Goal: Communication & Community: Answer question/provide support

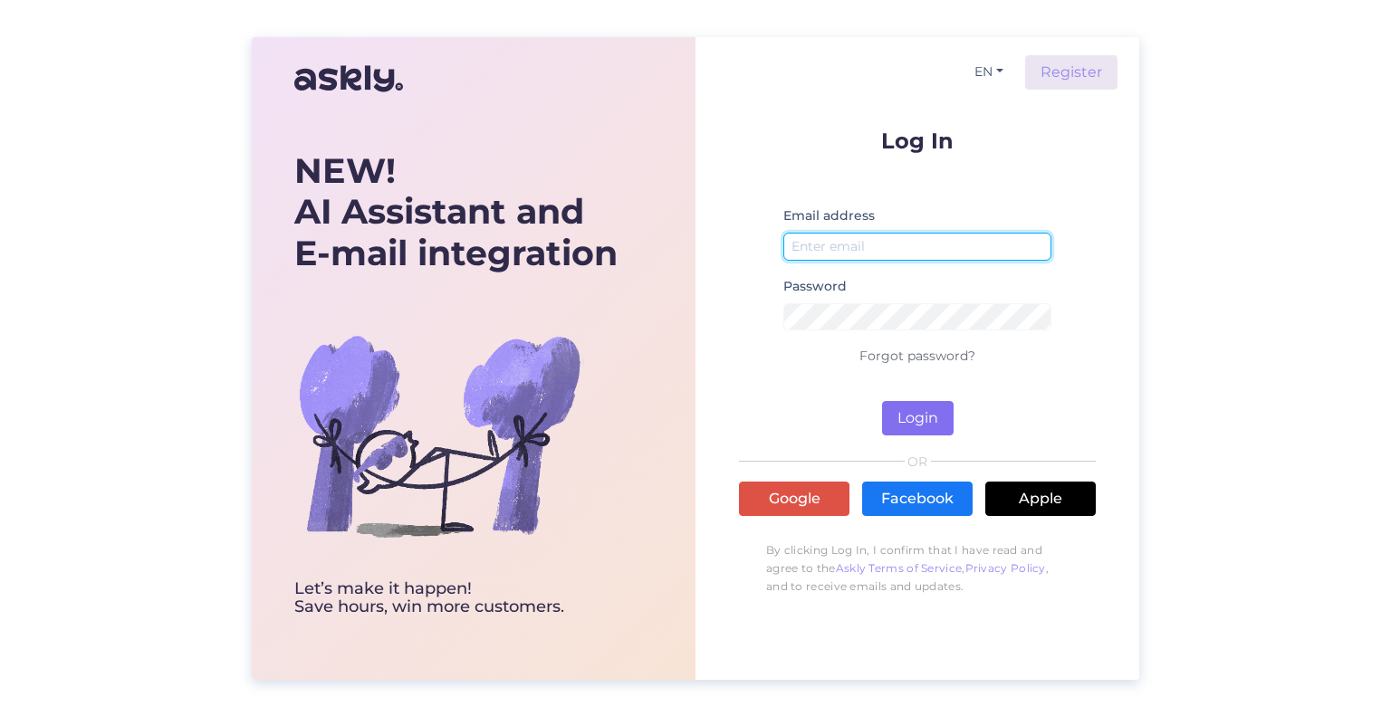
type input "[EMAIL_ADDRESS][DOMAIN_NAME]"
click at [905, 423] on button "Login" at bounding box center [918, 418] width 72 height 34
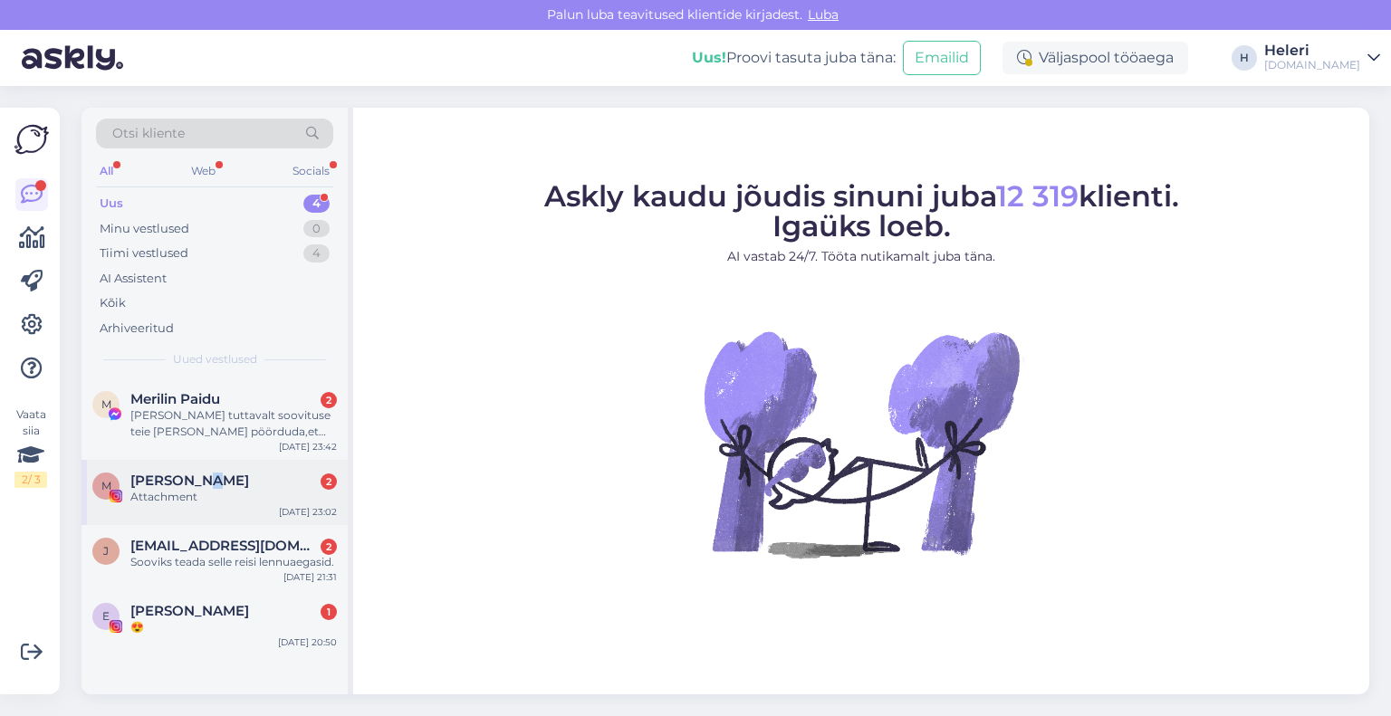
click at [213, 484] on span "[PERSON_NAME]" at bounding box center [189, 481] width 119 height 16
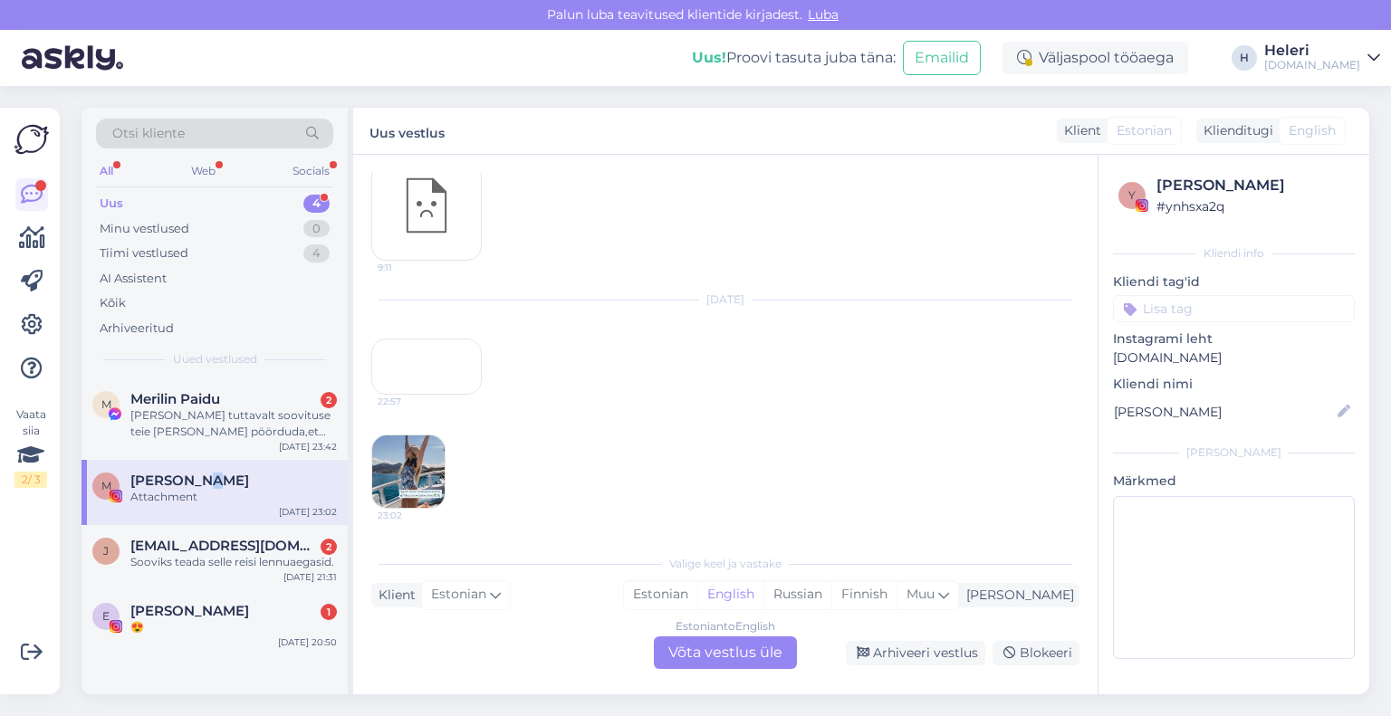
scroll to position [3904, 0]
click at [713, 662] on div "Estonian to English Võta vestlus üle" at bounding box center [725, 653] width 143 height 33
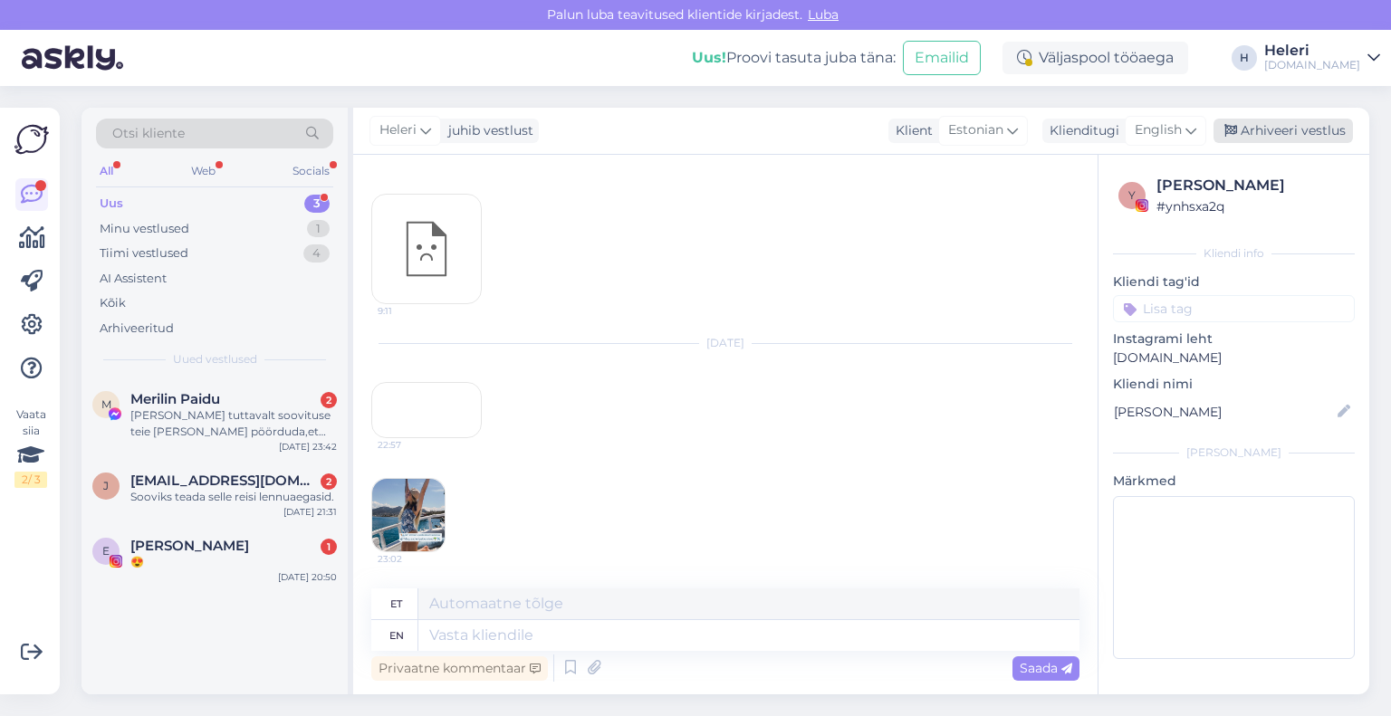
click at [1275, 129] on div "Arhiveeri vestlus" at bounding box center [1282, 131] width 139 height 24
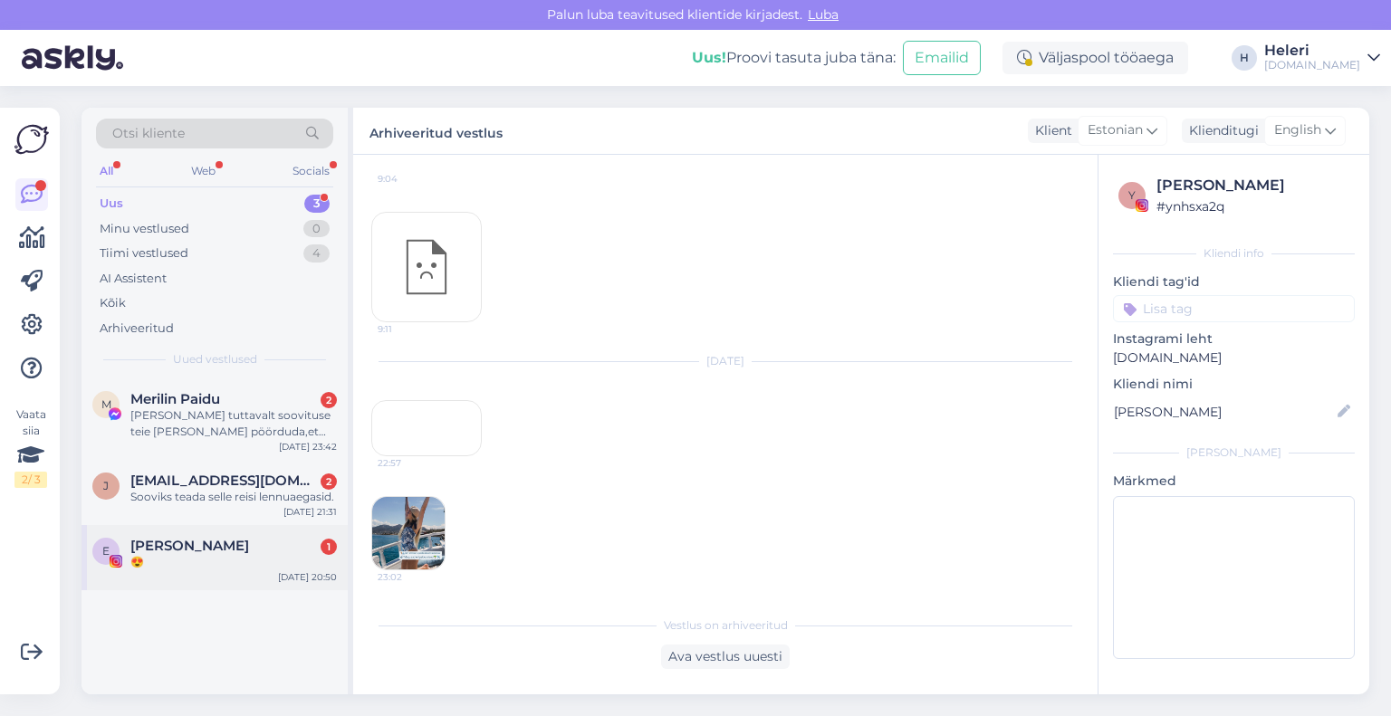
click at [231, 543] on div "[PERSON_NAME] 1" at bounding box center [233, 546] width 206 height 16
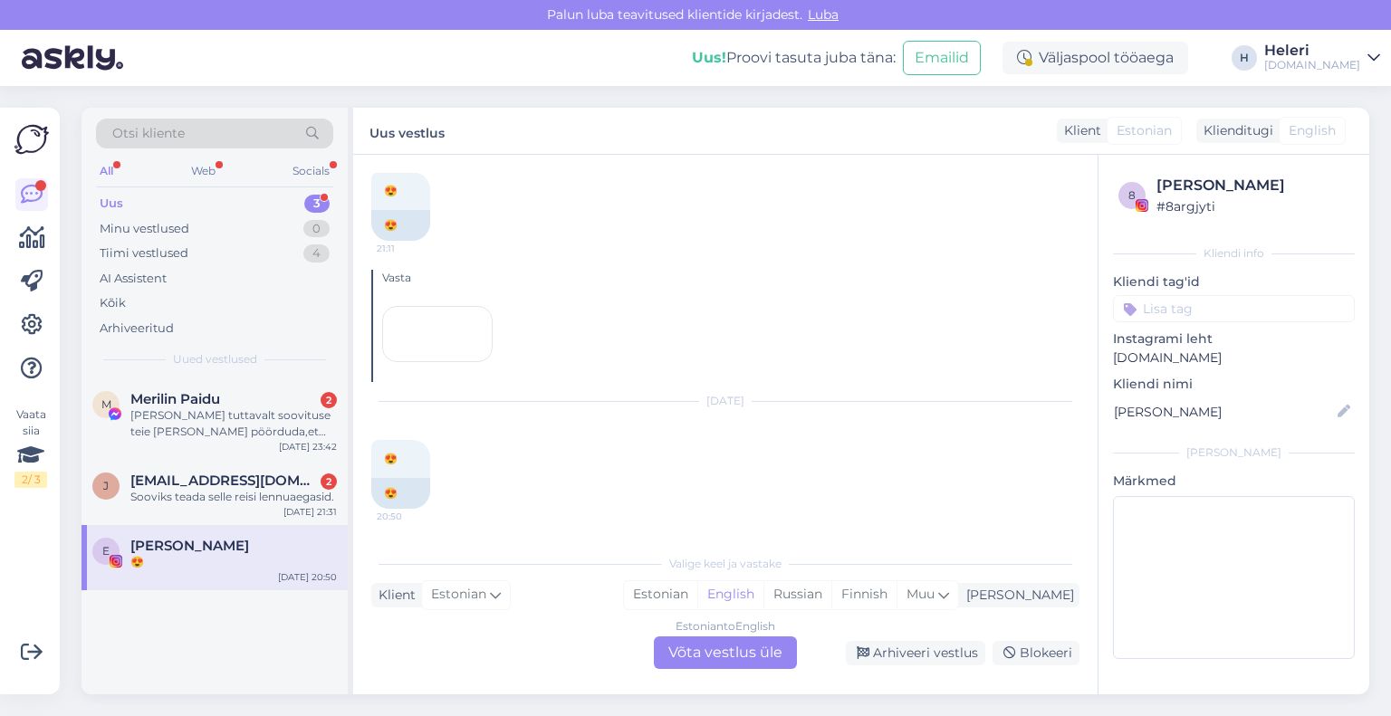
scroll to position [19454, 0]
click at [734, 655] on div "Estonian to English Võta vestlus üle" at bounding box center [725, 653] width 143 height 33
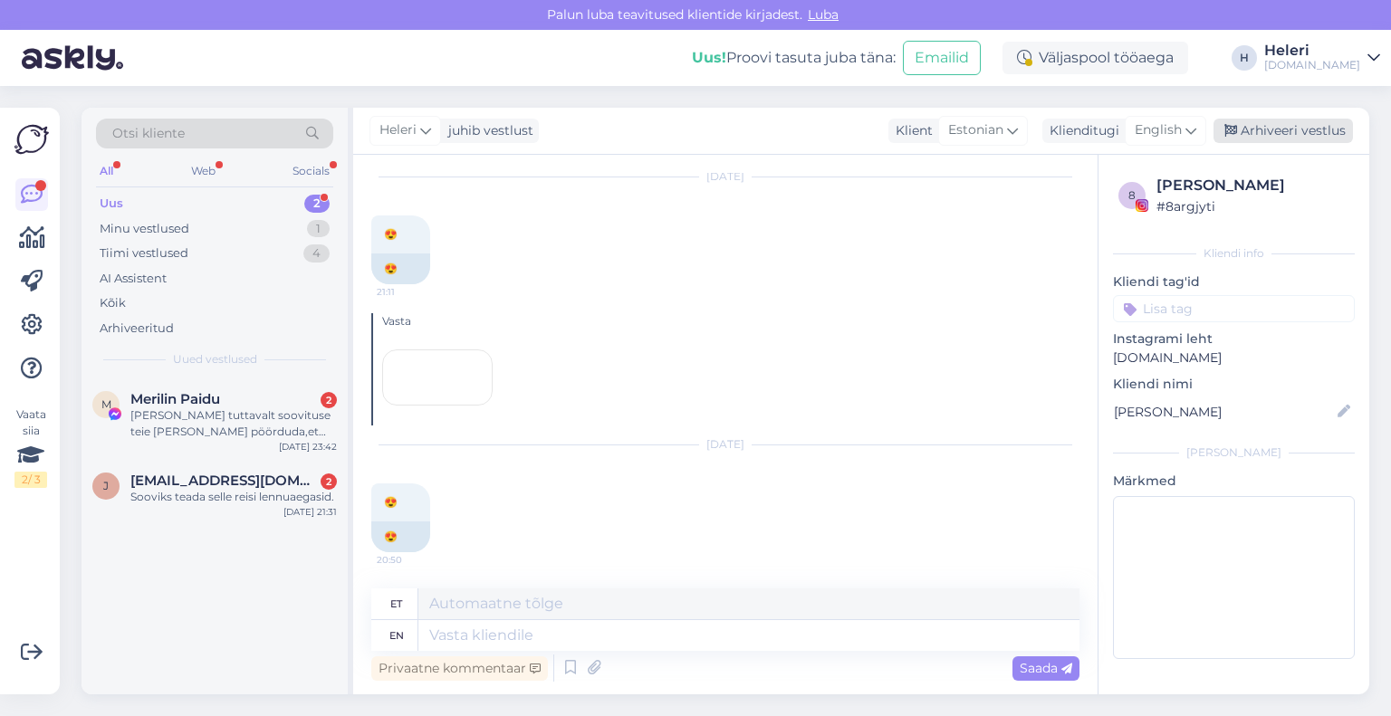
click at [1297, 122] on div "Arhiveeri vestlus" at bounding box center [1282, 131] width 139 height 24
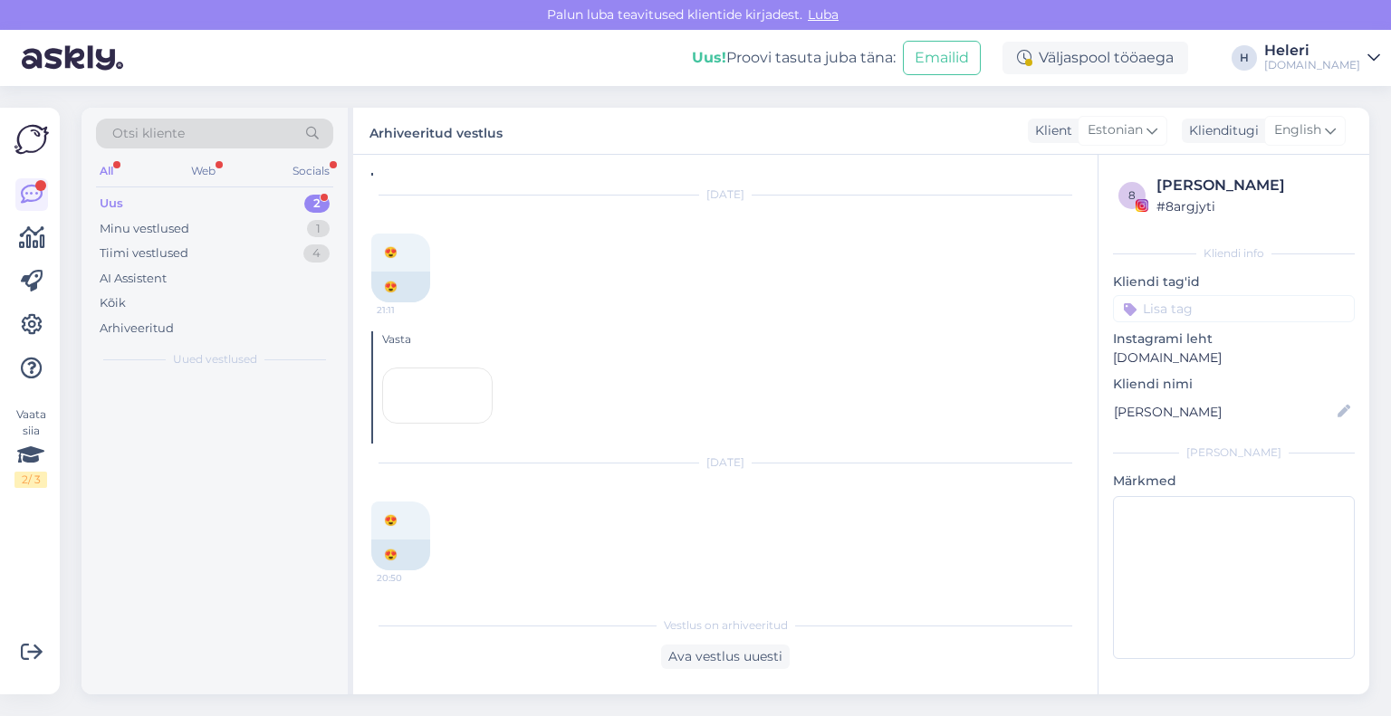
scroll to position [19447, 0]
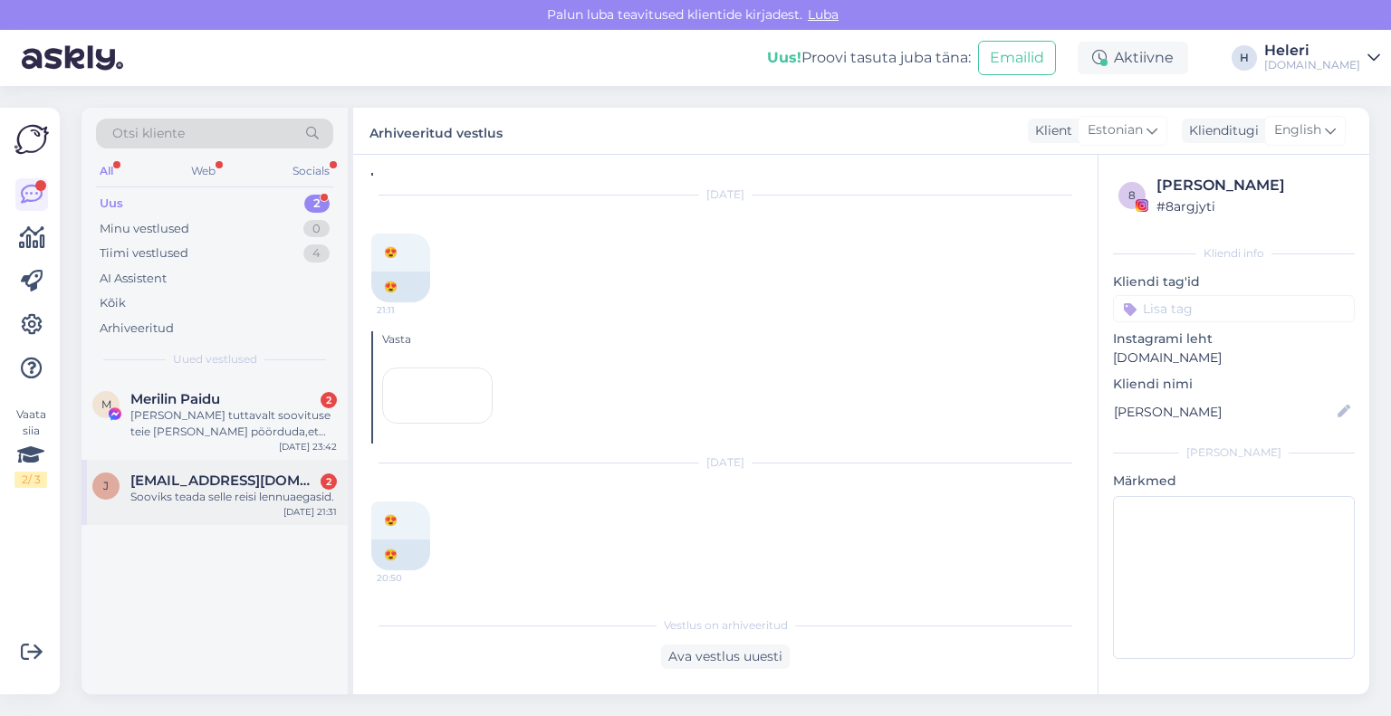
click at [246, 477] on span "[EMAIL_ADDRESS][DOMAIN_NAME]" at bounding box center [224, 481] width 188 height 16
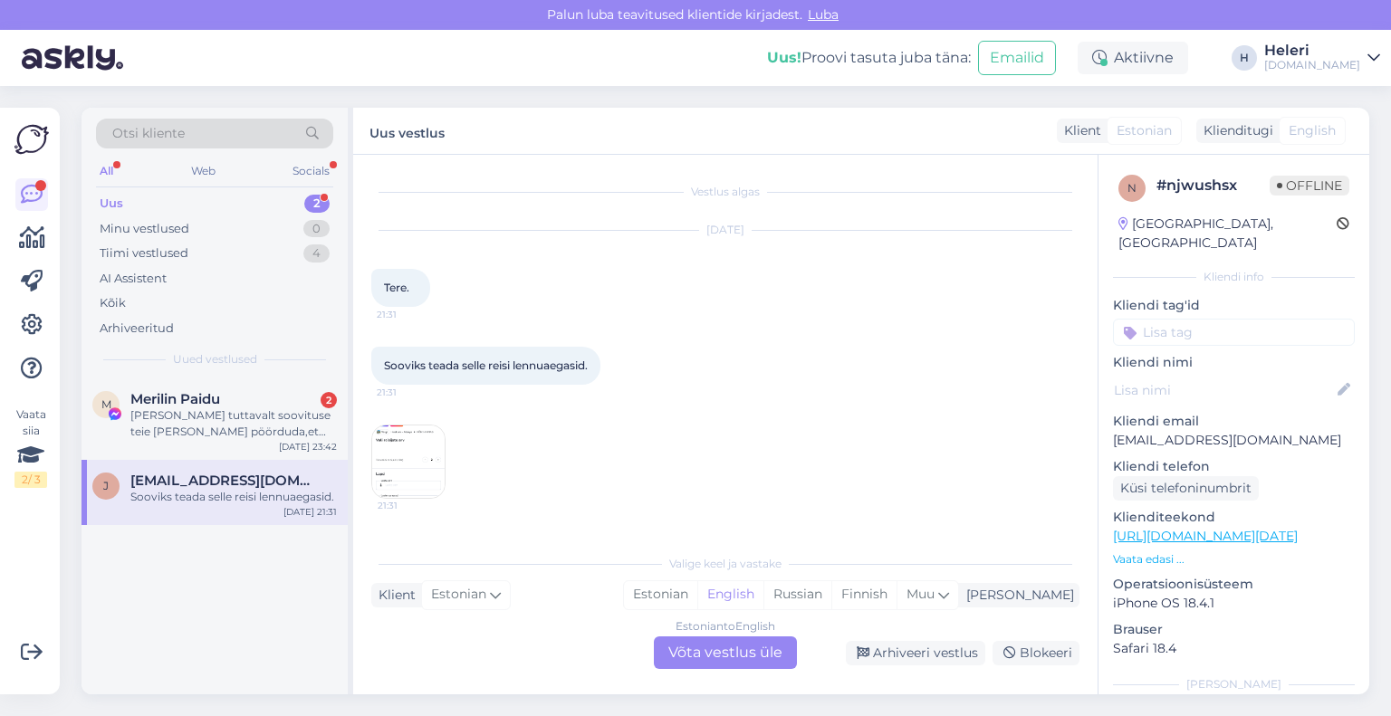
click at [384, 442] on img at bounding box center [408, 462] width 72 height 72
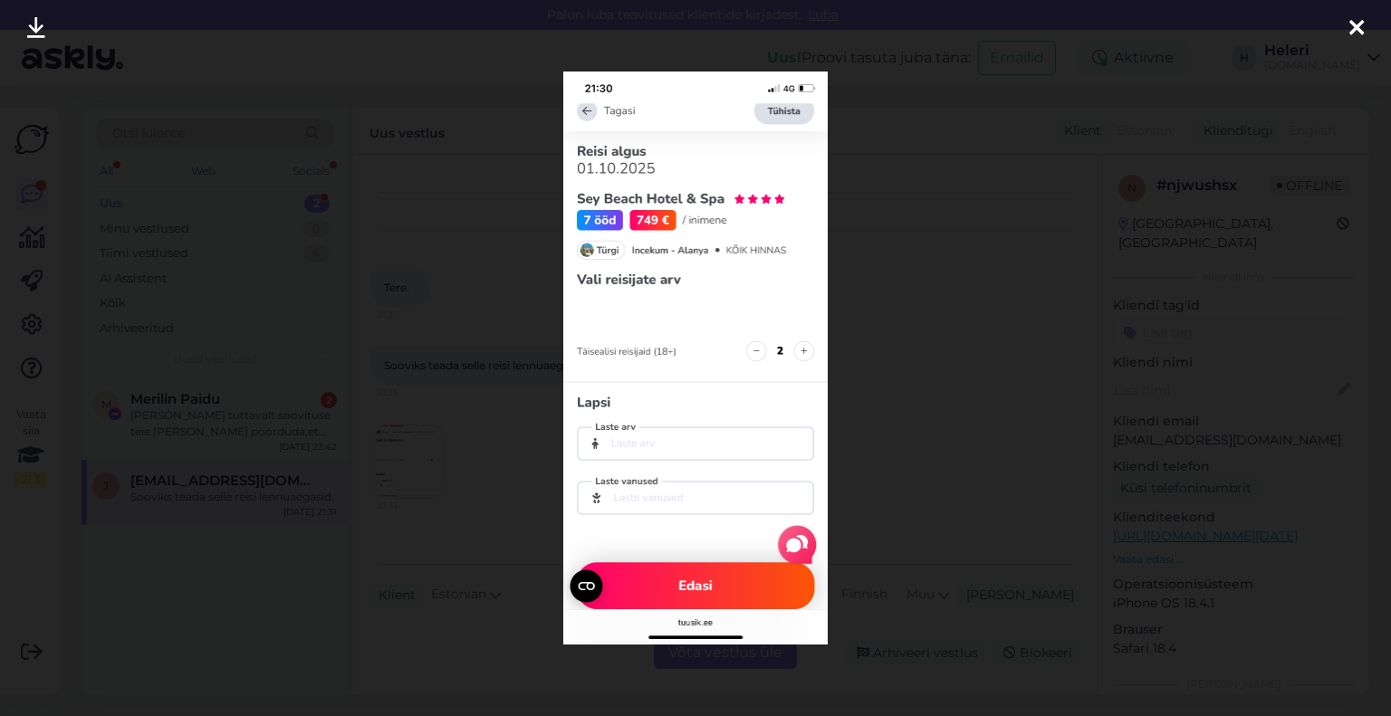
click at [1353, 24] on icon at bounding box center [1356, 29] width 14 height 24
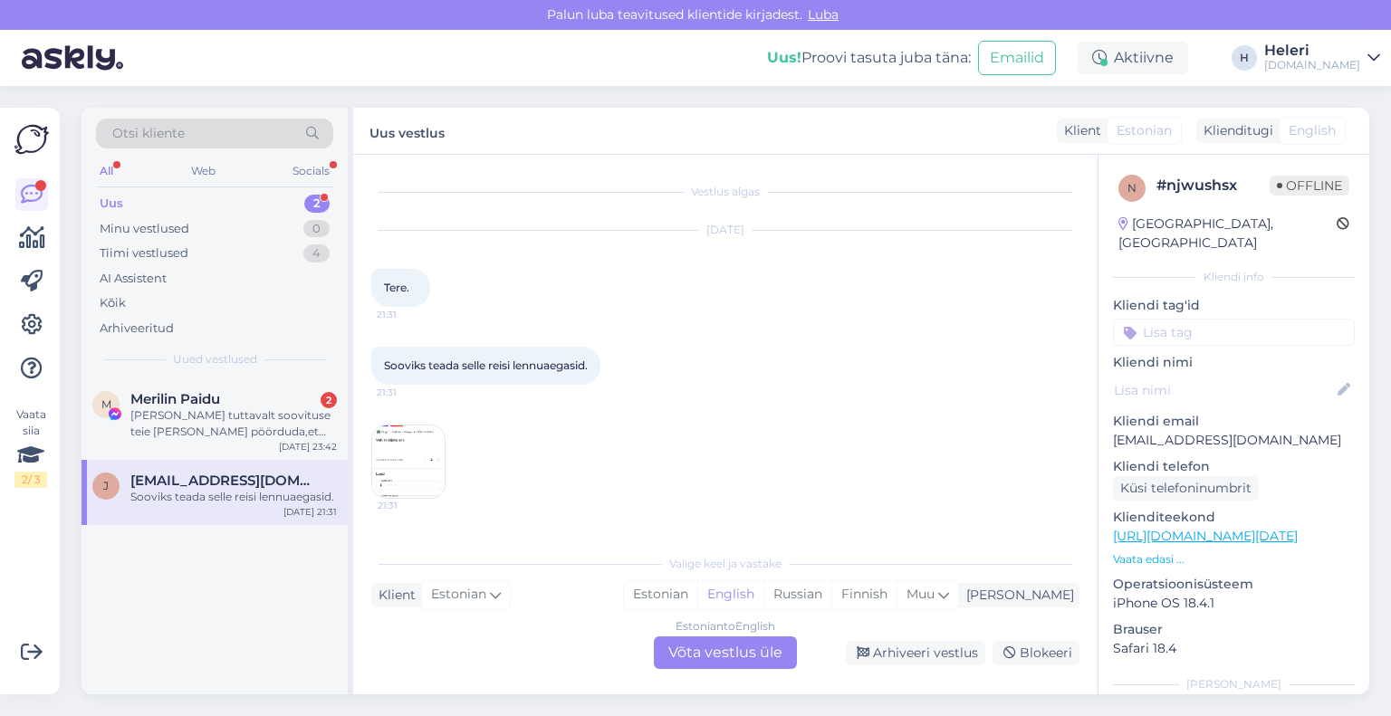
click at [693, 666] on div "Estonian to English Võta vestlus üle" at bounding box center [725, 653] width 143 height 33
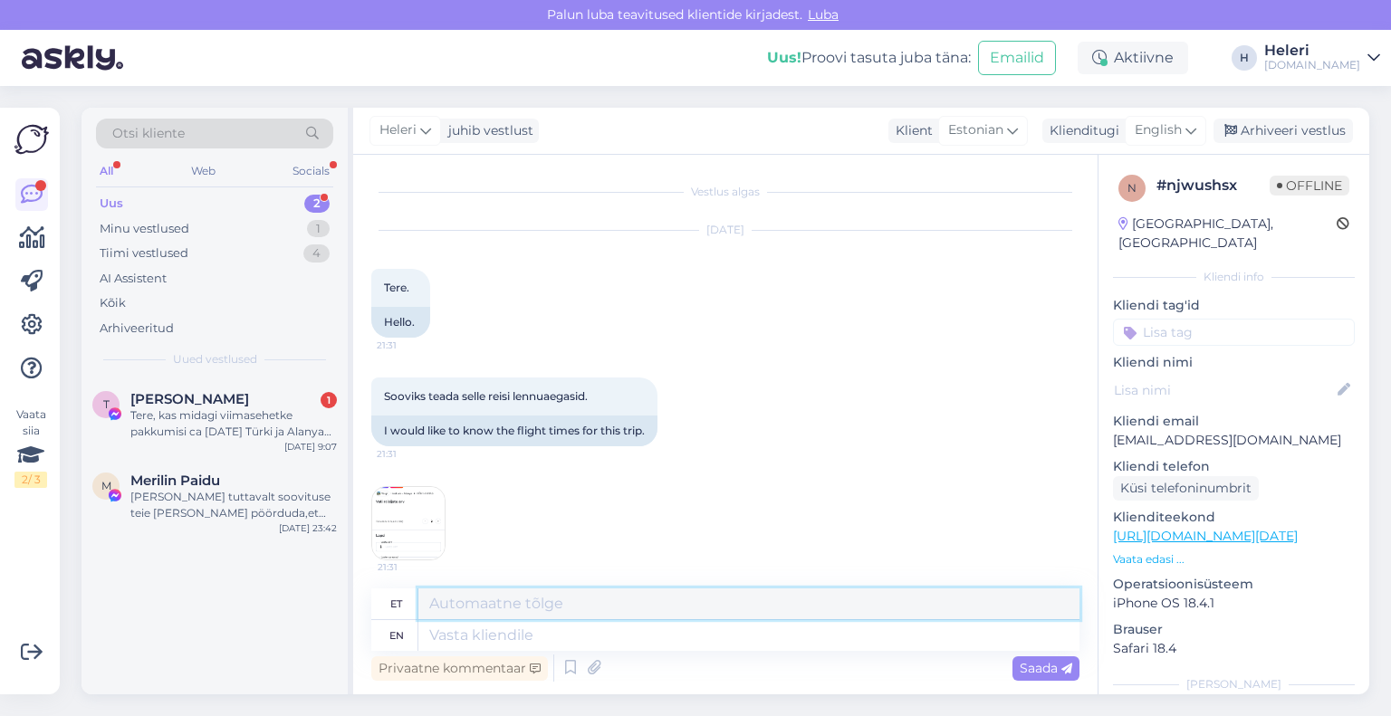
click at [619, 604] on textarea at bounding box center [748, 604] width 661 height 31
click at [1155, 128] on span "English" at bounding box center [1158, 130] width 47 height 20
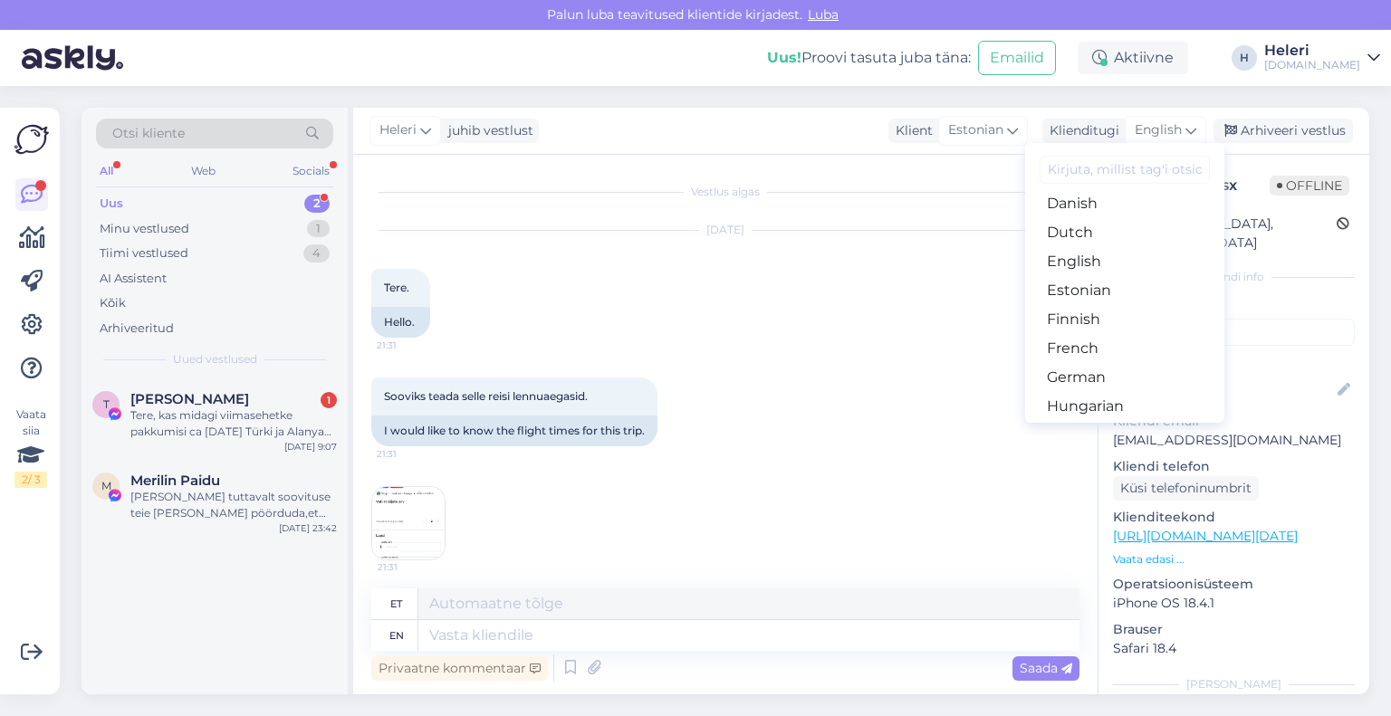
scroll to position [181, 0]
click at [1091, 254] on link "Estonian" at bounding box center [1124, 261] width 199 height 29
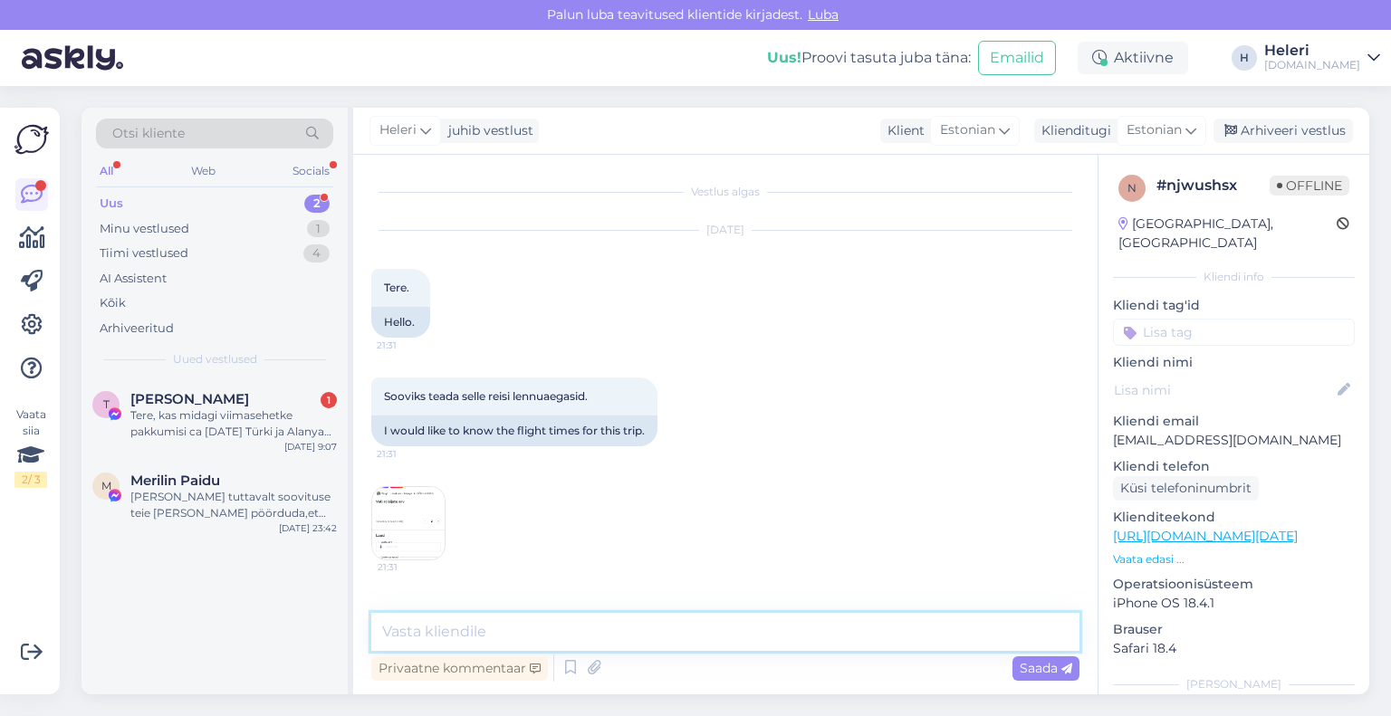
click at [587, 622] on textarea at bounding box center [725, 632] width 708 height 38
type textarea "Tere"
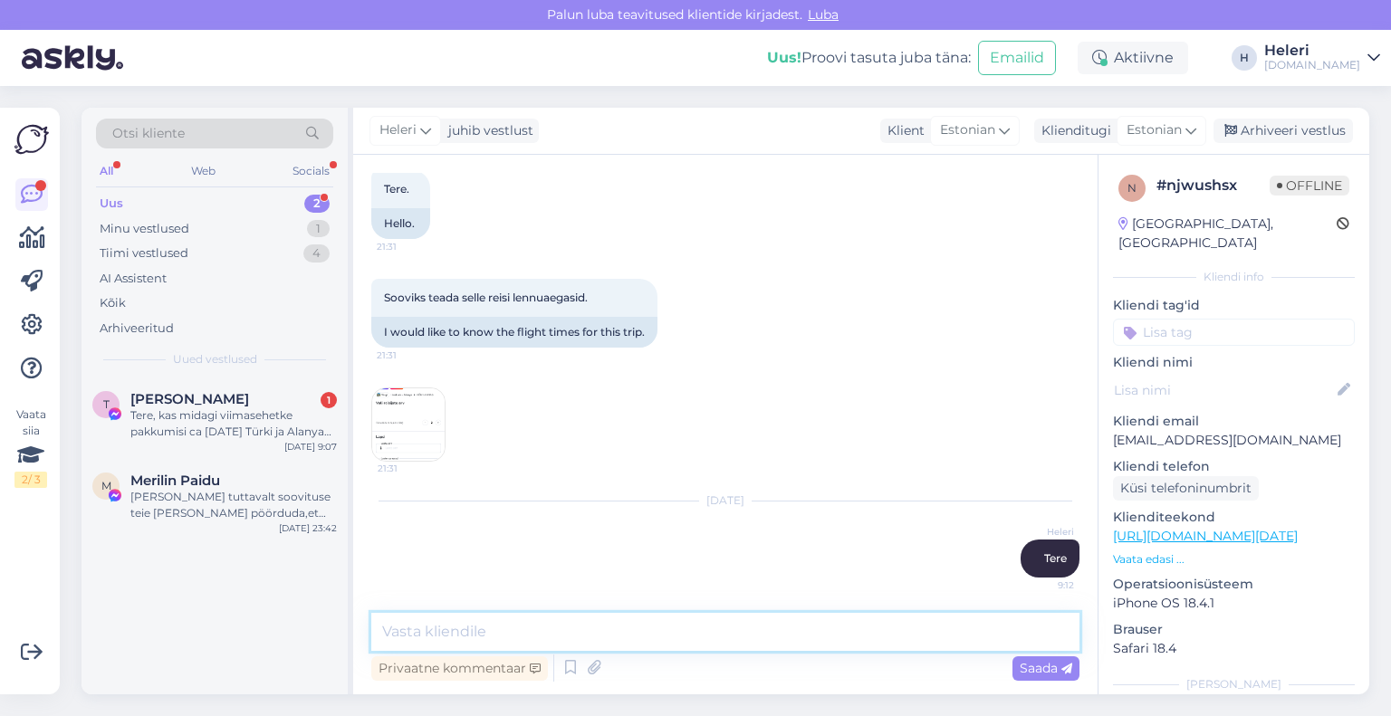
paste textarea "Reisi lennuajad on allolevad (lennuajad võivad muutuda!): 25.05 [GEOGRAPHIC_DAT…"
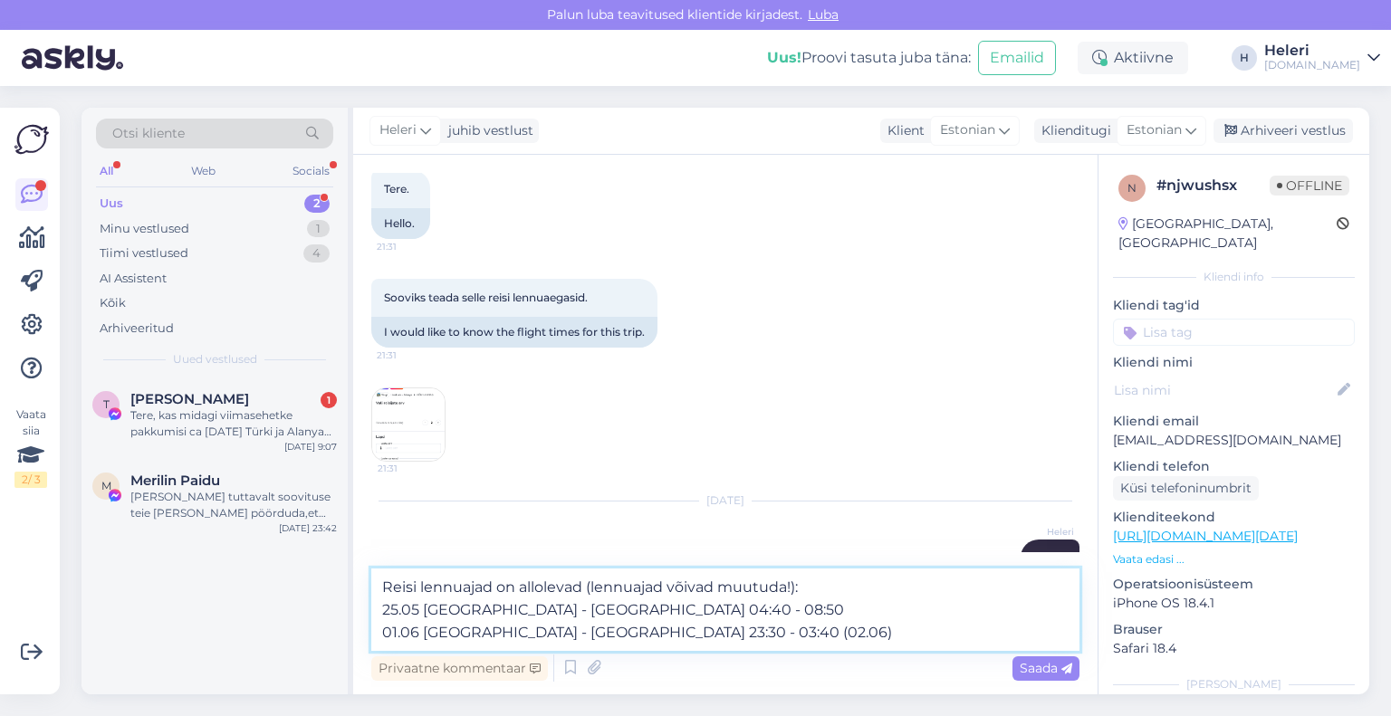
drag, startPoint x: 417, startPoint y: 608, endPoint x: 325, endPoint y: 607, distance: 91.5
click at [325, 607] on div "Otsi kliente All Web Socials Uus 2 Minu vestlused 1 Tiimi vestlused 4 AI Assist…" at bounding box center [726, 401] width 1288 height 587
click at [548, 613] on textarea "Reisi lennuajad on allolevad (lennuajad võivad muutuda!): 01.10 [GEOGRAPHIC_DAT…" at bounding box center [725, 610] width 708 height 82
drag, startPoint x: 417, startPoint y: 636, endPoint x: 342, endPoint y: 635, distance: 74.3
click at [342, 635] on div "Otsi kliente All Web Socials Uus 2 Minu vestlused 1 Tiimi vestlused 4 AI Assist…" at bounding box center [726, 401] width 1288 height 587
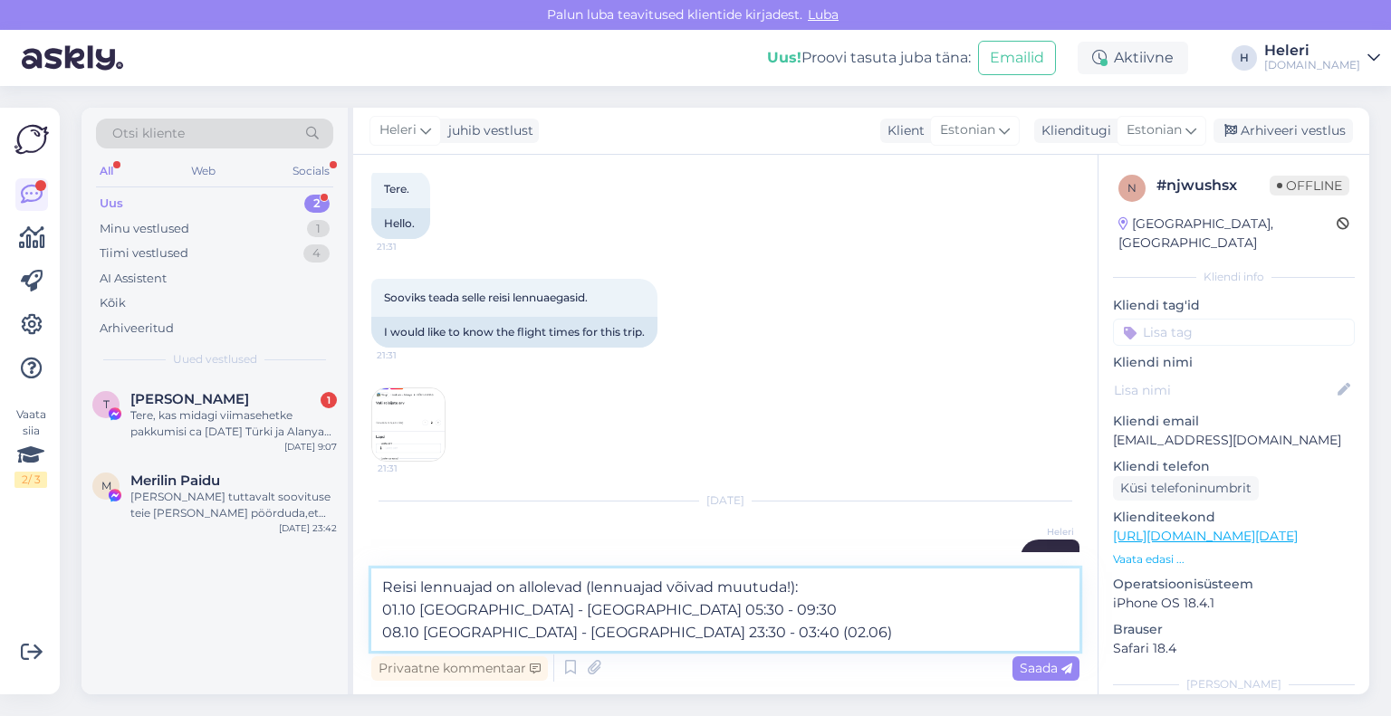
click at [557, 633] on textarea "Reisi lennuajad on allolevad (lennuajad võivad muutuda!): 01.10 [GEOGRAPHIC_DAT…" at bounding box center [725, 610] width 708 height 82
click at [627, 635] on textarea "Reisi lennuajad on allolevad (lennuajad võivad muutuda!): 01.10 [GEOGRAPHIC_DAT…" at bounding box center [725, 610] width 708 height 82
drag, startPoint x: 685, startPoint y: 633, endPoint x: 626, endPoint y: 638, distance: 59.1
click at [626, 638] on textarea "Reisi lennuajad on allolevad (lennuajad võivad muutuda!): 01.10 [GEOGRAPHIC_DAT…" at bounding box center [725, 610] width 708 height 82
type textarea "Reisi lennuajad on allolevad (lennuajad võivad muutuda!): 01.10 [GEOGRAPHIC_DAT…"
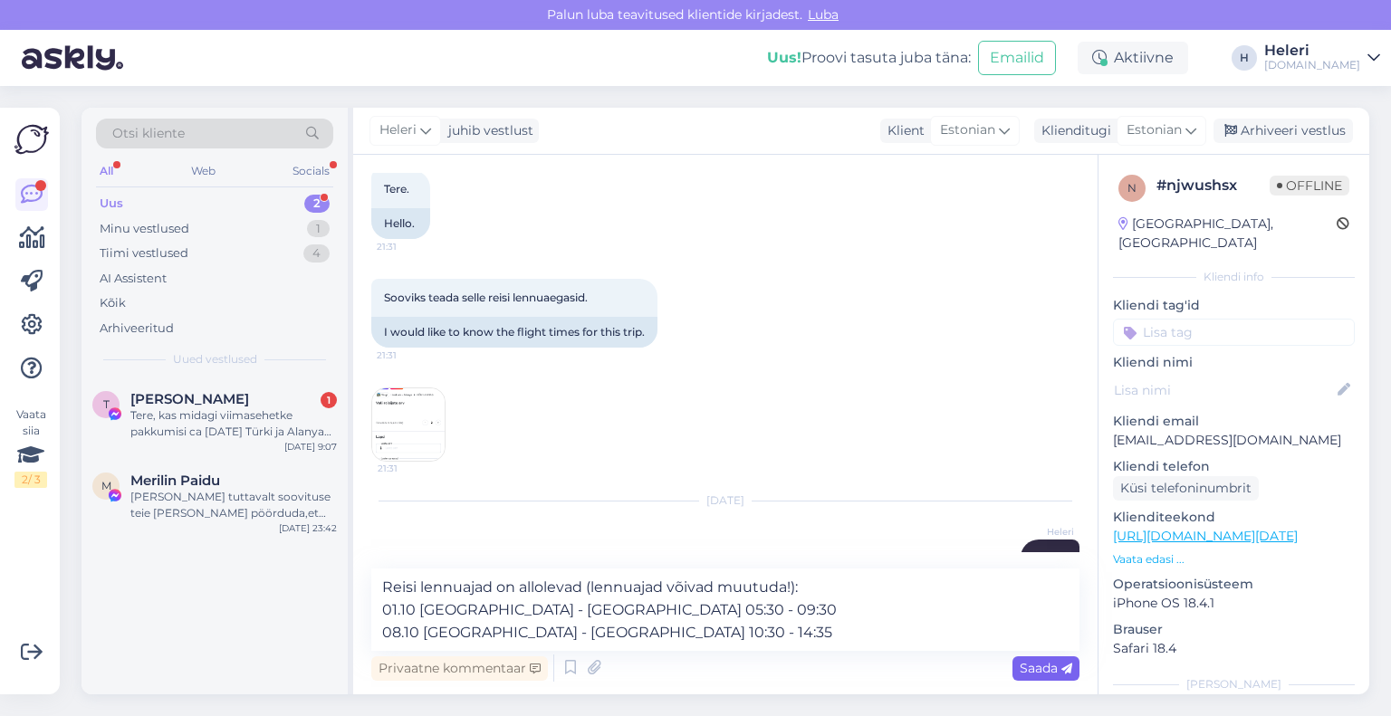
click at [1029, 662] on span "Saada" at bounding box center [1046, 668] width 53 height 16
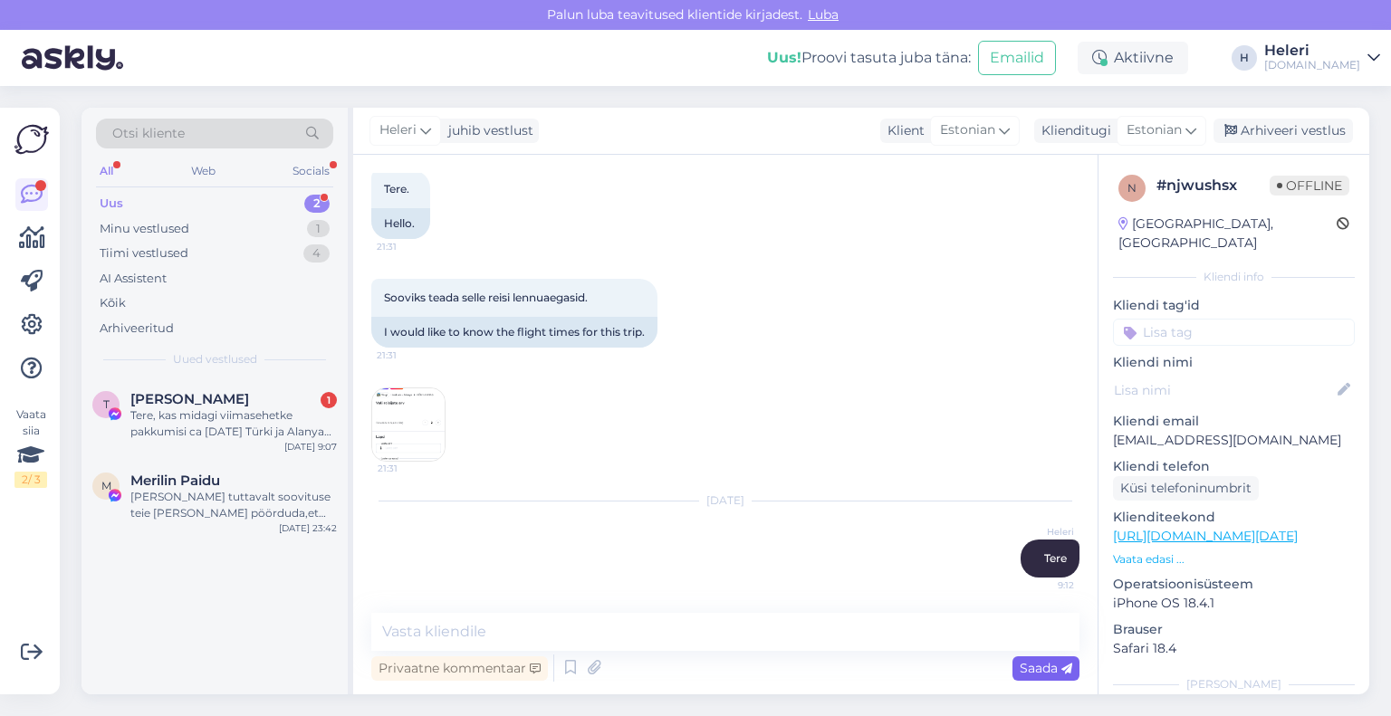
scroll to position [210, 0]
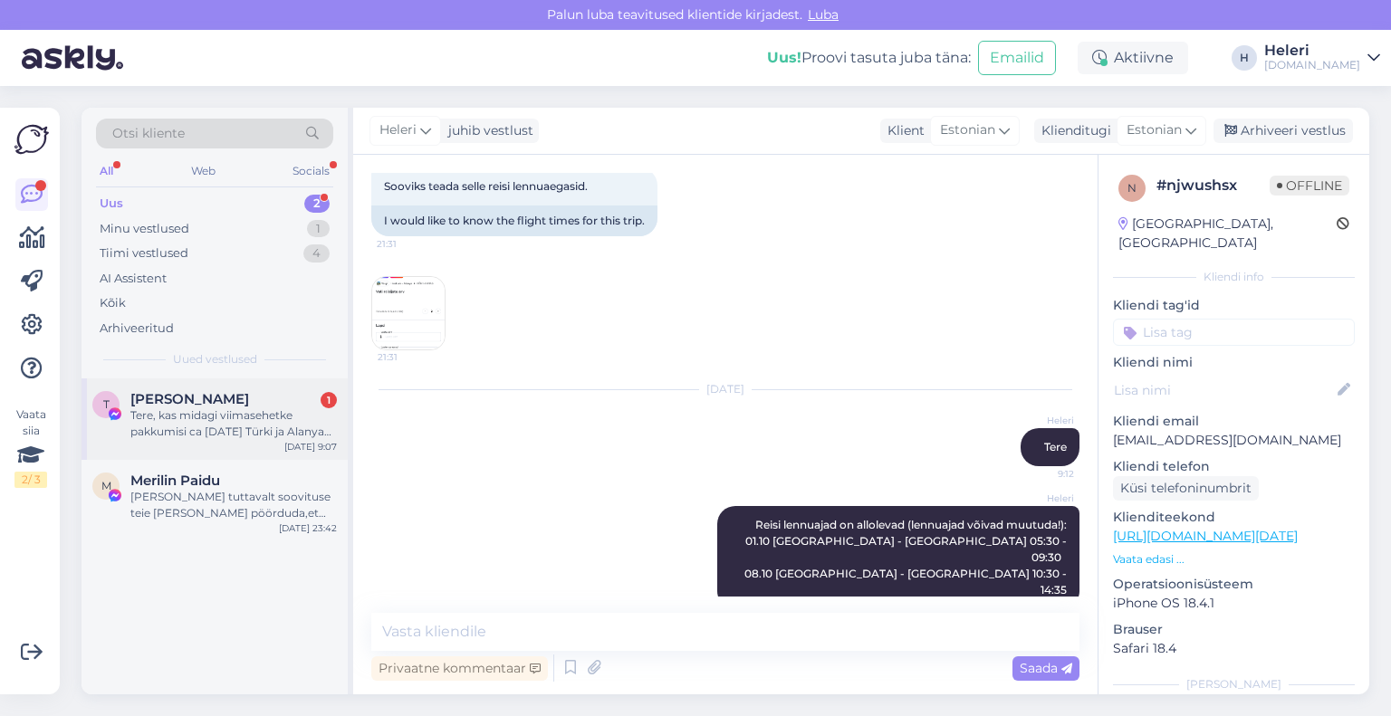
click at [235, 416] on div "Tere, kas midagi viimasehetke pakkumisi ca [DATE] Türki ja Alanya linna on pakk…" at bounding box center [233, 424] width 206 height 33
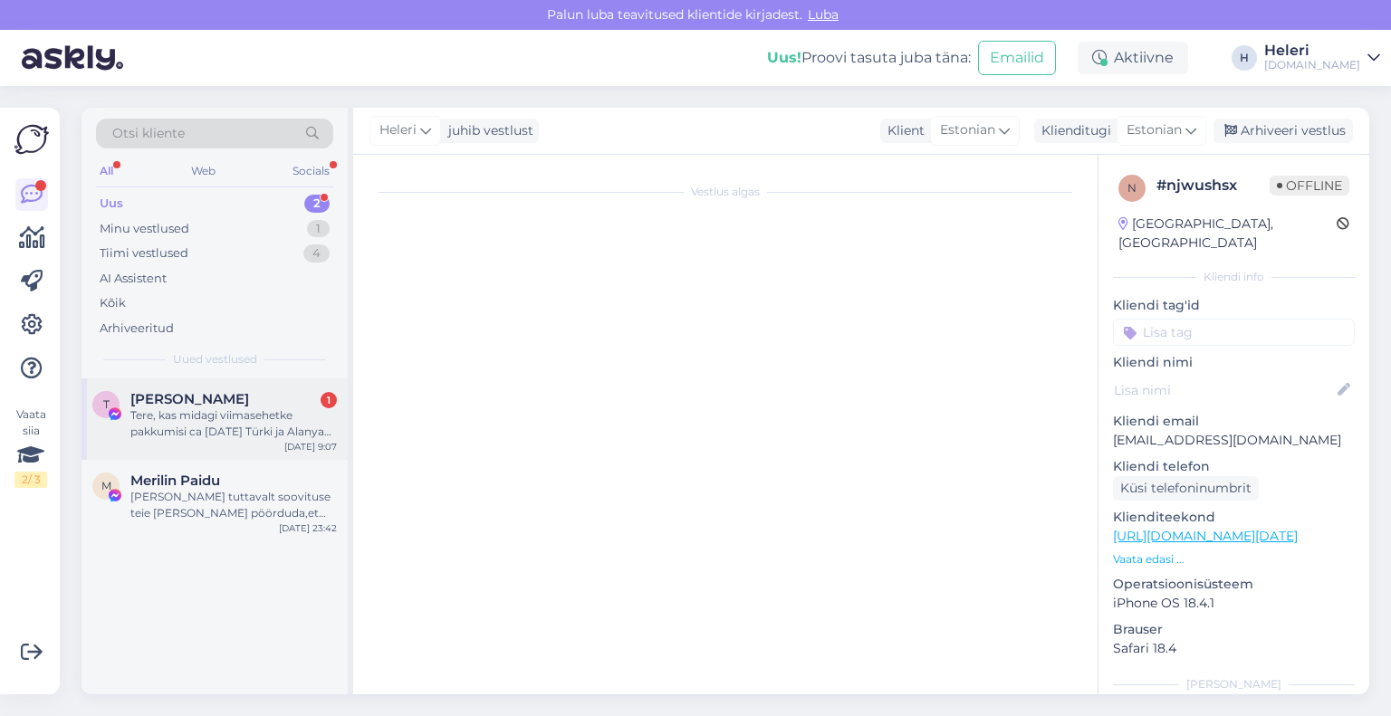
scroll to position [12348, 0]
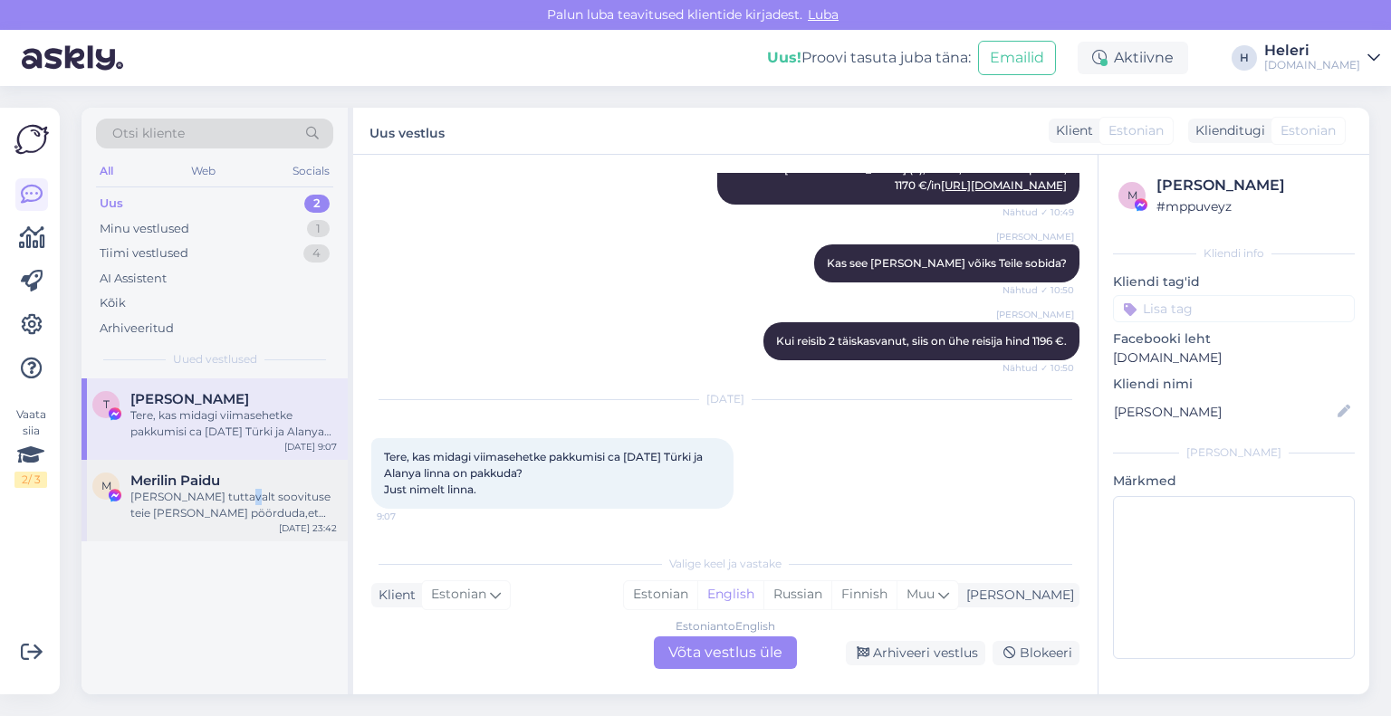
click at [231, 494] on div "[PERSON_NAME] tuttavalt soovituse teie [PERSON_NAME] pöörduda,et nemad [PERSON_…" at bounding box center [233, 505] width 206 height 33
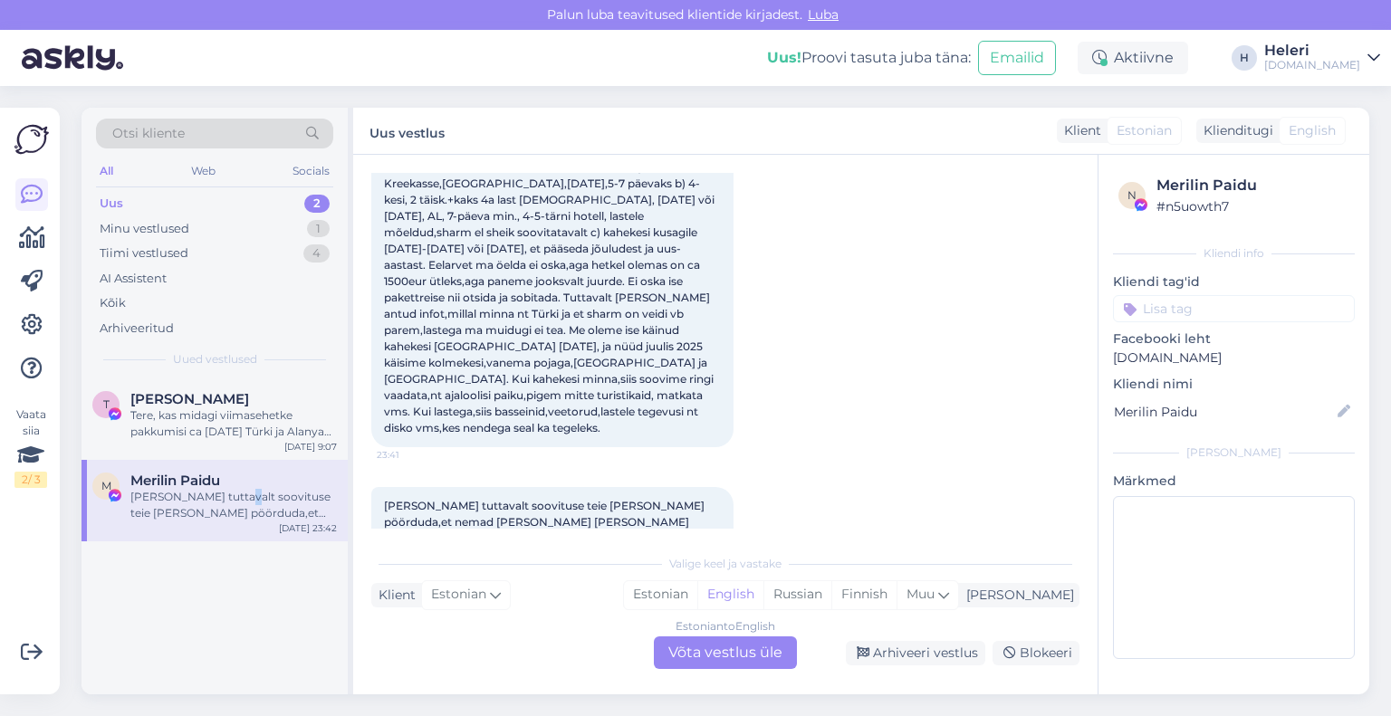
scroll to position [136, 0]
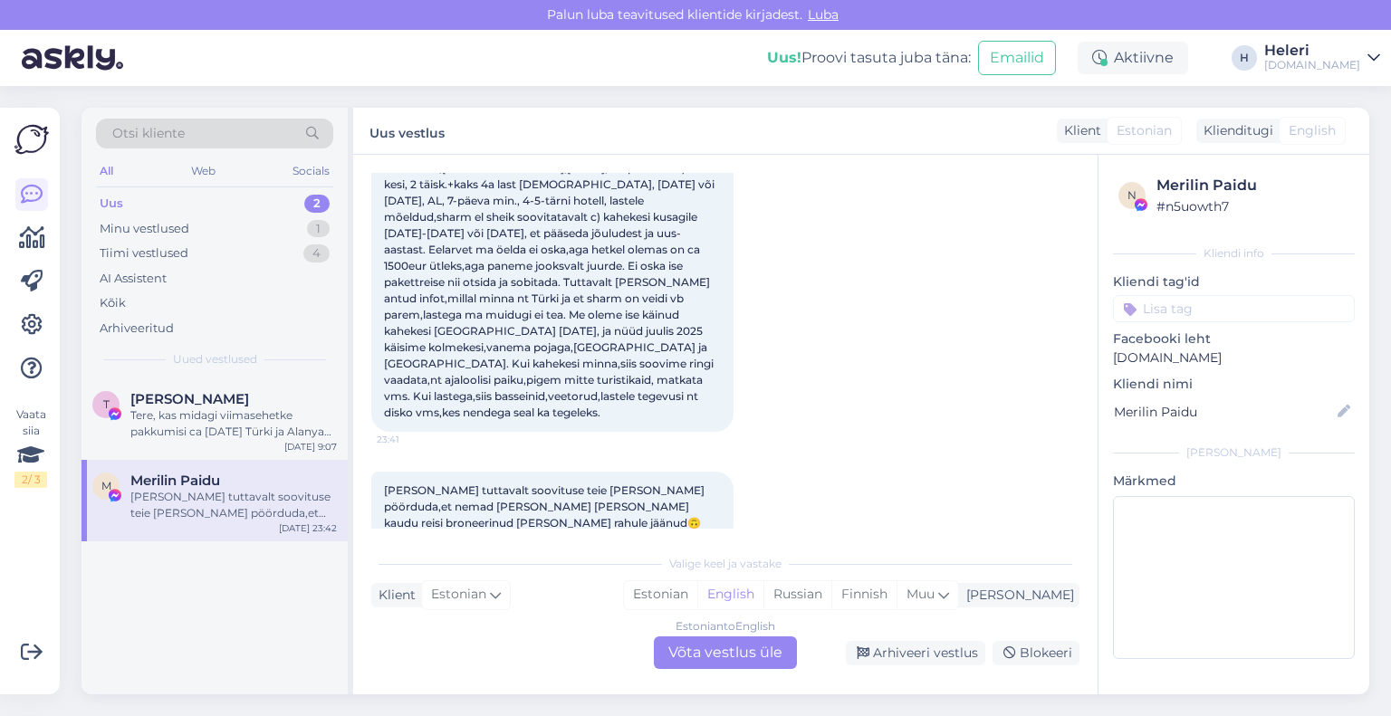
click at [1283, 419] on div "Merilin Paidu" at bounding box center [1234, 412] width 242 height 29
click at [188, 417] on div "Tere, kas midagi viimasehetke pakkumisi ca [DATE] Türki ja Alanya linna on pakk…" at bounding box center [233, 424] width 206 height 33
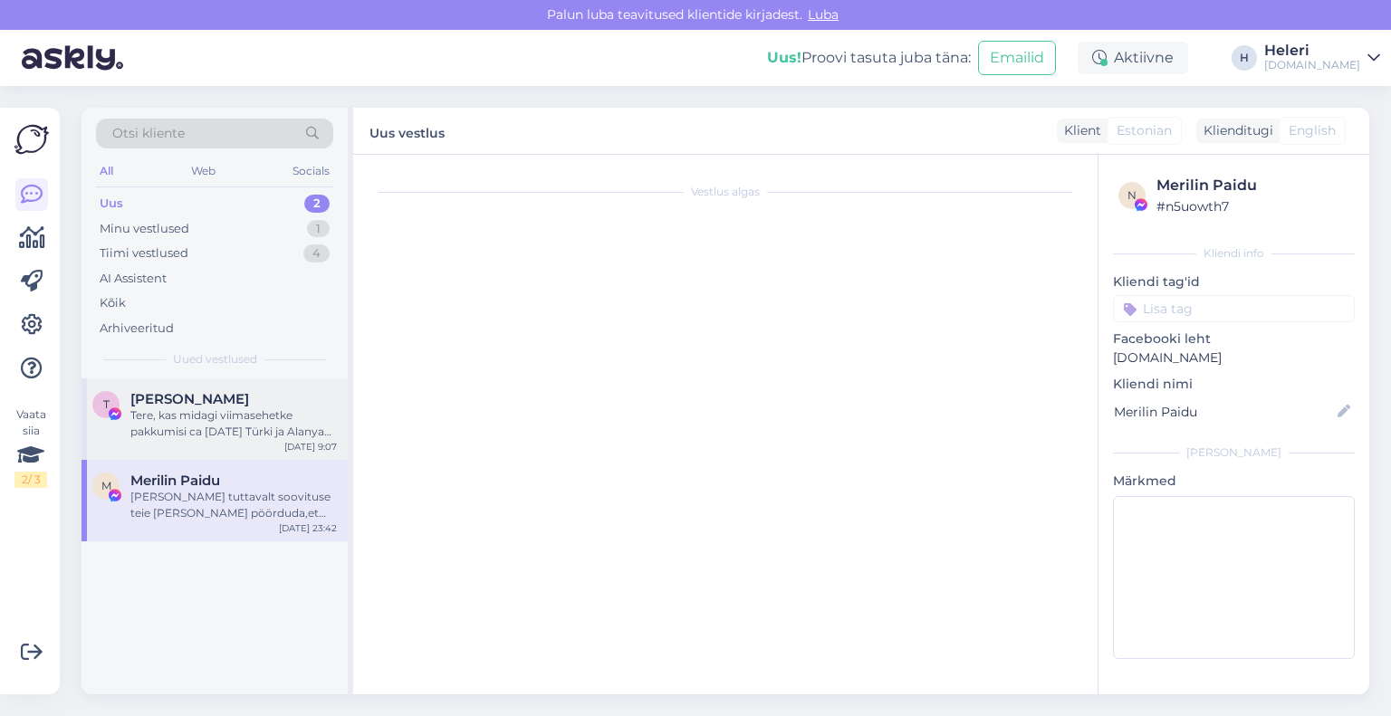
scroll to position [12348, 0]
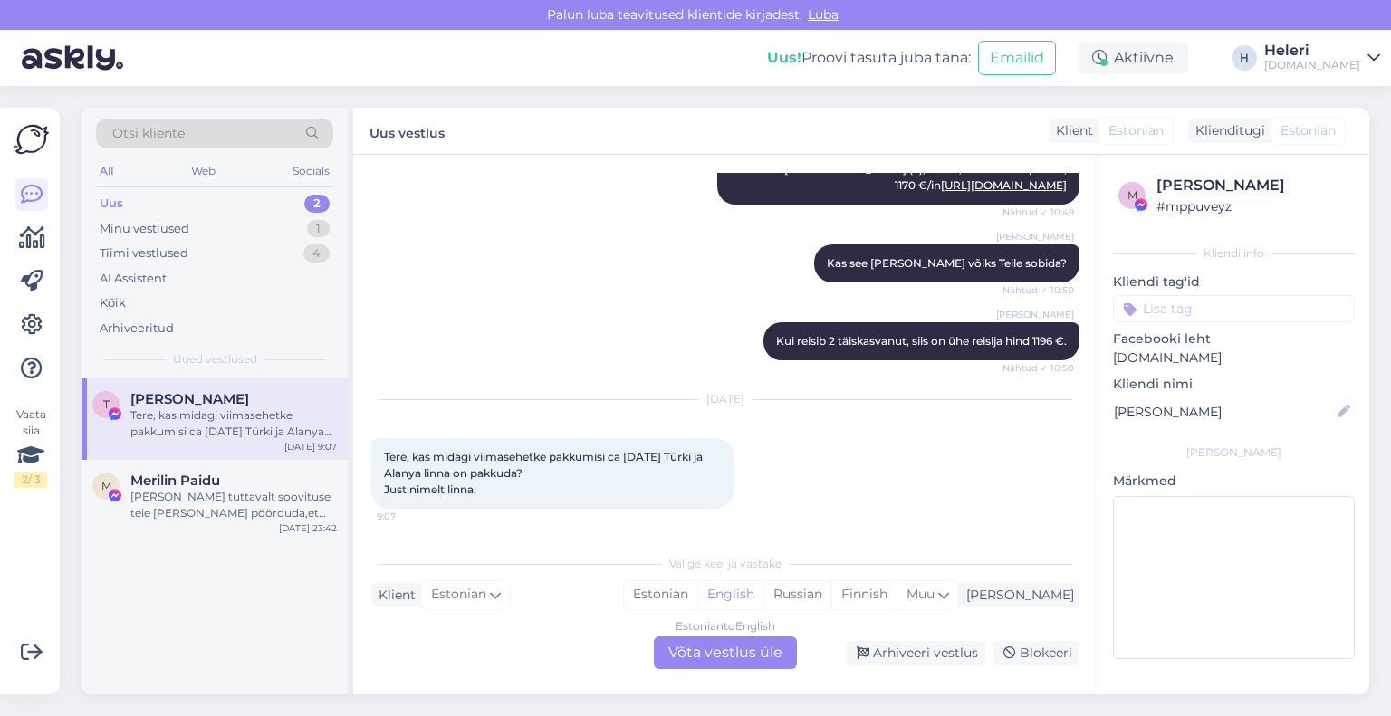
drag, startPoint x: 743, startPoint y: 647, endPoint x: 826, endPoint y: 632, distance: 83.8
click at [743, 647] on div "Estonian to English Võta vestlus üle" at bounding box center [725, 653] width 143 height 33
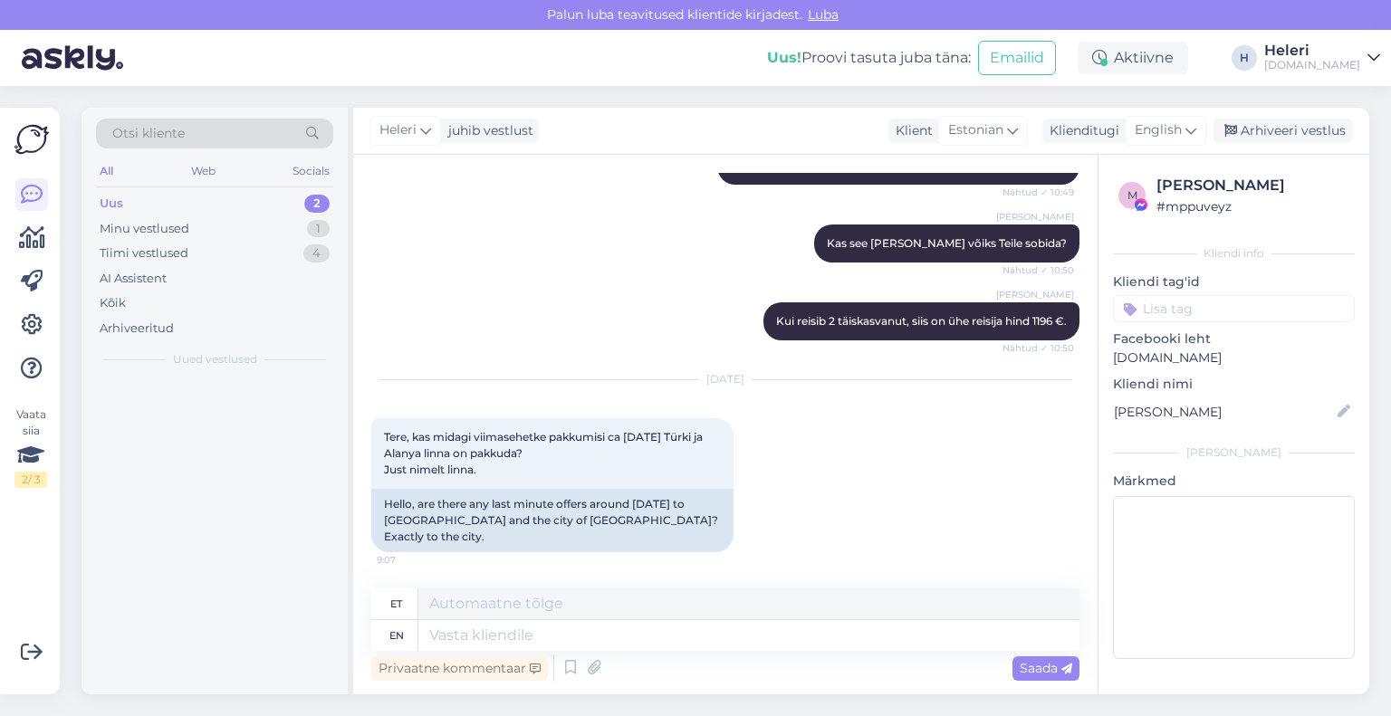
scroll to position [12427, 0]
click at [1171, 129] on span "English" at bounding box center [1158, 130] width 47 height 20
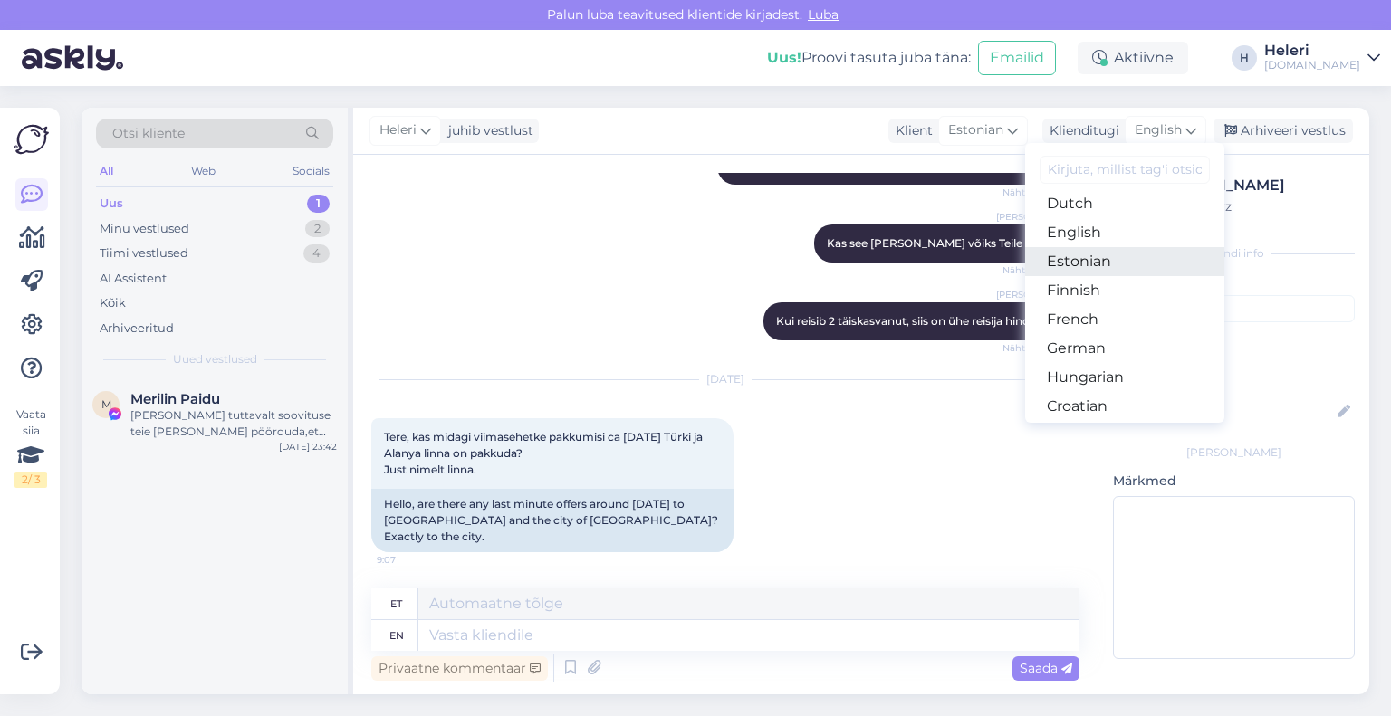
click at [1100, 264] on link "Estonian" at bounding box center [1124, 261] width 199 height 29
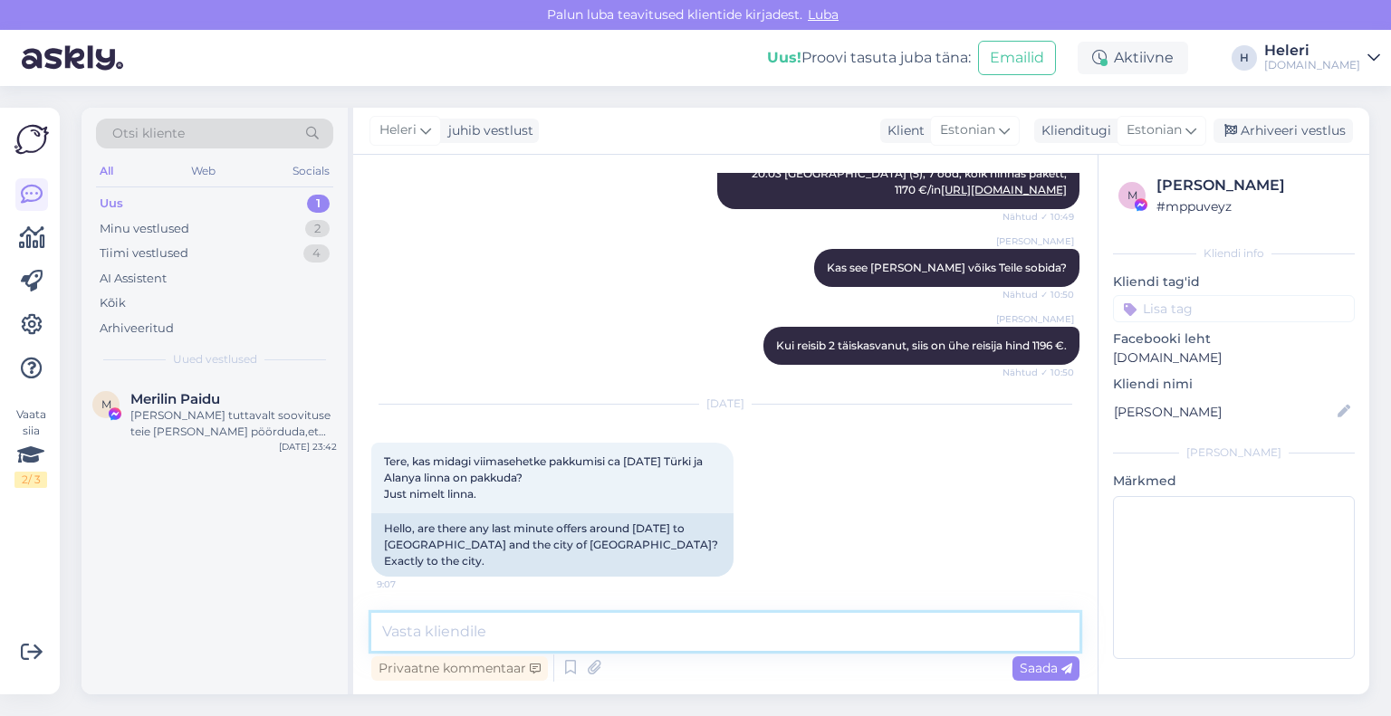
click at [630, 622] on textarea at bounding box center [725, 632] width 708 height 38
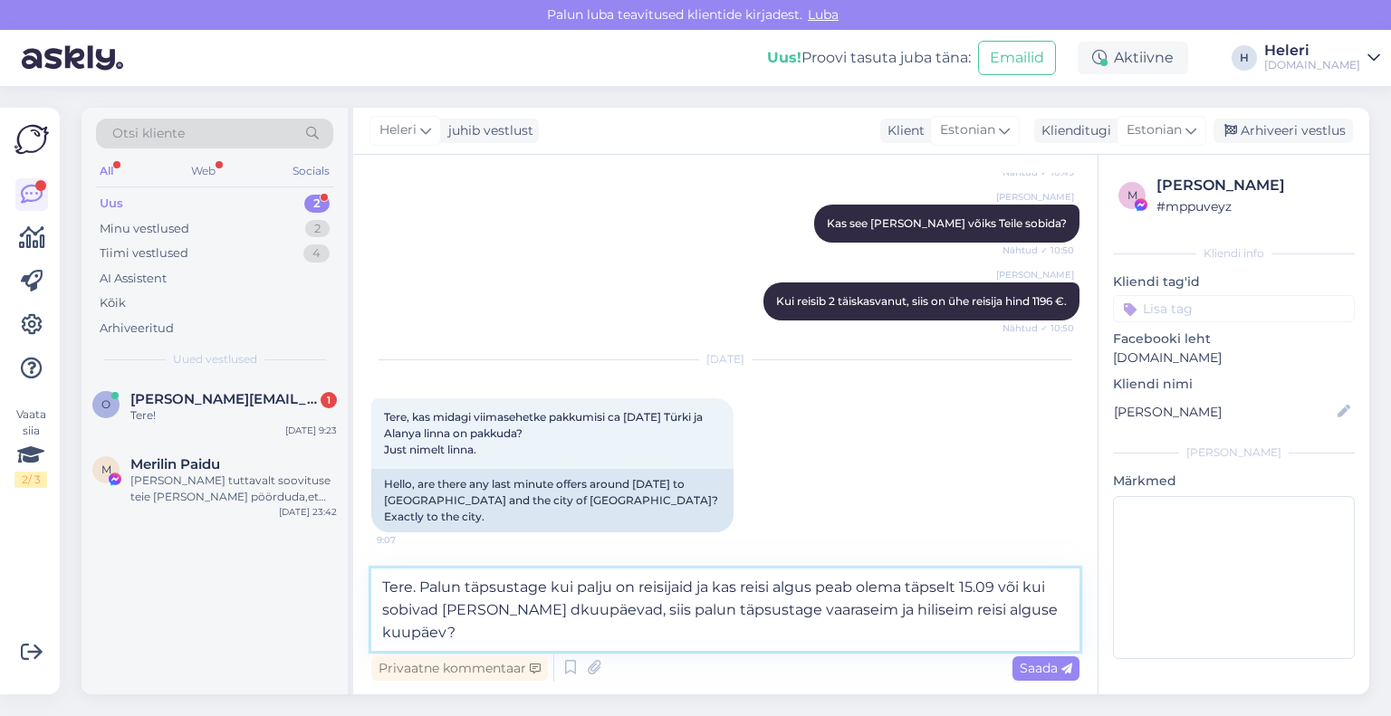
click at [504, 611] on textarea "Tere. Palun täpsustage kui palju on reisijaid ja kas reisi algus peab olema täp…" at bounding box center [725, 610] width 708 height 82
click at [776, 618] on textarea "Tere. Palun täpsustage kui palju on reisijaid ja kas reisi algus peab olema täp…" at bounding box center [725, 610] width 708 height 82
type textarea "Tere. Palun täpsustage kui palju on reisijaid ja kas reisi algus peab olema täp…"
click at [1050, 661] on span "Saada" at bounding box center [1046, 668] width 53 height 16
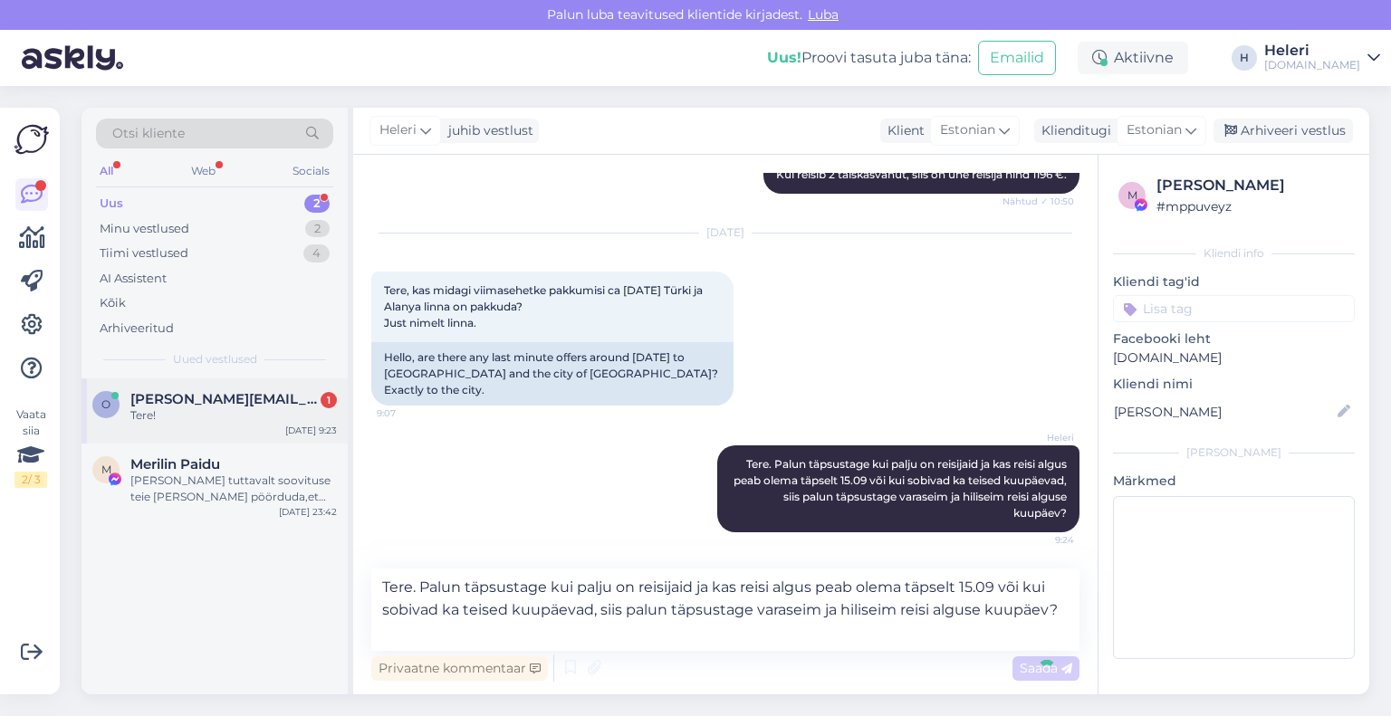
click at [188, 416] on div "Tere!" at bounding box center [233, 416] width 206 height 16
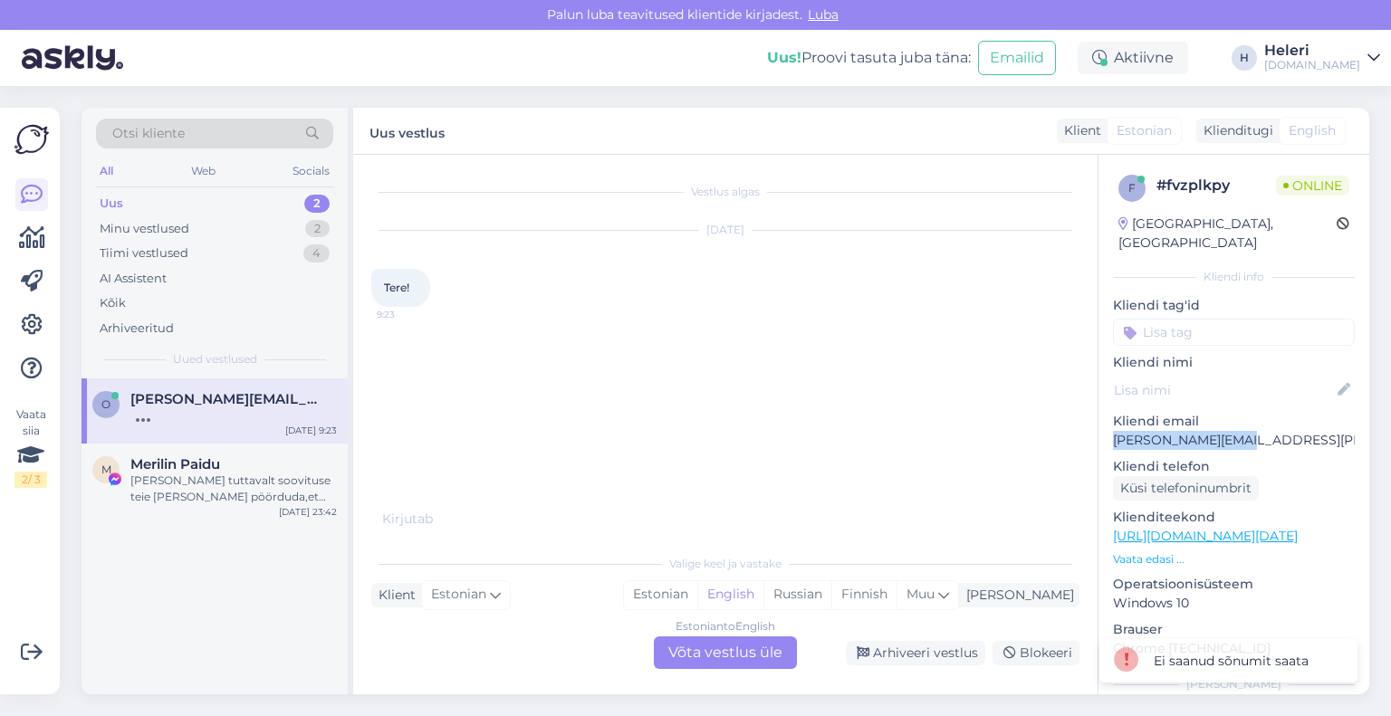
drag, startPoint x: 1116, startPoint y: 424, endPoint x: 1232, endPoint y: 427, distance: 115.9
click at [1263, 431] on p "[PERSON_NAME][EMAIL_ADDRESS][PERSON_NAME][DOMAIN_NAME]" at bounding box center [1234, 440] width 242 height 19
copy p "[PERSON_NAME][EMAIL_ADDRESS][PERSON_NAME][DOMAIN_NAME]"
click at [188, 198] on div "Uus 2" at bounding box center [214, 203] width 237 height 25
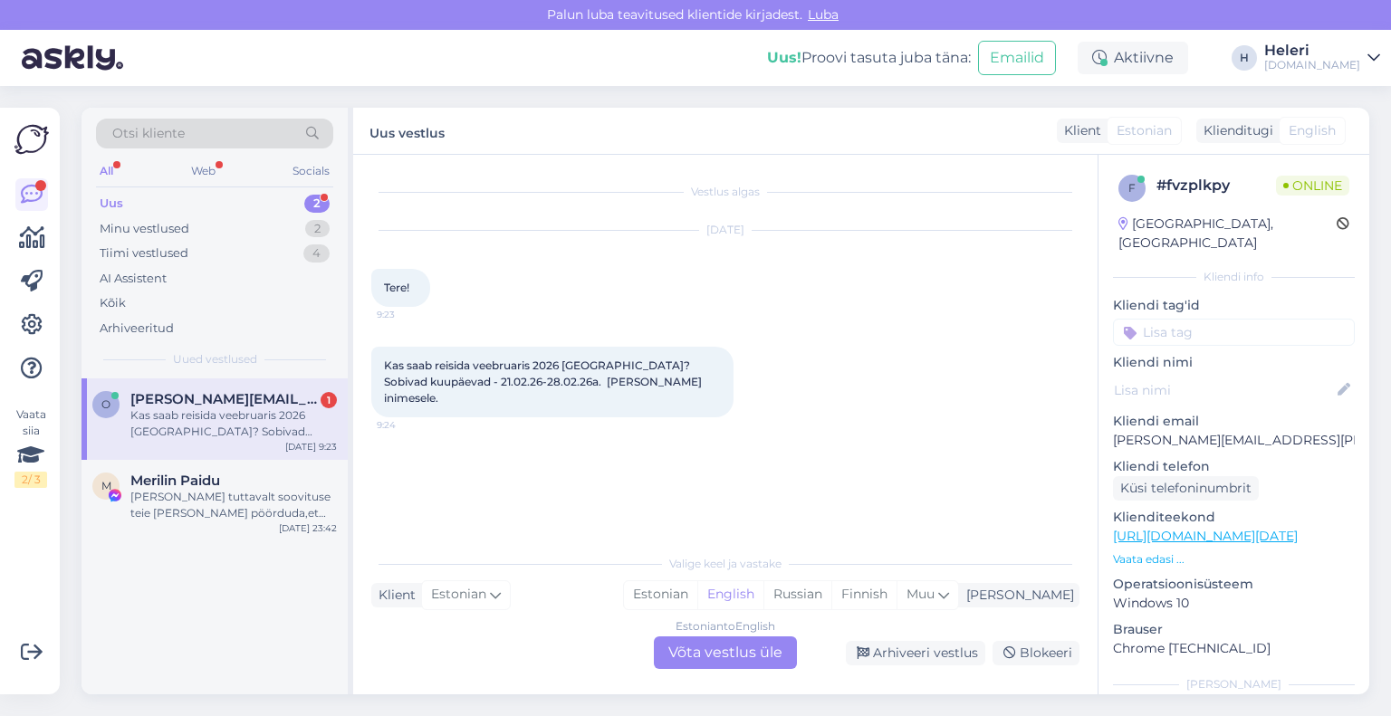
click at [726, 650] on div "Estonian to English Võta vestlus üle" at bounding box center [725, 653] width 143 height 33
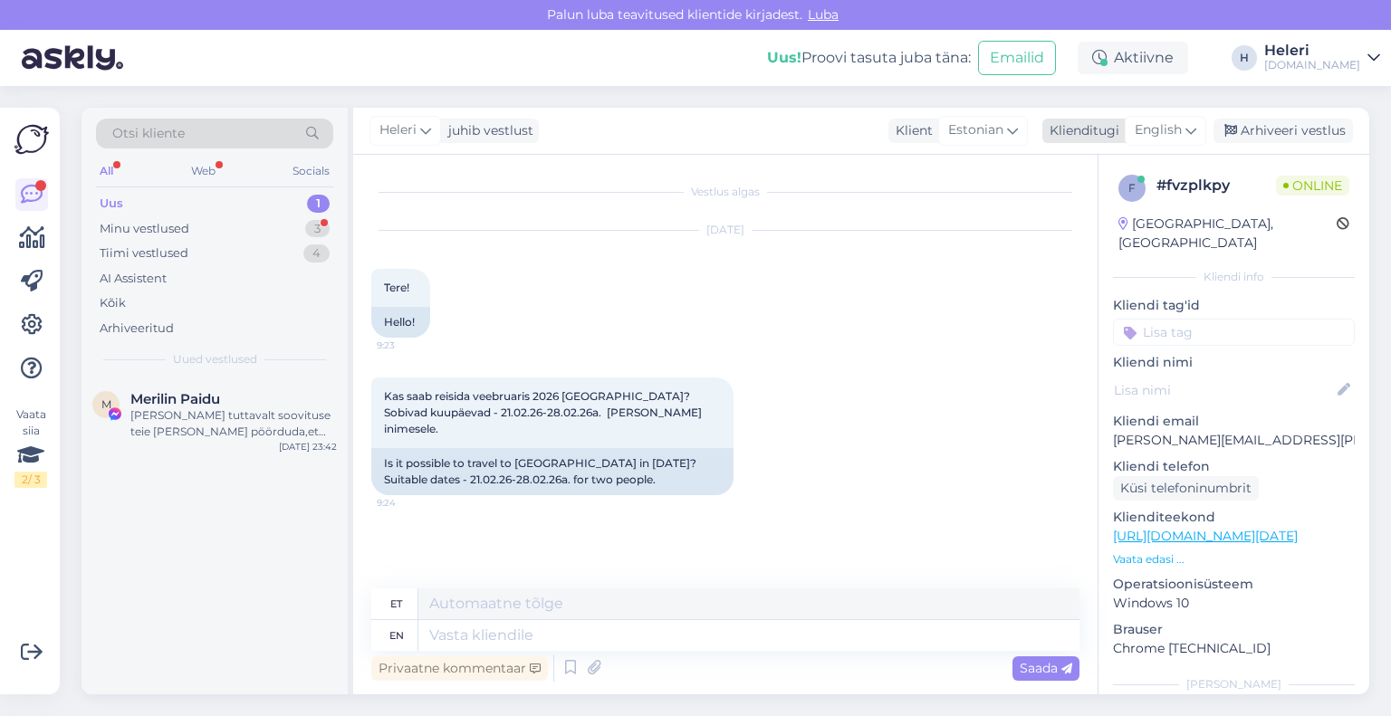
click at [1147, 128] on span "English" at bounding box center [1158, 130] width 47 height 20
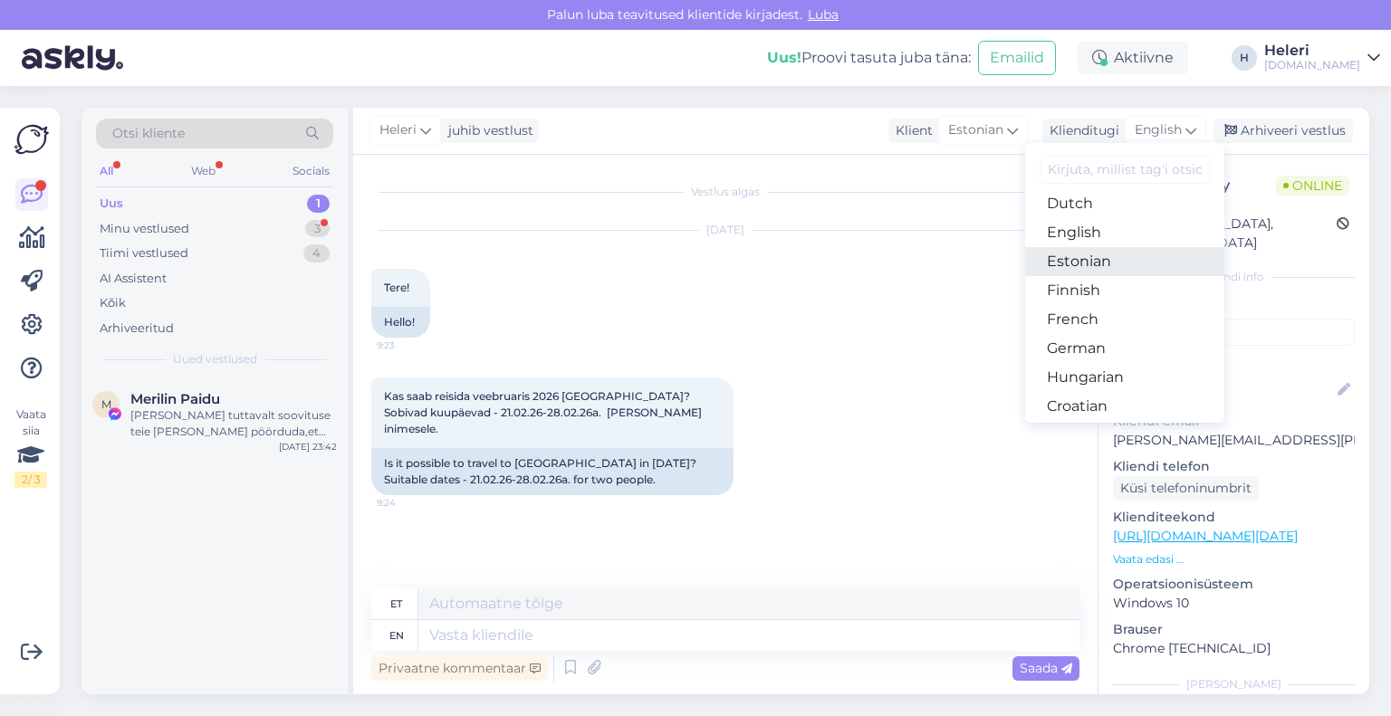
drag, startPoint x: 1088, startPoint y: 259, endPoint x: 1082, endPoint y: 278, distance: 19.8
click at [1088, 259] on link "Estonian" at bounding box center [1124, 261] width 199 height 29
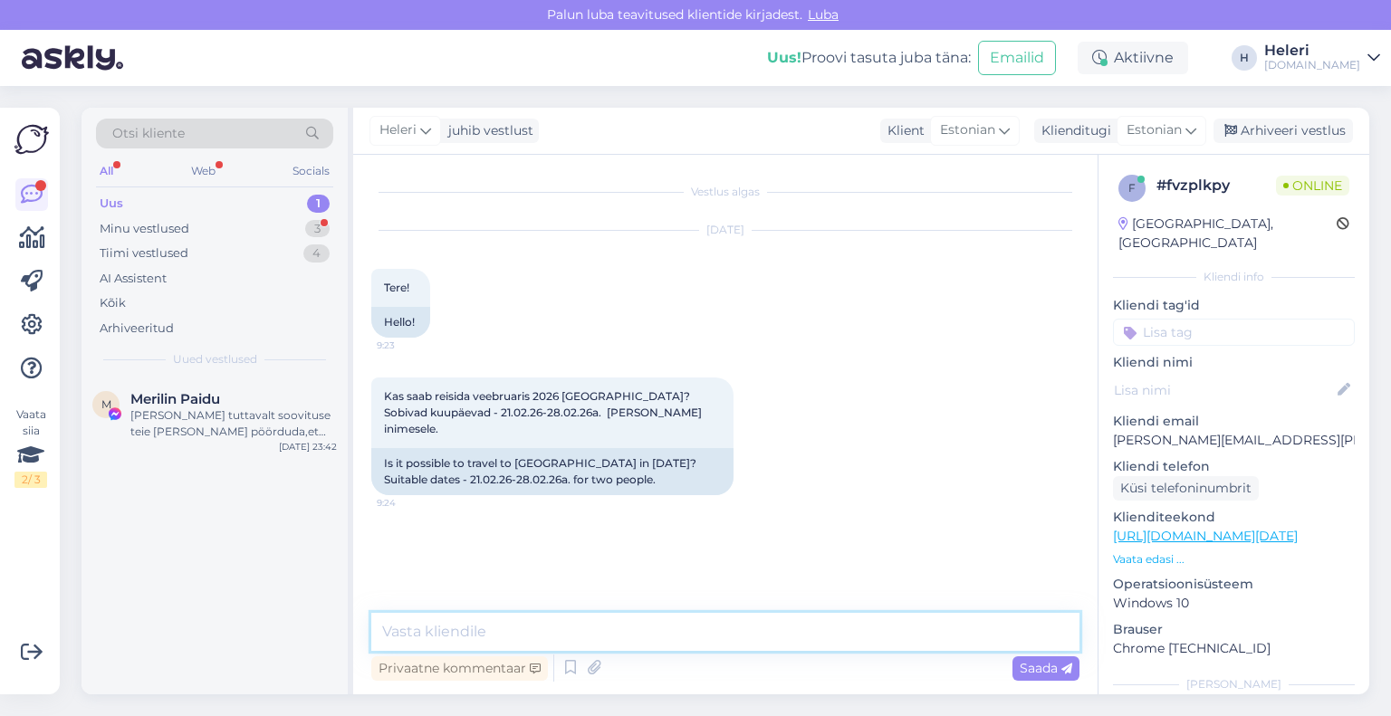
click at [752, 624] on textarea at bounding box center [725, 632] width 708 height 38
paste textarea "[GEOGRAPHIC_DATA]"
drag, startPoint x: 455, startPoint y: 410, endPoint x: 543, endPoint y: 412, distance: 88.8
click at [543, 412] on span "Kas saab reisida veebruaris 2026 [GEOGRAPHIC_DATA]? Sobivad kuupäevad - 21.02.2…" at bounding box center [544, 412] width 321 height 46
copy span "[DATE]-[DATE]"
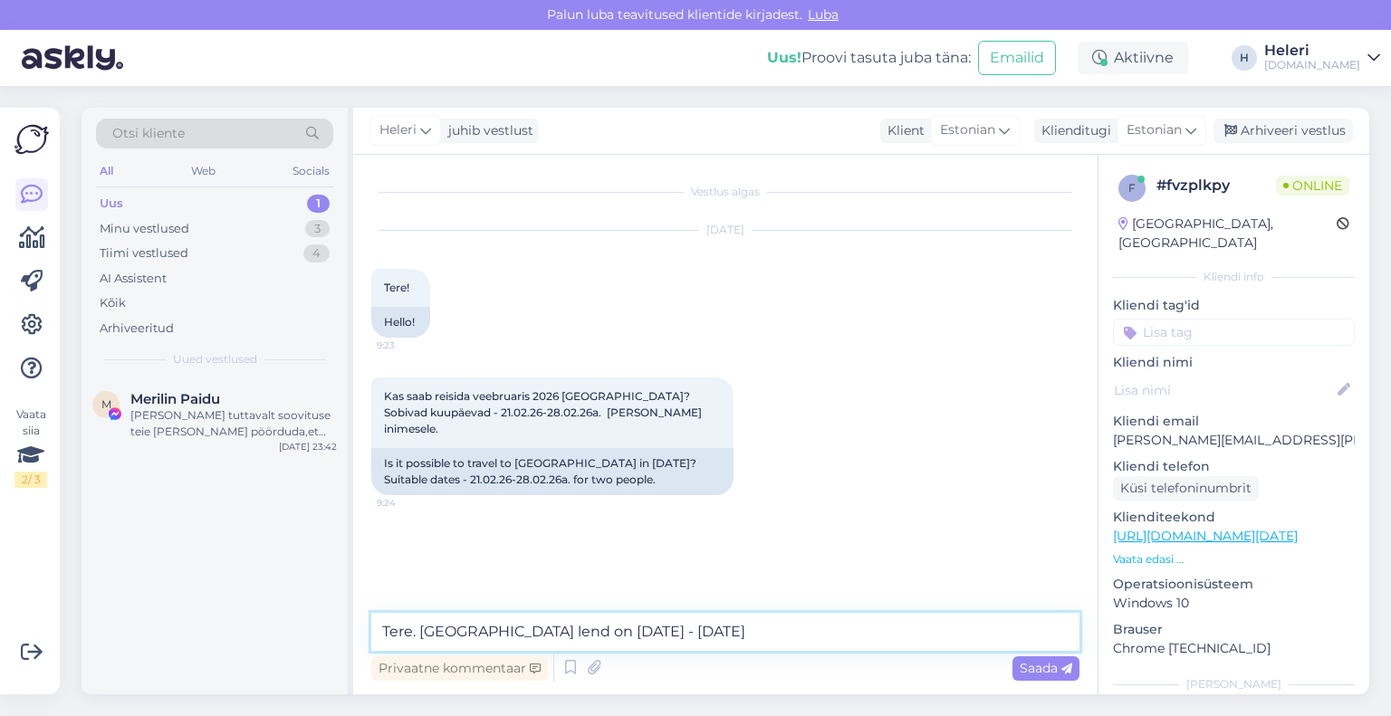
click at [713, 630] on textarea "Tere. [GEOGRAPHIC_DATA] lend on [DATE] - [DATE]" at bounding box center [725, 632] width 708 height 38
click at [542, 634] on textarea "Tere. [GEOGRAPHIC_DATA] lend on [DATE] - [DATE]" at bounding box center [725, 632] width 708 height 38
click at [587, 634] on textarea "Tere. Gran Canaria lenud on [DATE] - [DATE]" at bounding box center [725, 632] width 708 height 38
click at [539, 629] on textarea "Tere. Gran Canaria lenud on [DATE] - [DATE]" at bounding box center [725, 632] width 708 height 38
type textarea "Tere. Gran Canaria lennud on [DATE] - [DATE]"
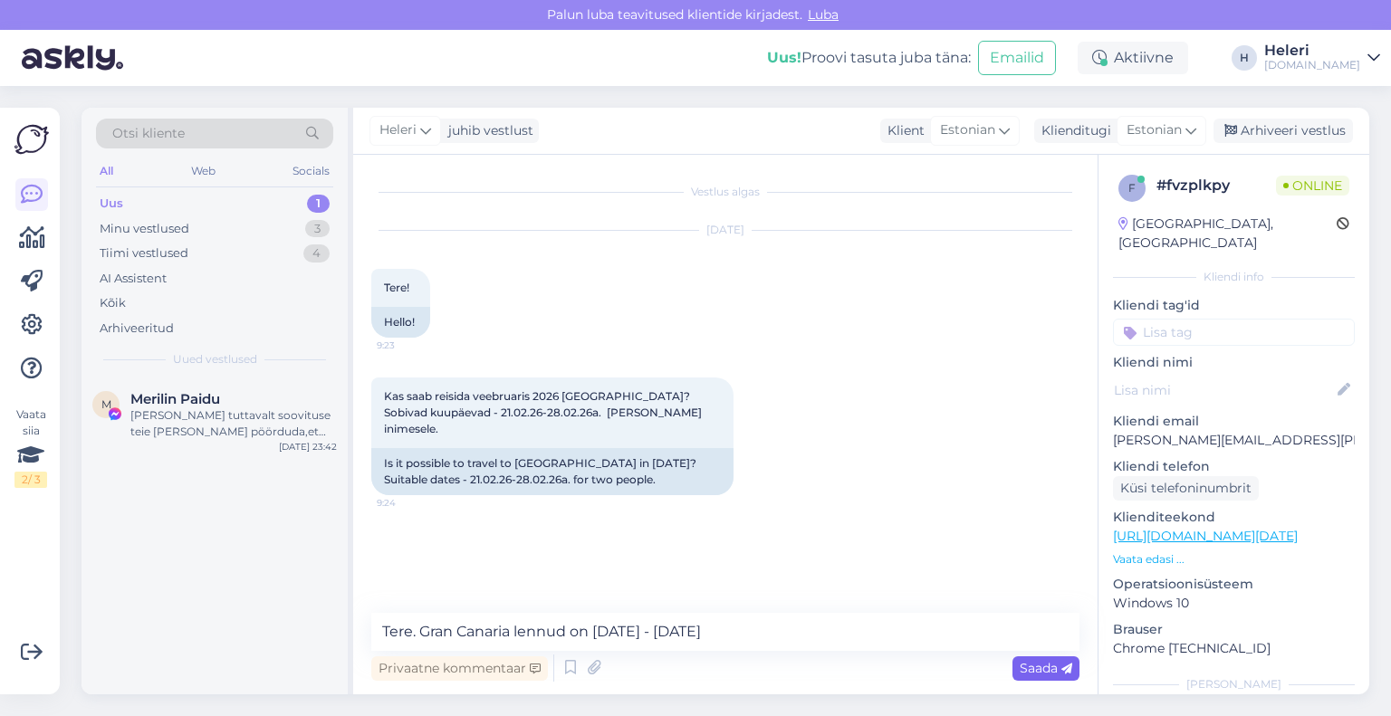
click at [1017, 670] on div "Saada" at bounding box center [1045, 669] width 67 height 24
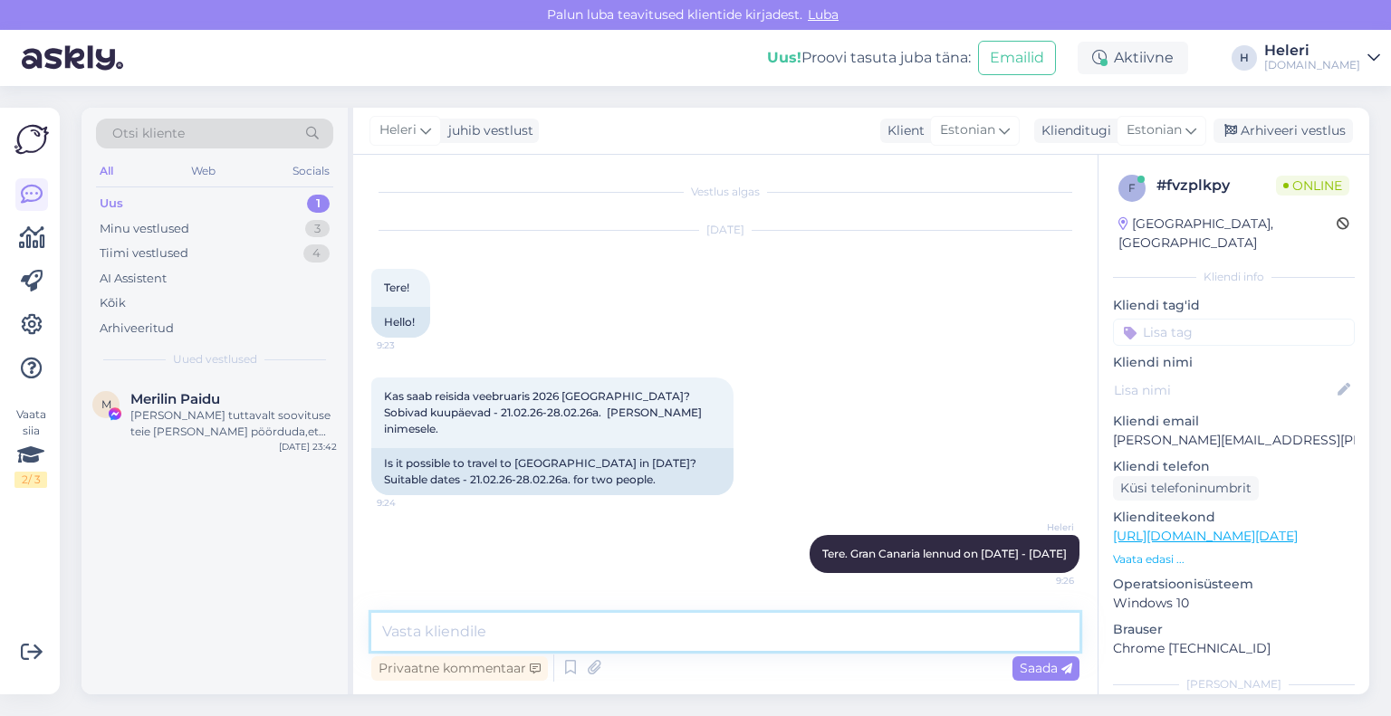
paste textarea "[DATE]-[DATE]"
type textarea "[DATE]-[DATE] kahjuks ei ole"
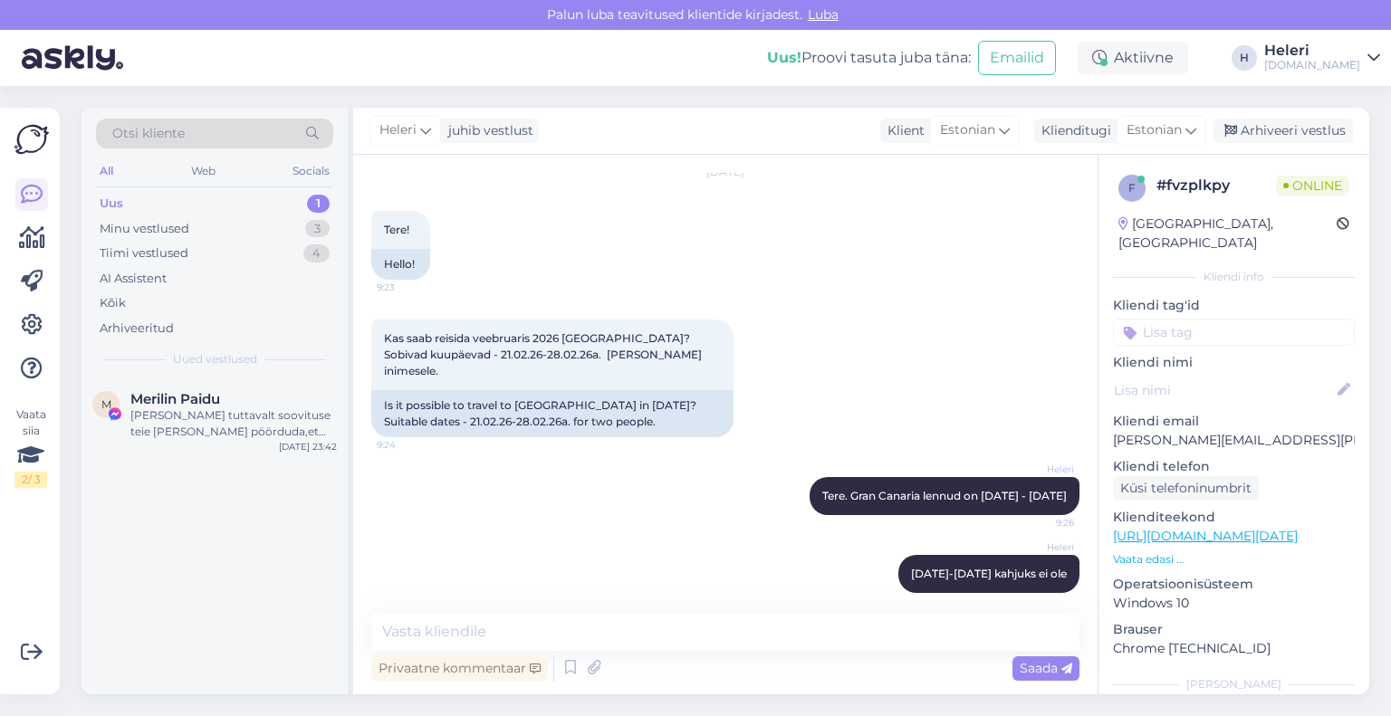
click at [167, 202] on div "Uus 1" at bounding box center [214, 203] width 237 height 25
click at [204, 408] on div "[PERSON_NAME] tuttavalt soovituse teie [PERSON_NAME] pöörduda,et nemad [PERSON_…" at bounding box center [233, 424] width 206 height 33
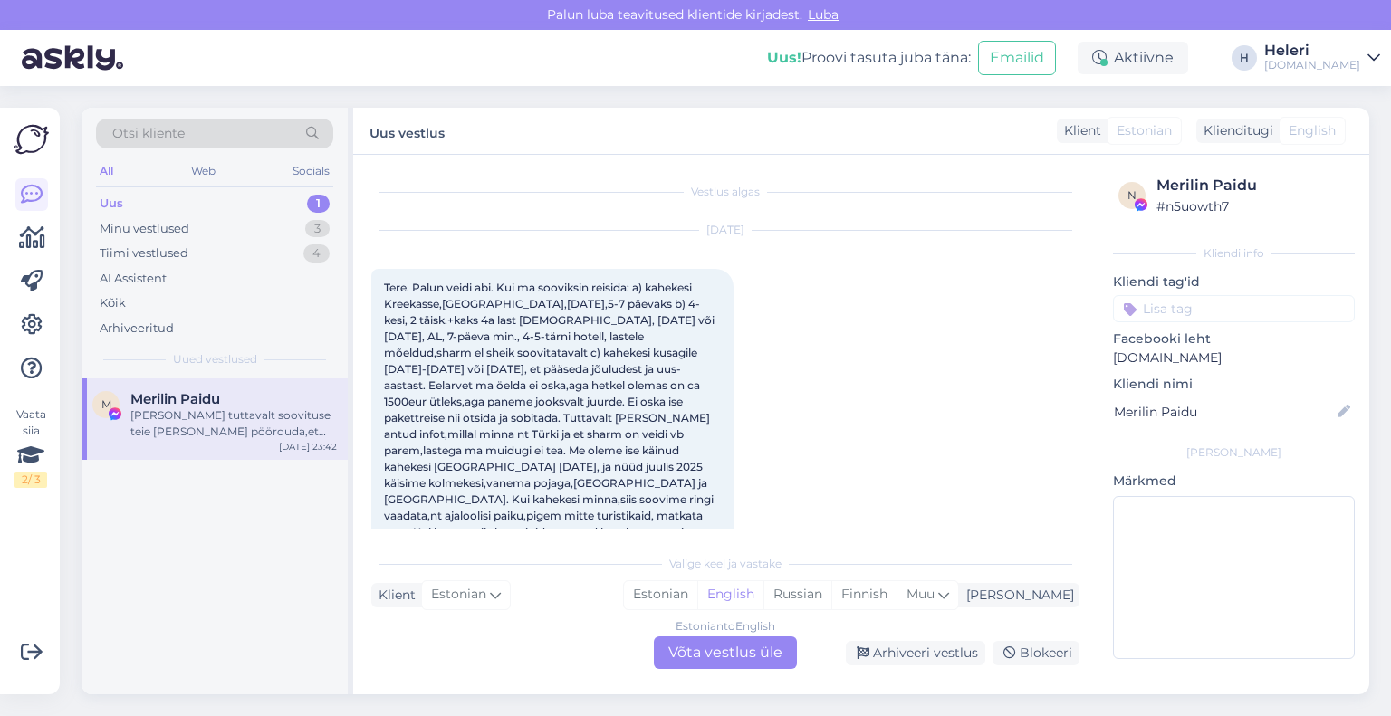
scroll to position [0, 0]
click at [155, 222] on div "Minu vestlused" at bounding box center [145, 229] width 90 height 18
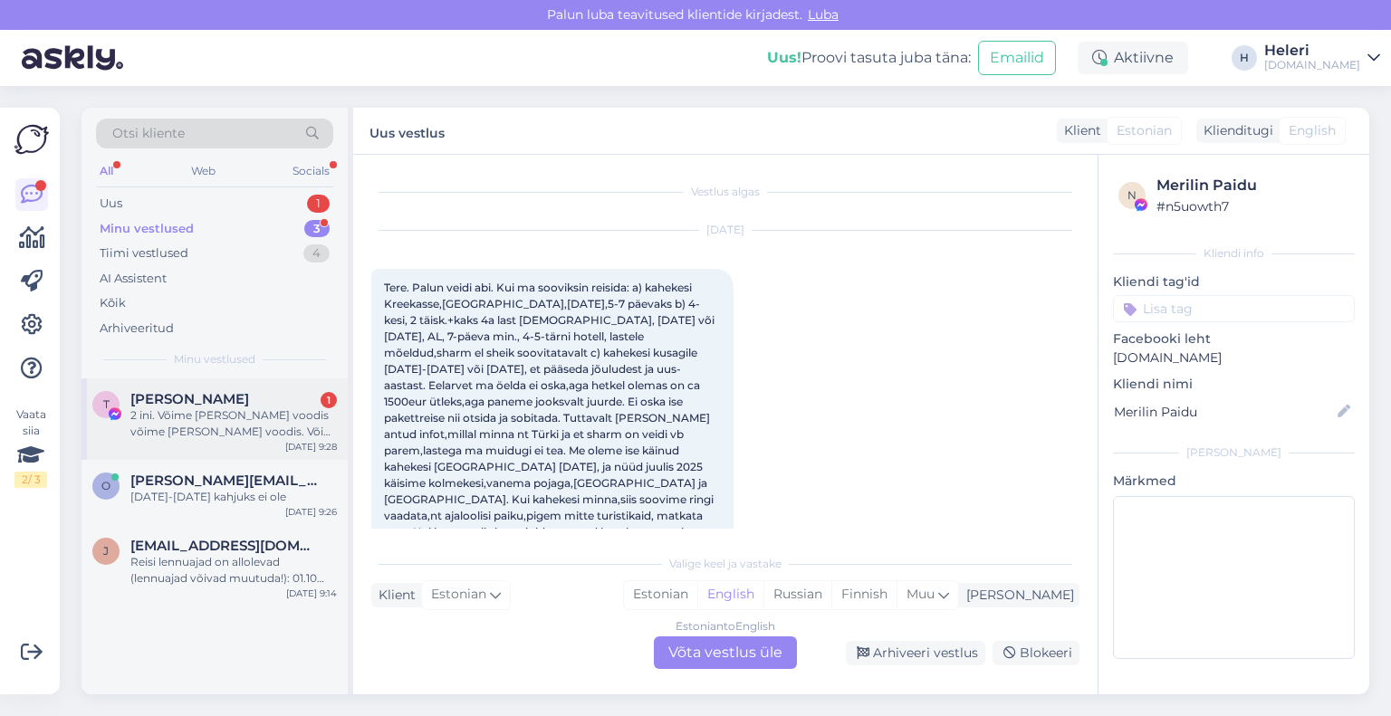
click at [208, 416] on div "2 ini. Võime [PERSON_NAME] voodis võime [PERSON_NAME] voodis. Võib [PERSON_NAME…" at bounding box center [233, 424] width 206 height 33
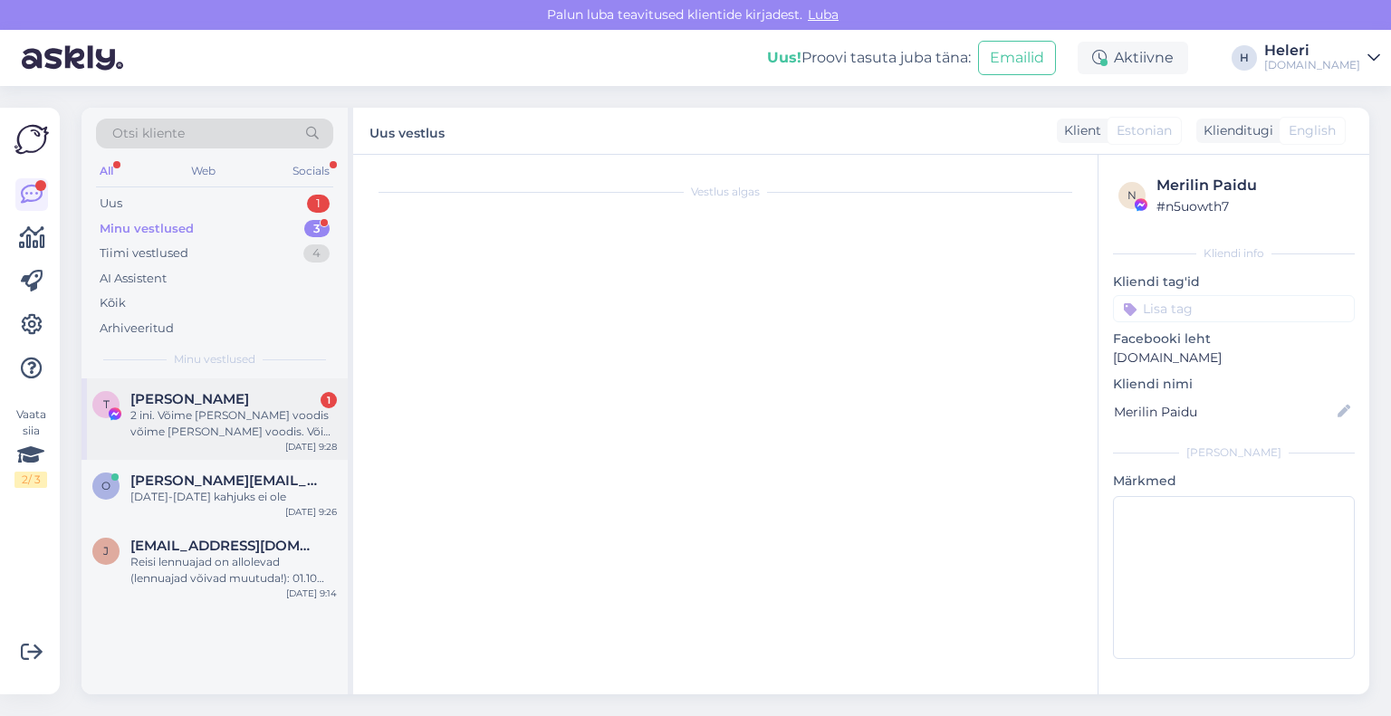
scroll to position [12225, 0]
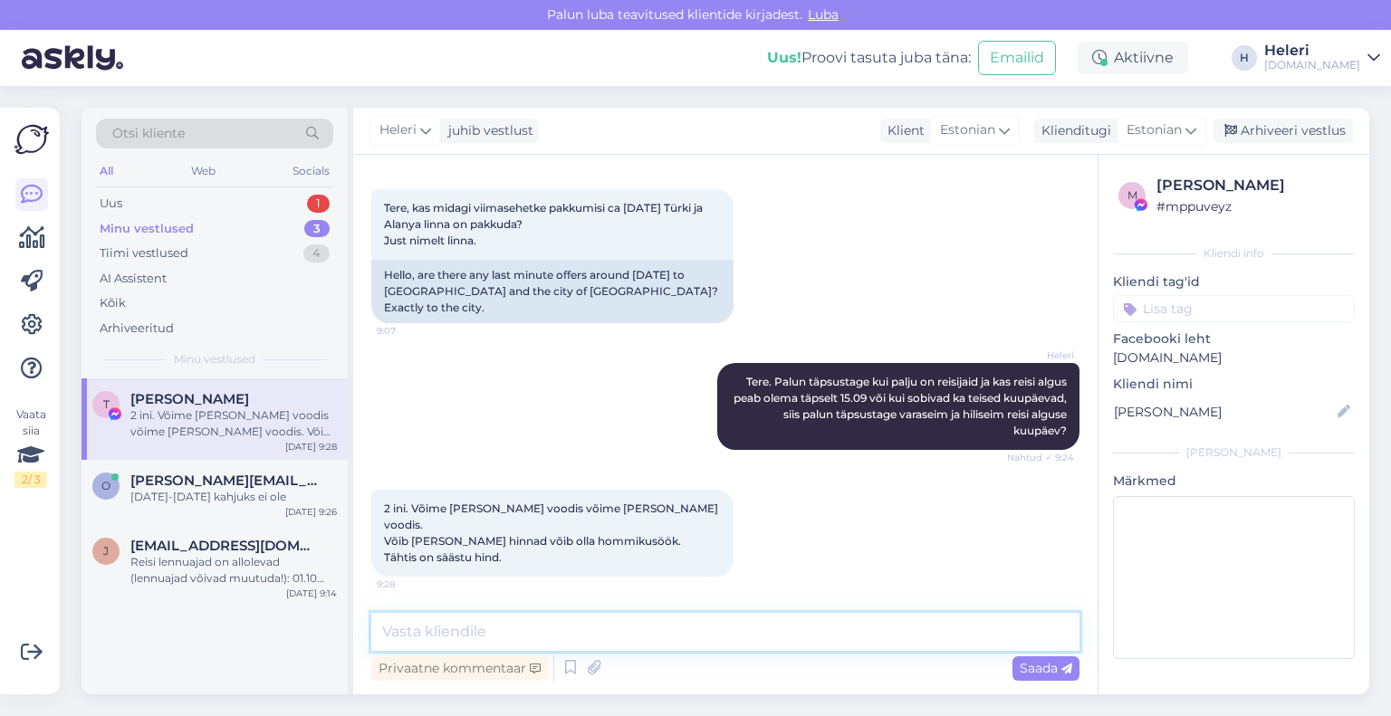
click at [560, 629] on textarea at bounding box center [725, 632] width 708 height 38
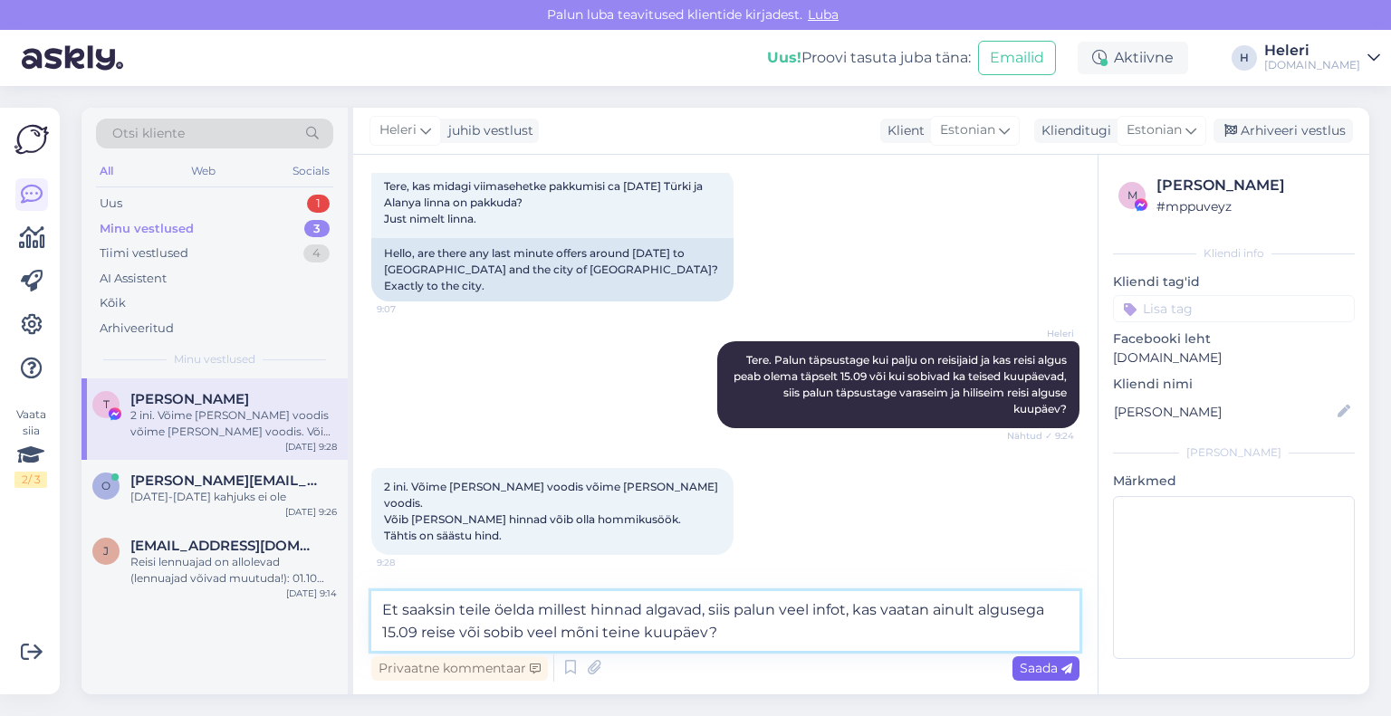
type textarea "Et saaksin teile öelda millest hinnad algavad, siis palun veel infot, kas vaata…"
click at [1029, 666] on span "Saada" at bounding box center [1046, 668] width 53 height 16
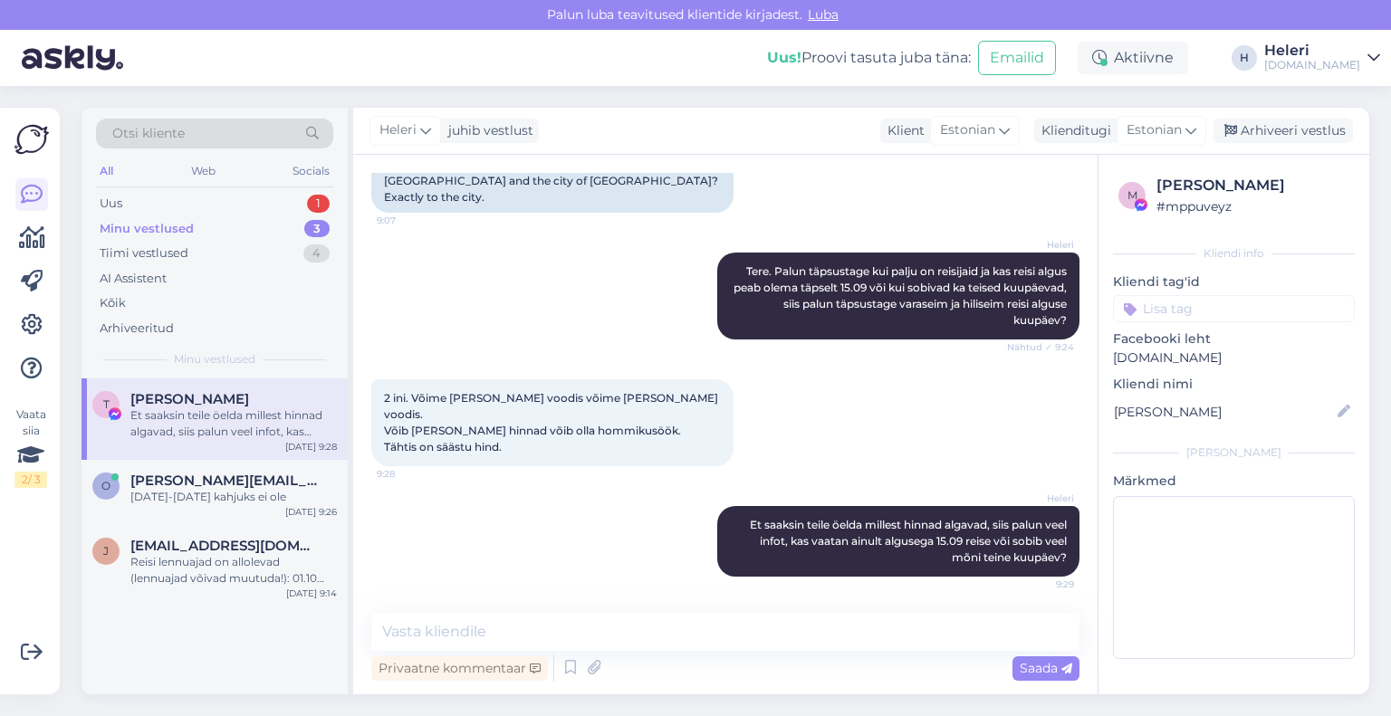
scroll to position [12334, 0]
click at [163, 222] on div "Minu vestlused" at bounding box center [147, 229] width 94 height 18
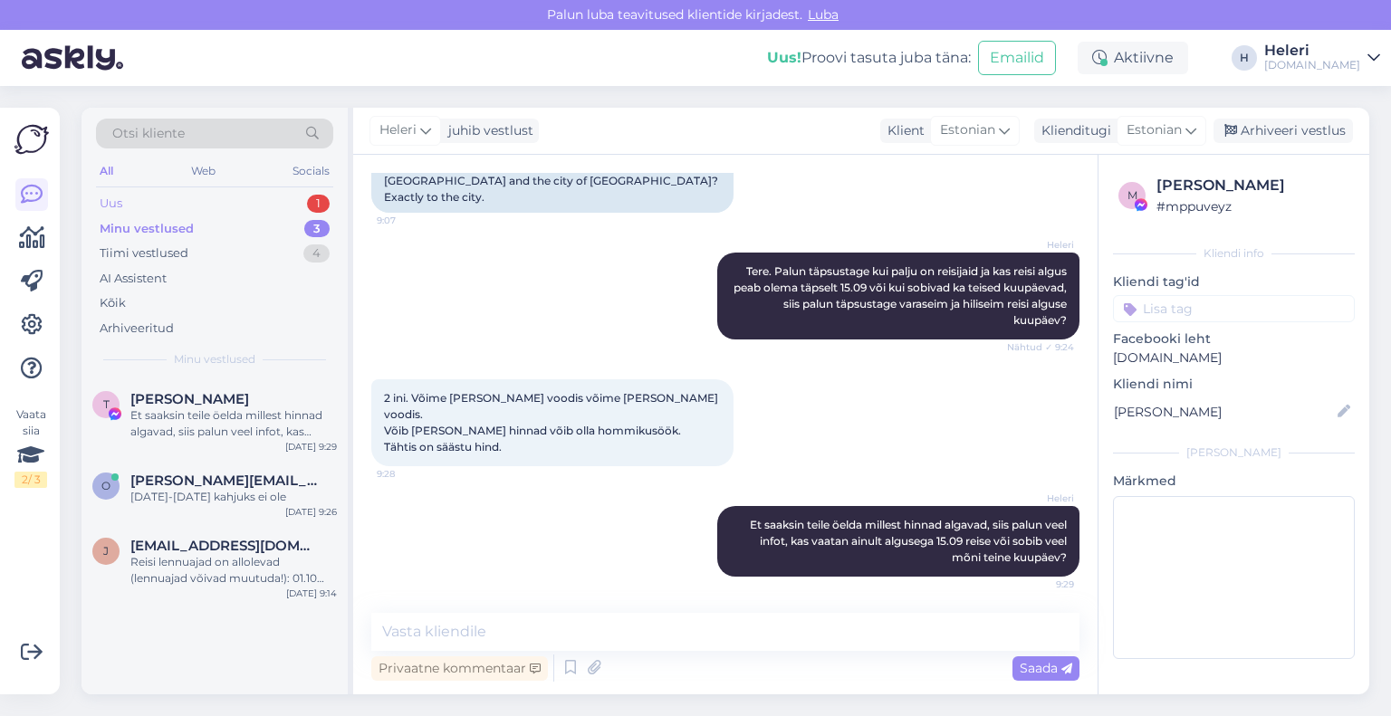
click at [167, 201] on div "Uus 1" at bounding box center [214, 203] width 237 height 25
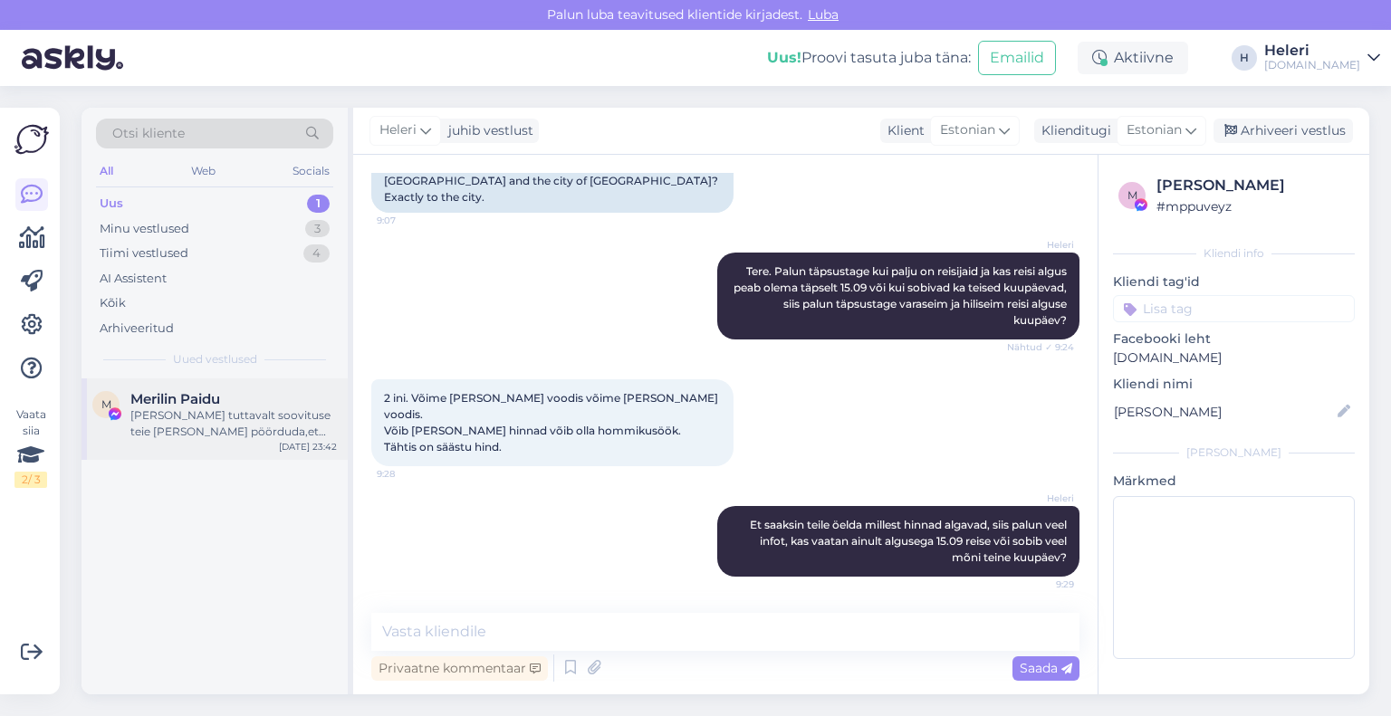
click at [216, 412] on div "[PERSON_NAME] tuttavalt soovituse teie [PERSON_NAME] pöörduda,et nemad [PERSON_…" at bounding box center [233, 424] width 206 height 33
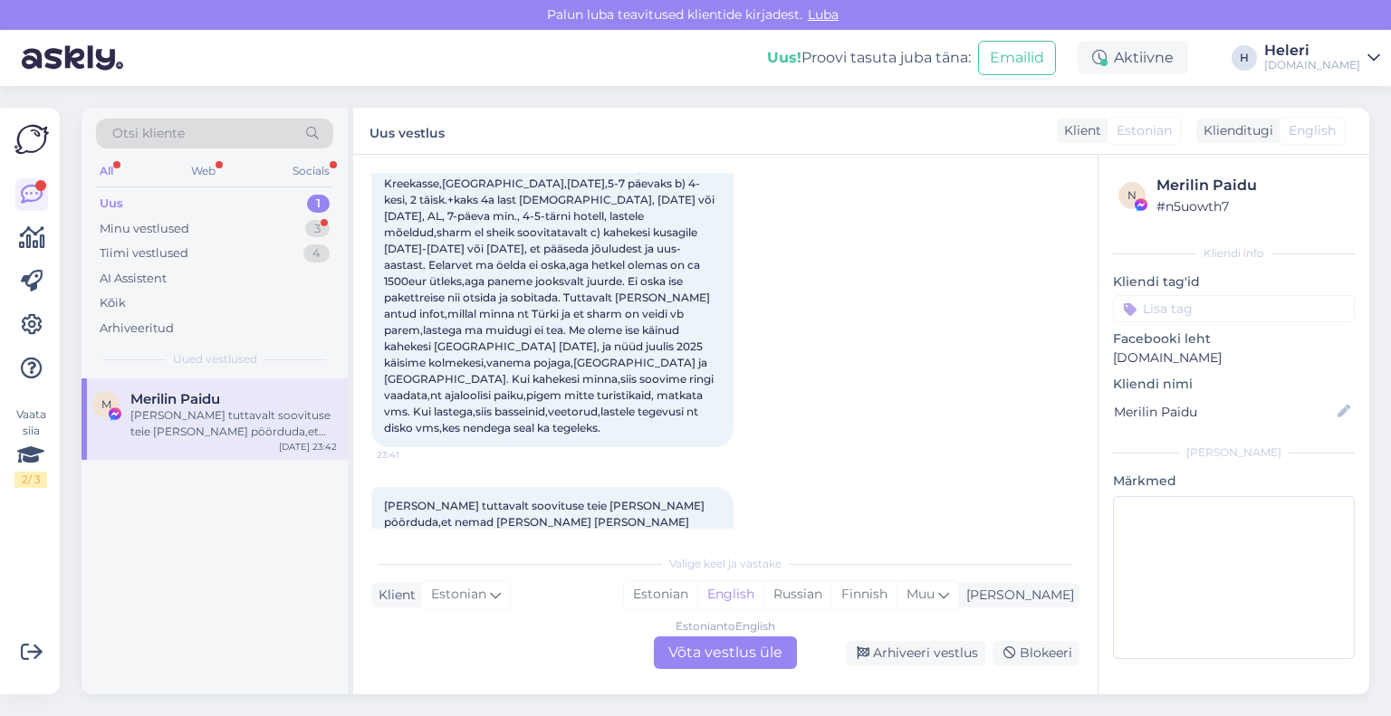
scroll to position [136, 0]
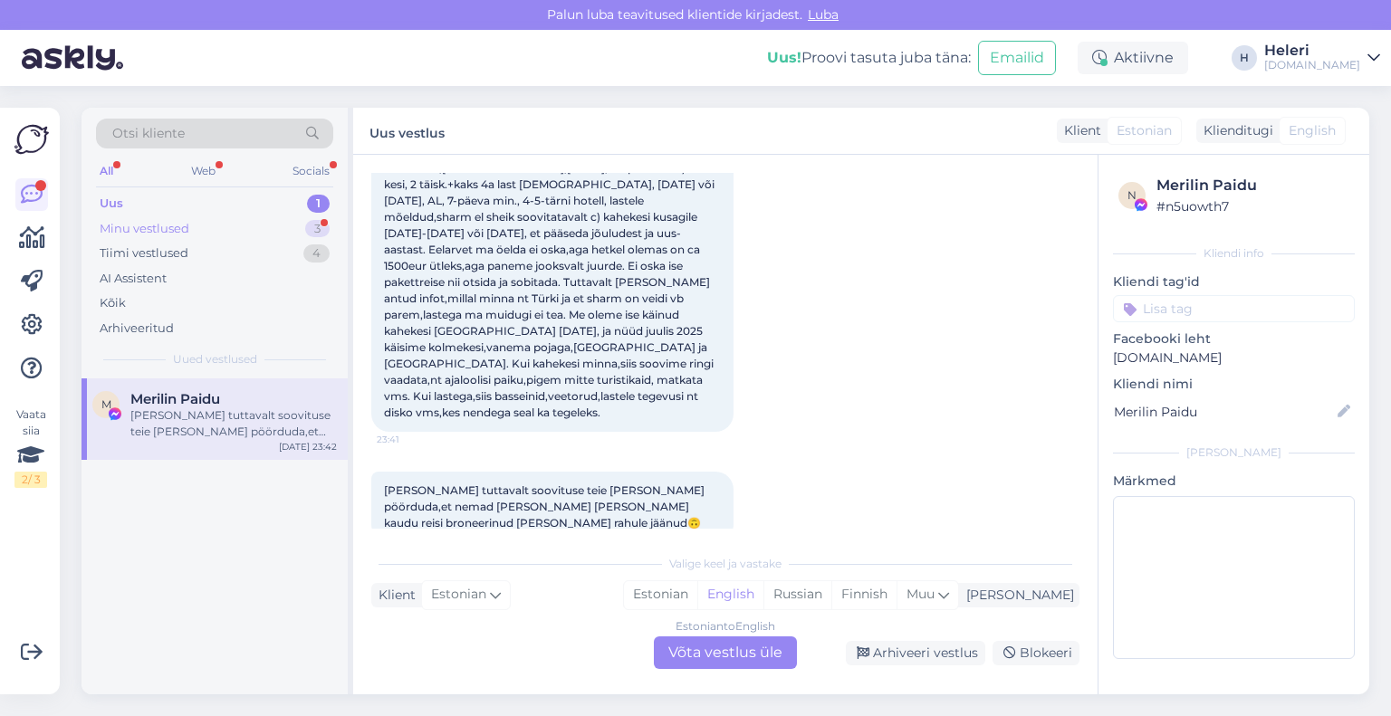
click at [257, 231] on div "Minu vestlused 3" at bounding box center [214, 228] width 237 height 25
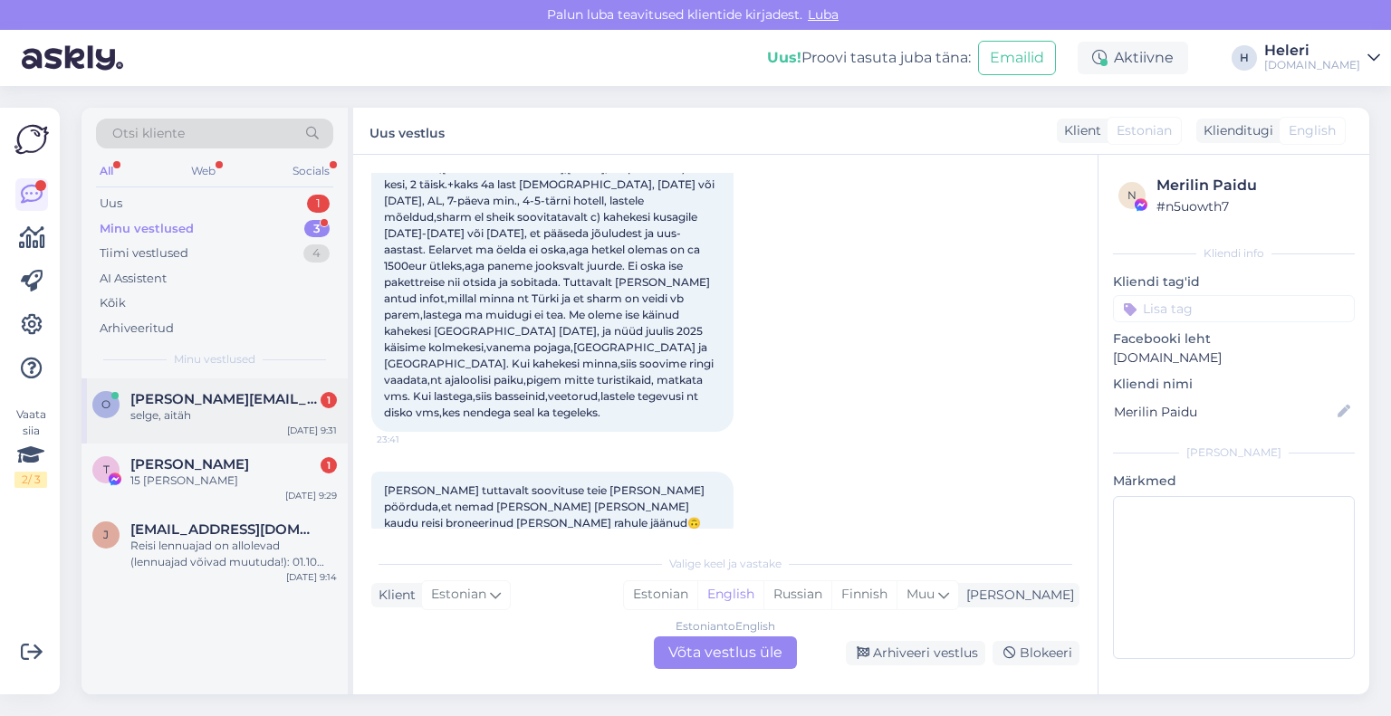
click at [197, 421] on div "selge, aitäh" at bounding box center [233, 416] width 206 height 16
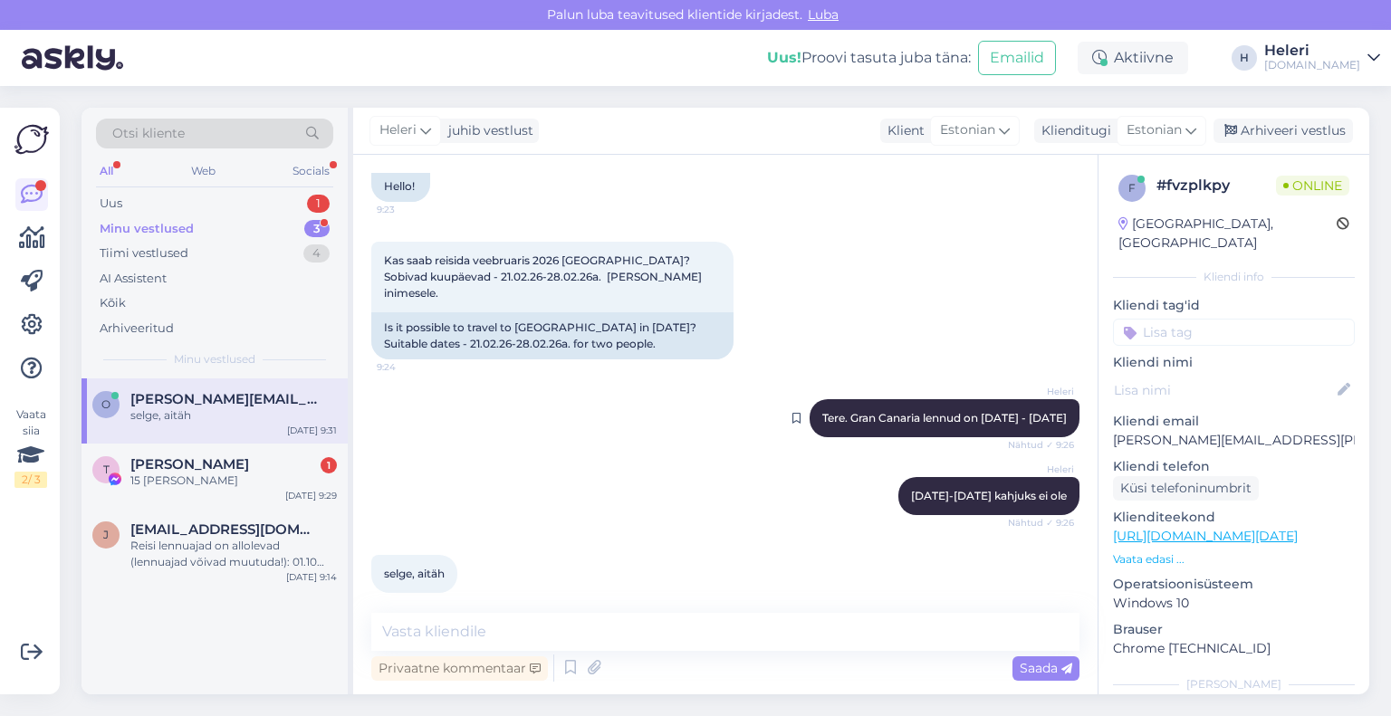
drag, startPoint x: 956, startPoint y: 400, endPoint x: 1047, endPoint y: 405, distance: 90.7
click at [1053, 402] on div "Heleri Tere. Gran Canaria lennud on [DATE] - [DATE] Nähtud ✓ 9:26" at bounding box center [945, 418] width 270 height 38
copy span "[DATE] - [DATE]"
paste textarea "[DATE] - [DATE]"
click at [376, 632] on textarea "[DATE] - [DATE]" at bounding box center [725, 632] width 708 height 38
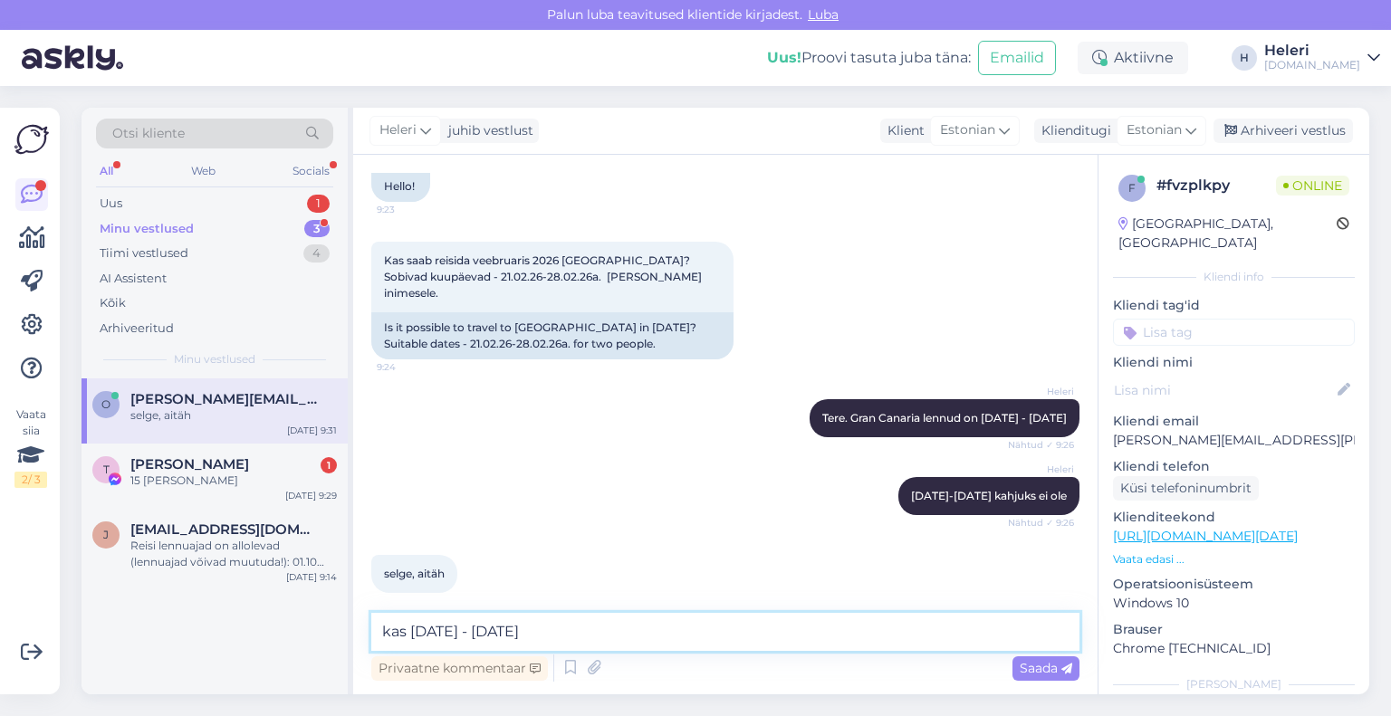
click at [593, 633] on textarea "kas [DATE] - [DATE]" at bounding box center [725, 632] width 708 height 38
type textarea "kas [DATE] - [DATE] ei sobi [PERSON_NAME]?"
click at [1040, 668] on span "Saada" at bounding box center [1046, 668] width 53 height 16
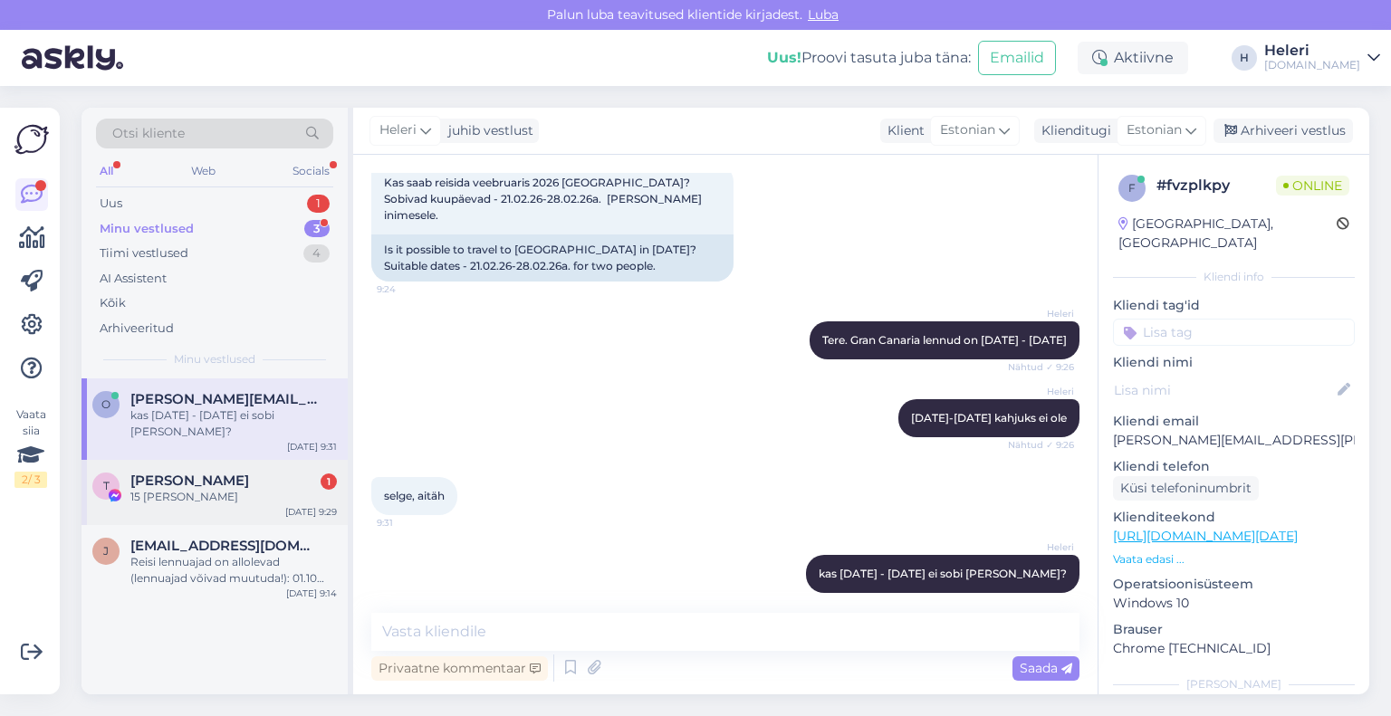
click at [231, 489] on div "15 [PERSON_NAME]" at bounding box center [233, 497] width 206 height 16
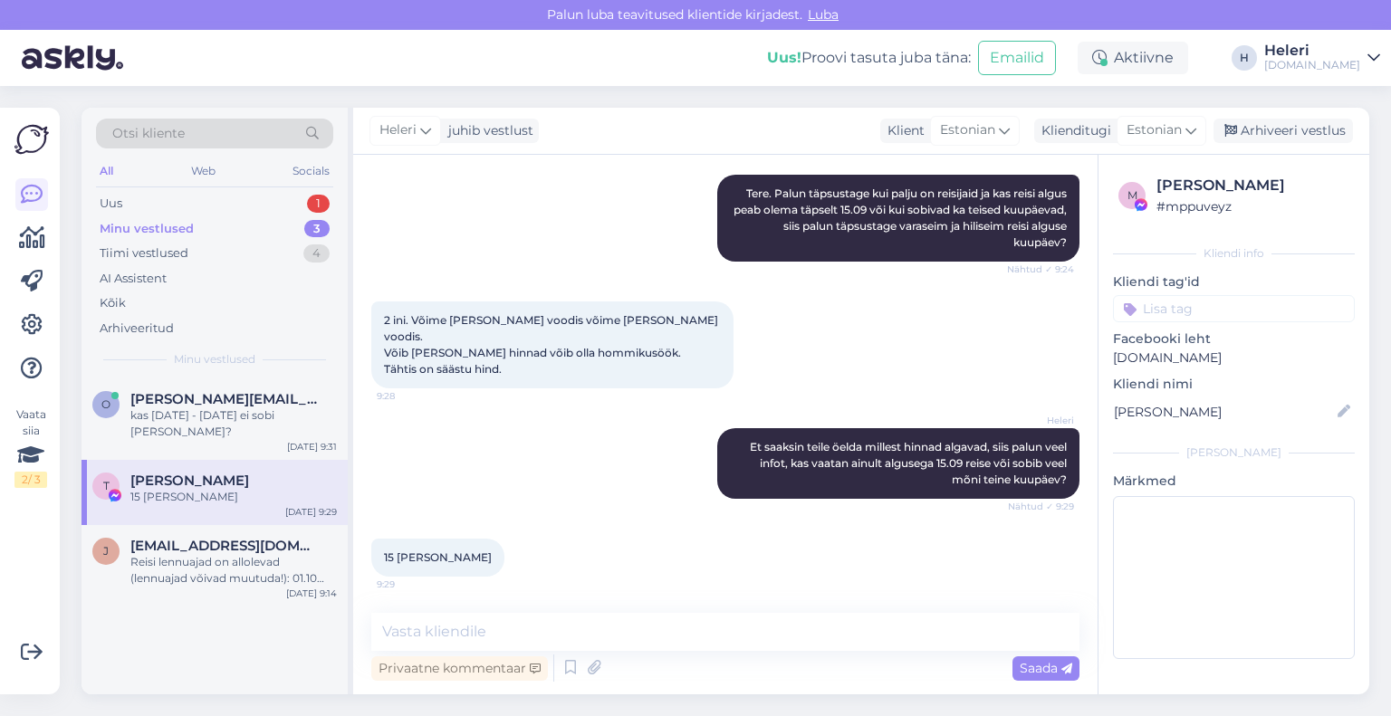
scroll to position [12016, 0]
click at [498, 628] on textarea at bounding box center [725, 632] width 708 height 38
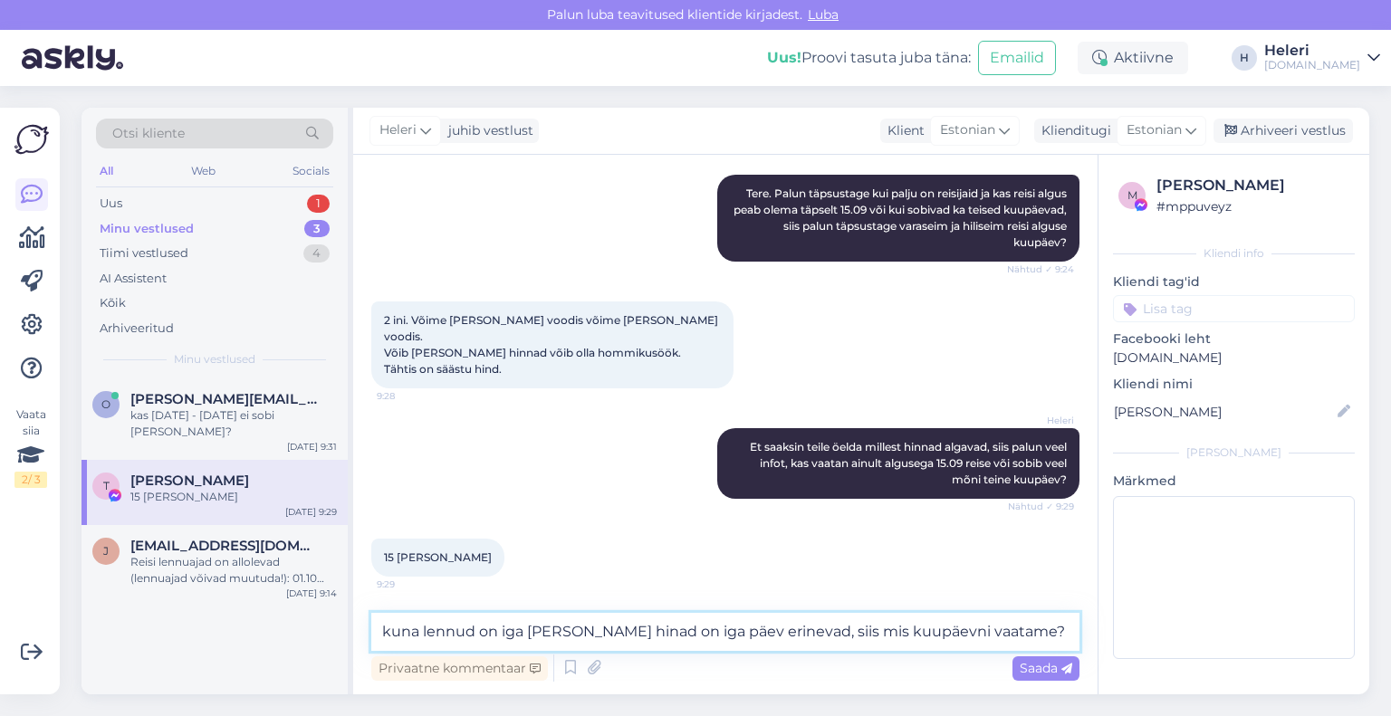
click at [606, 636] on textarea "kuna lennud on iga [PERSON_NAME] hinad on iga päev erinevad, siis mis kuupäevni…" at bounding box center [725, 632] width 708 height 38
drag, startPoint x: 502, startPoint y: 634, endPoint x: 521, endPoint y: 635, distance: 19.0
click at [521, 635] on textarea "kuna lennud on iga [PERSON_NAME] hinnad on iga päev erinevad, siis mis kuupäevn…" at bounding box center [725, 632] width 708 height 38
click at [482, 634] on textarea "kuna lennud on iga [PERSON_NAME] hinnad on iga päev erinevad, siis mis kuupäevn…" at bounding box center [725, 632] width 708 height 38
drag, startPoint x: 485, startPoint y: 633, endPoint x: 498, endPoint y: 637, distance: 13.2
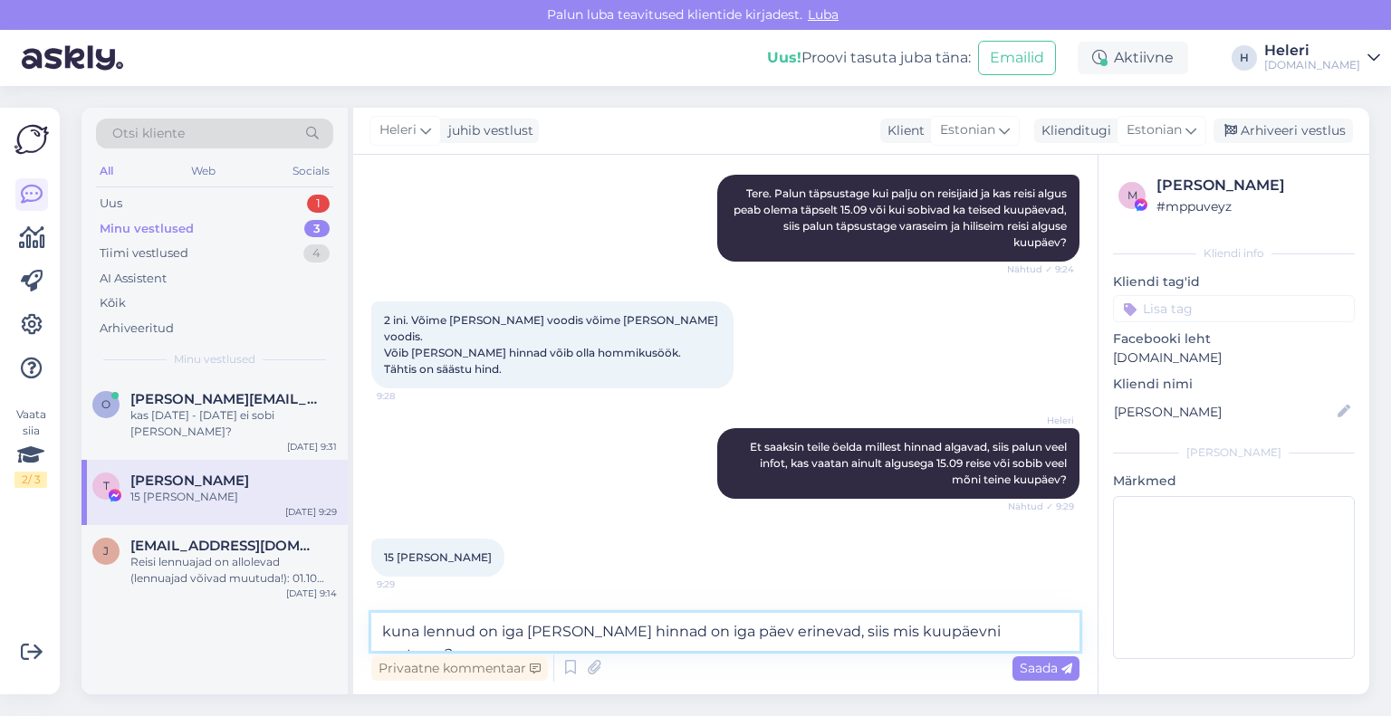
click at [498, 637] on textarea "kuna lennud on iga [PERSON_NAME] hinnad on iga päev erinevad, siis mis kuupäevn…" at bounding box center [725, 632] width 708 height 38
drag, startPoint x: 659, startPoint y: 634, endPoint x: 720, endPoint y: 639, distance: 60.9
click at [720, 639] on textarea "kuna lennud on iga [PERSON_NAME] hinnad on iga päev erinevad, siis mis kuupäevn…" at bounding box center [725, 632] width 708 height 38
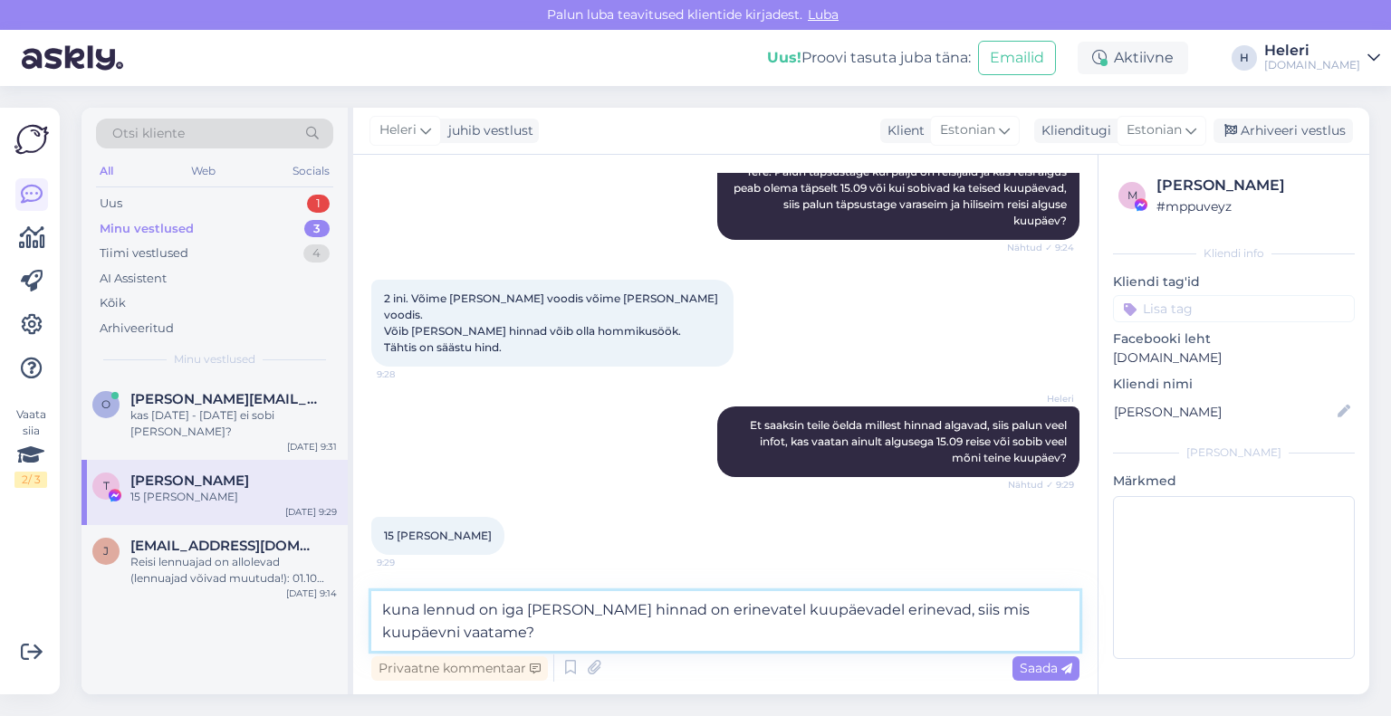
click at [1023, 615] on textarea "kuna lennud on iga [PERSON_NAME] hinnad on erinevatel kuupäevadel erinevad, sii…" at bounding box center [725, 621] width 708 height 60
click at [499, 628] on textarea "kuna lennud on iga [PERSON_NAME] hinnad on erinevatel kuupäevadel erinevad, sii…" at bounding box center [725, 621] width 708 height 60
type textarea "kuna lennud on iga [PERSON_NAME] hinnad on erinevatel kuupäevadel erinevad, sii…"
click at [1038, 663] on span "Saada" at bounding box center [1046, 668] width 53 height 16
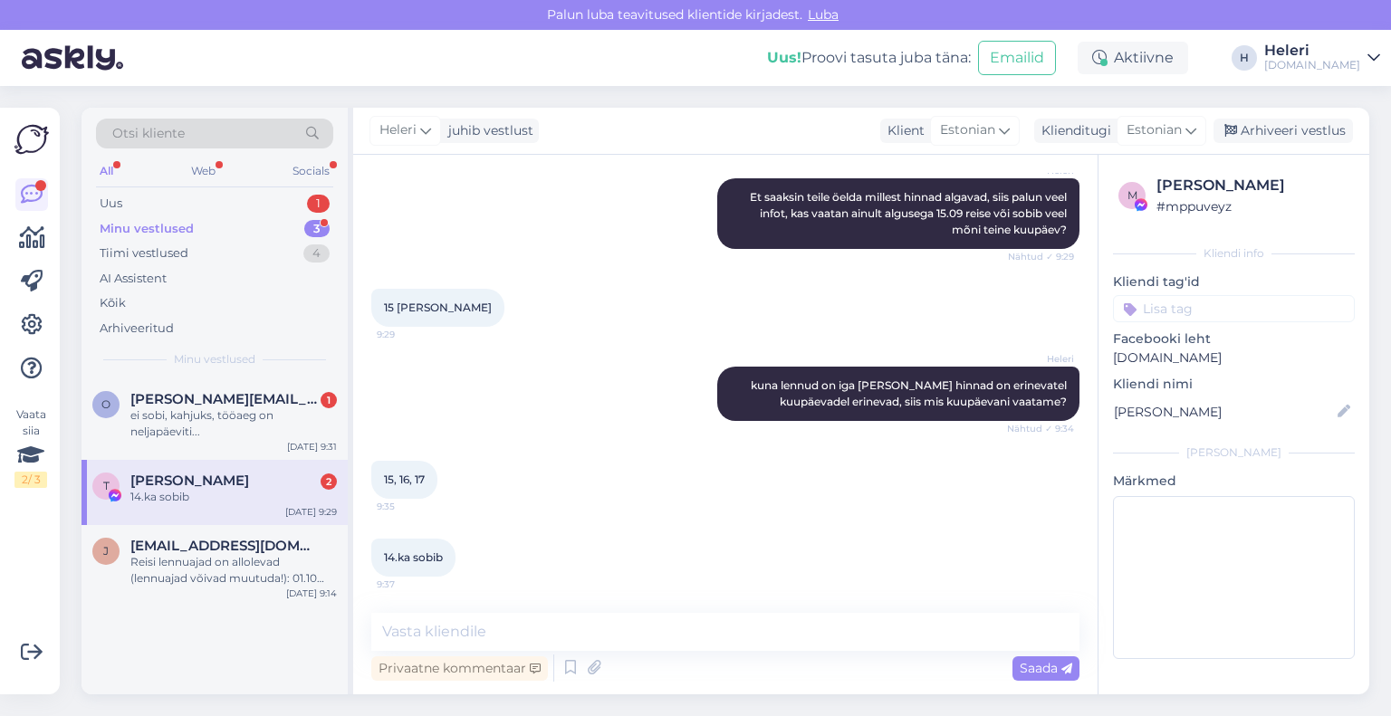
scroll to position [12267, 0]
click at [580, 626] on textarea at bounding box center [725, 632] width 708 height 38
click at [169, 209] on div "Uus 1" at bounding box center [214, 203] width 237 height 25
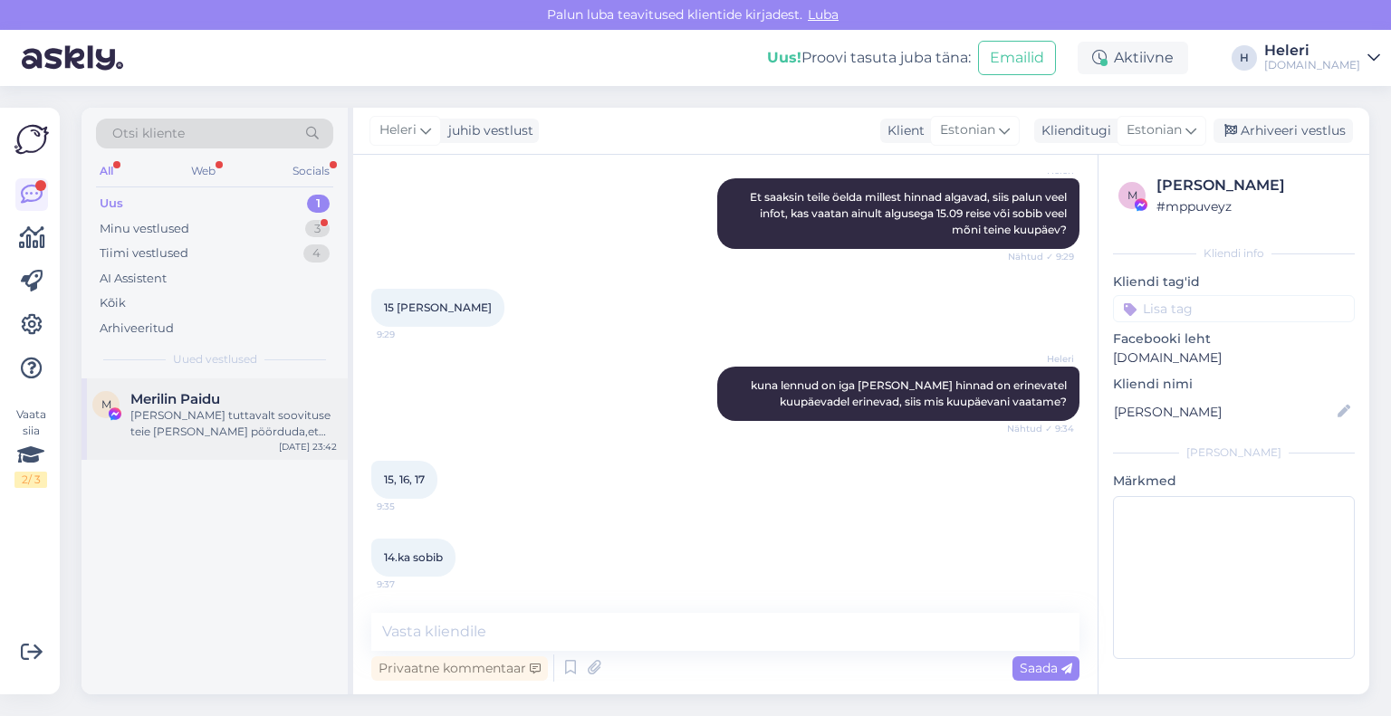
click at [169, 397] on span "Merilin Paidu" at bounding box center [175, 399] width 90 height 16
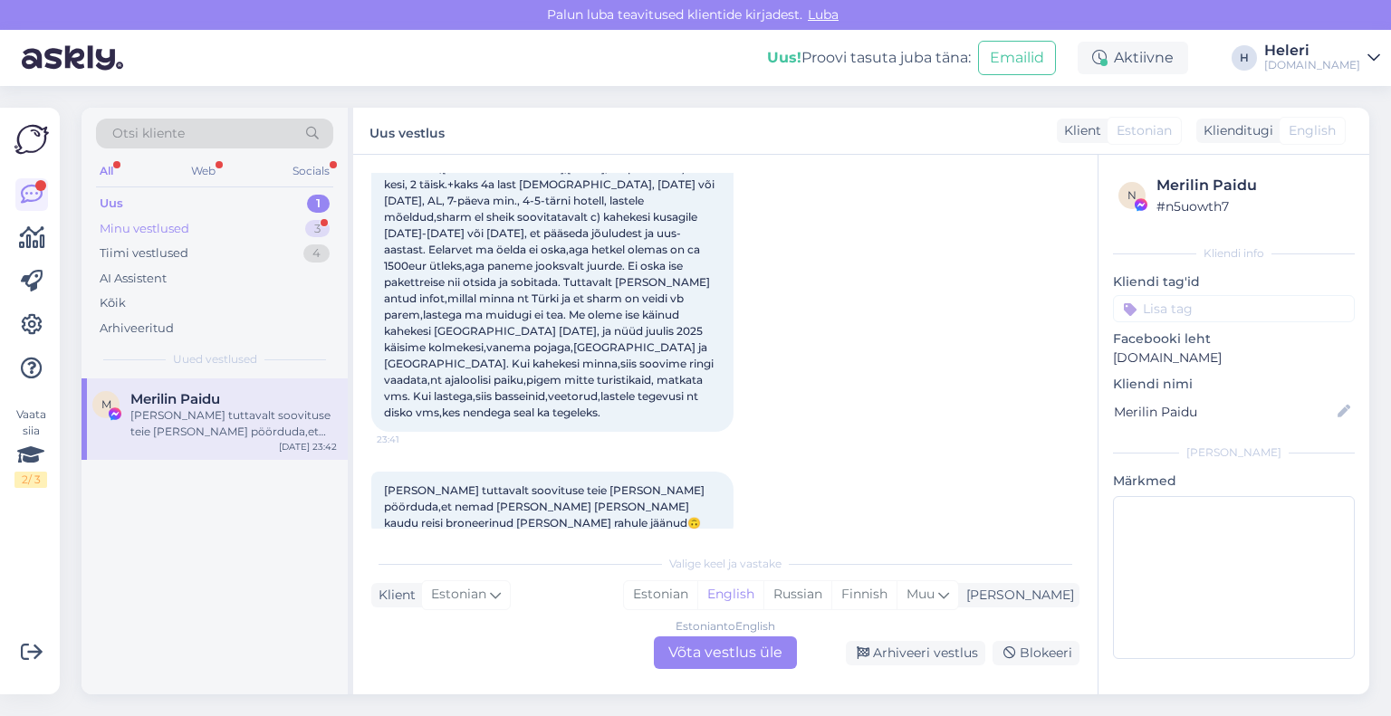
click at [167, 237] on div "Minu vestlused 3" at bounding box center [214, 228] width 237 height 25
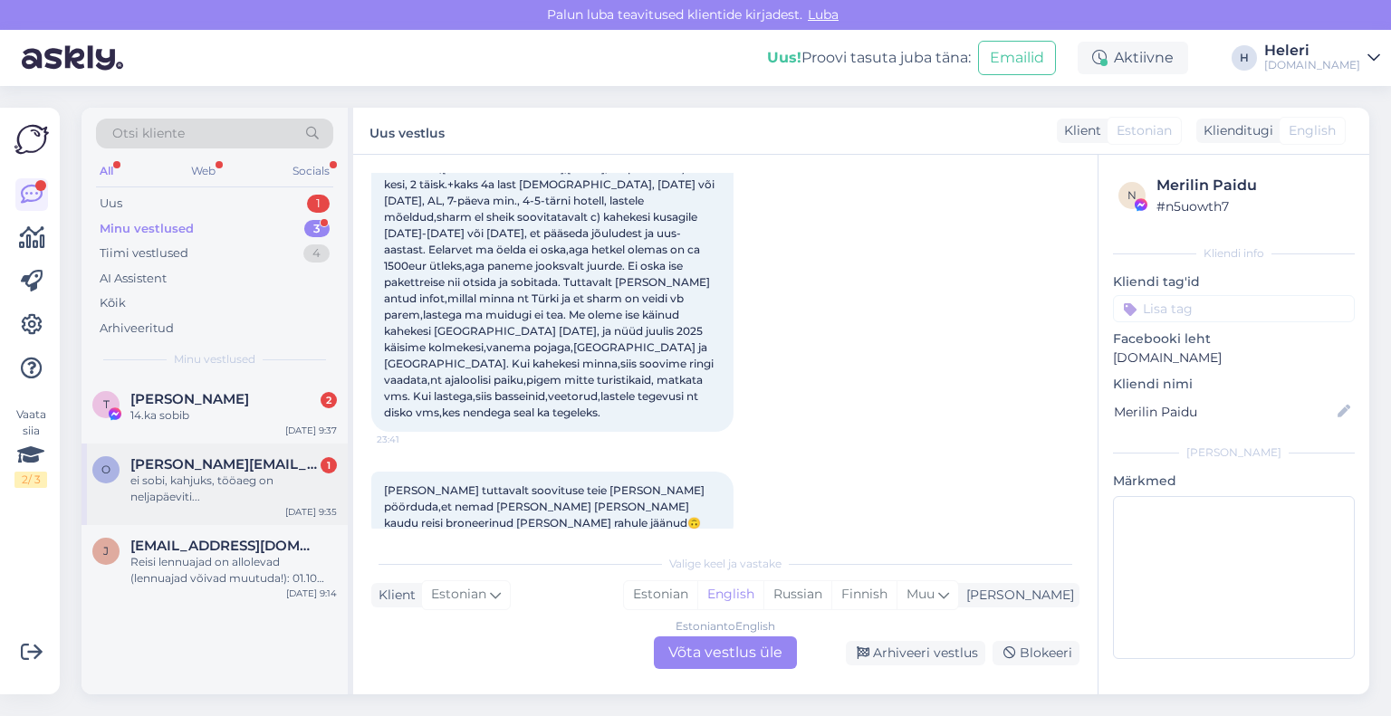
click at [185, 476] on div "ei sobi, kahjuks, tööaeg on neljapäeviti..." at bounding box center [233, 489] width 206 height 33
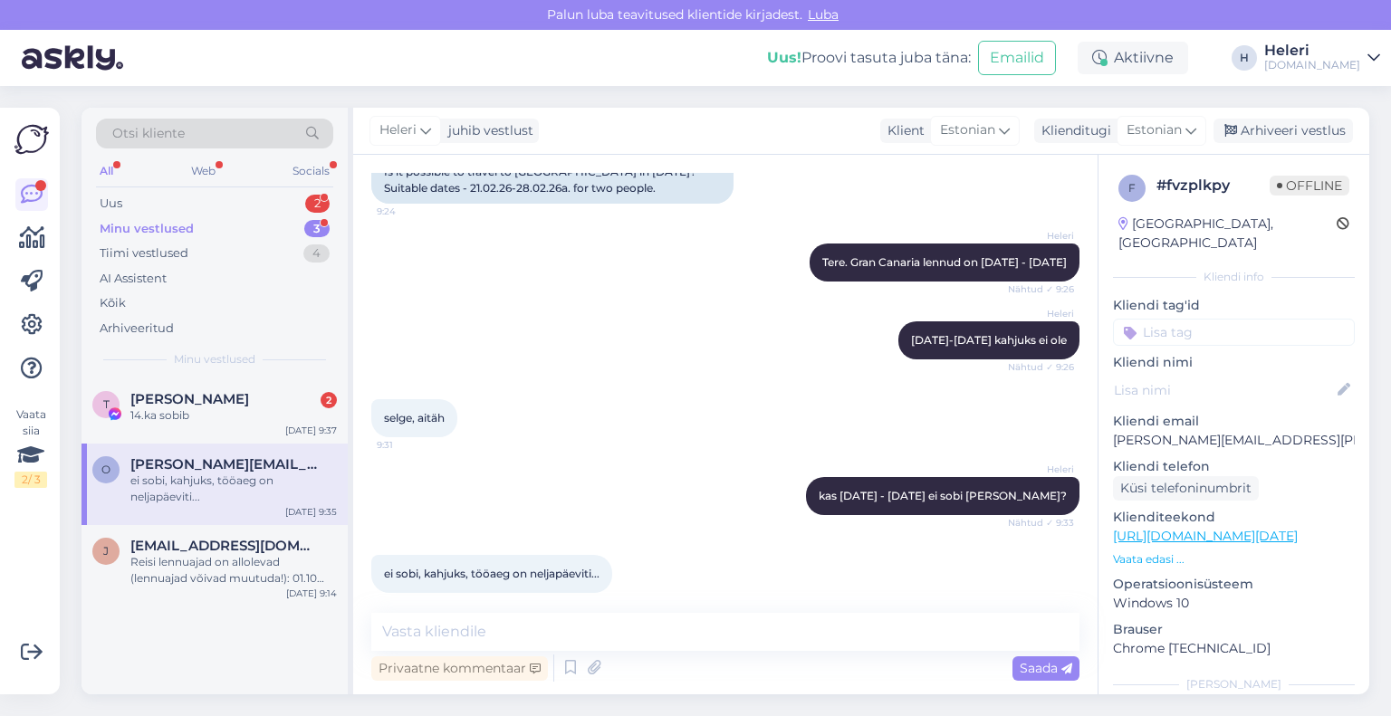
scroll to position [291, 0]
click at [681, 633] on textarea at bounding box center [725, 632] width 708 height 38
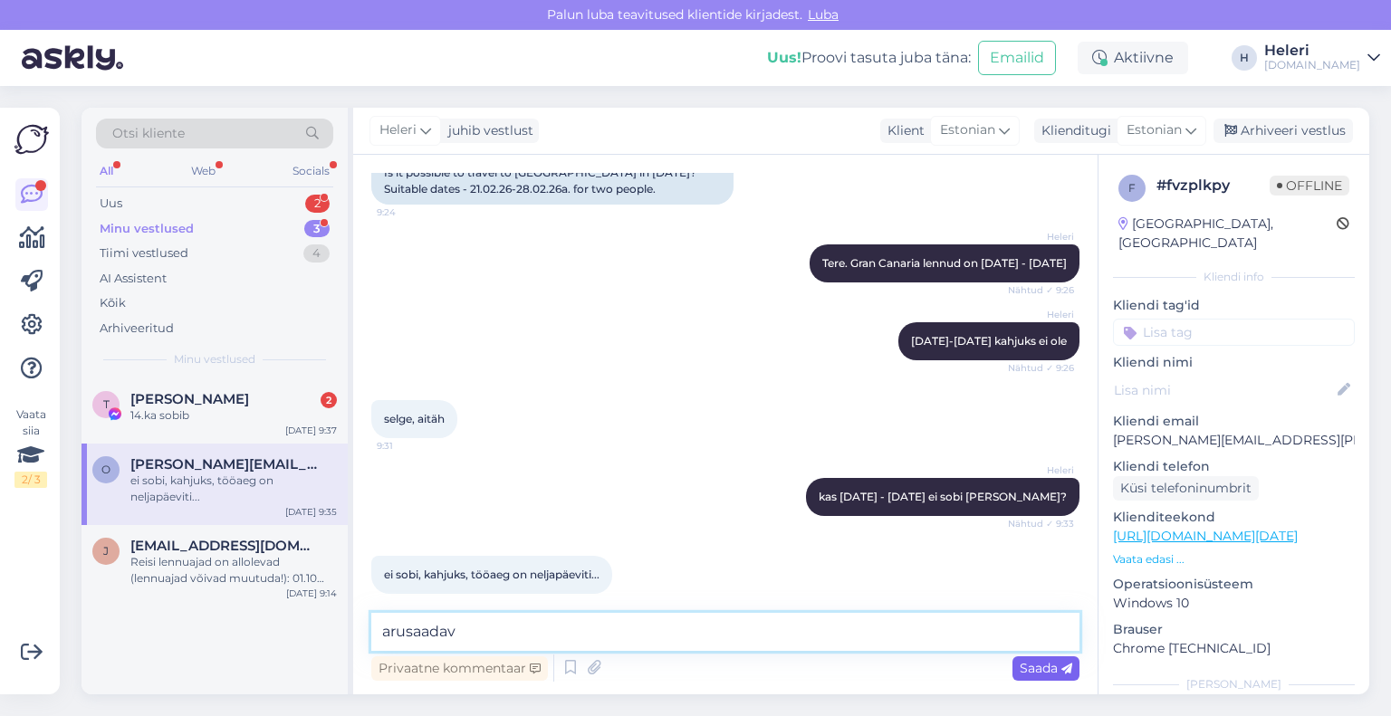
type textarea "arusaadav"
click at [1031, 667] on span "Saada" at bounding box center [1046, 668] width 53 height 16
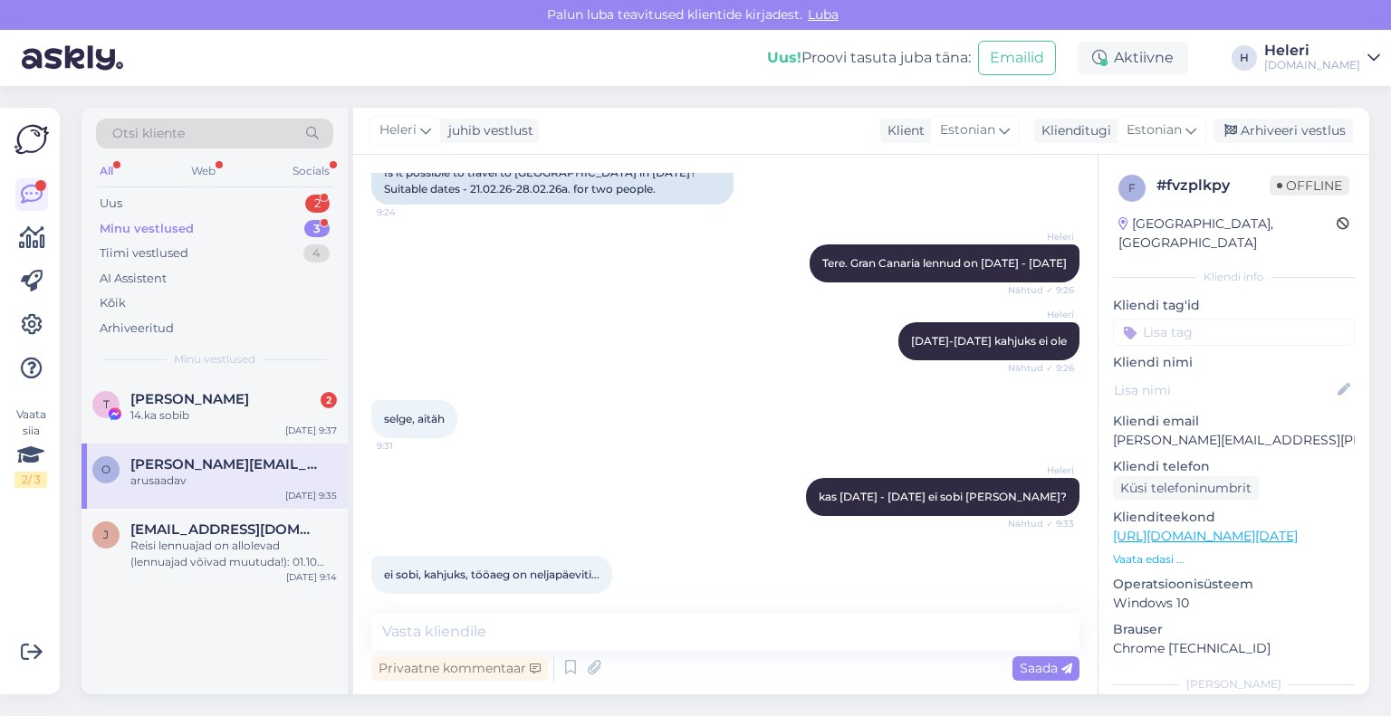
scroll to position [369, 0]
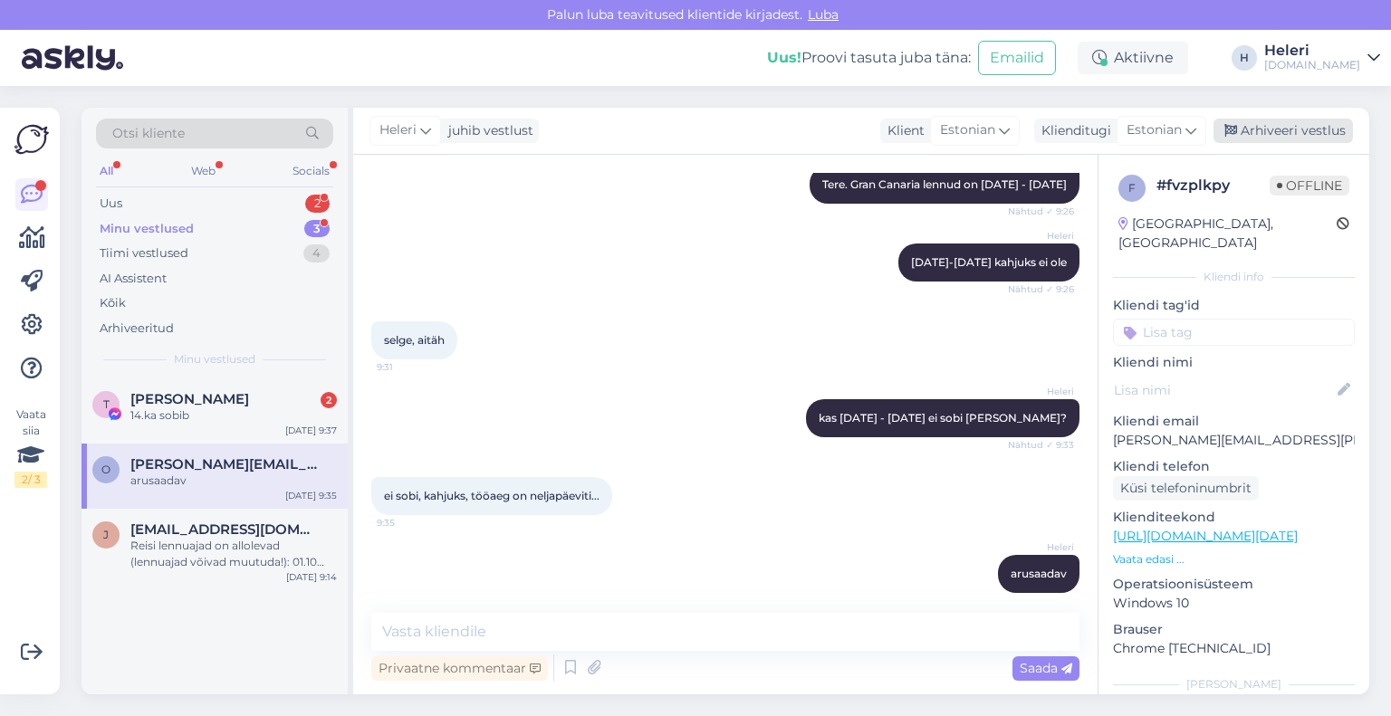
click at [1281, 129] on div "Arhiveeri vestlus" at bounding box center [1282, 131] width 139 height 24
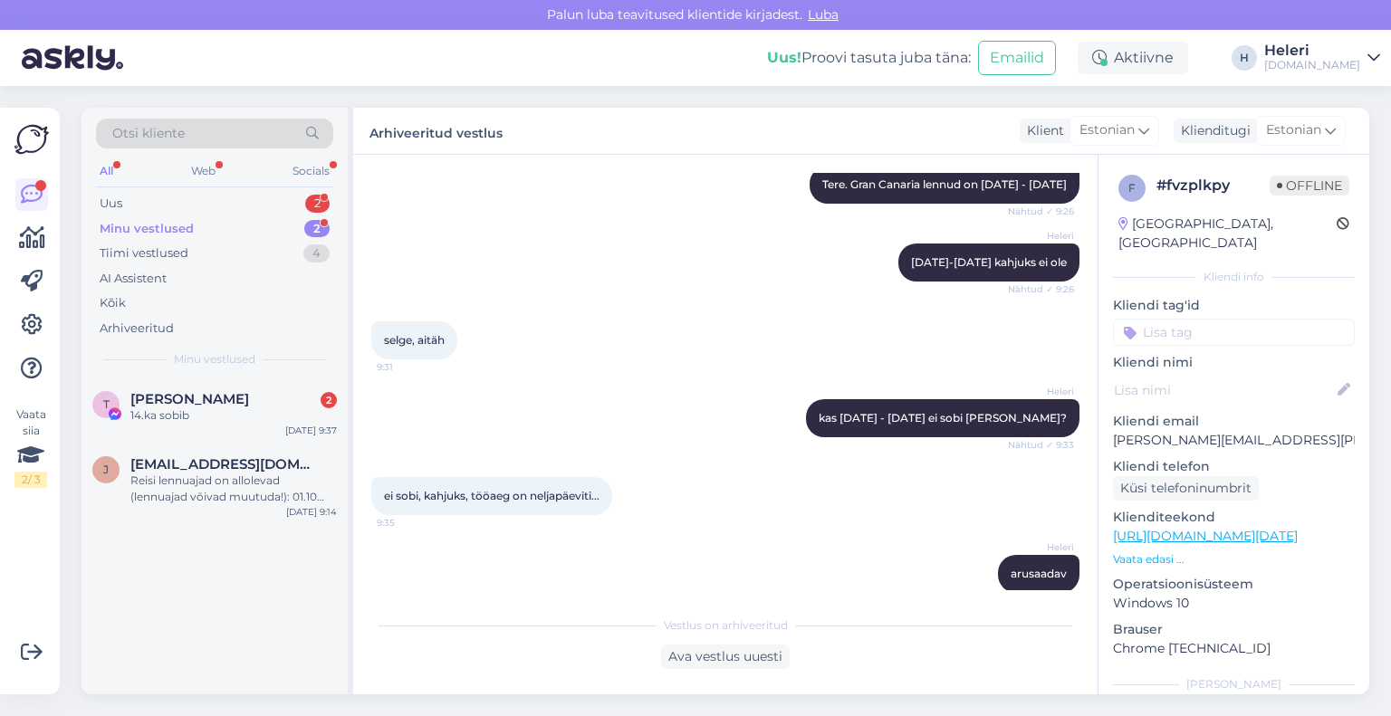
click at [203, 224] on div "Minu vestlused 2" at bounding box center [214, 228] width 237 height 25
click at [177, 413] on div "14.ka sobib" at bounding box center [233, 416] width 206 height 16
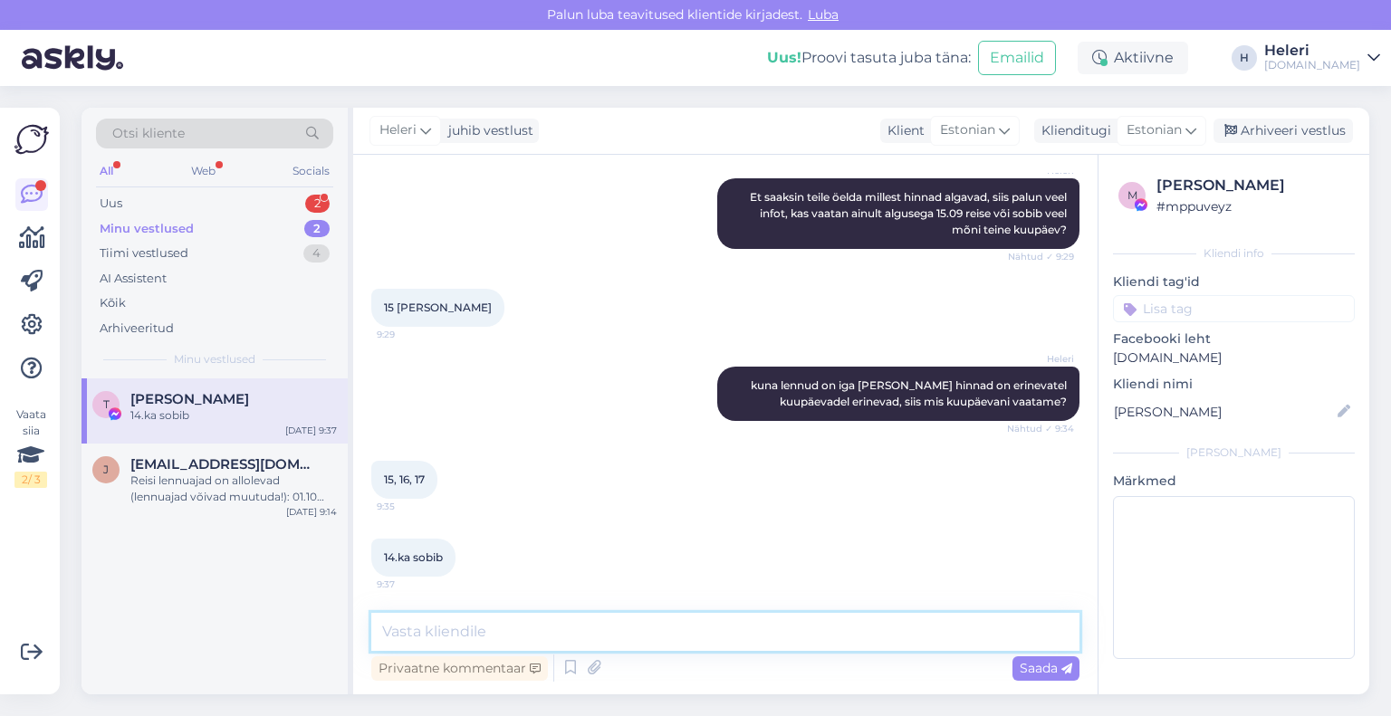
click at [612, 629] on textarea at bounding box center [725, 632] width 708 height 38
click at [171, 198] on div "Uus 2" at bounding box center [214, 203] width 237 height 25
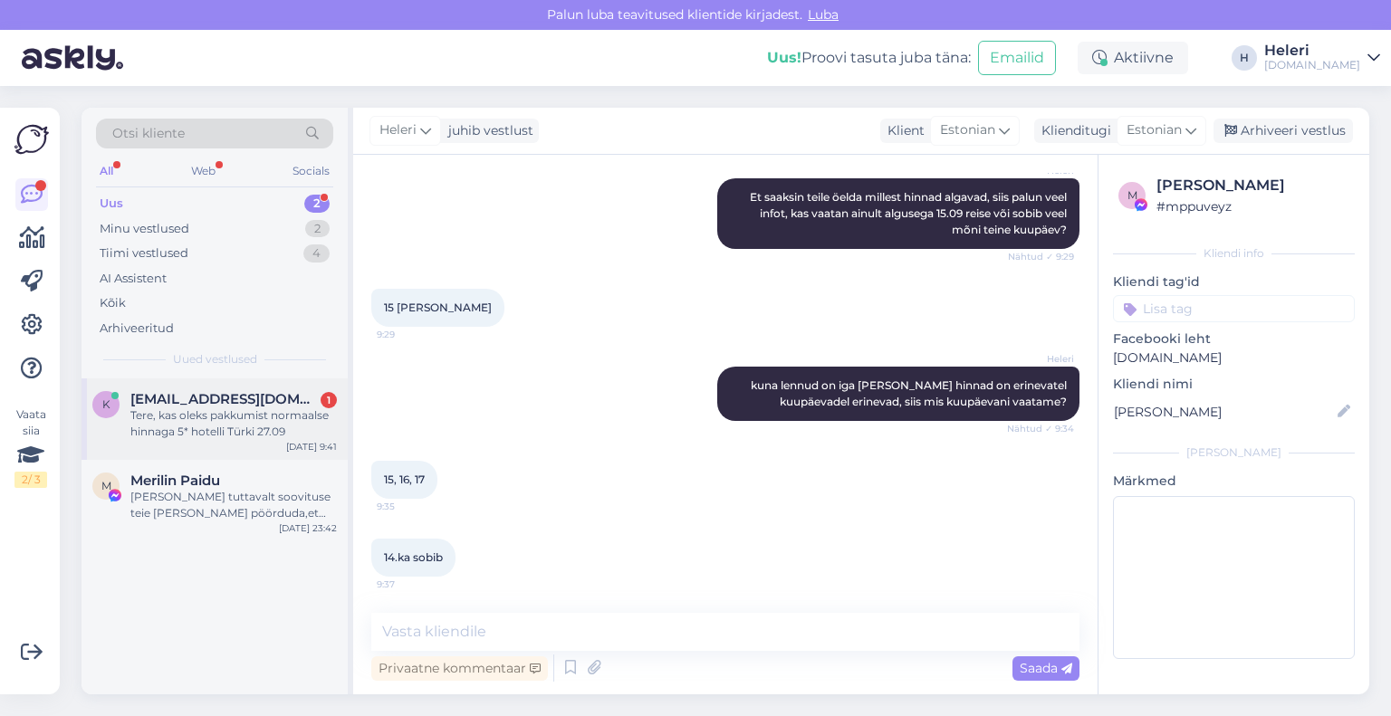
click at [213, 416] on div "Tere, kas oleks pakkumist normaalse hinnaga 5* hotelli Türki 27.09" at bounding box center [233, 424] width 206 height 33
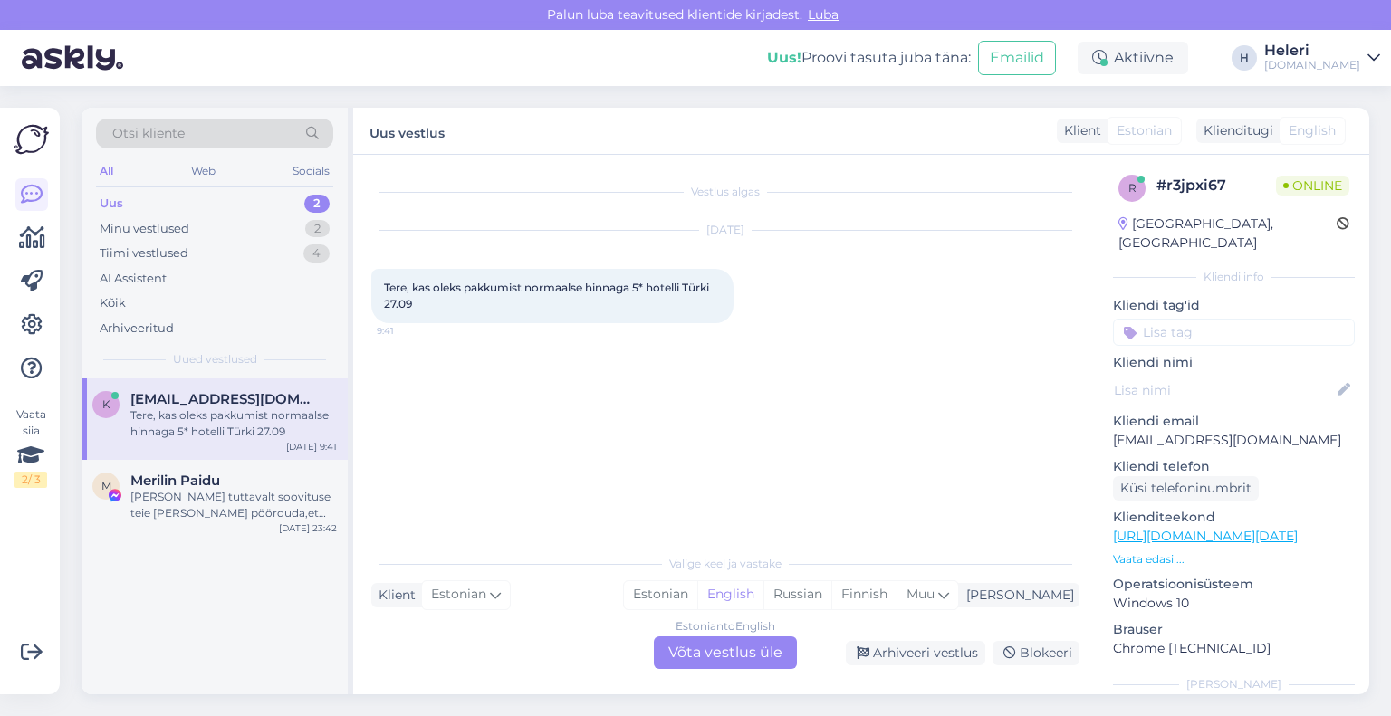
scroll to position [0, 0]
click at [739, 644] on div "Estonian to English Võta vestlus üle" at bounding box center [725, 653] width 143 height 33
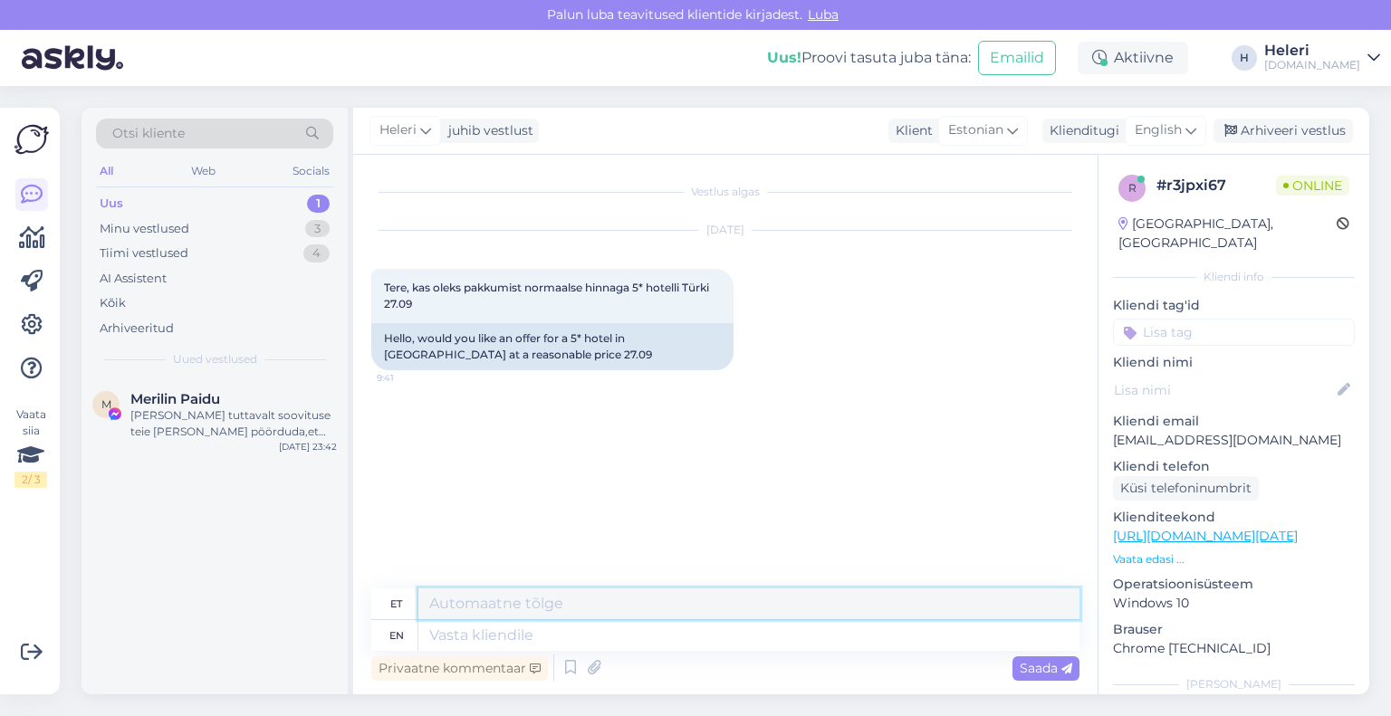
click at [493, 604] on textarea at bounding box center [748, 604] width 661 height 31
click at [1153, 127] on span "English" at bounding box center [1158, 130] width 47 height 20
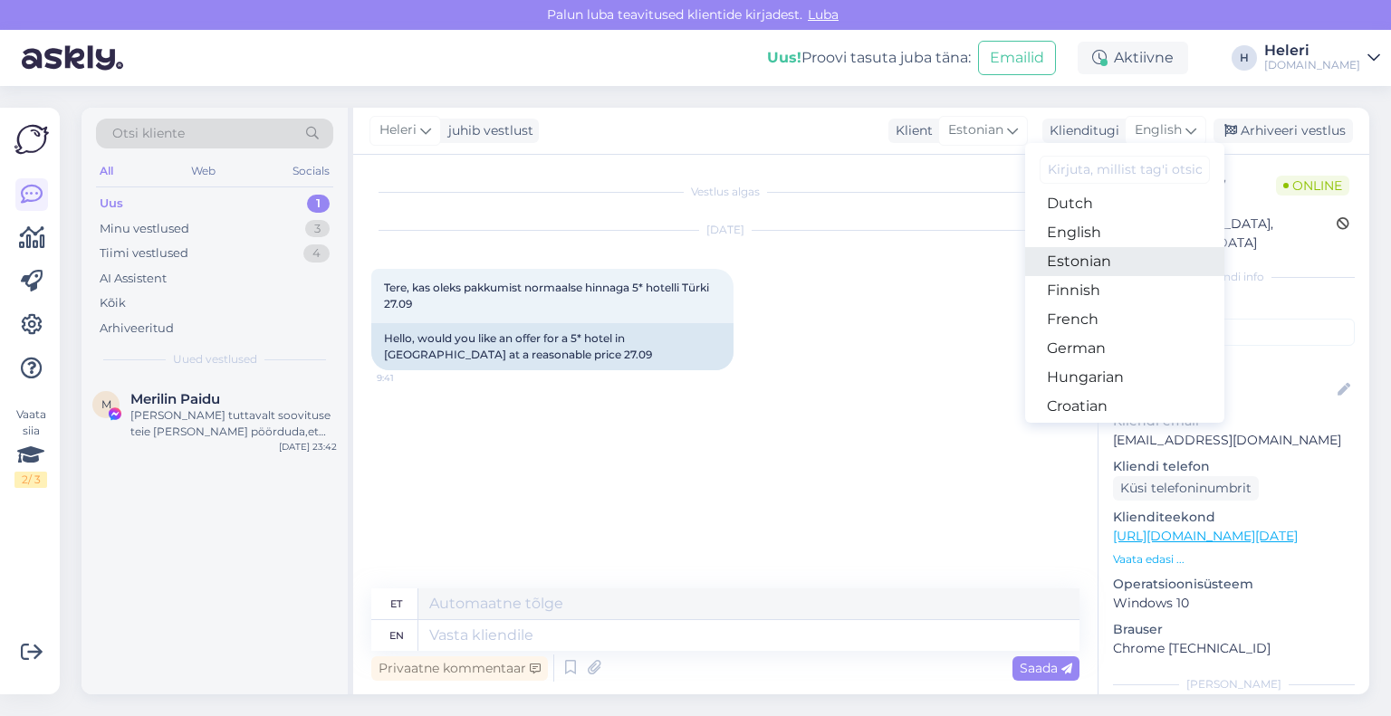
click at [1085, 259] on link "Estonian" at bounding box center [1124, 261] width 199 height 29
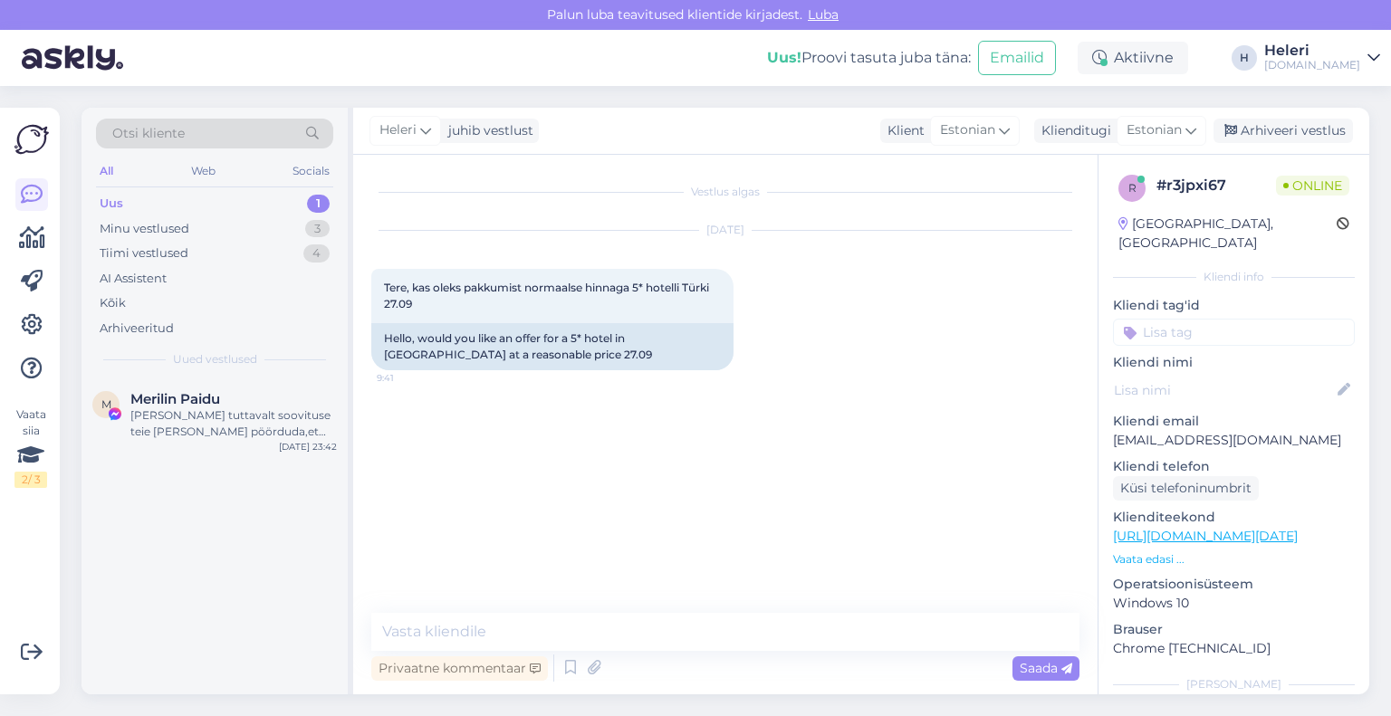
click at [647, 654] on div "Privaatne kommentaar Saada" at bounding box center [725, 668] width 708 height 34
click at [648, 634] on textarea at bounding box center [725, 632] width 708 height 38
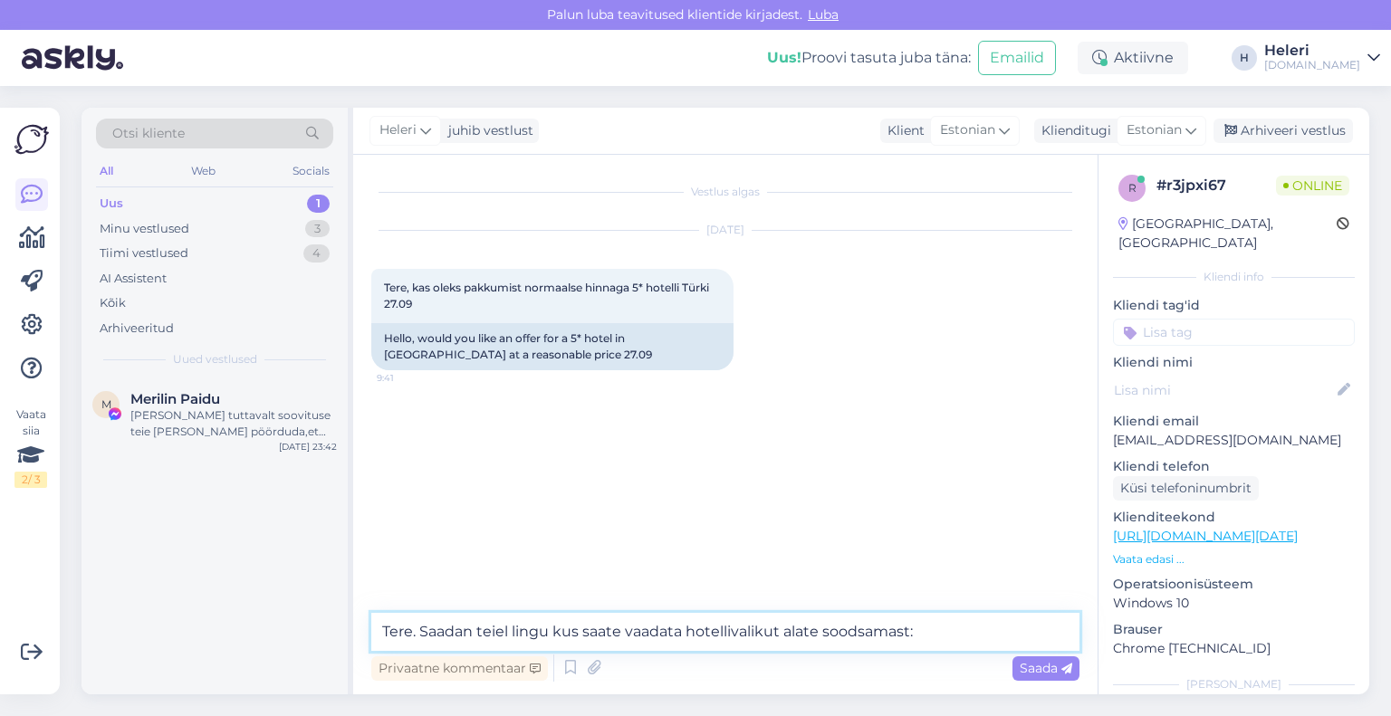
paste textarea "[URL][DOMAIN_NAME]"
drag, startPoint x: 542, startPoint y: 635, endPoint x: 482, endPoint y: 614, distance: 63.3
click at [478, 632] on textarea "Tere. Saadan teiel lingu kus saate vaadata hotellivalikut alate soodsamast: [UR…" at bounding box center [725, 632] width 708 height 38
type textarea "Tere. Saadan teile lingi kus saate vaadata hotellivalikut alate soodsamast: [UR…"
click at [1043, 667] on span "Saada" at bounding box center [1046, 668] width 53 height 16
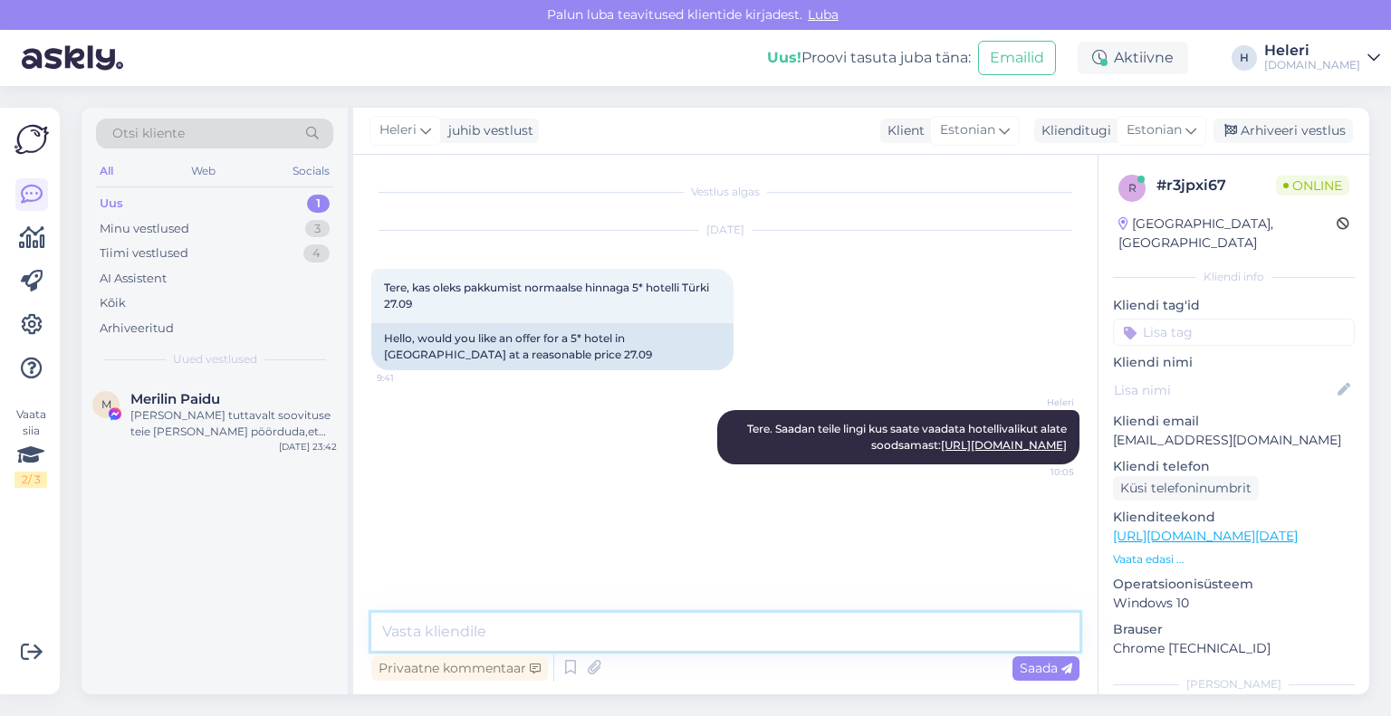
click at [840, 634] on textarea at bounding box center [725, 632] width 708 height 38
click at [431, 637] on textarea "[PERSON_NAME] toodud 1-le majutudes kahekesi toas" at bounding box center [725, 632] width 708 height 38
type textarea "hinnad on toodud 1-le majutudes kahekesi toas"
click at [1052, 667] on span "Saada" at bounding box center [1046, 668] width 53 height 16
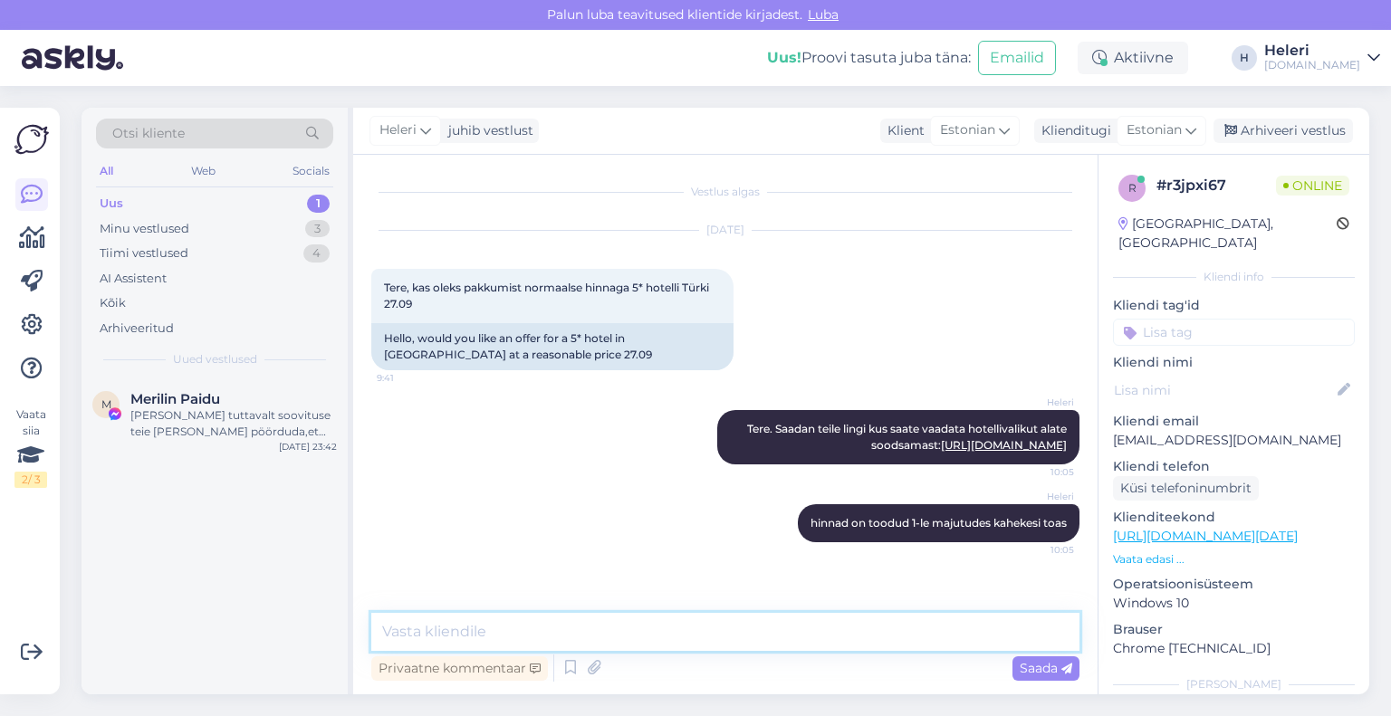
click at [856, 633] on textarea at bounding box center [725, 632] width 708 height 38
click at [529, 638] on textarea "kas selelst valikust pkub mõni hotell huvi?" at bounding box center [725, 632] width 708 height 38
drag, startPoint x: 431, startPoint y: 636, endPoint x: 454, endPoint y: 636, distance: 22.6
click at [454, 636] on textarea "kas selelst valikust pakub mõni hotell huvi?" at bounding box center [725, 632] width 708 height 38
type textarea "kas sellest valikust pakub mõni hotell huvi?"
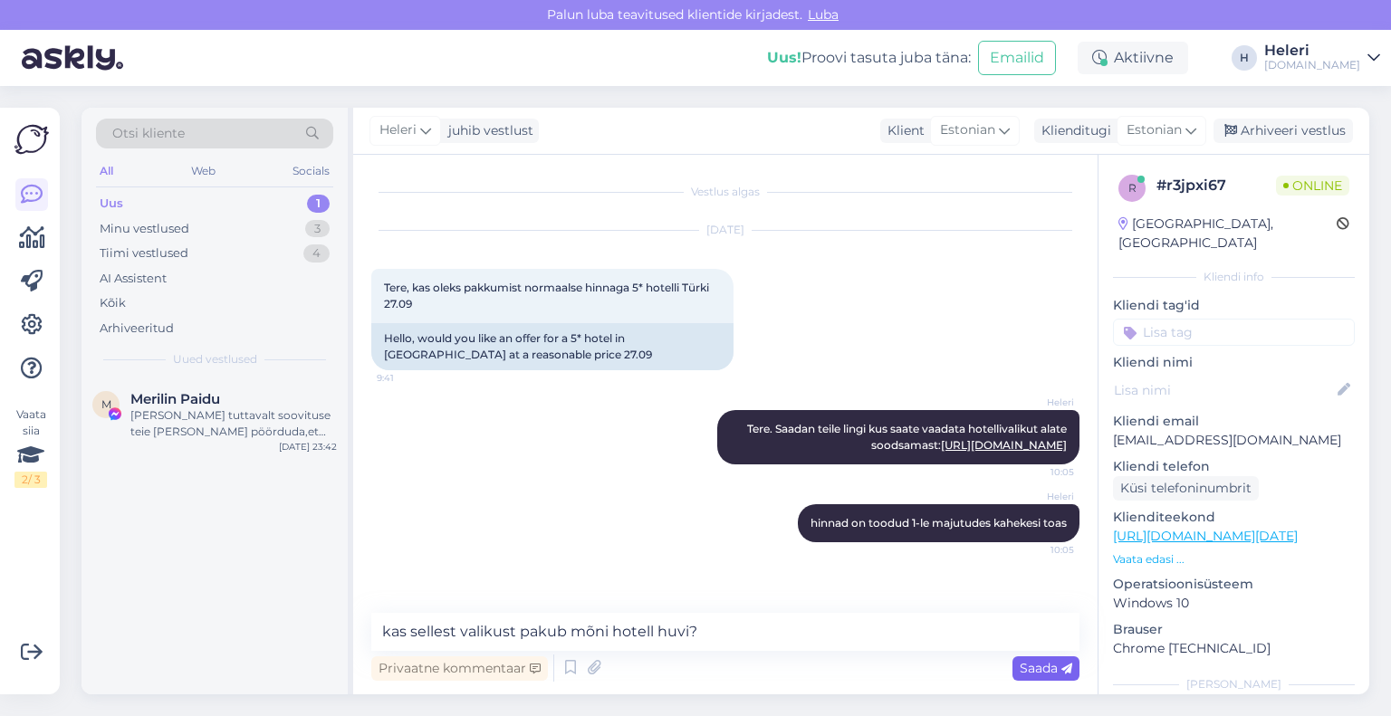
click at [1043, 668] on span "Saada" at bounding box center [1046, 668] width 53 height 16
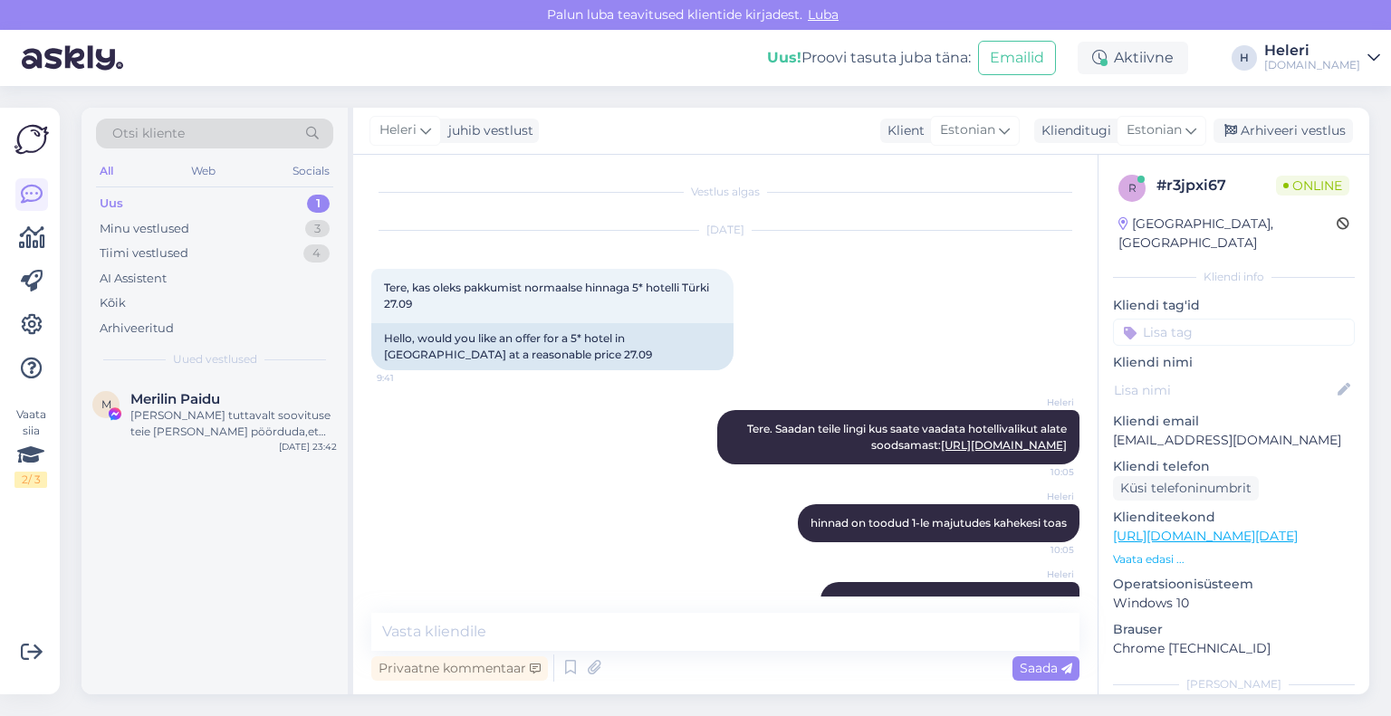
scroll to position [43, 0]
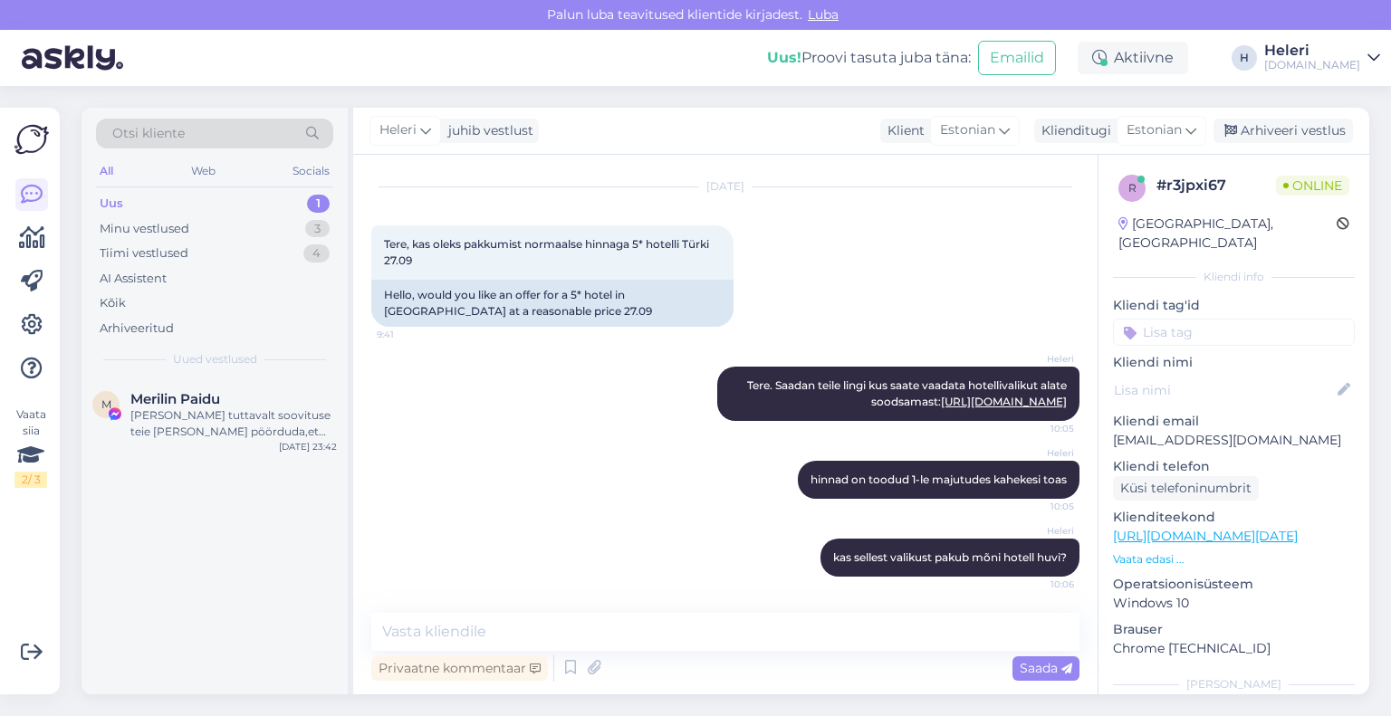
click at [188, 204] on div "Uus 1" at bounding box center [214, 203] width 237 height 25
click at [227, 417] on div "[PERSON_NAME] tuttavalt soovituse teie [PERSON_NAME] pöörduda,et nemad [PERSON_…" at bounding box center [233, 424] width 206 height 33
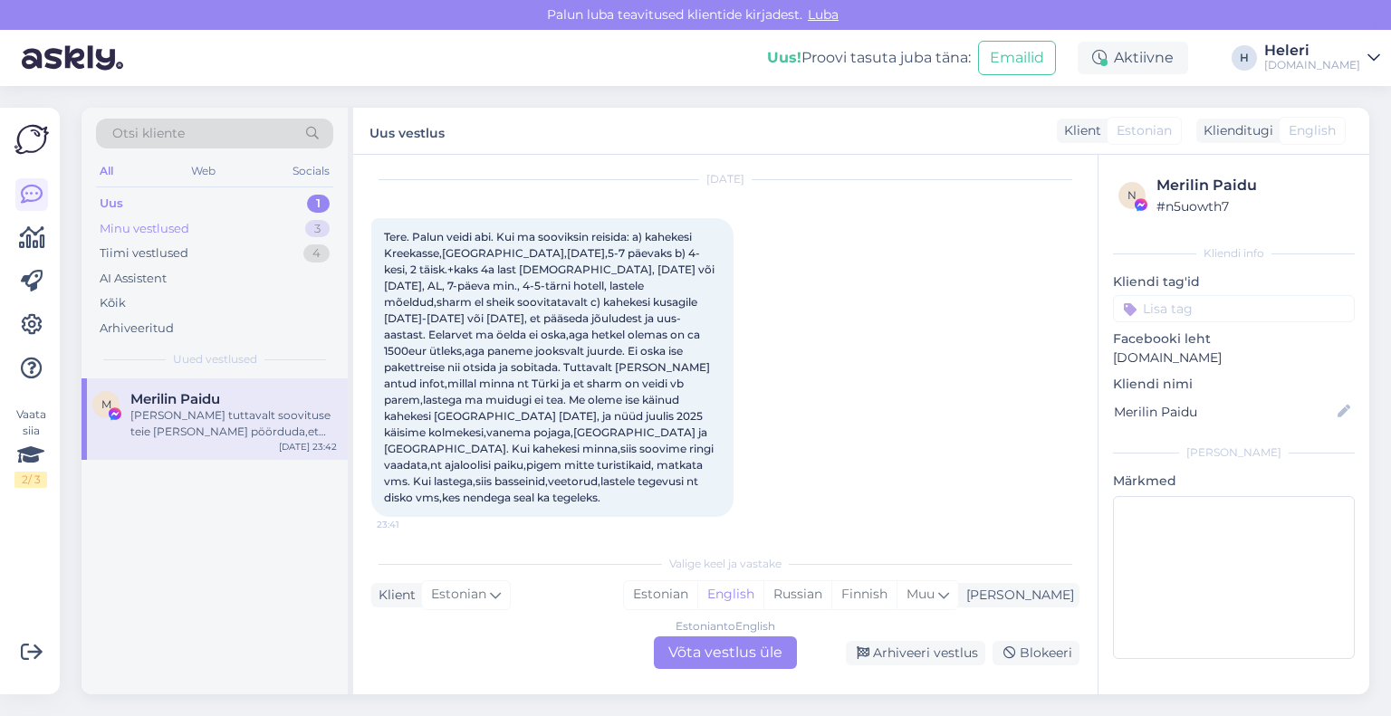
scroll to position [0, 0]
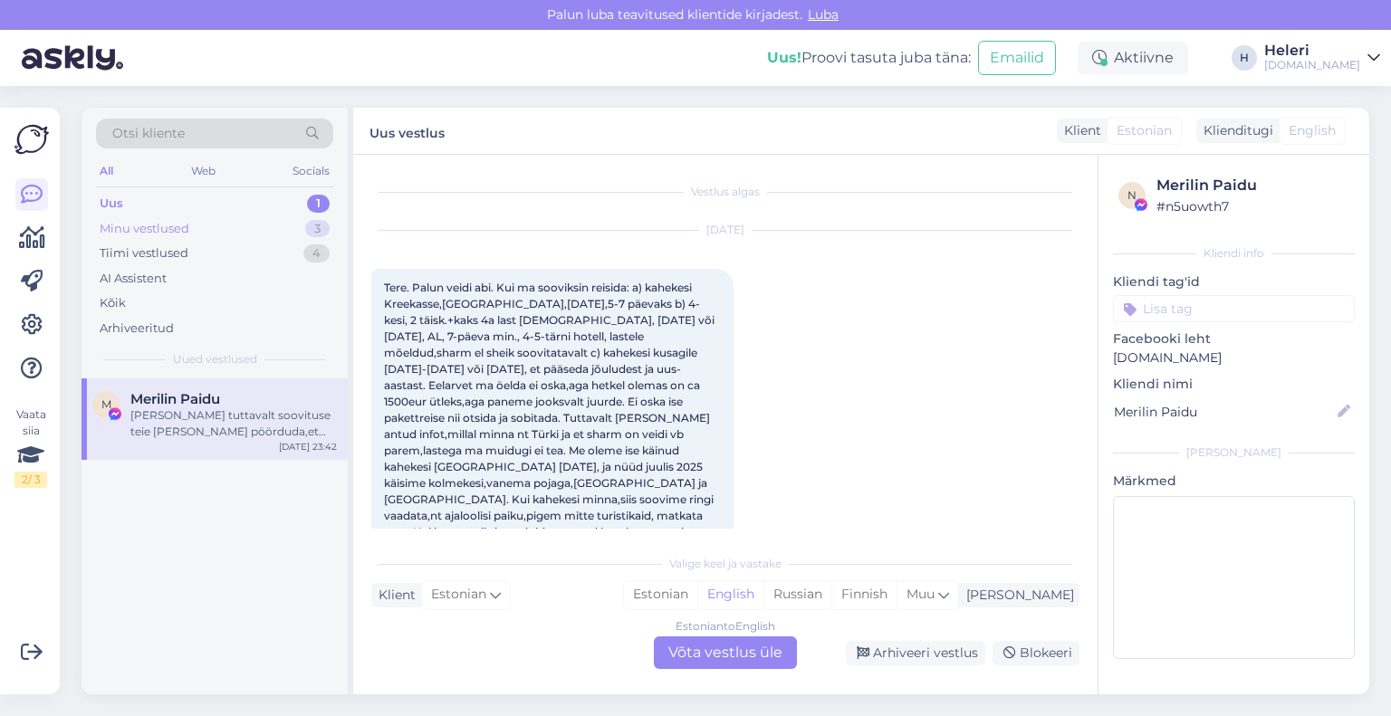
click at [226, 227] on div "Minu vestlused 3" at bounding box center [214, 228] width 237 height 25
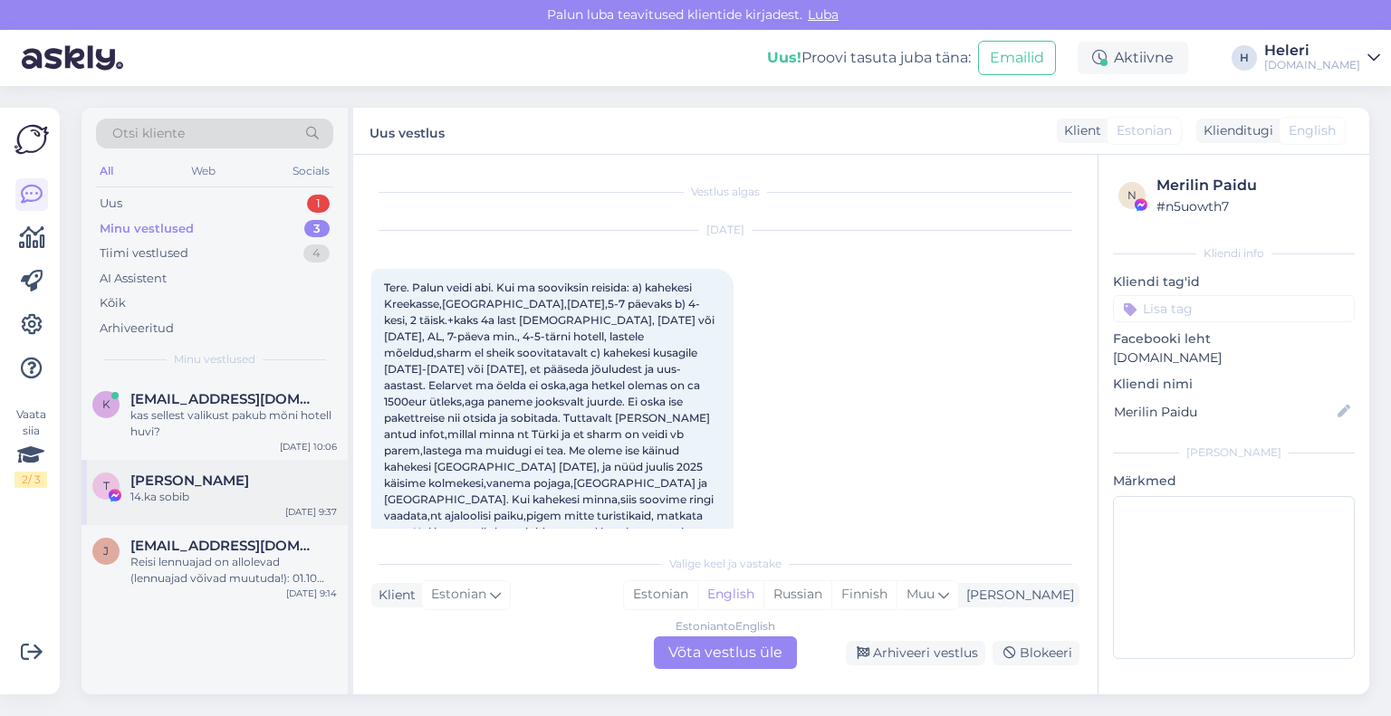
click at [221, 484] on div "[PERSON_NAME]" at bounding box center [233, 481] width 206 height 16
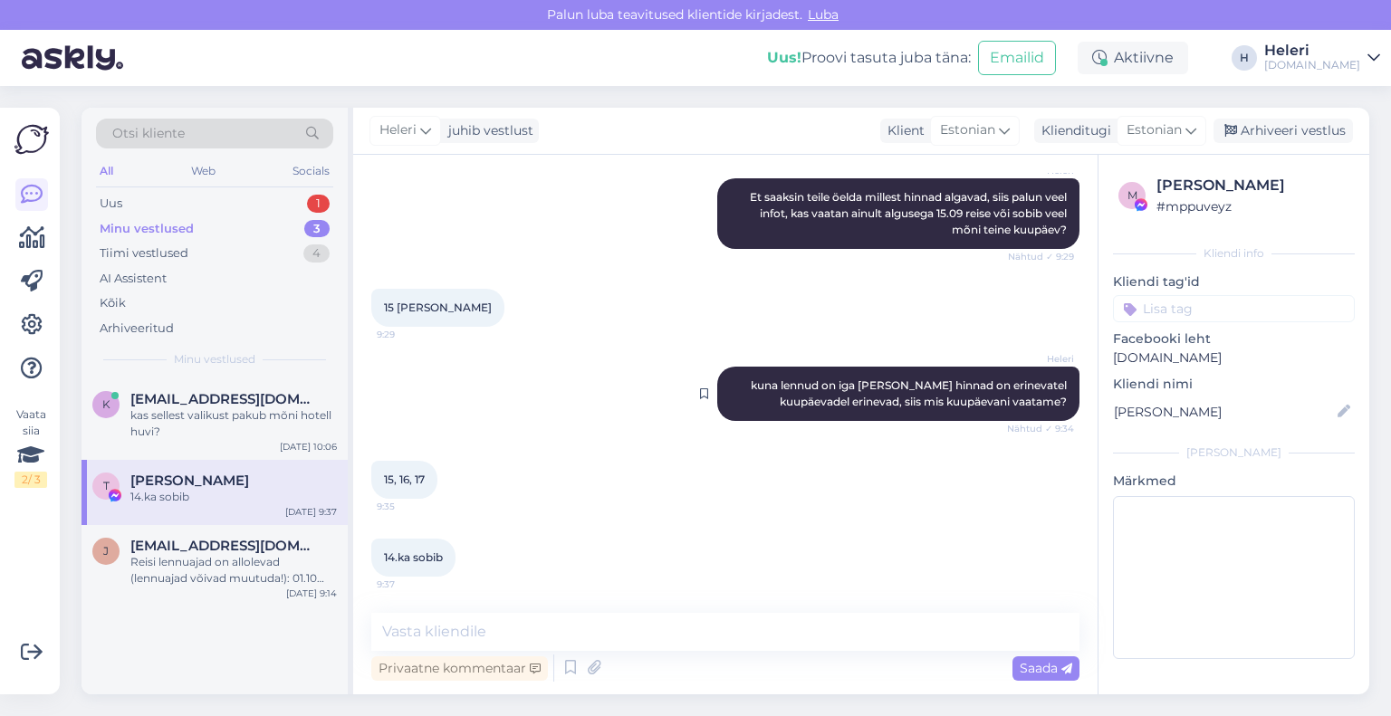
scroll to position [11889, 0]
click at [208, 417] on div "Kas hetkel on Türki kõik 5* hotellid 700 ja rohkem" at bounding box center [233, 424] width 206 height 33
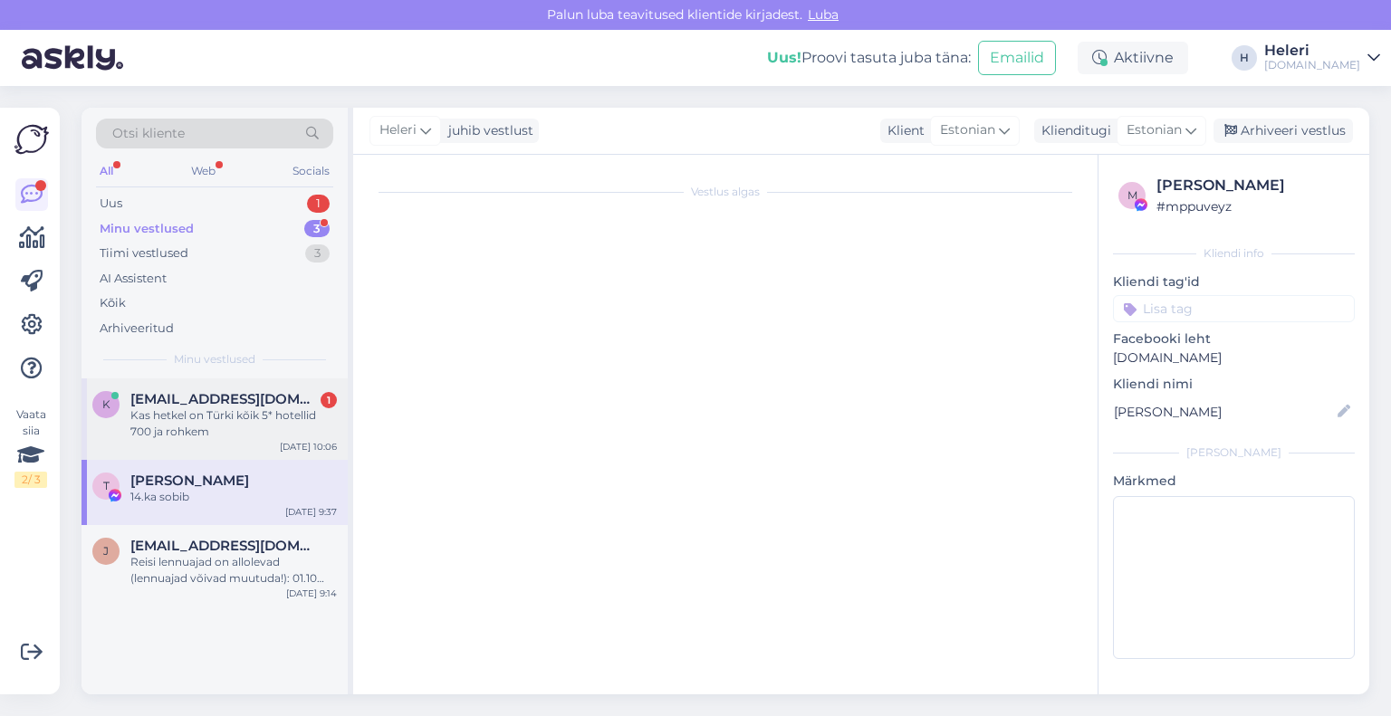
scroll to position [121, 0]
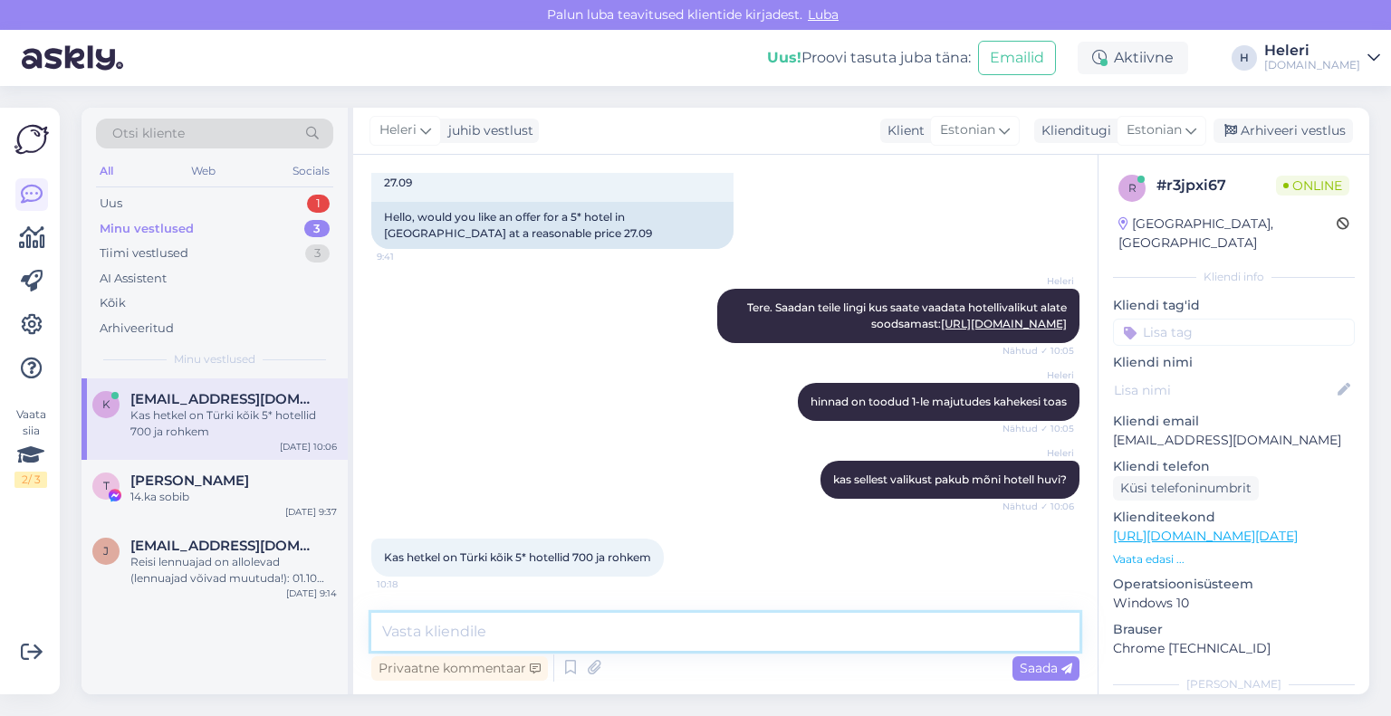
click at [540, 631] on textarea at bounding box center [725, 632] width 708 height 38
type textarea "k"
click at [520, 628] on textarea "ja, hinnad algavad alates 775 €" at bounding box center [725, 632] width 708 height 38
click at [724, 629] on textarea "ja, hinnad algavad sel kuupäeval alates 775 €" at bounding box center [725, 632] width 708 height 38
click at [710, 634] on textarea "ja, hinnad algavad sel kuupäeval alates 775 €" at bounding box center [725, 632] width 708 height 38
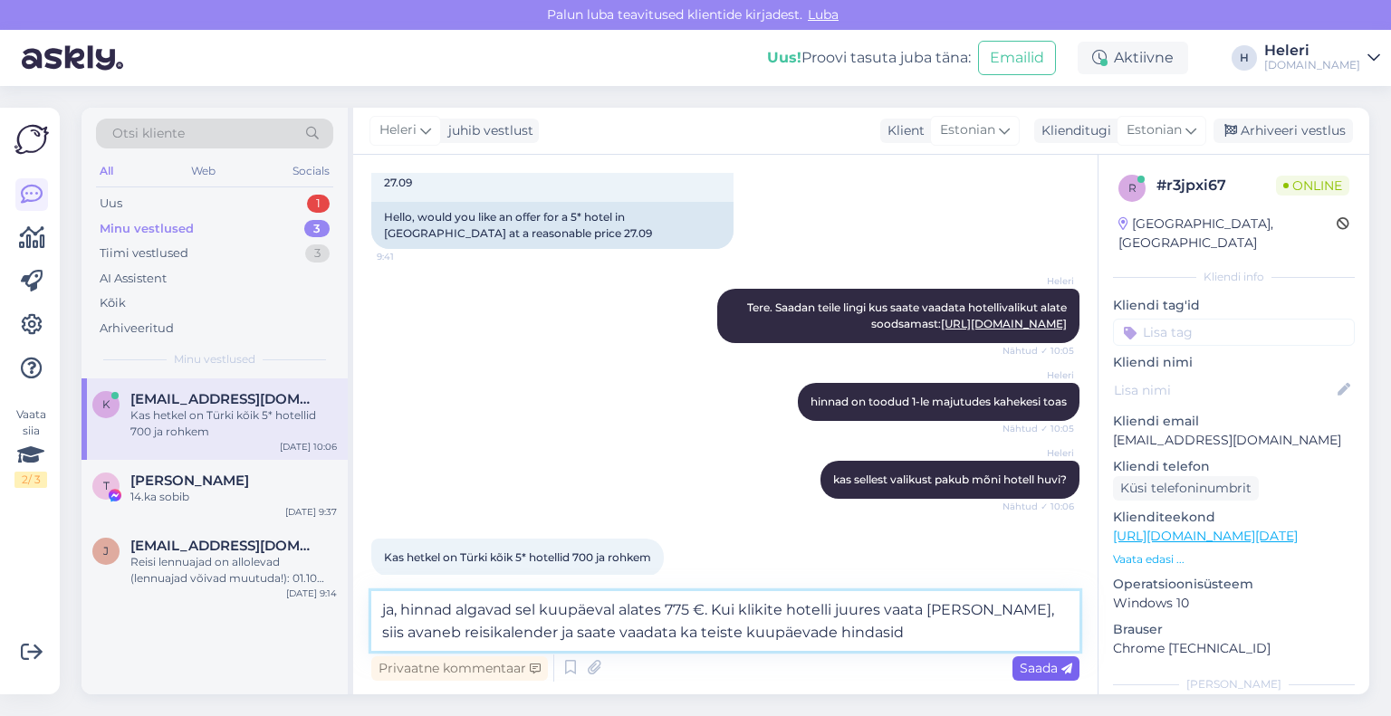
type textarea "ja, hinnad algavad sel kuupäeval alates 775 €. Kui klikite hotelli juures vaata…"
click at [1040, 671] on span "Saada" at bounding box center [1046, 668] width 53 height 16
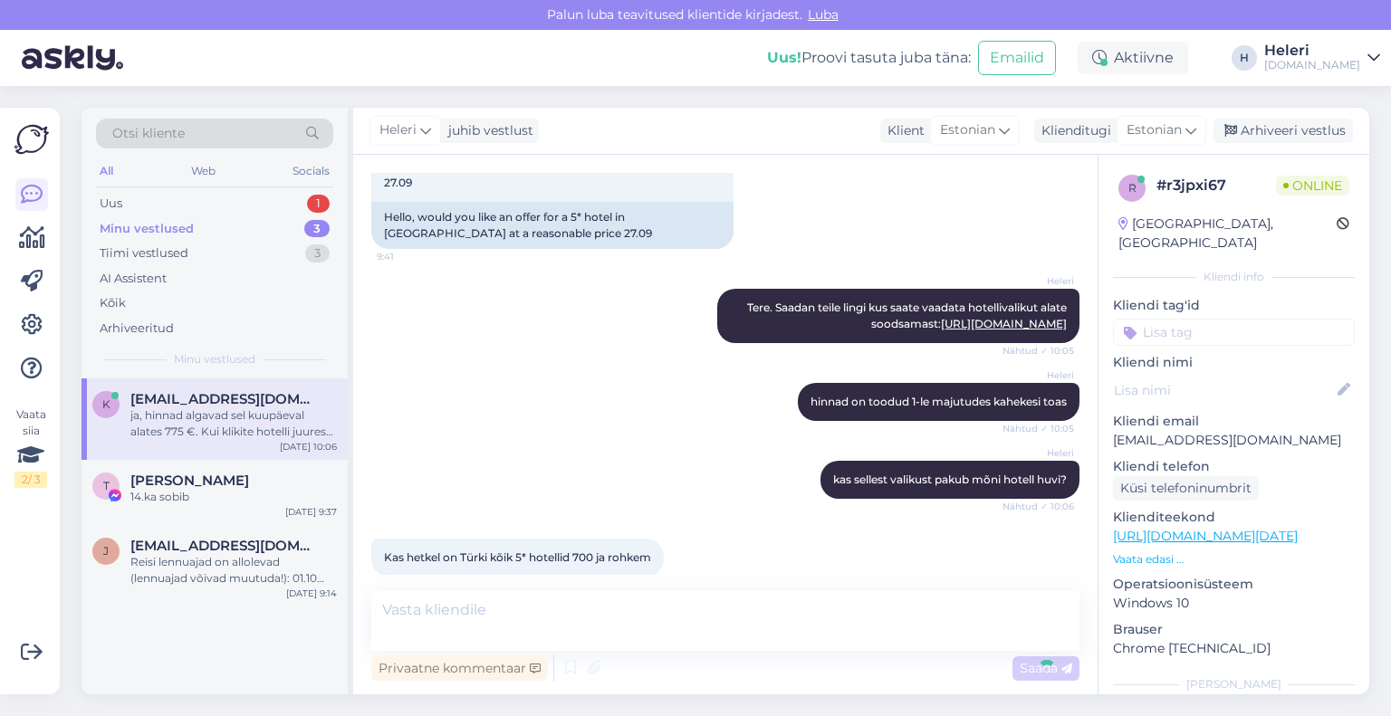
scroll to position [232, 0]
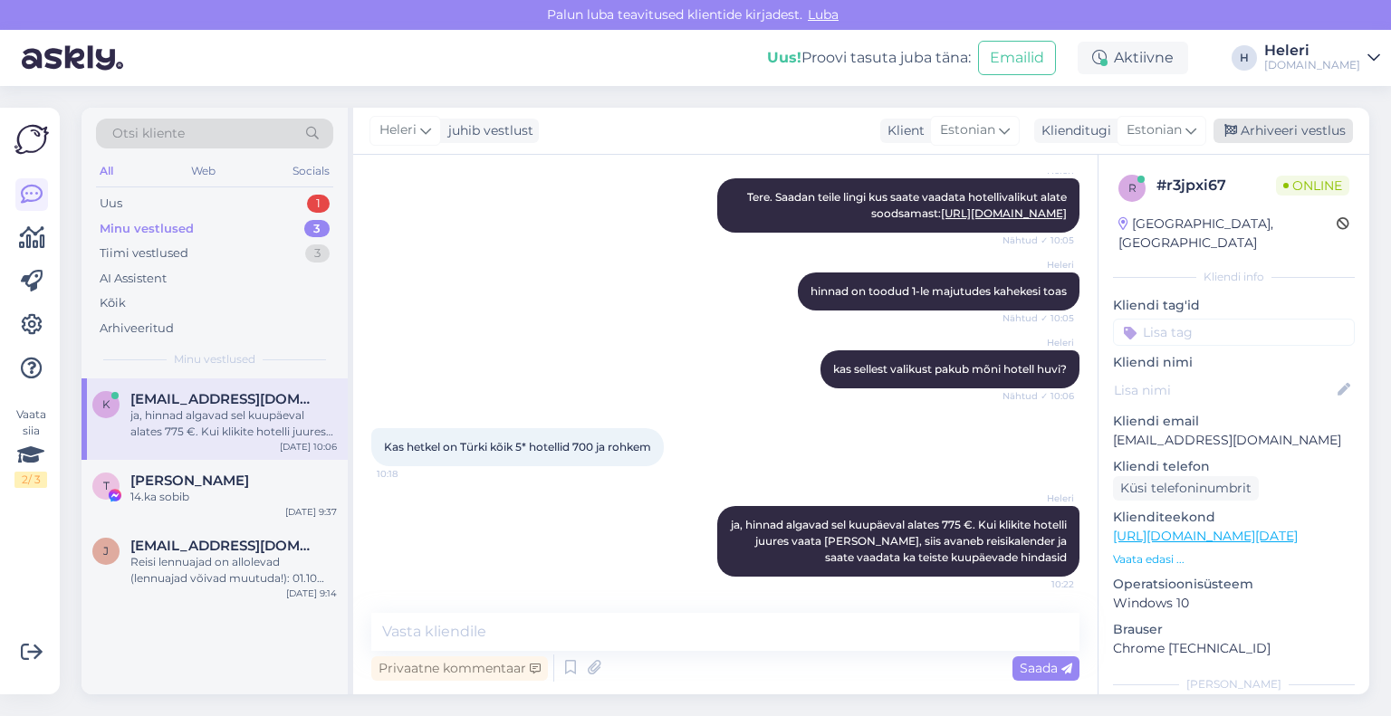
click at [1290, 128] on div "Arhiveeri vestlus" at bounding box center [1282, 131] width 139 height 24
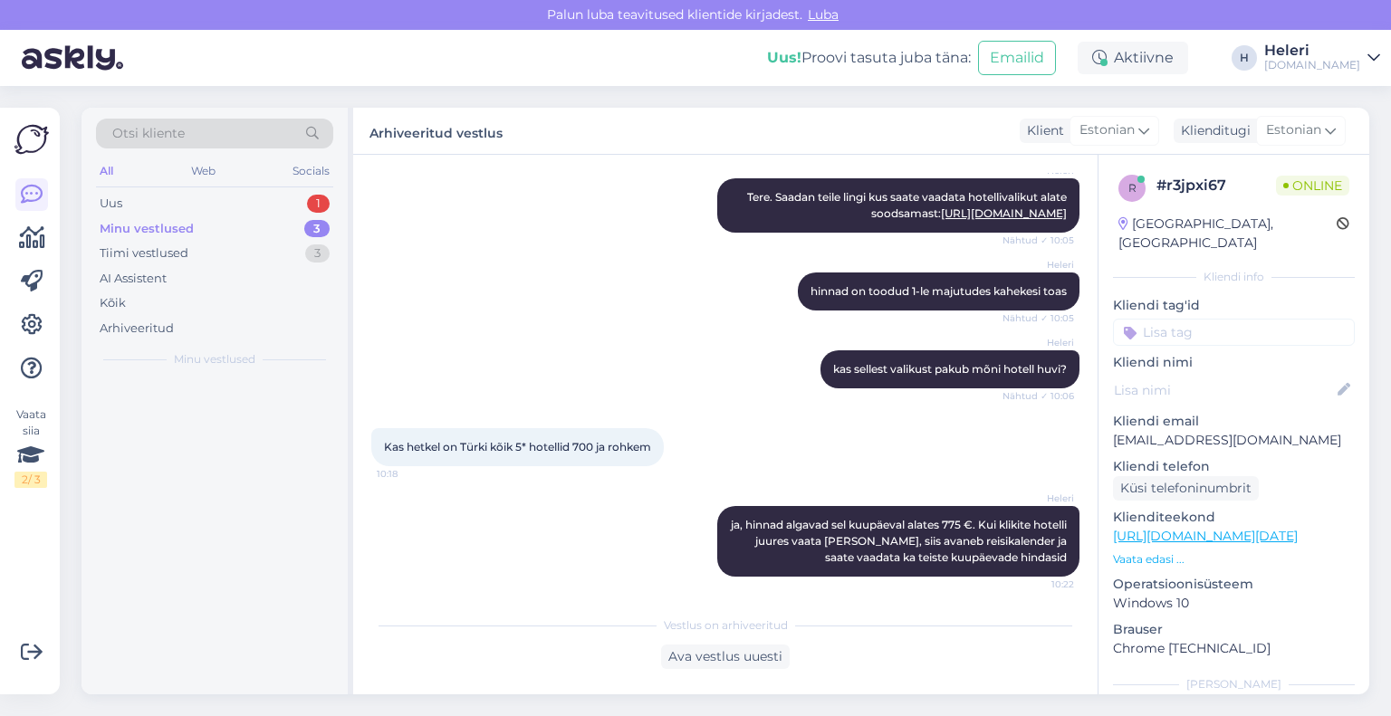
scroll to position [237, 0]
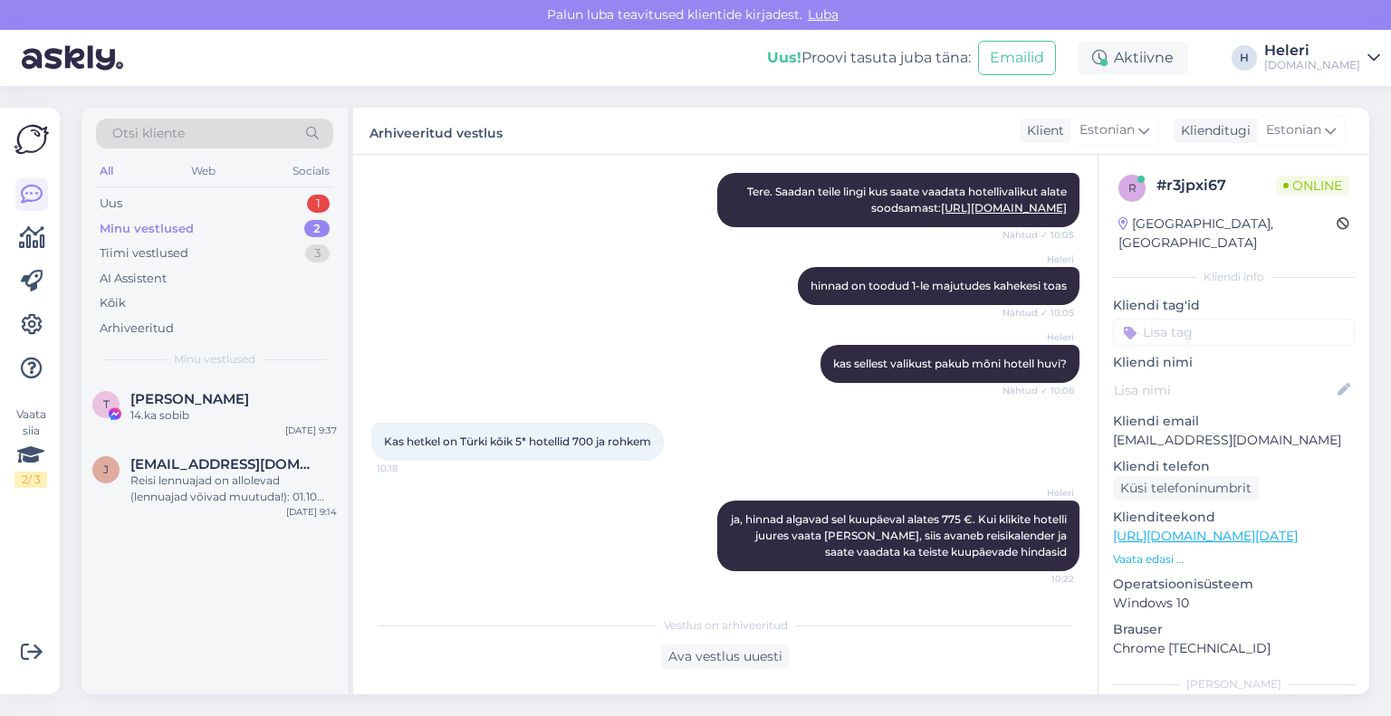
click at [209, 224] on div "Minu vestlused 2" at bounding box center [214, 228] width 237 height 25
click at [199, 408] on div "14.ka sobib" at bounding box center [233, 416] width 206 height 16
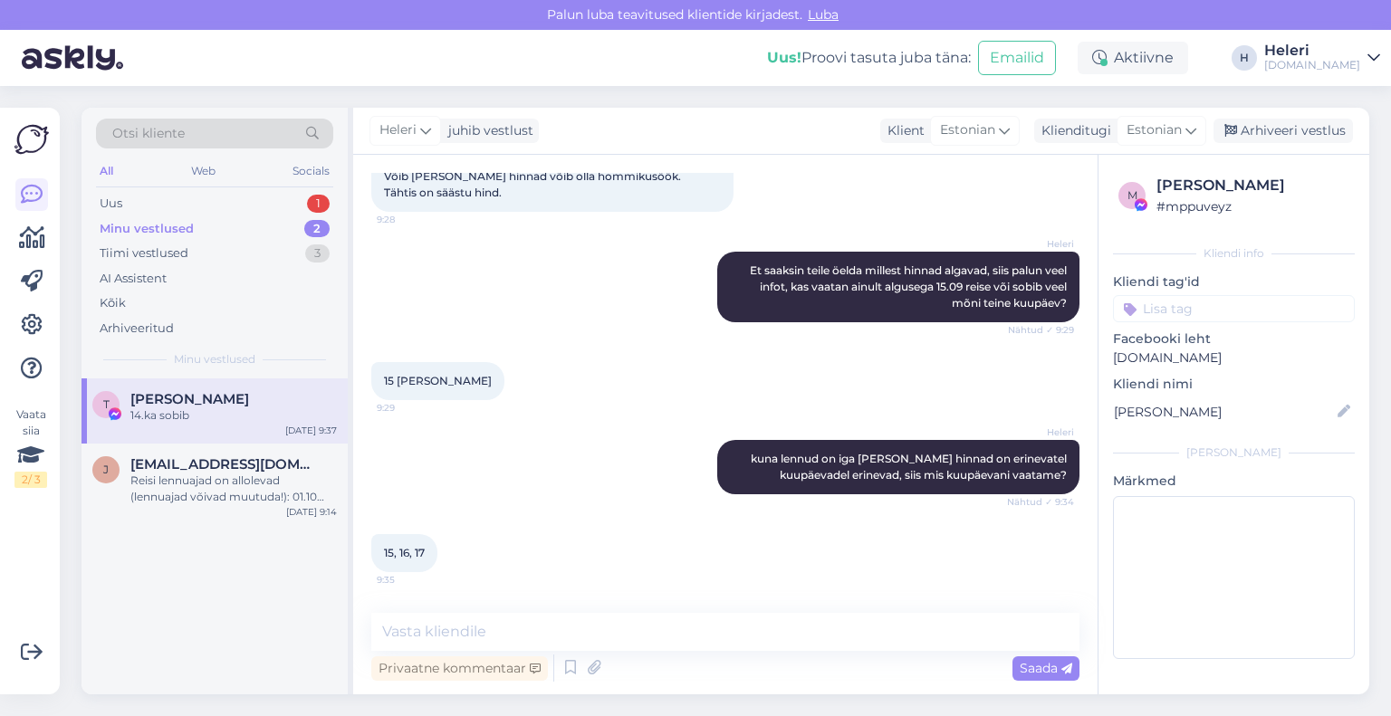
scroll to position [11889, 0]
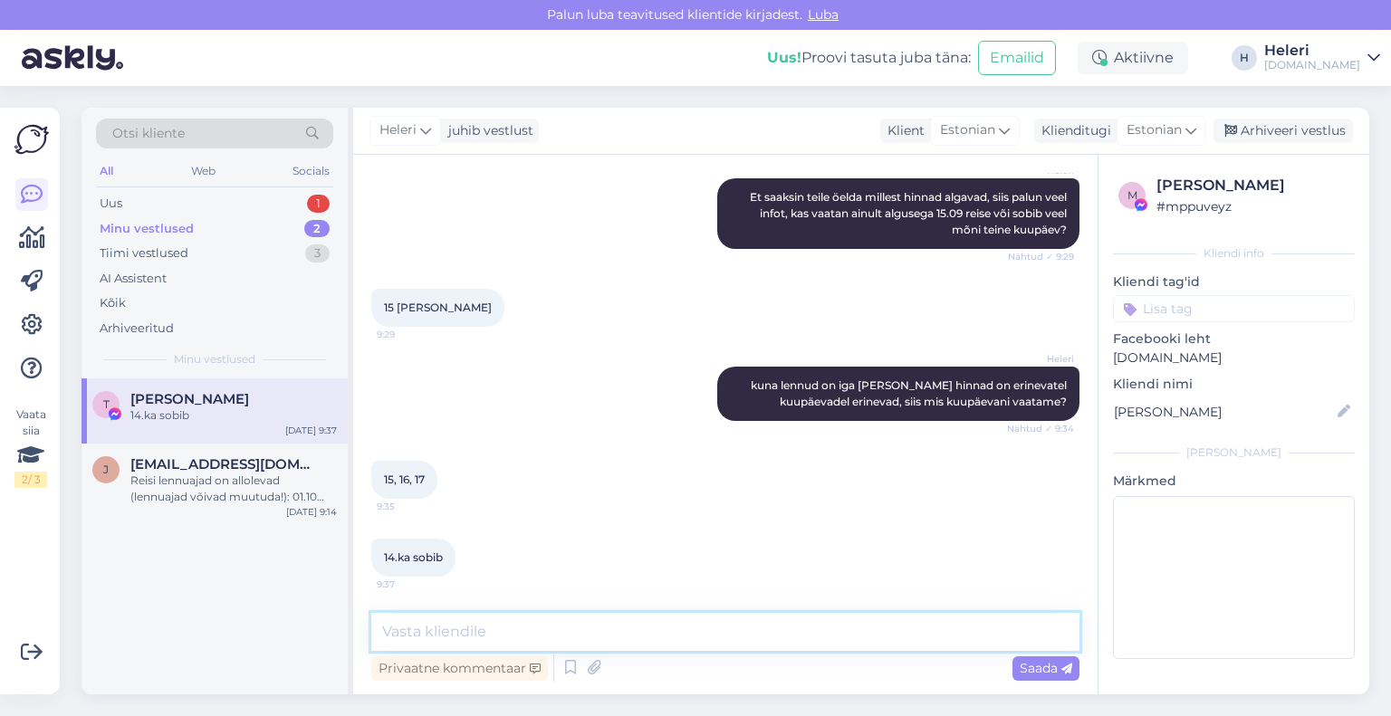
click at [540, 628] on textarea at bounding box center [725, 632] width 708 height 38
click at [699, 627] on textarea "vaatasin kõik soovitud kuupäevad [PERSON_NAME] hinad algavad alates" at bounding box center [725, 632] width 708 height 38
click at [873, 631] on textarea "vaatasin kõik soovitud kuupäevad [PERSON_NAME] hinnad algavad alates" at bounding box center [725, 632] width 708 height 38
click at [630, 638] on textarea "vaatasin kõik soovitud kuupäevad [PERSON_NAME] hinnad algavad alates" at bounding box center [725, 632] width 708 height 38
click at [842, 630] on textarea "vaatasin kõik soovitud kuupäevad [PERSON_NAME] hinnad algavad alates" at bounding box center [725, 632] width 708 height 38
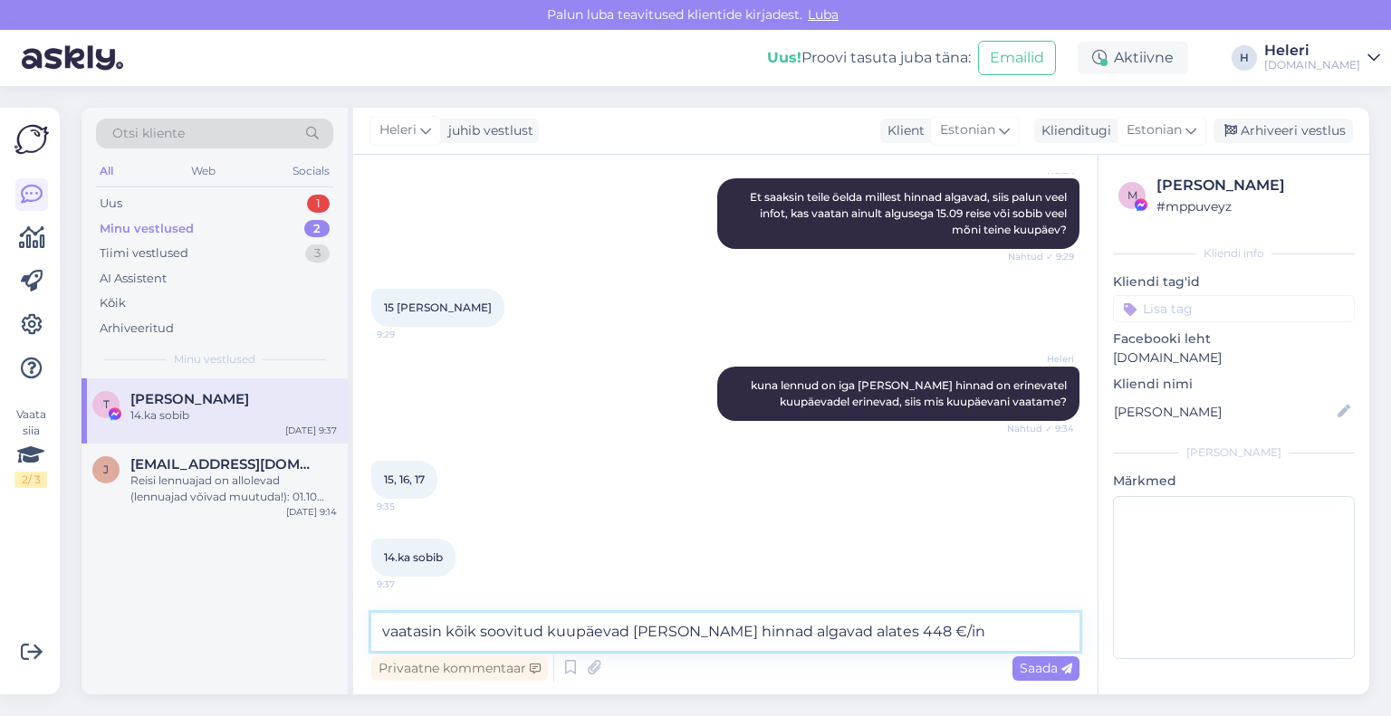
drag, startPoint x: 837, startPoint y: 633, endPoint x: 860, endPoint y: 628, distance: 24.2
click at [860, 631] on textarea "vaatasin kõik soovitud kuupäevad [PERSON_NAME] hinnad algavad alates 448 €/in" at bounding box center [725, 632] width 708 height 38
type textarea "vaatasin kõik soovitud kuupäevad [PERSON_NAME] hinnad algavad alates 515 €/in"
click at [1039, 668] on span "Saada" at bounding box center [1046, 668] width 53 height 16
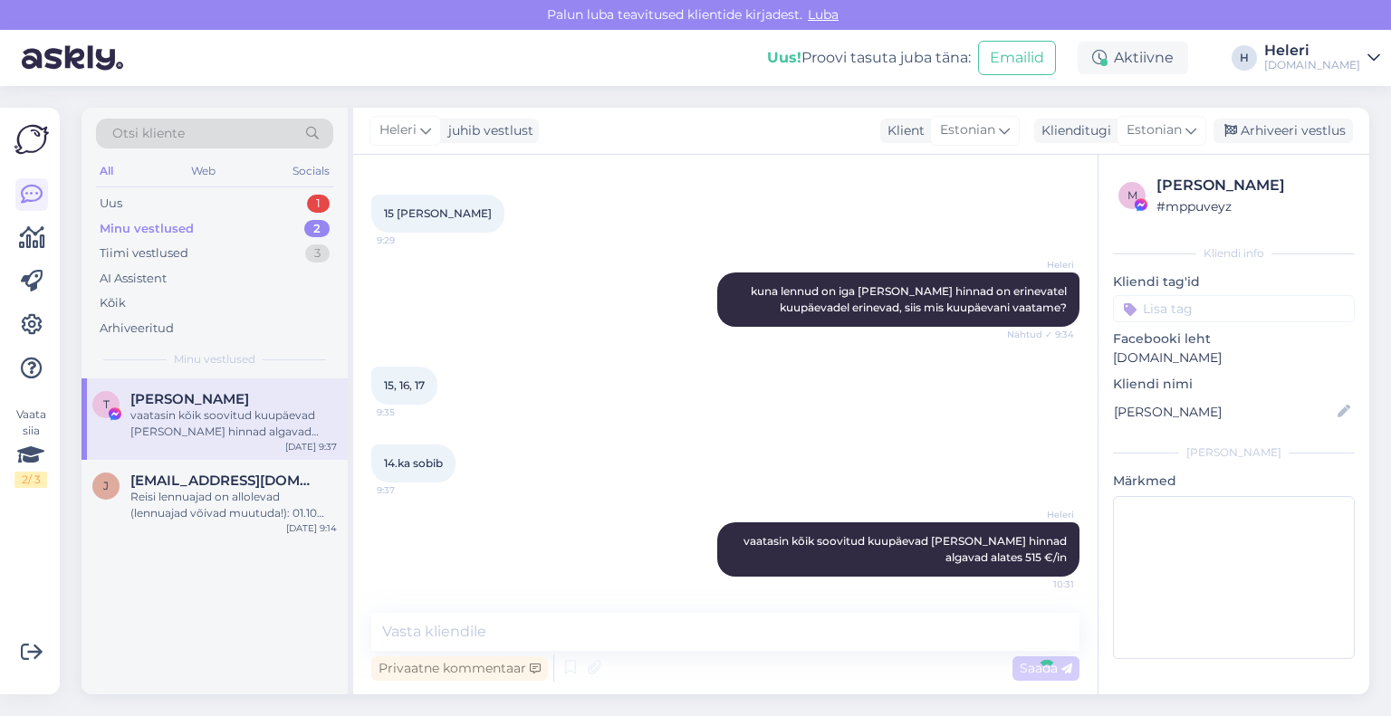
scroll to position [11983, 0]
click at [845, 634] on textarea at bounding box center [725, 632] width 708 height 38
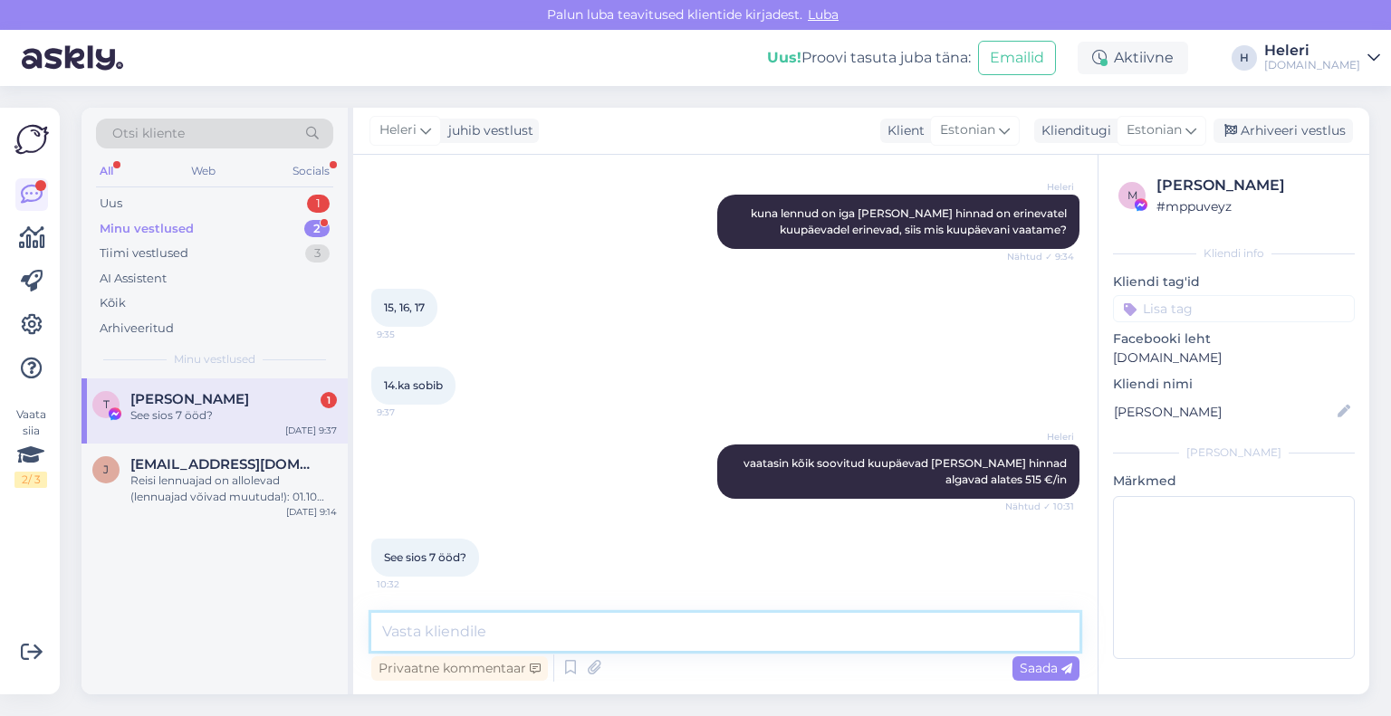
scroll to position [12061, 0]
click at [525, 643] on textarea at bounding box center [725, 632] width 708 height 38
type textarea "alates 6 ööd"
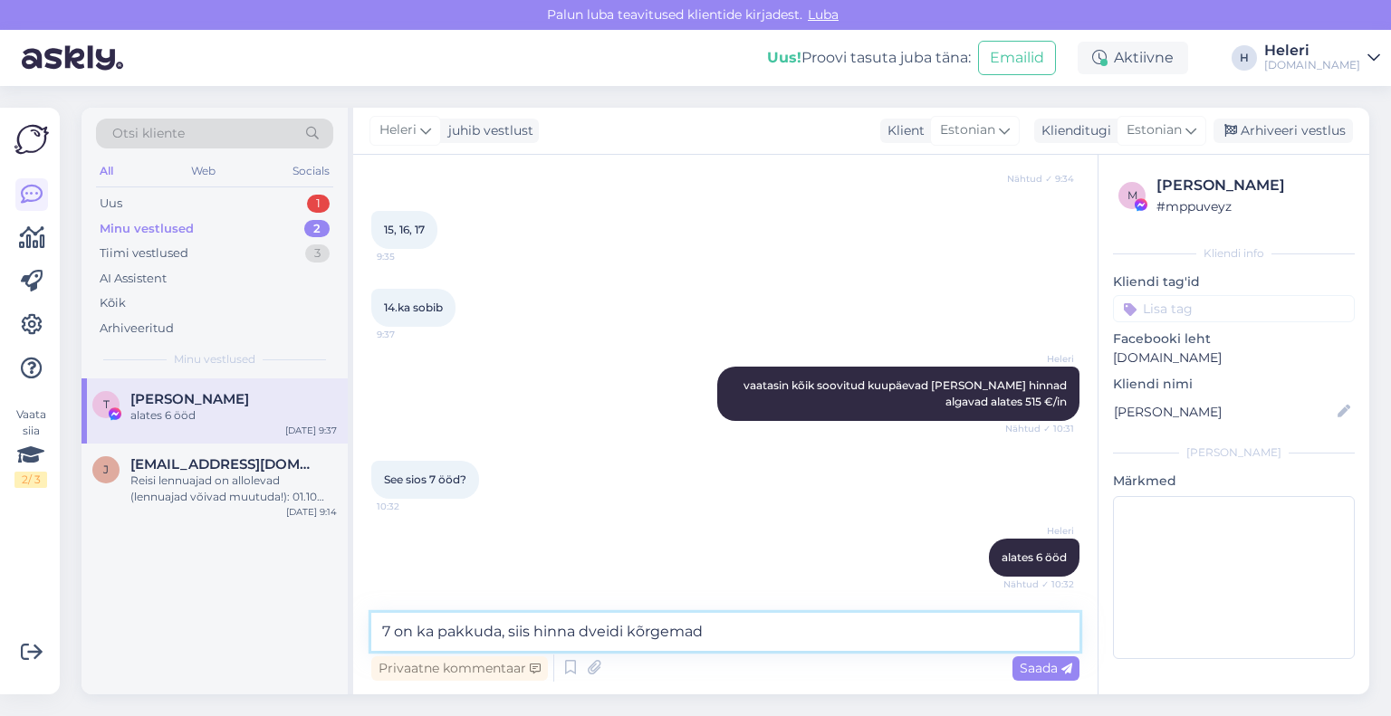
click at [580, 637] on textarea "7 on ka pakkuda, siis hinna dveidi kõrgemad" at bounding box center [725, 632] width 708 height 38
click at [586, 633] on textarea "7 on ka pakkuda, siis hinnadveidi kõrgemad" at bounding box center [725, 632] width 708 height 38
drag, startPoint x: 709, startPoint y: 628, endPoint x: 728, endPoint y: 628, distance: 19.0
click at [711, 628] on textarea "7 on ka pakkuda, siis hinnad veidi kõrgemad" at bounding box center [725, 632] width 708 height 38
type textarea "7 on ka pakkuda, siis hinnad veidi kõrgemad"
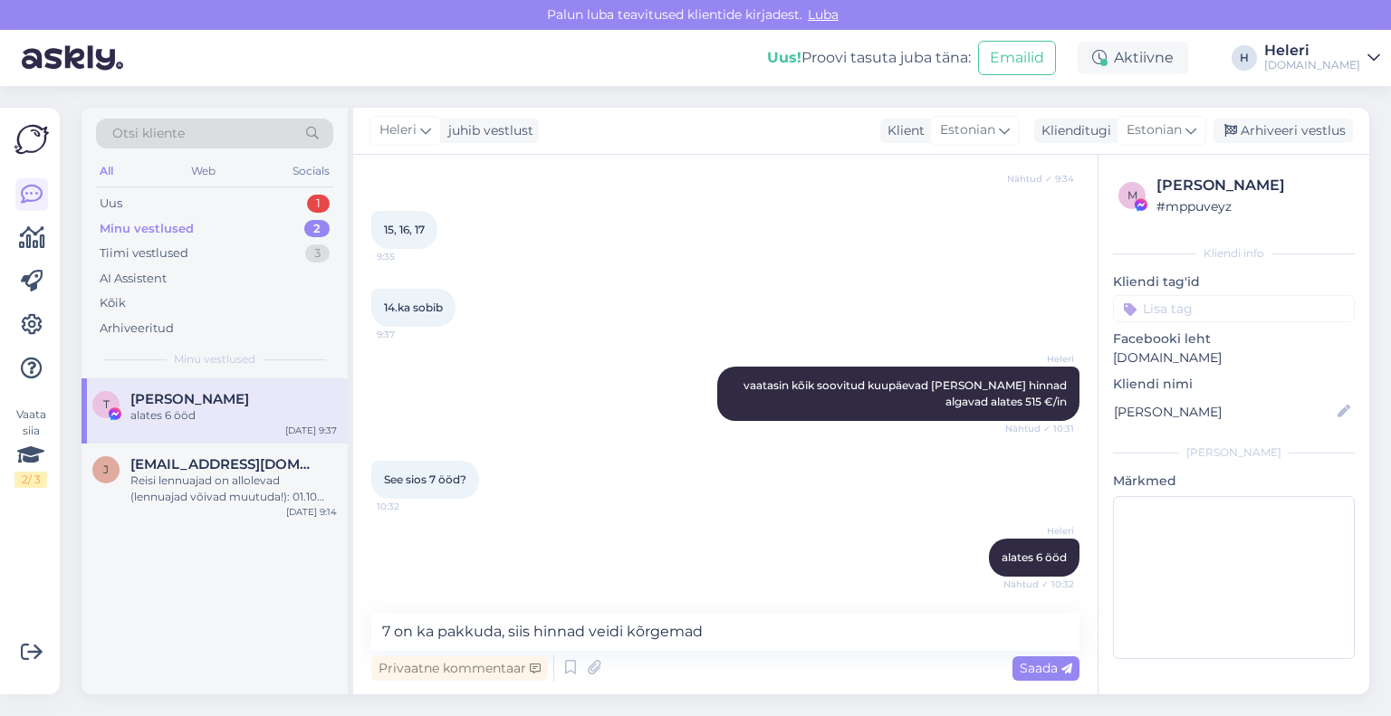
click at [1025, 666] on span "Saada" at bounding box center [1046, 668] width 53 height 16
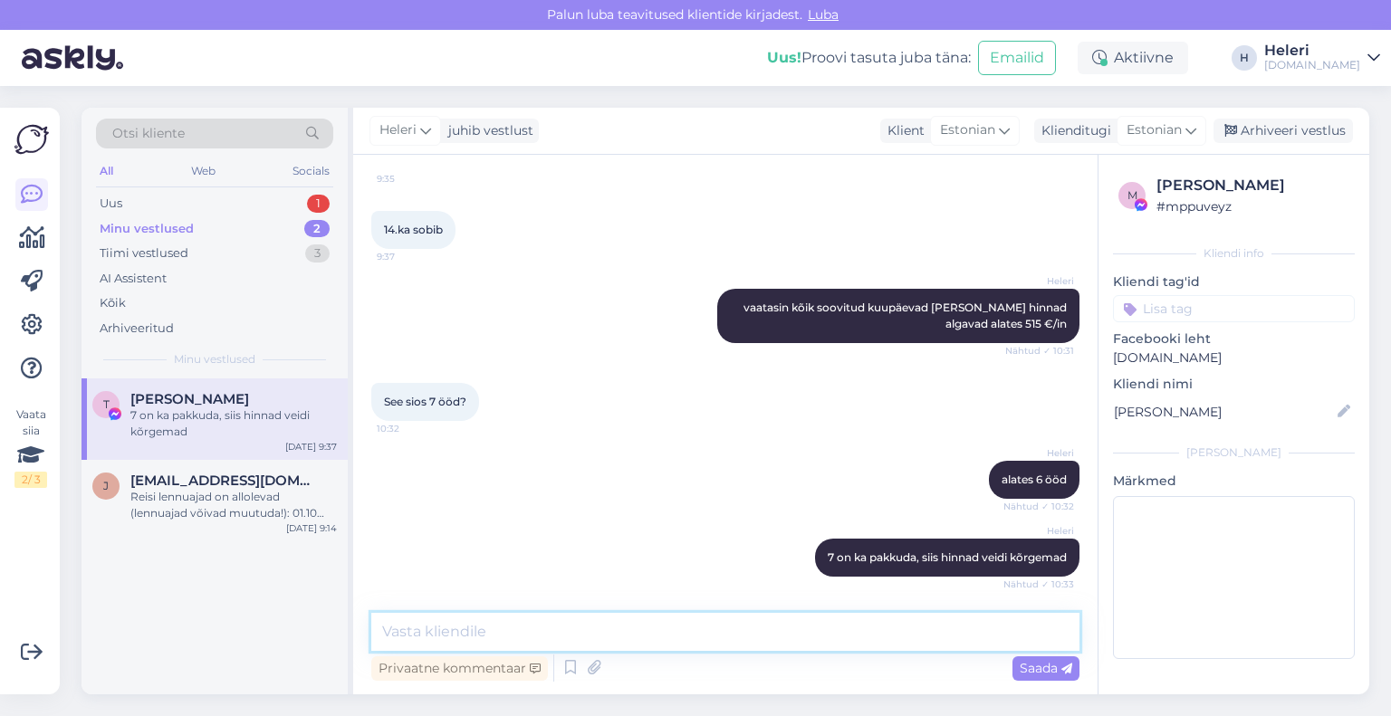
click at [702, 639] on textarea at bounding box center [725, 632] width 708 height 38
click at [161, 227] on div "Minu vestlused" at bounding box center [147, 229] width 94 height 18
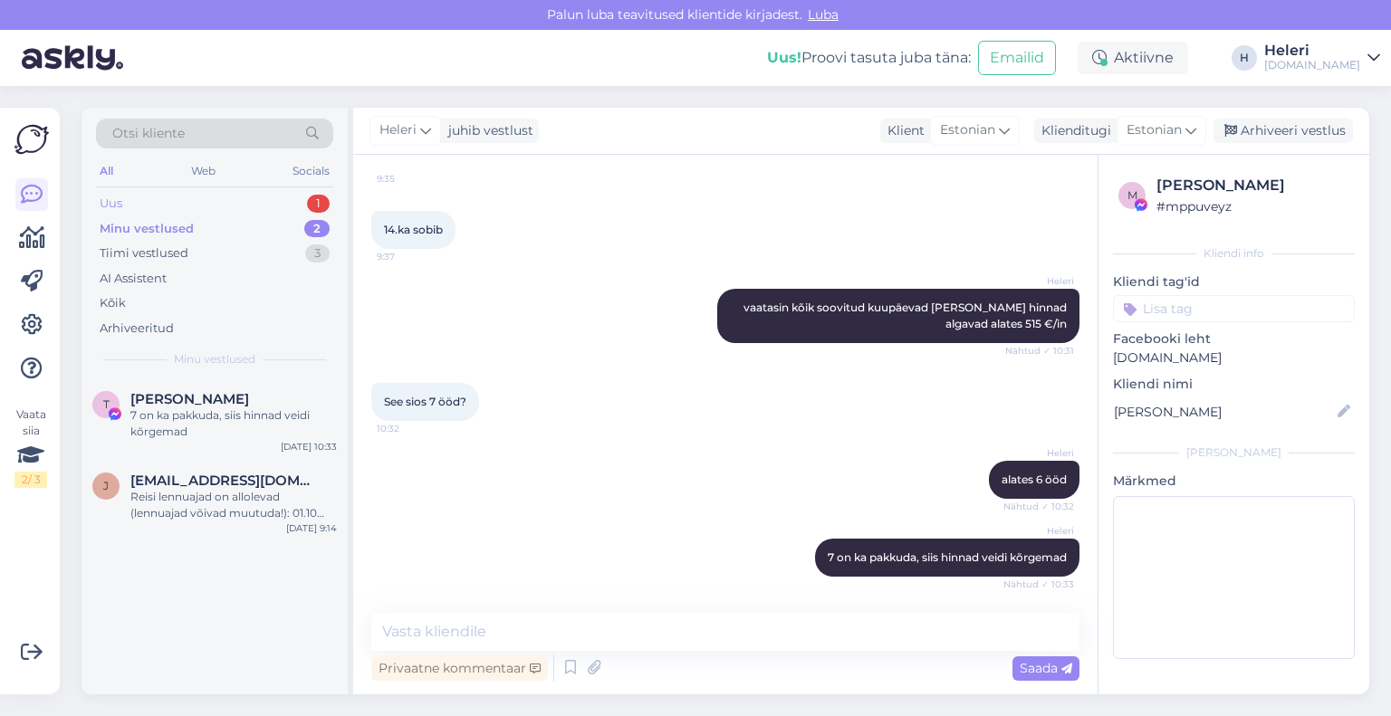
click at [160, 198] on div "Uus 1" at bounding box center [214, 203] width 237 height 25
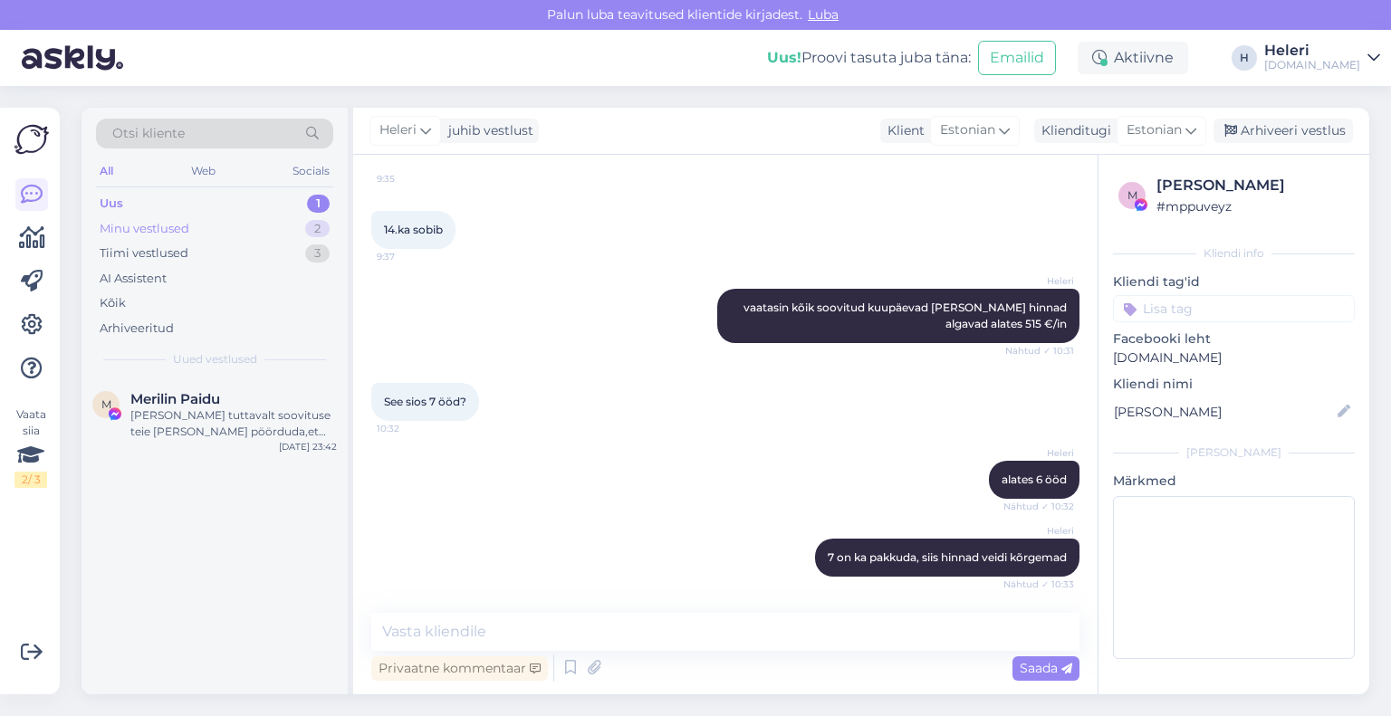
click at [173, 224] on div "Minu vestlused" at bounding box center [145, 229] width 90 height 18
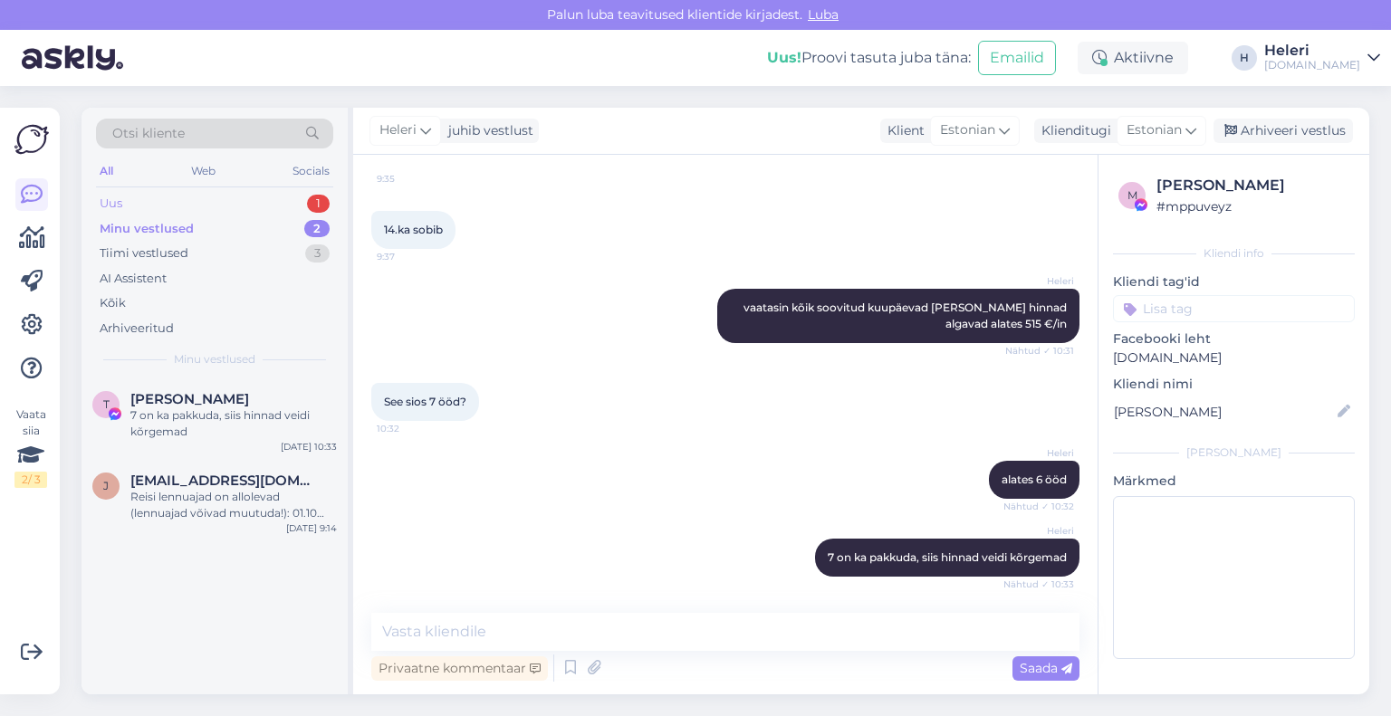
click at [167, 206] on div "Uus 1" at bounding box center [214, 203] width 237 height 25
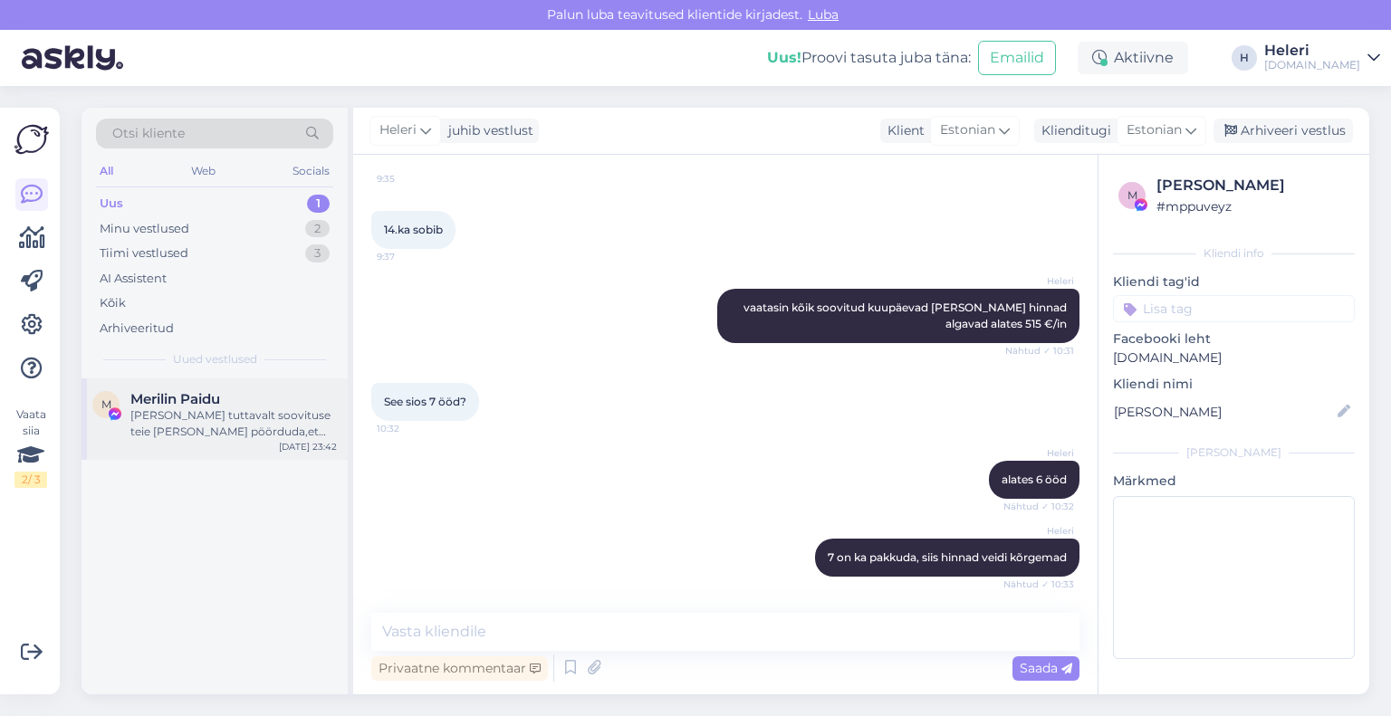
click at [192, 413] on div "[PERSON_NAME] tuttavalt soovituse teie [PERSON_NAME] pöörduda,et nemad [PERSON_…" at bounding box center [233, 424] width 206 height 33
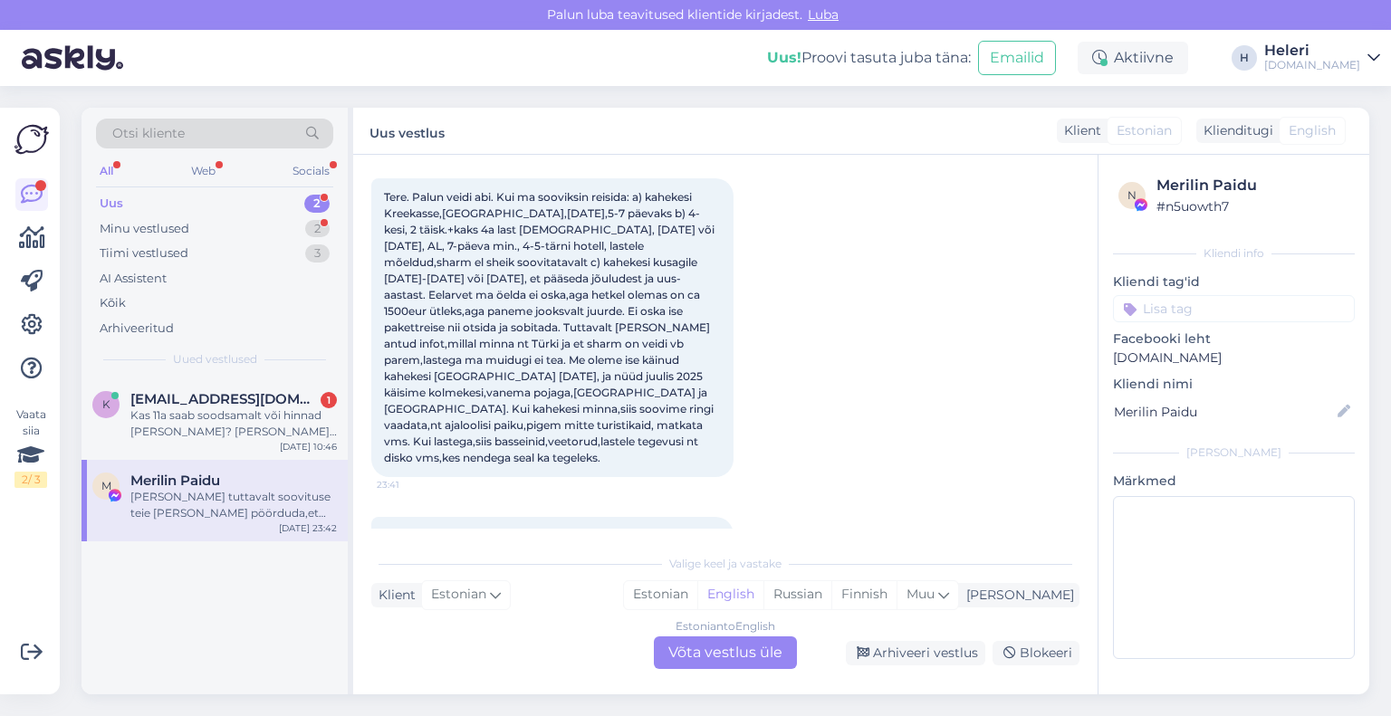
scroll to position [136, 0]
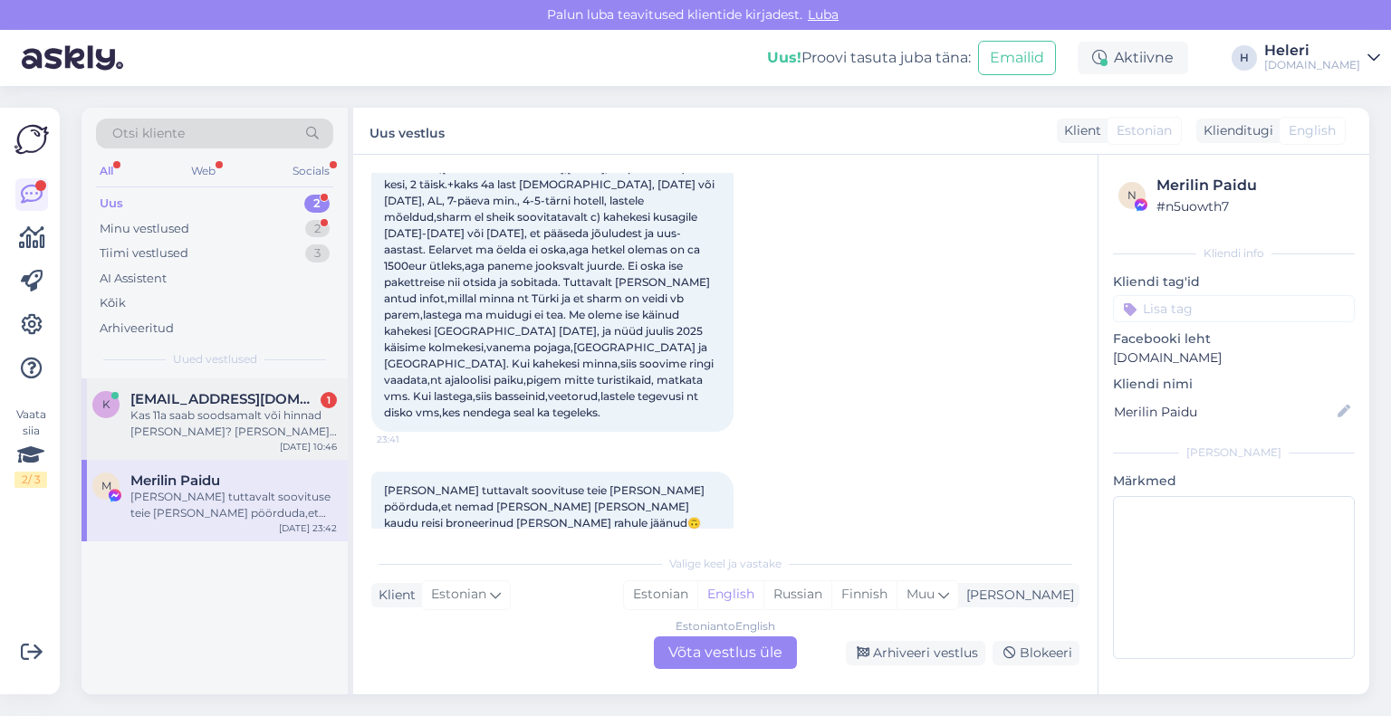
click at [252, 423] on div "Kas 11a saab soodsamalt või hinnad [PERSON_NAME]? [PERSON_NAME] plaan minna al …" at bounding box center [233, 424] width 206 height 33
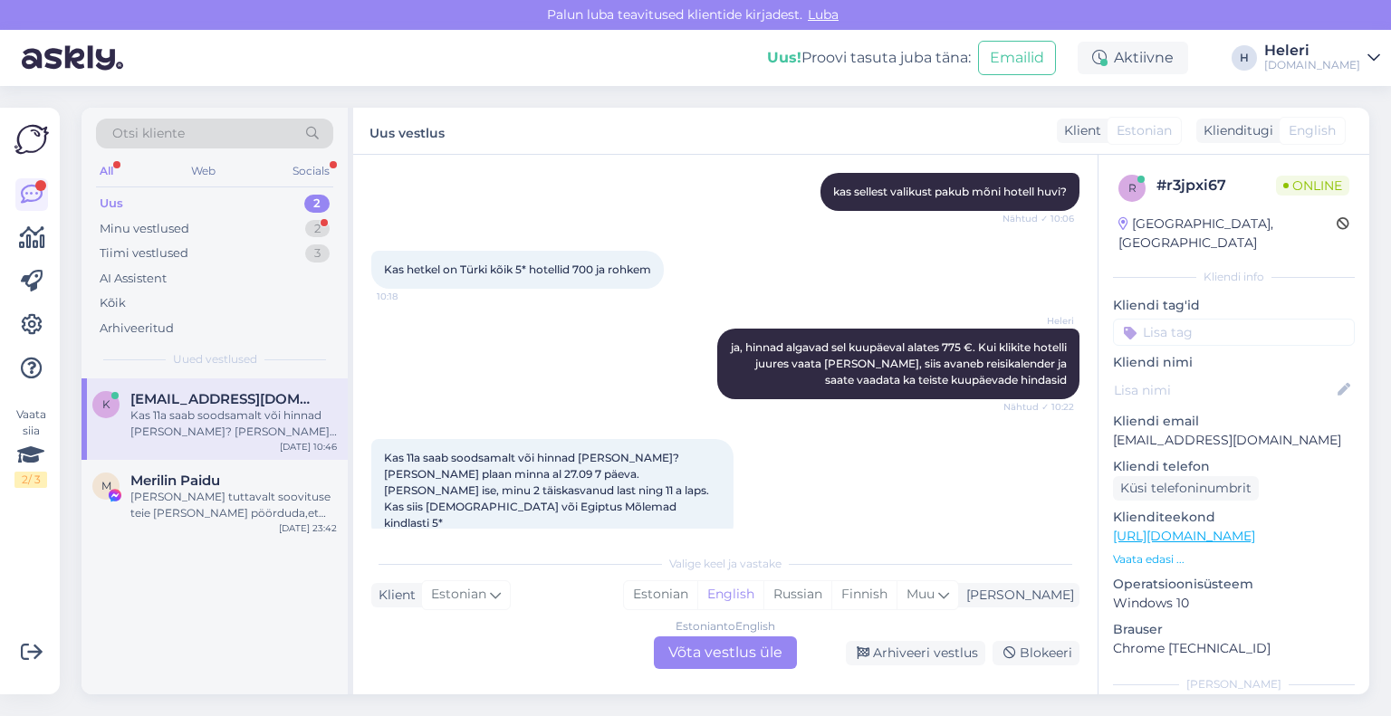
click at [735, 647] on div "Estonian to English Võta vestlus üle" at bounding box center [725, 653] width 143 height 33
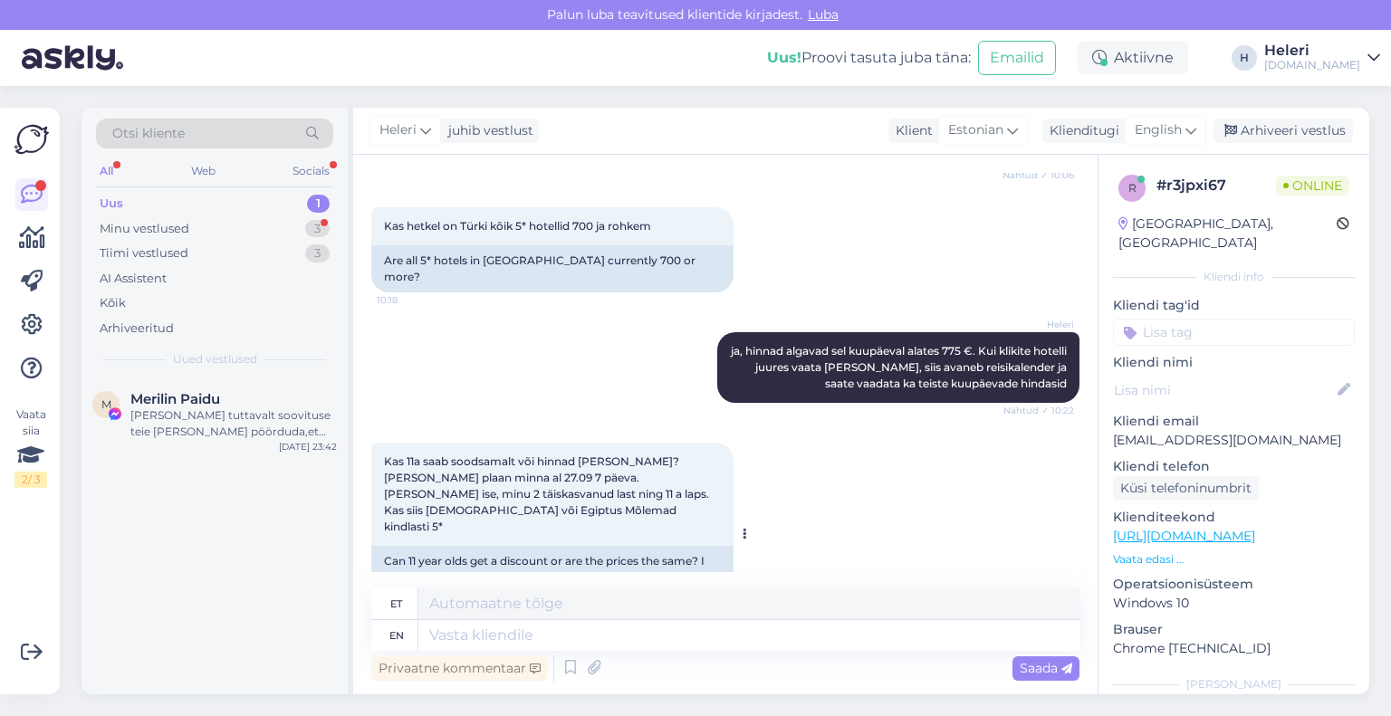
scroll to position [476, 0]
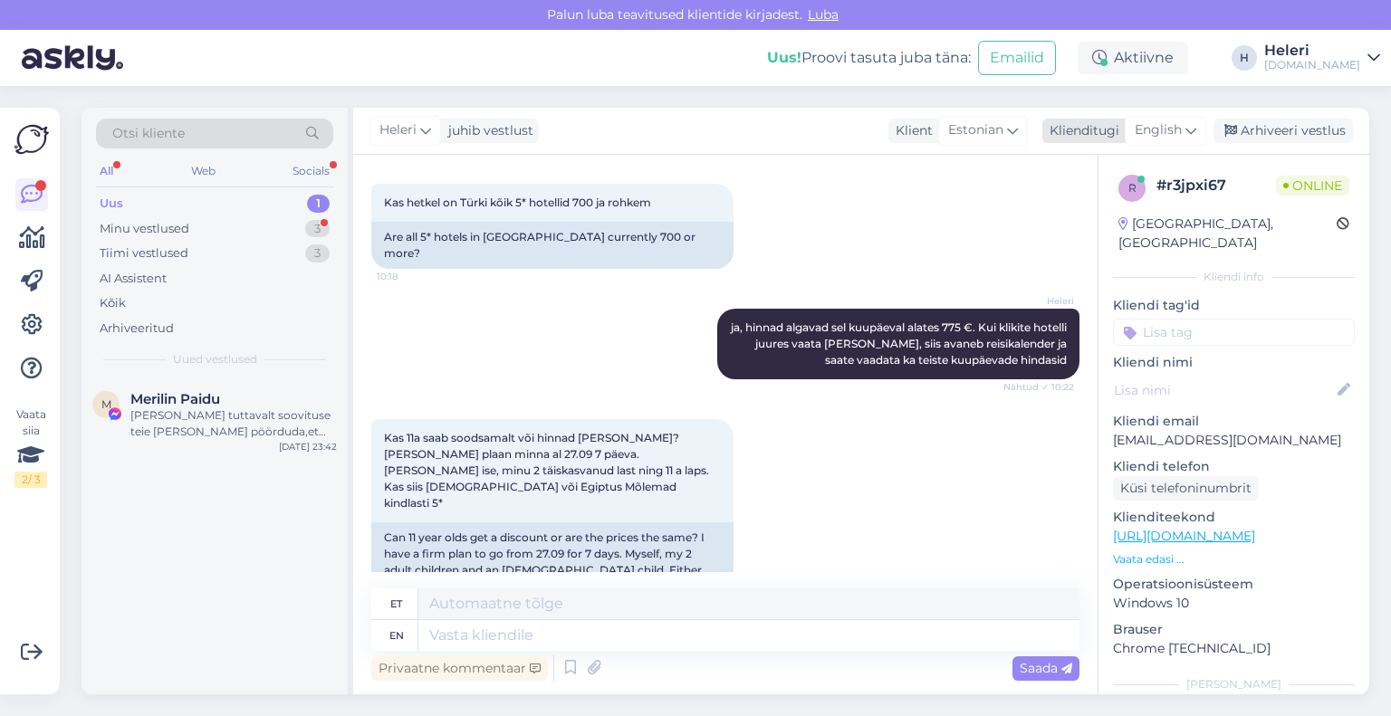
click at [1064, 126] on div "Klienditugi" at bounding box center [1080, 130] width 77 height 19
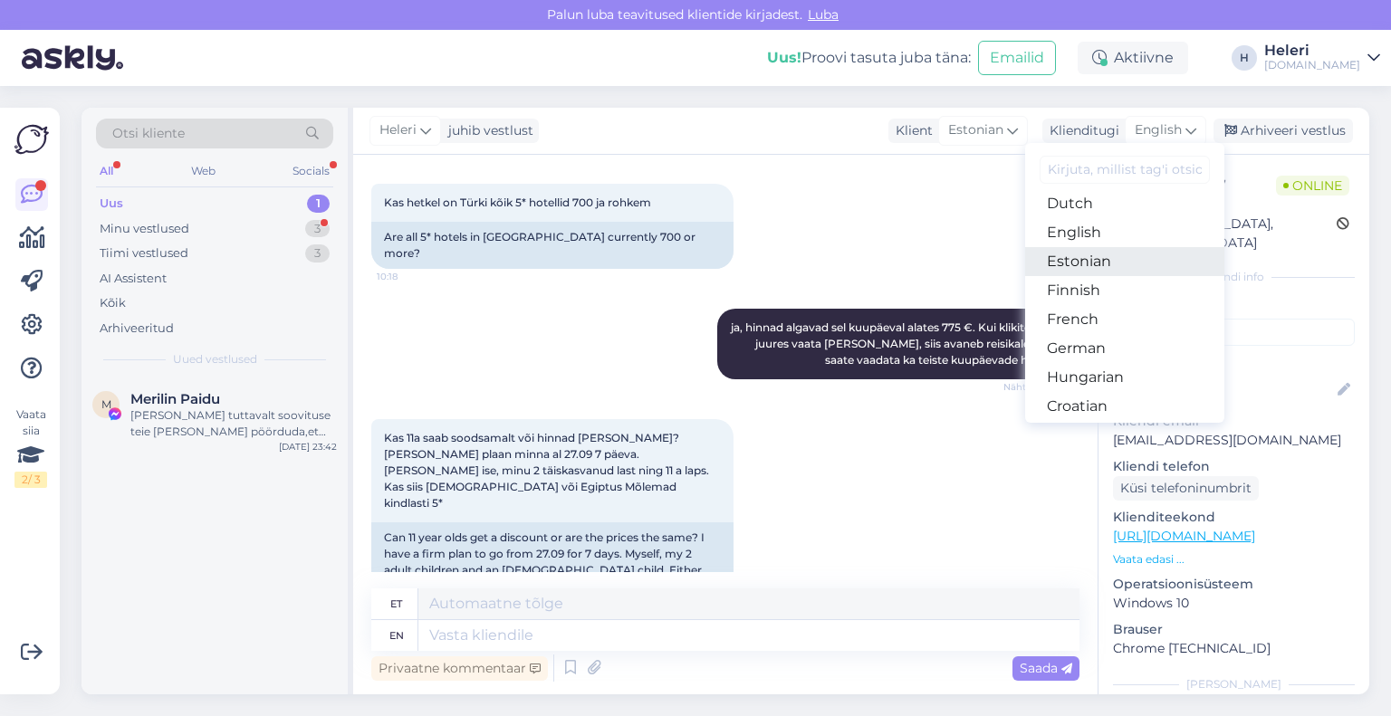
click at [1083, 264] on link "Estonian" at bounding box center [1124, 261] width 199 height 29
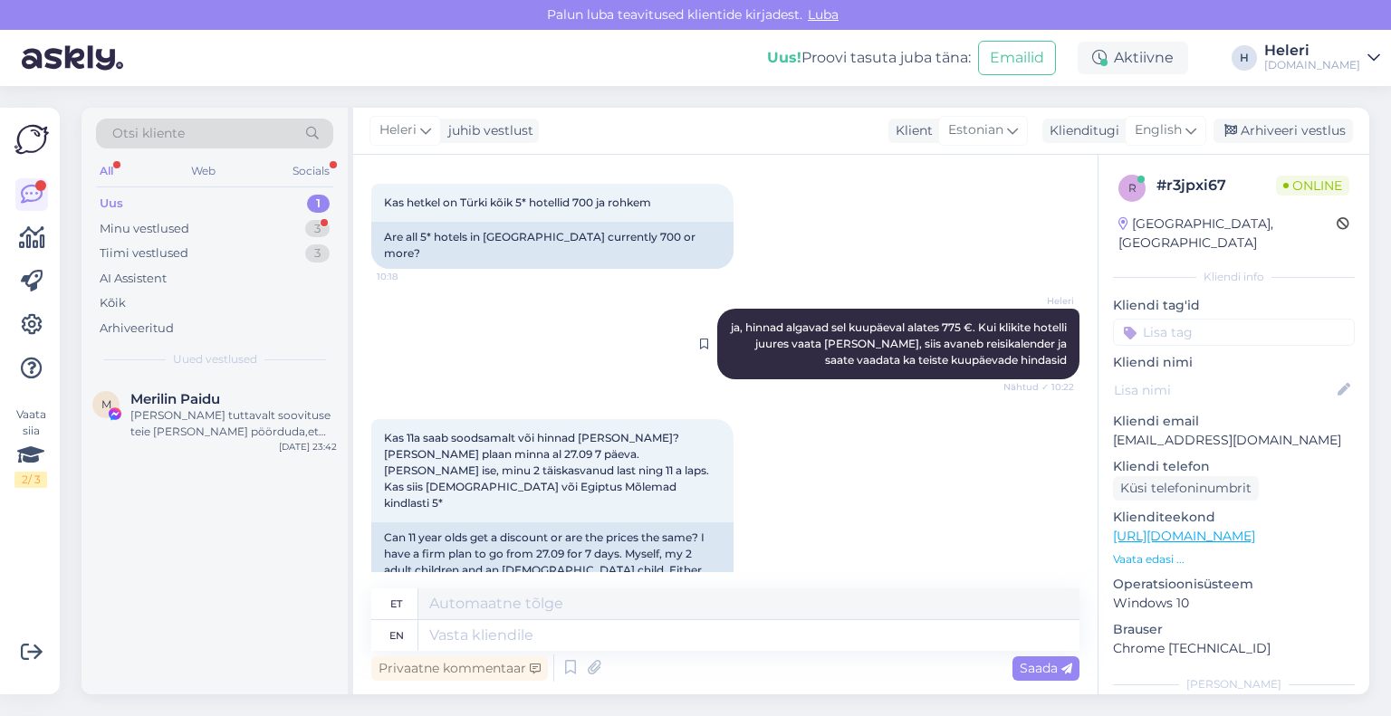
scroll to position [453, 0]
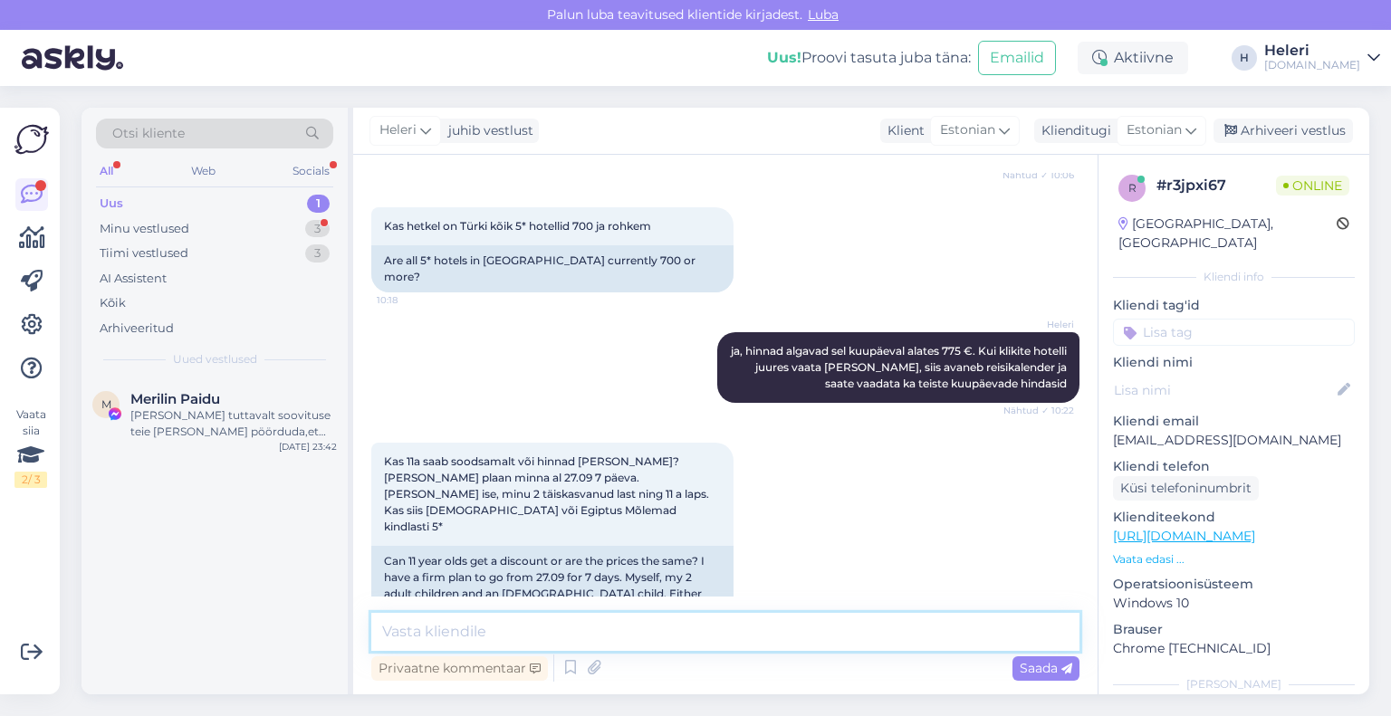
click at [663, 635] on textarea at bounding box center [725, 632] width 708 height 38
click at [485, 628] on textarea at bounding box center [725, 632] width 708 height 38
drag, startPoint x: 541, startPoint y: 630, endPoint x: 609, endPoint y: 629, distance: 68.8
click at [609, 629] on textarea "Lapsele on hinnad ca 30-4" at bounding box center [725, 632] width 708 height 38
click at [636, 630] on textarea "Lapsele on hinnad ca 30-4" at bounding box center [725, 632] width 708 height 38
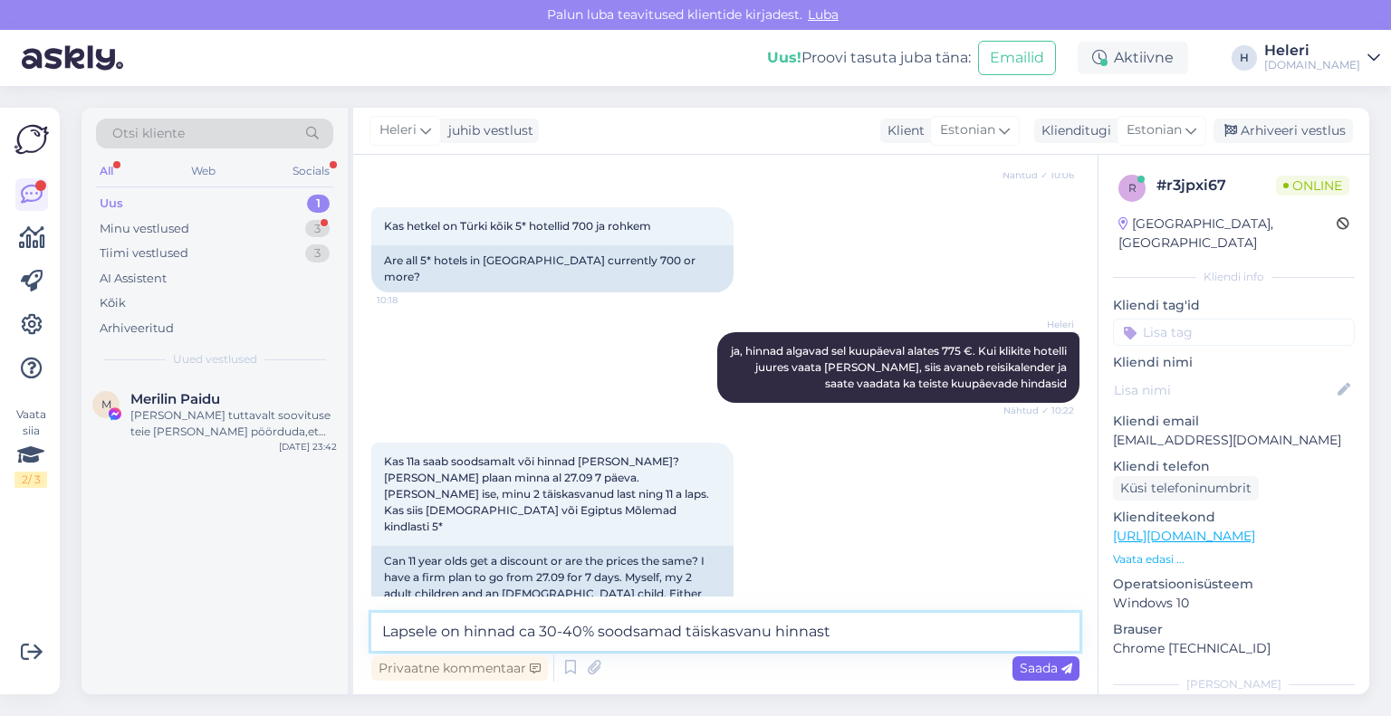
type textarea "Lapsele on hinnad ca 30-40% soodsamad täiskasvanu hinnast"
click at [1045, 667] on span "Saada" at bounding box center [1046, 668] width 53 height 16
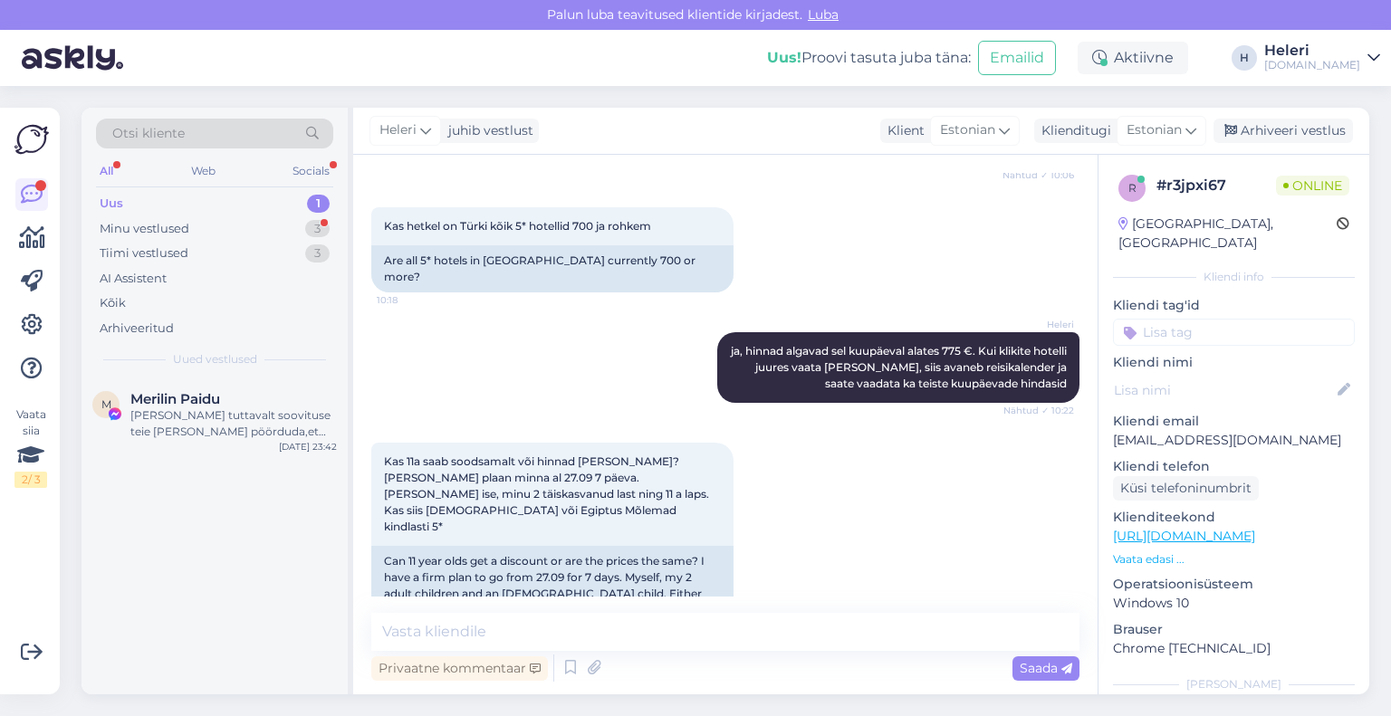
scroll to position [547, 0]
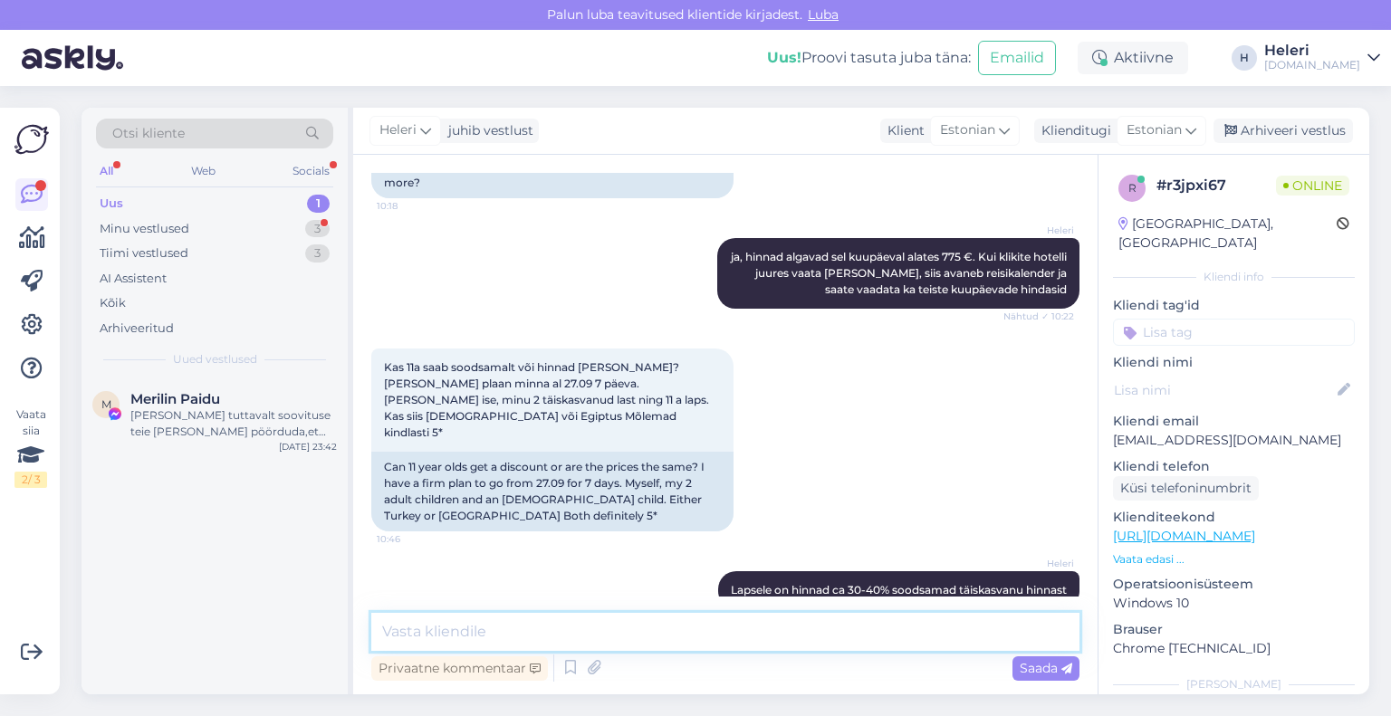
click at [732, 633] on textarea at bounding box center [725, 632] width 708 height 38
paste textarea "[URL][DOMAIN_NAME]"
click at [456, 638] on textarea "27.09 Egiotuse hotellivalikut saate vaadata siit: [URL][DOMAIN_NAME]" at bounding box center [725, 632] width 708 height 38
type textarea "27.09 Egiptuse hotellivalikut saate vaadata siit: [URL][DOMAIN_NAME]"
click at [1045, 663] on span "Saada" at bounding box center [1046, 668] width 53 height 16
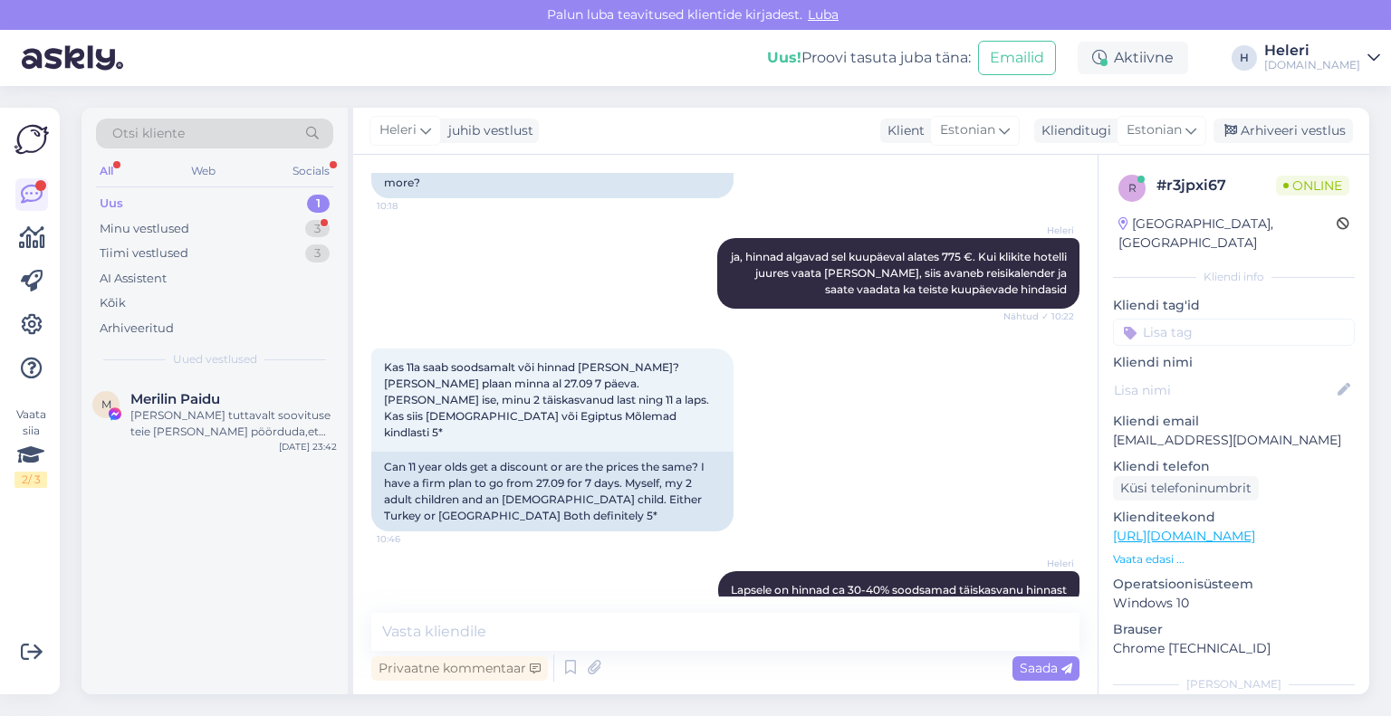
scroll to position [641, 0]
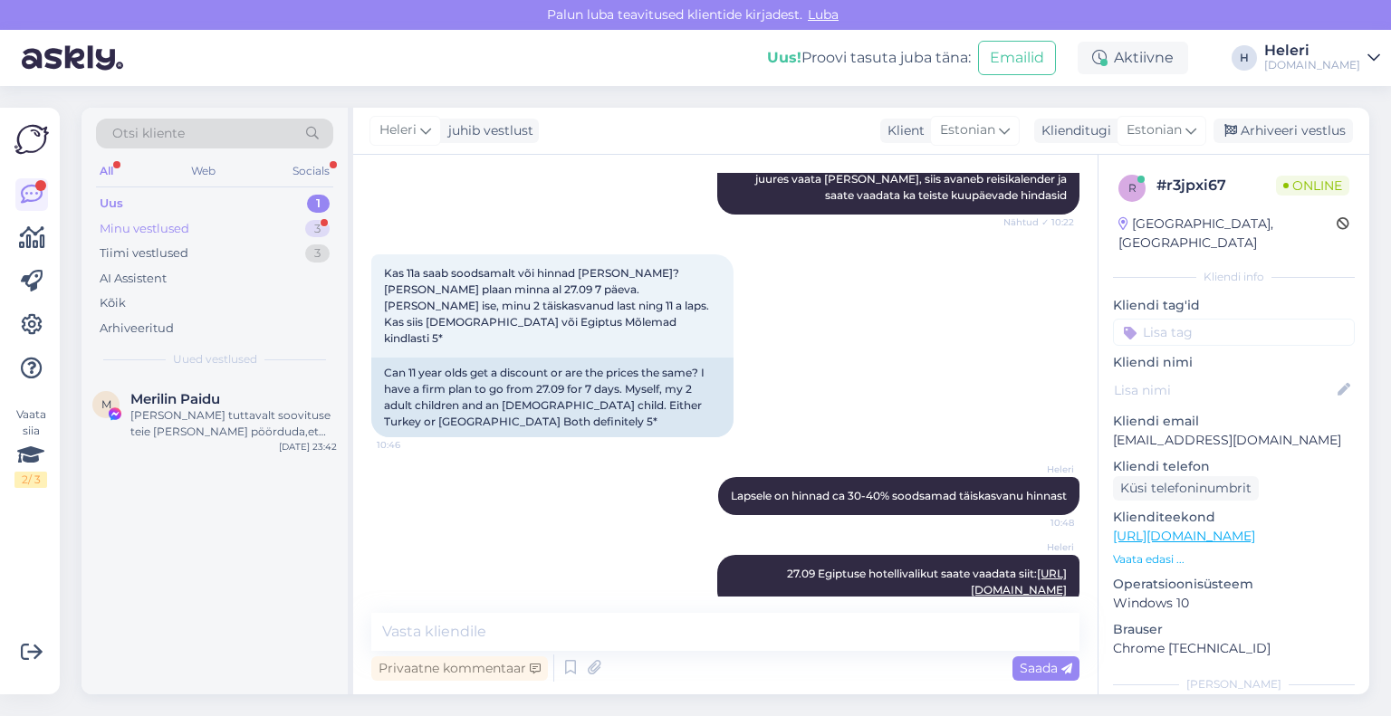
click at [210, 232] on div "Minu vestlused 3" at bounding box center [214, 228] width 237 height 25
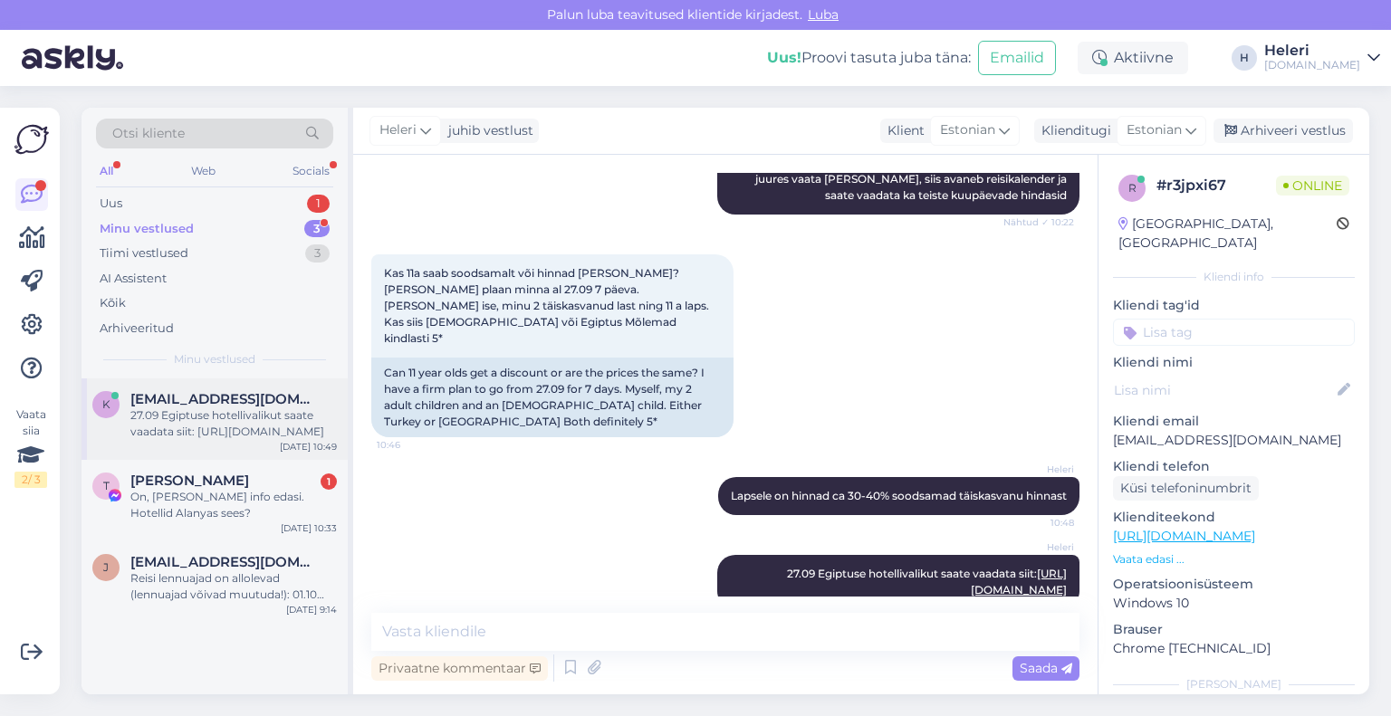
click at [232, 405] on span "[EMAIL_ADDRESS][DOMAIN_NAME]" at bounding box center [224, 399] width 188 height 16
click at [242, 506] on div "On, [PERSON_NAME] info edasi. Hotellid Alanyas sees?" at bounding box center [233, 505] width 206 height 33
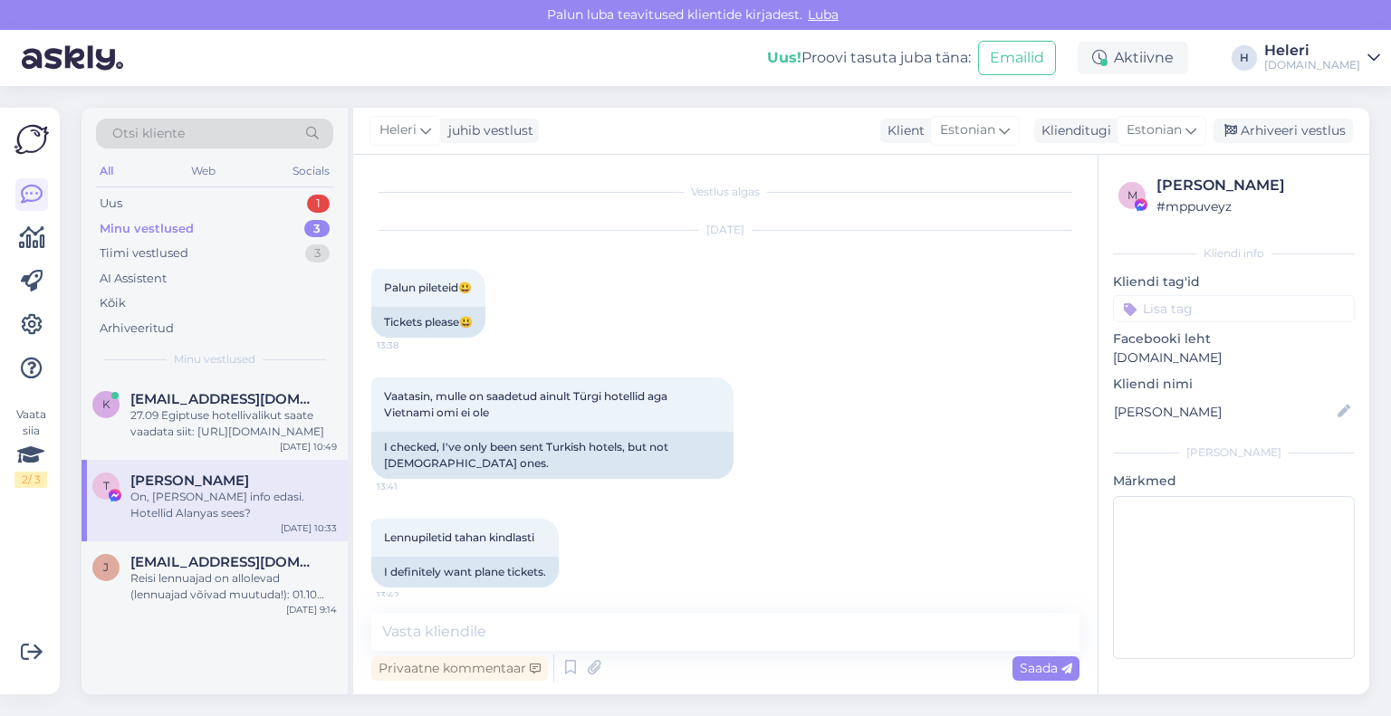
scroll to position [11713, 0]
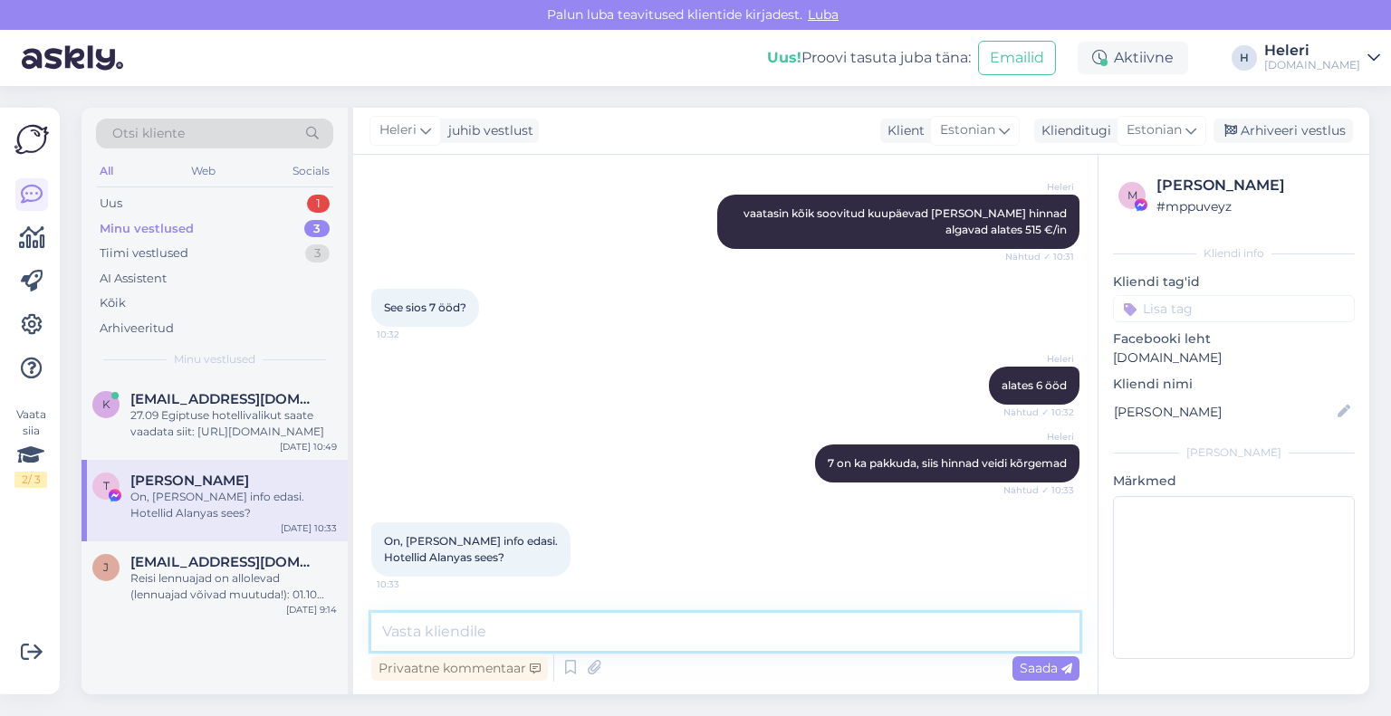
click at [535, 628] on textarea at bounding box center [725, 632] width 708 height 38
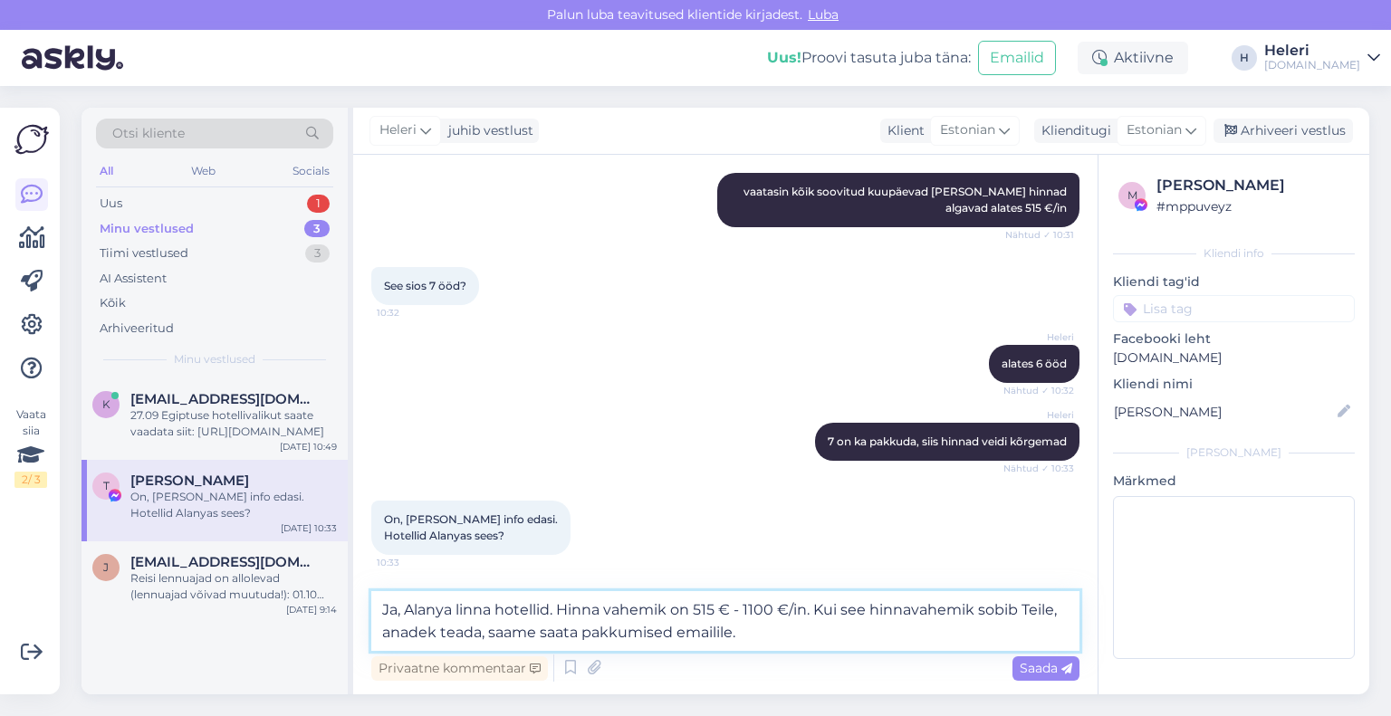
click at [413, 633] on textarea "Ja, Alanya linna hotellid. Hinna vahemik on 515 € - 1100 €/in. Kui see hinnavah…" at bounding box center [725, 621] width 708 height 60
drag, startPoint x: 403, startPoint y: 636, endPoint x: 434, endPoint y: 637, distance: 30.8
click at [434, 637] on textarea "Ja, Alanya linna hotellid. Hinna vahemik on 515 € - 1100 €/in. Kui see hinnavah…" at bounding box center [725, 621] width 708 height 60
click at [767, 627] on textarea "Ja, Alanya linna hotellid. Hinna vahemik on 515 € - 1100 €/in. Kui see hinnavah…" at bounding box center [725, 621] width 708 height 60
click at [751, 611] on textarea "Ja, Alanya linna hotellid. Hinna vahemik on 515 € - 1100 €/in. Kui see hinnavah…" at bounding box center [725, 621] width 708 height 60
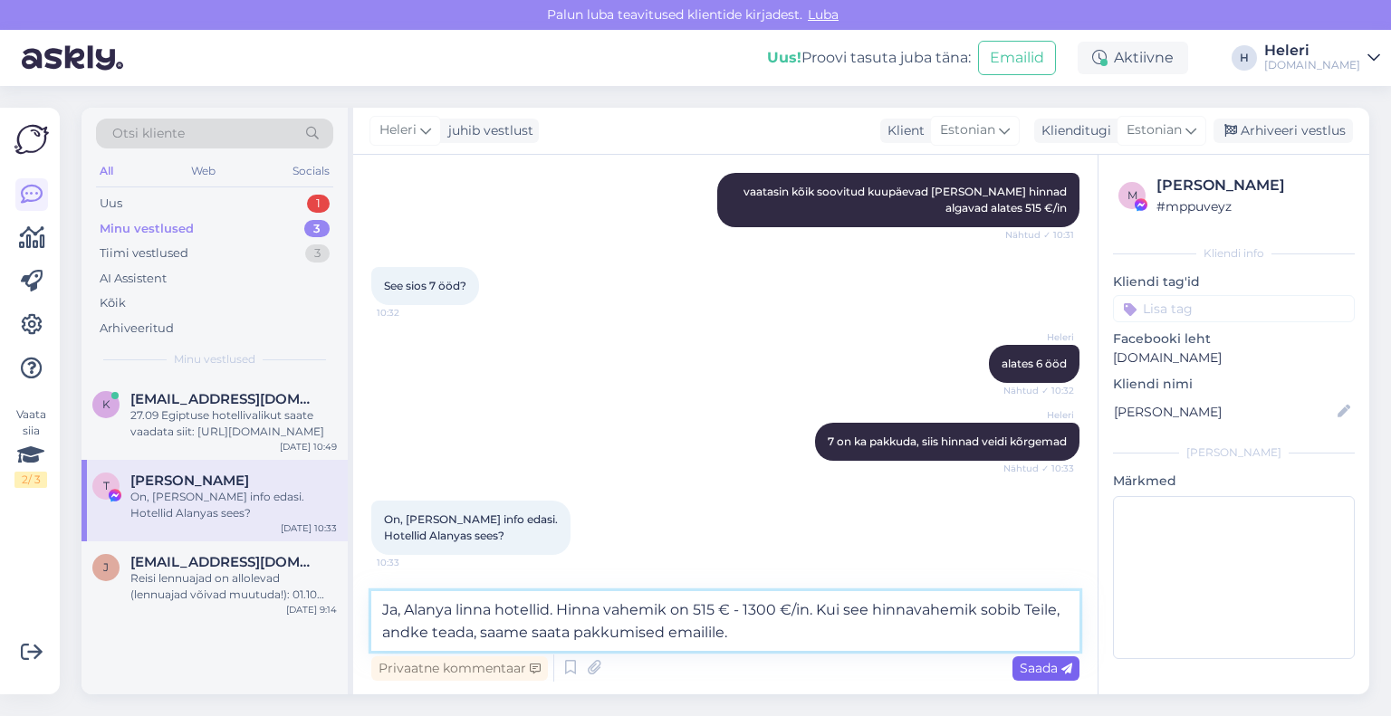
type textarea "Ja, Alanya linna hotellid. Hinna vahemik on 515 € - 1300 €/in. Kui see hinnavah…"
click at [1041, 669] on span "Saada" at bounding box center [1046, 668] width 53 height 16
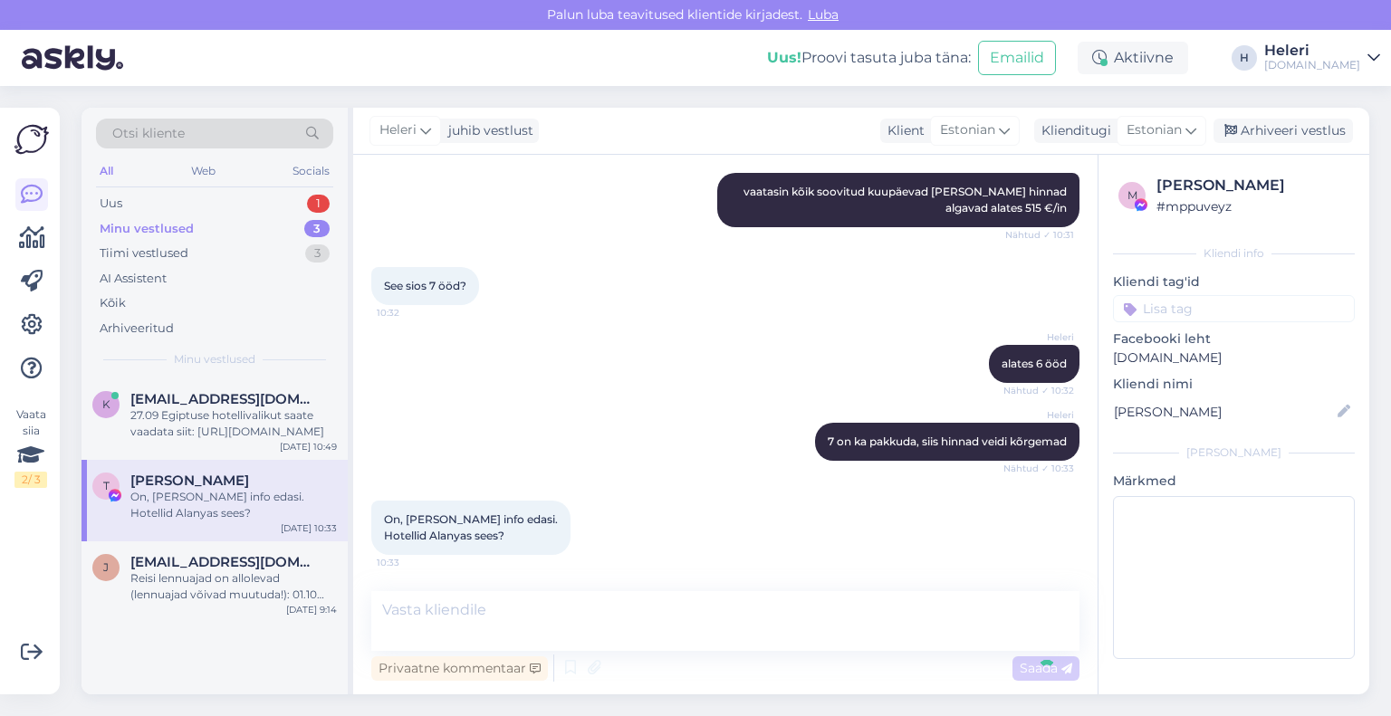
scroll to position [11823, 0]
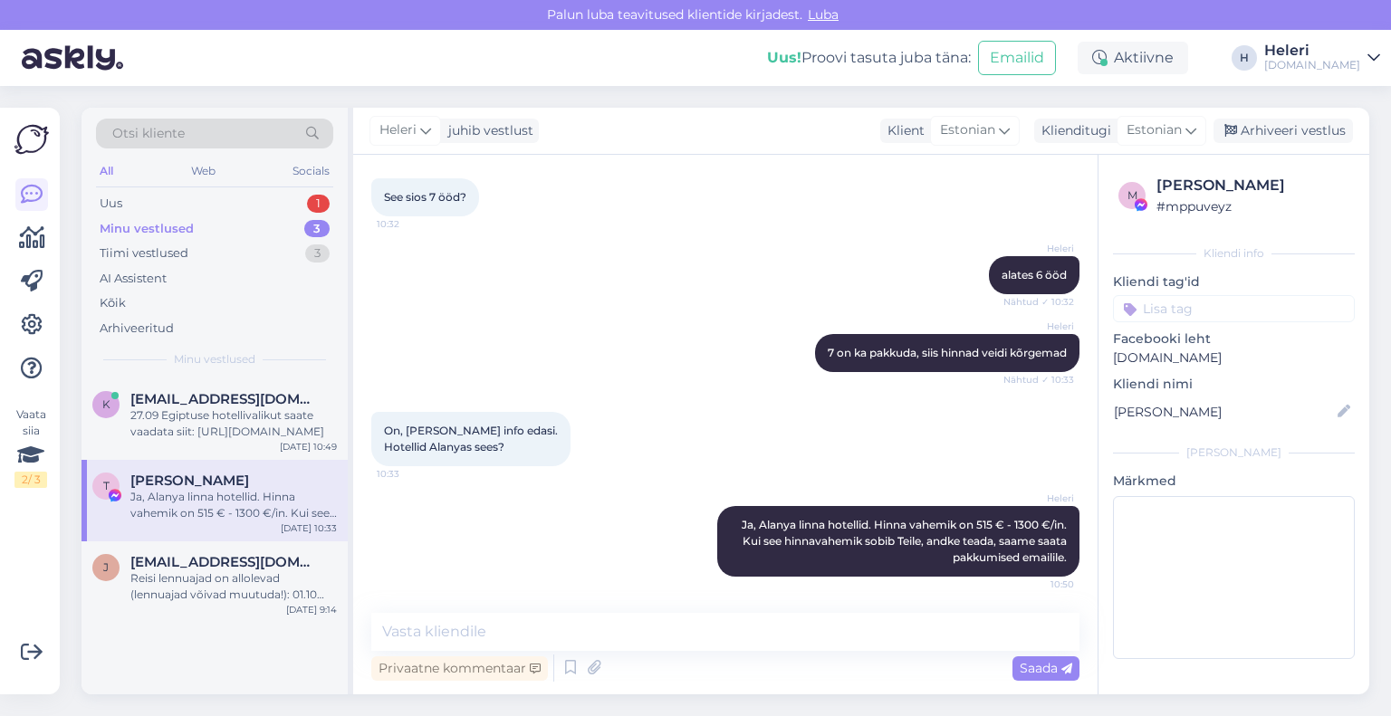
click at [149, 229] on div "Minu vestlused" at bounding box center [147, 229] width 94 height 18
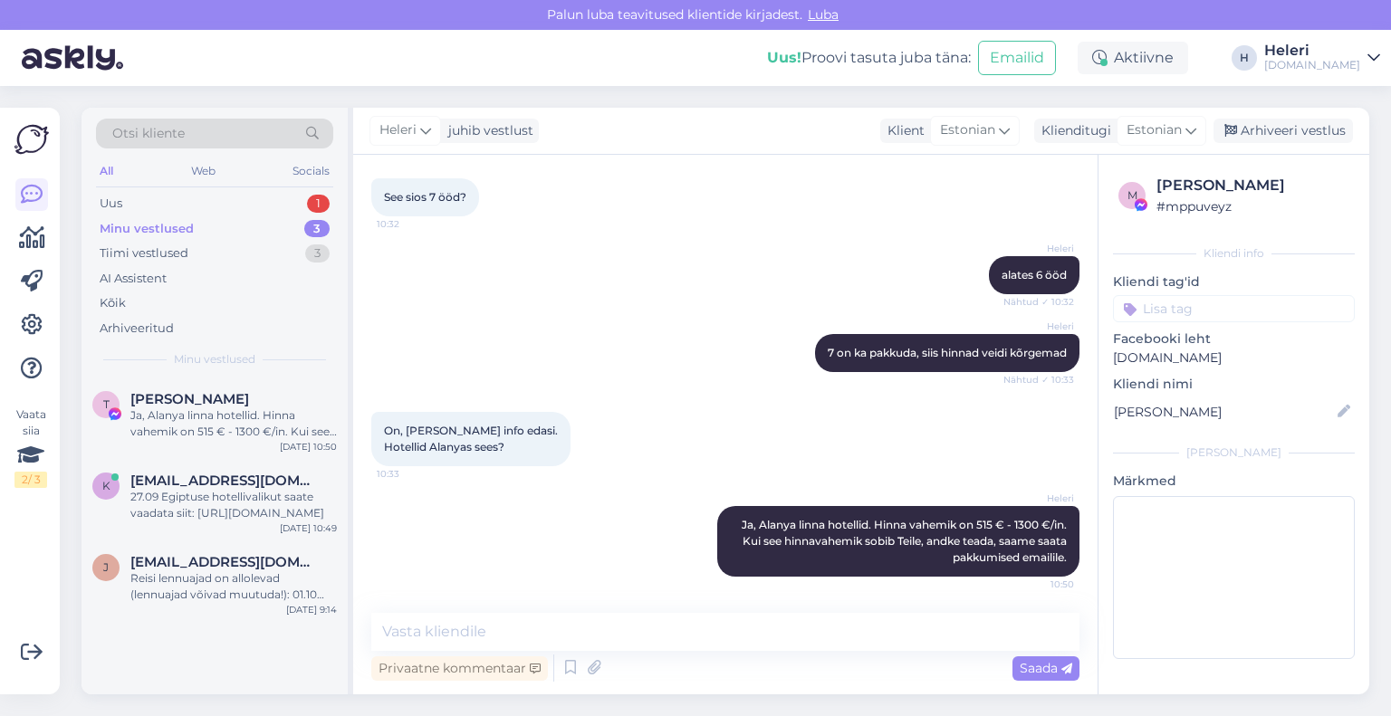
click at [196, 227] on div "Minu vestlused 3" at bounding box center [214, 228] width 237 height 25
click at [201, 210] on div "Uus 1" at bounding box center [214, 203] width 237 height 25
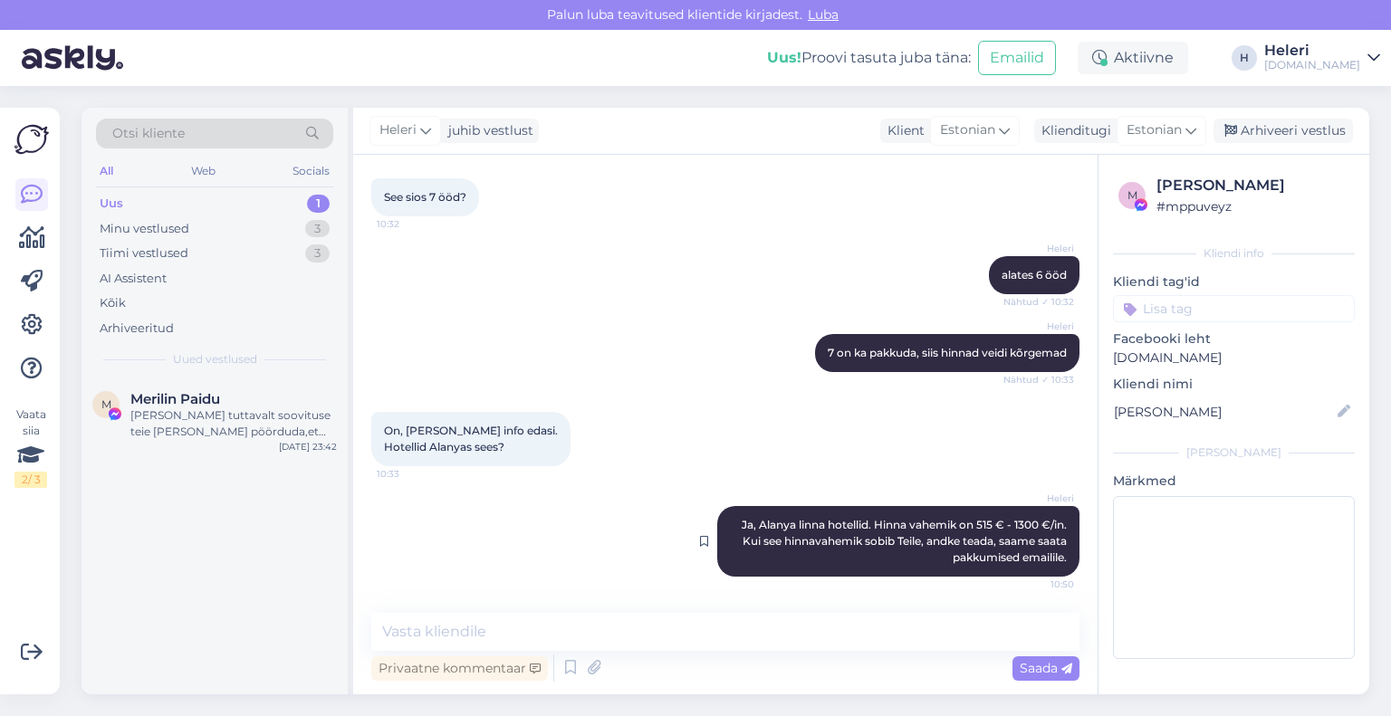
drag, startPoint x: 231, startPoint y: 227, endPoint x: 839, endPoint y: 528, distance: 678.8
click at [235, 227] on div "Minu vestlused 3" at bounding box center [214, 228] width 237 height 25
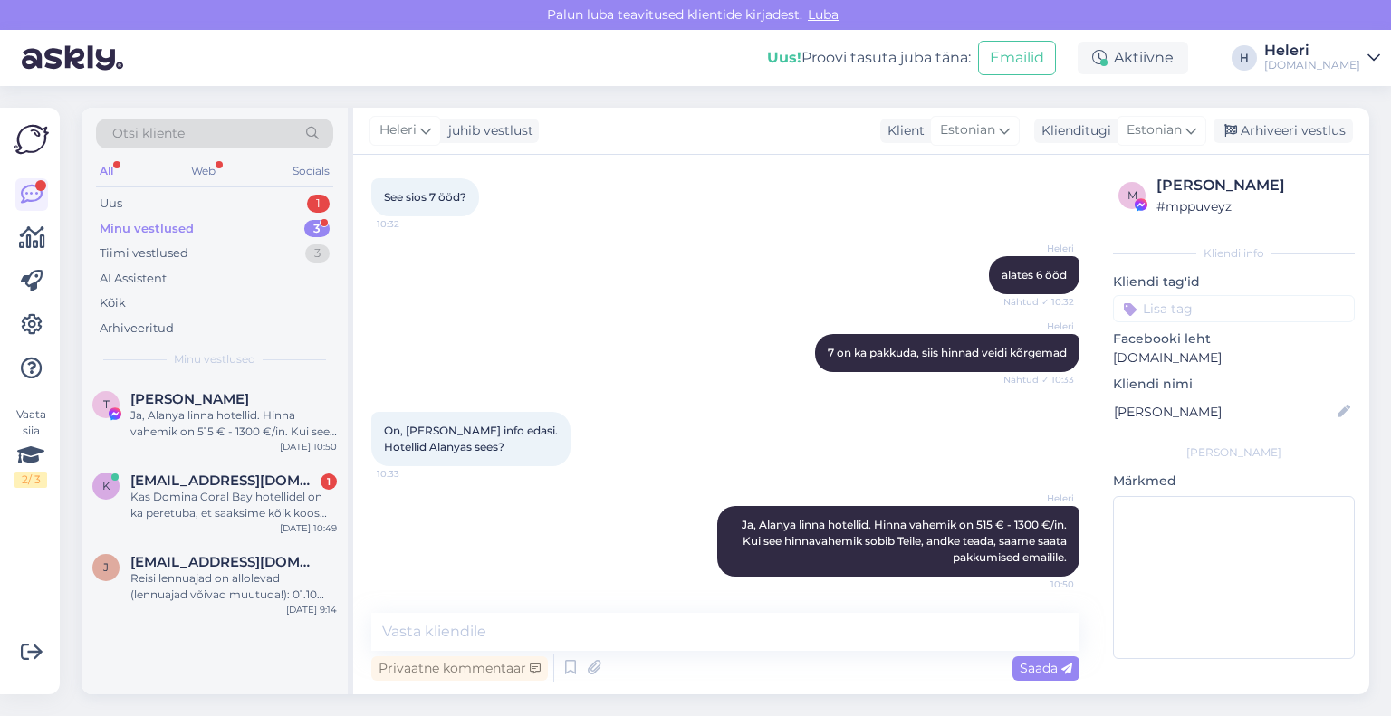
click at [194, 231] on div "Minu vestlused 3" at bounding box center [214, 228] width 237 height 25
click at [219, 434] on div "Kas Domina Coral Bay hotellidel on ka peretuba, et saaksime kõik koos majutuda?" at bounding box center [233, 424] width 206 height 33
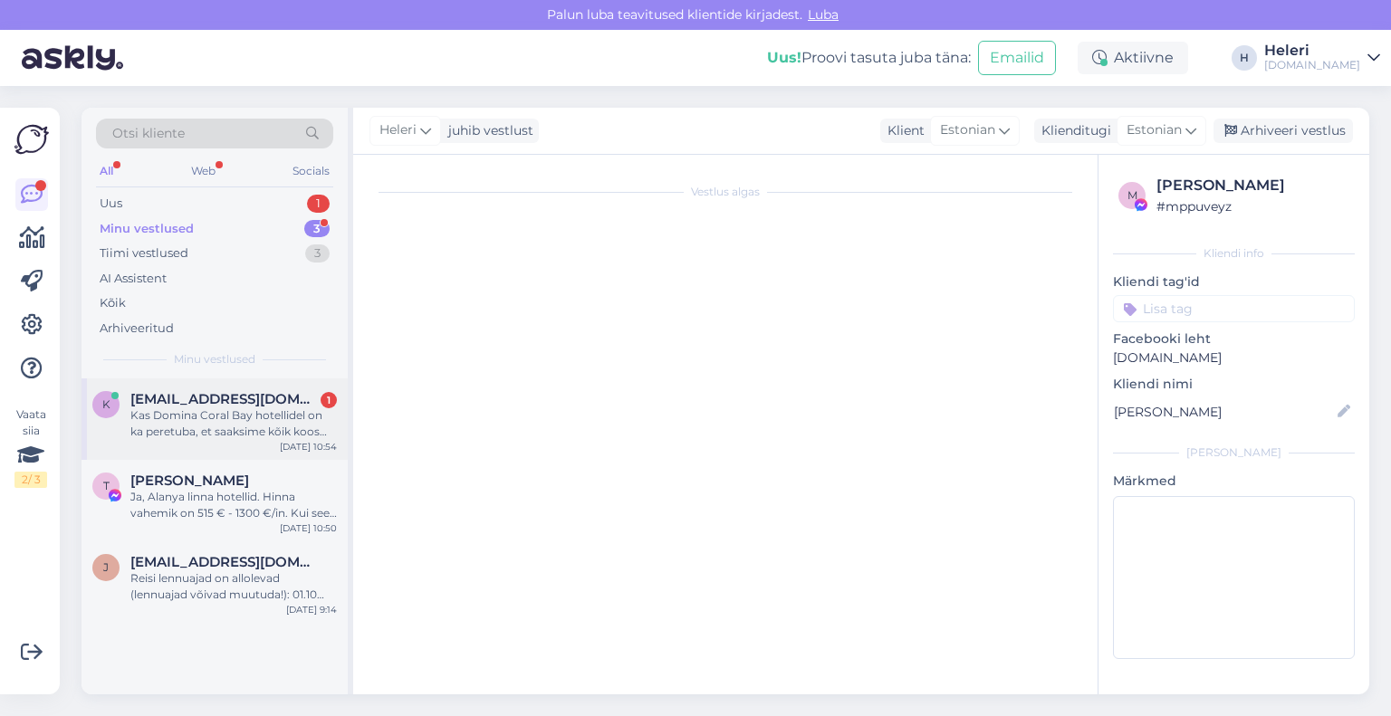
scroll to position [735, 0]
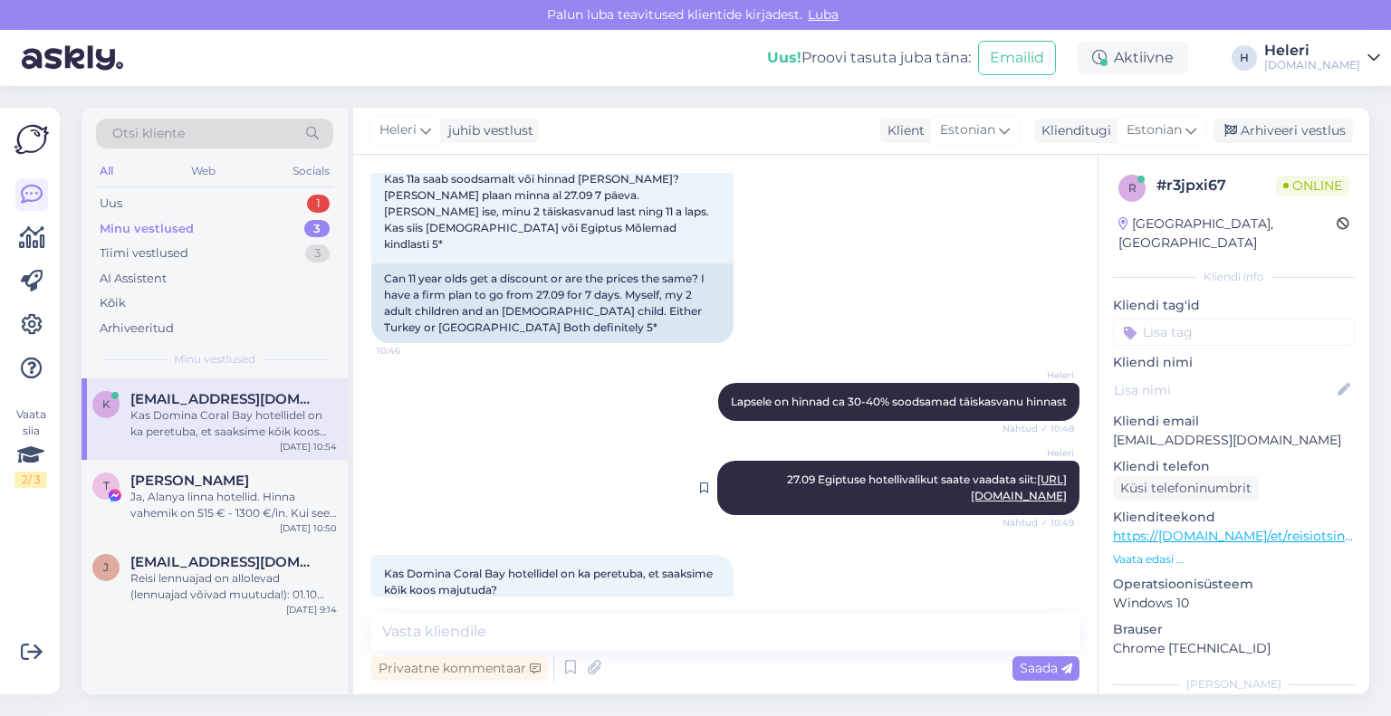
click at [975, 473] on link "[URL][DOMAIN_NAME]" at bounding box center [1019, 488] width 96 height 30
click at [521, 644] on textarea at bounding box center [725, 632] width 708 height 38
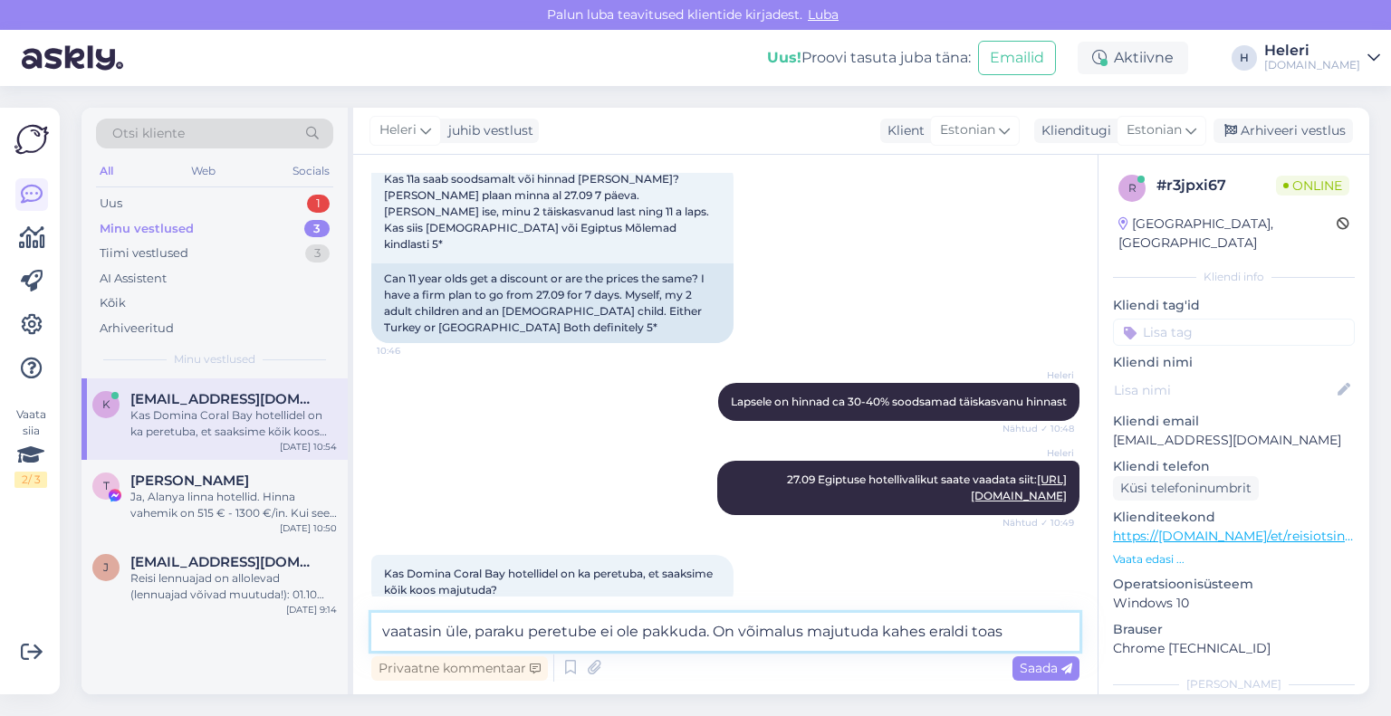
type textarea "vaatasin üle, paraku peretube ei ole pakkuda. On võimalus majutuda kahes eraldi…"
click at [1005, 638] on textarea "vaatasin üle, paraku peretube ei ole pakkuda. On võimalus majutuda kahes eraldi…" at bounding box center [725, 632] width 708 height 38
click at [1046, 662] on span "Saada" at bounding box center [1046, 668] width 53 height 16
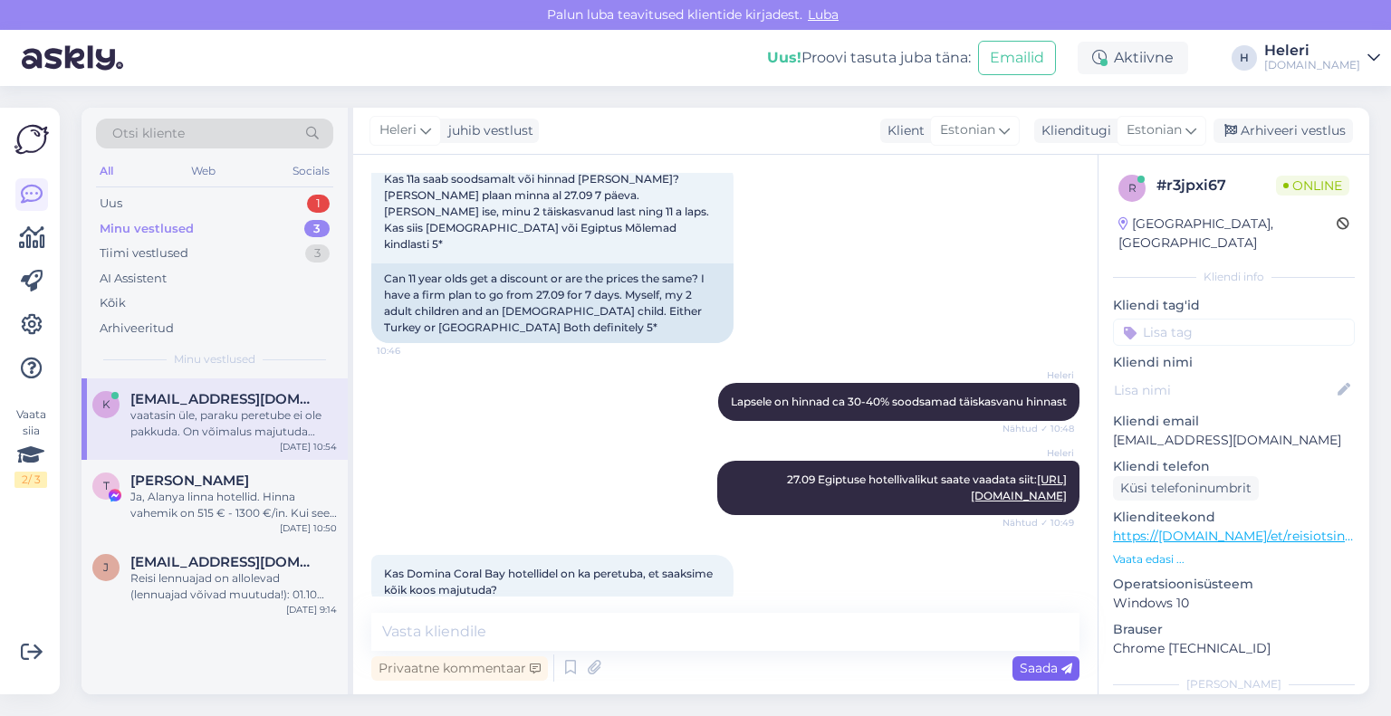
scroll to position [830, 0]
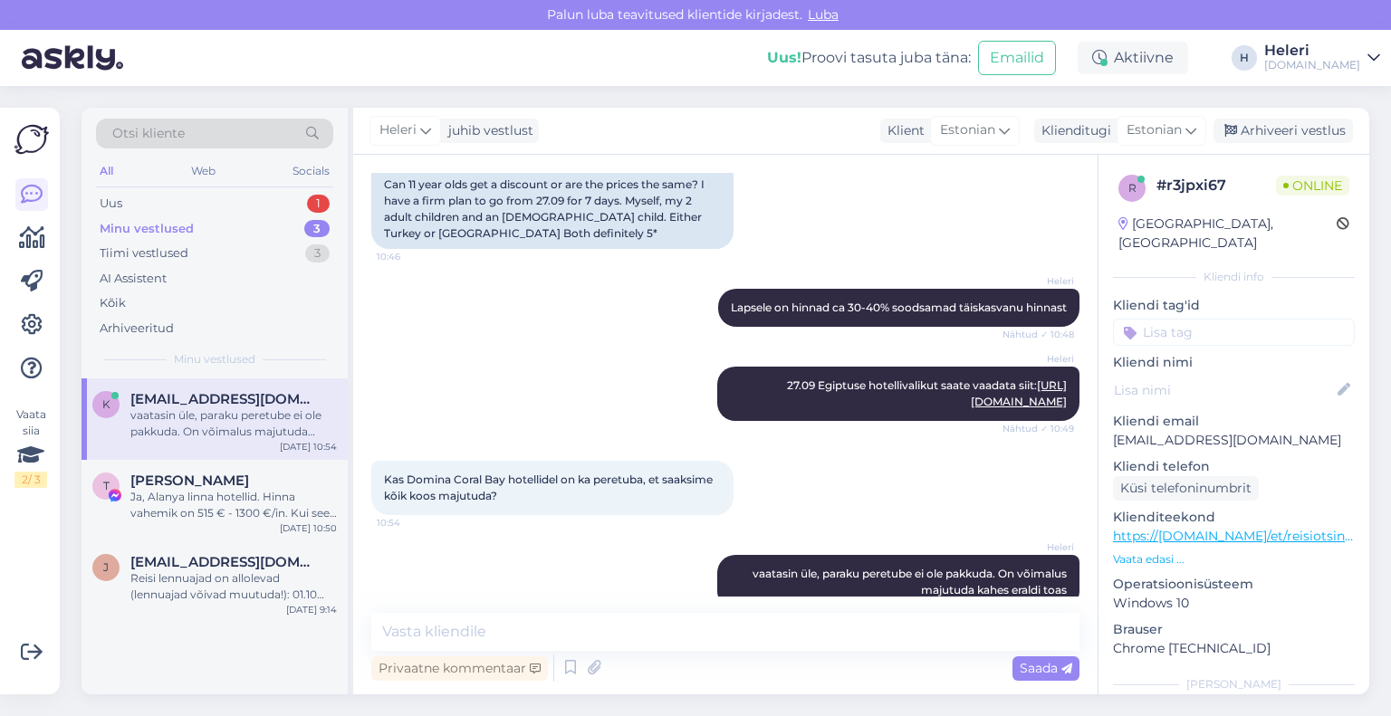
click at [187, 220] on div "Minu vestlused" at bounding box center [147, 229] width 94 height 18
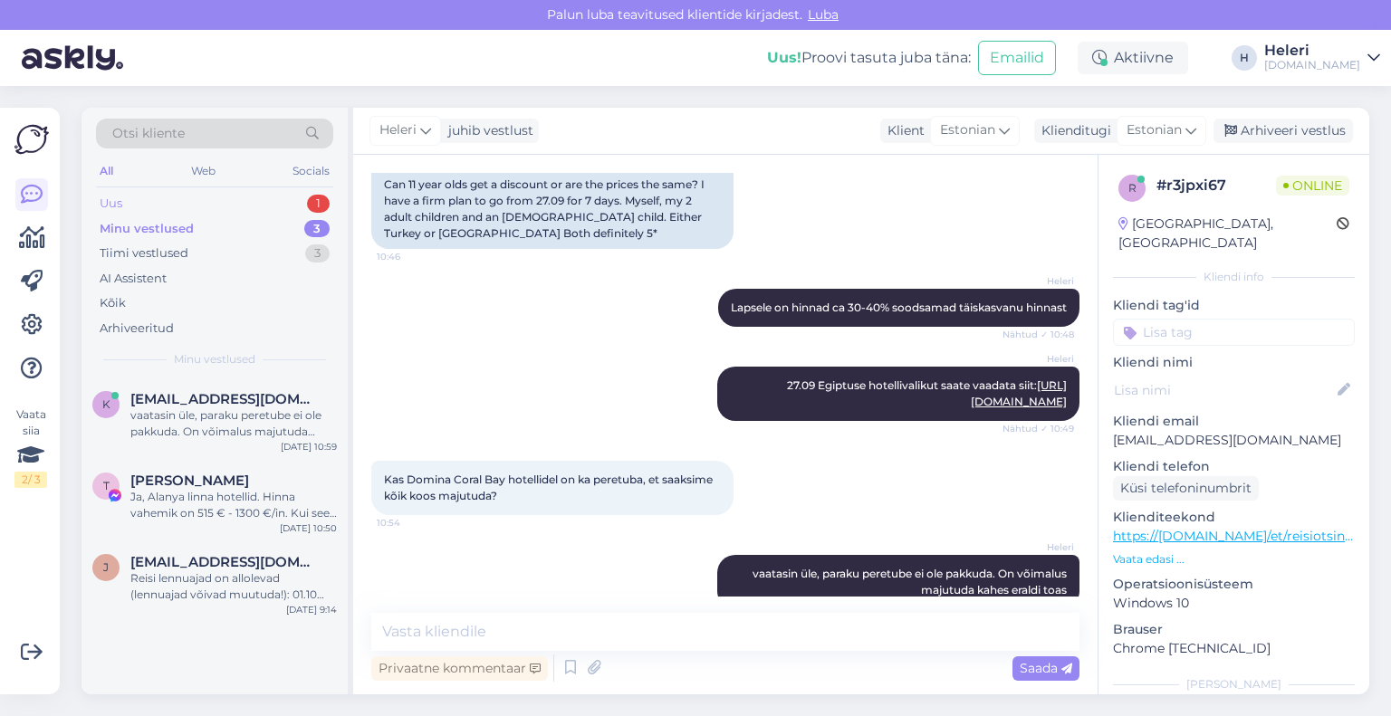
click at [151, 203] on div "Uus 1" at bounding box center [214, 203] width 237 height 25
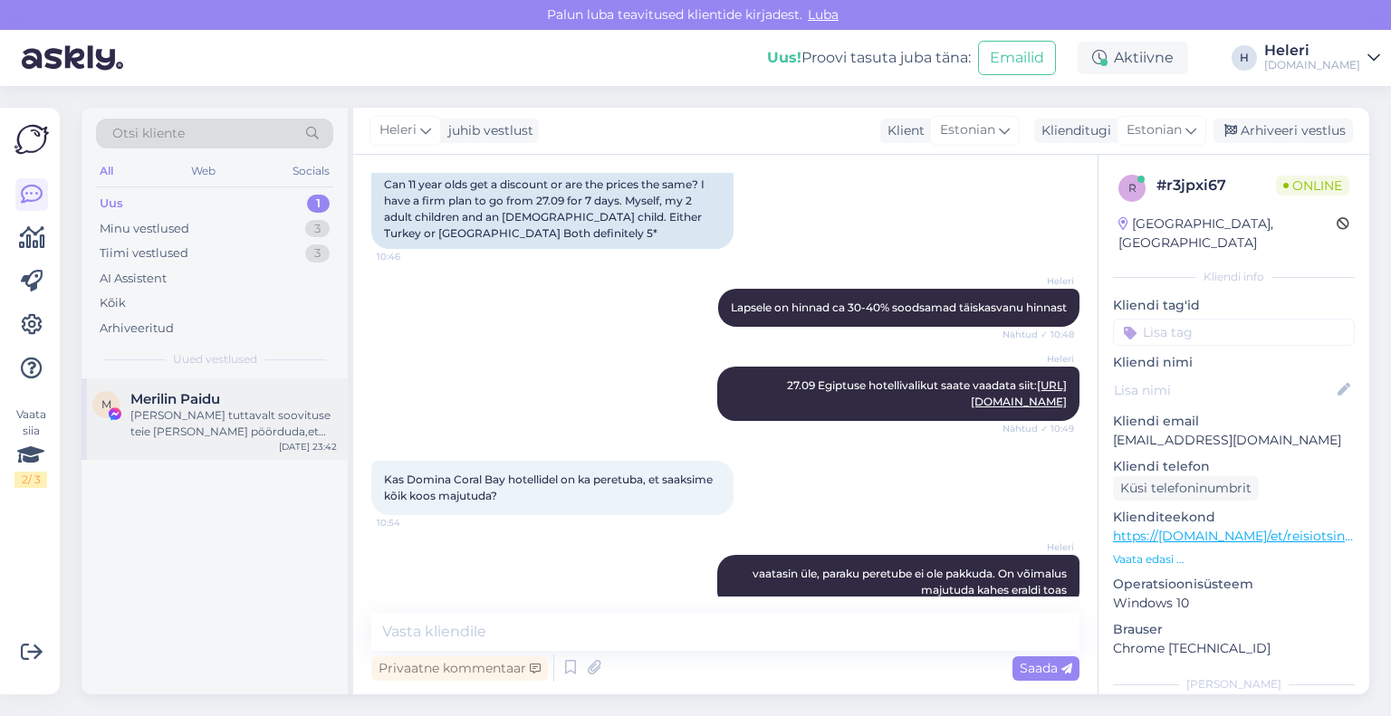
click at [239, 431] on div "[PERSON_NAME] tuttavalt soovituse teie [PERSON_NAME] pöörduda,et nemad [PERSON_…" at bounding box center [233, 424] width 206 height 33
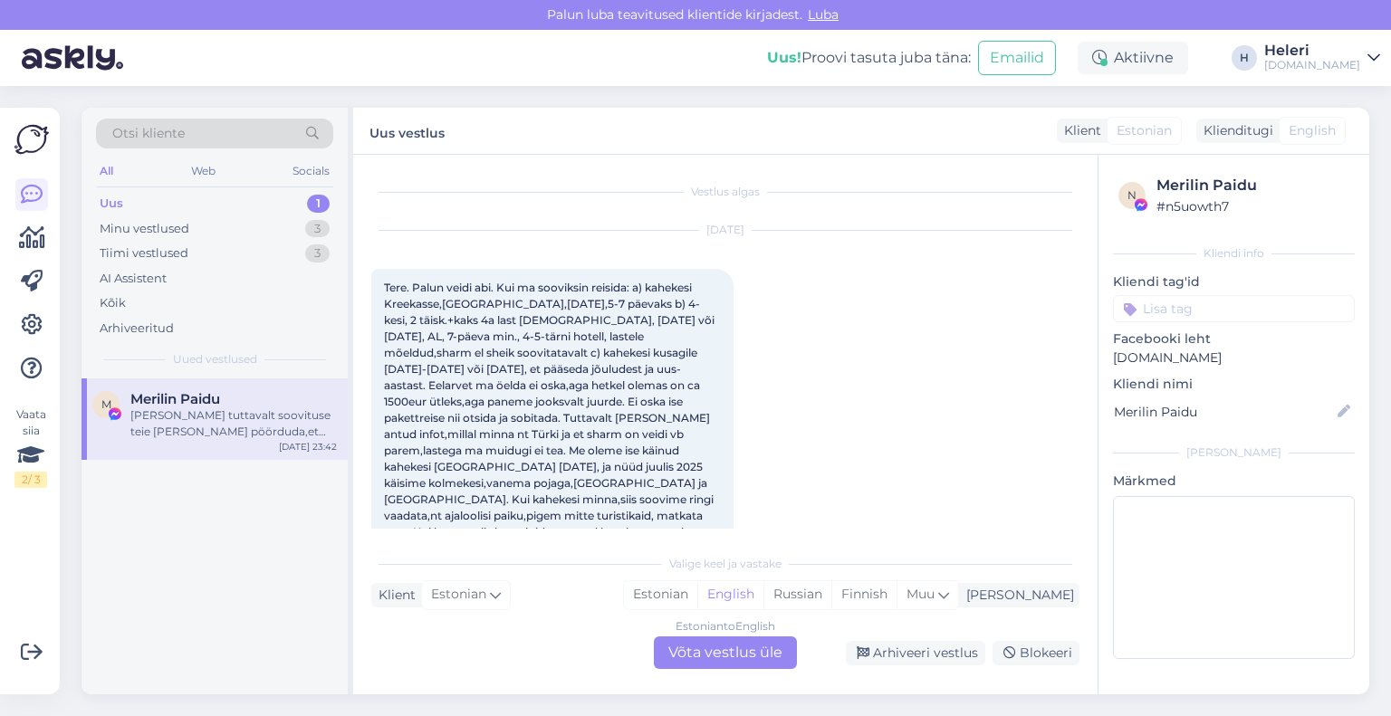
scroll to position [136, 0]
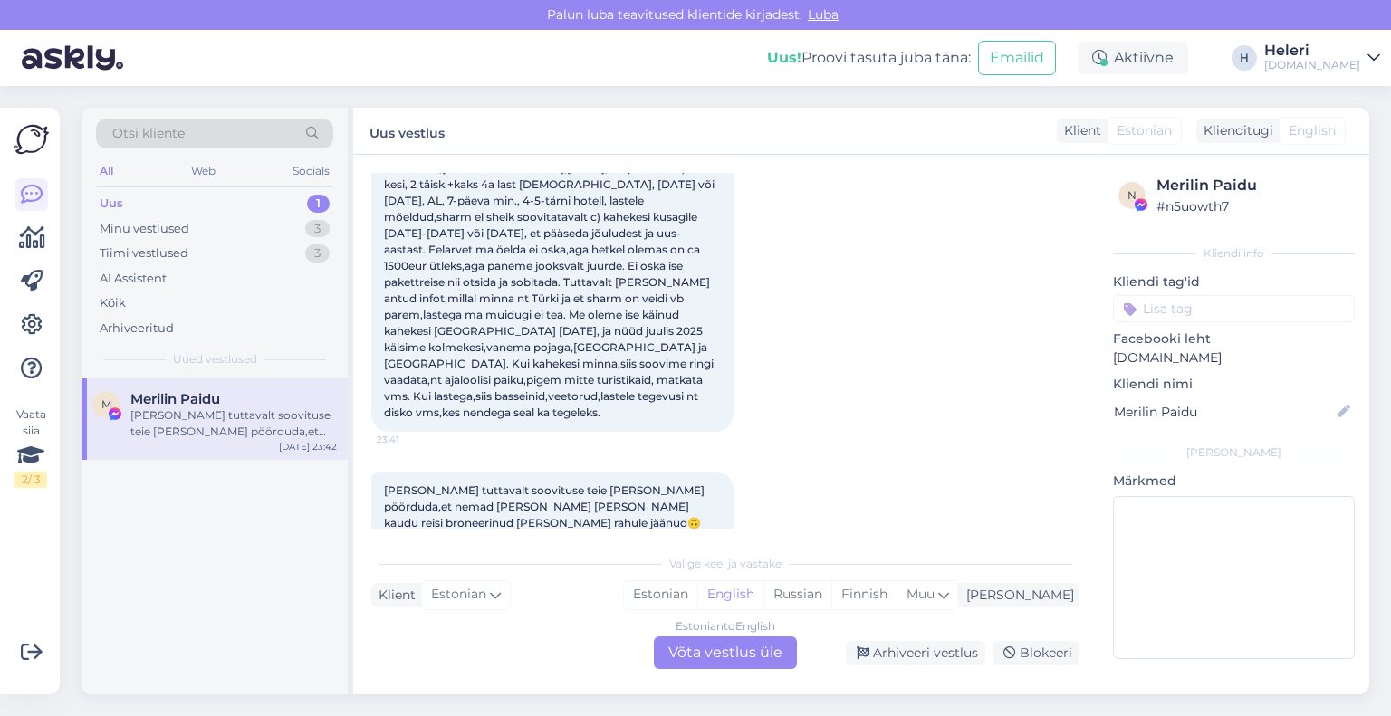
click at [729, 656] on div "Estonian to English Võta vestlus üle" at bounding box center [725, 653] width 143 height 33
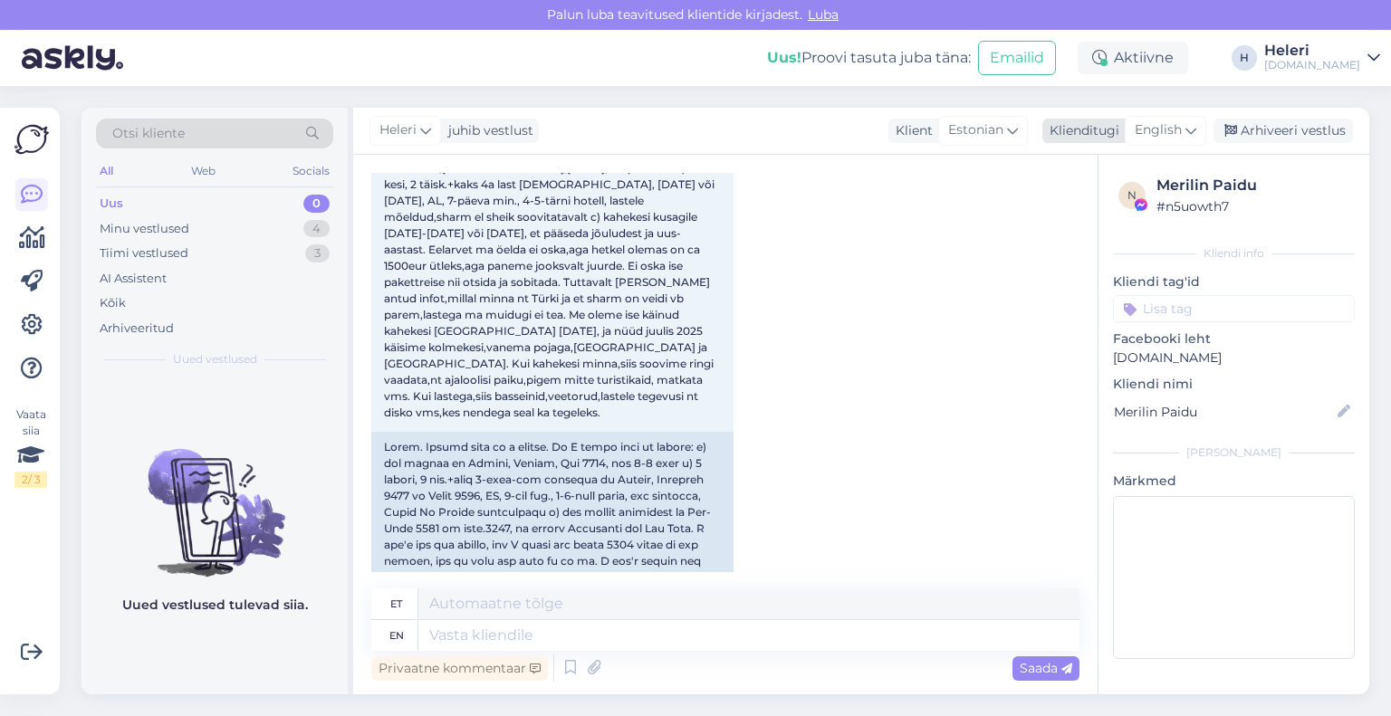
click at [1169, 132] on span "English" at bounding box center [1158, 130] width 47 height 20
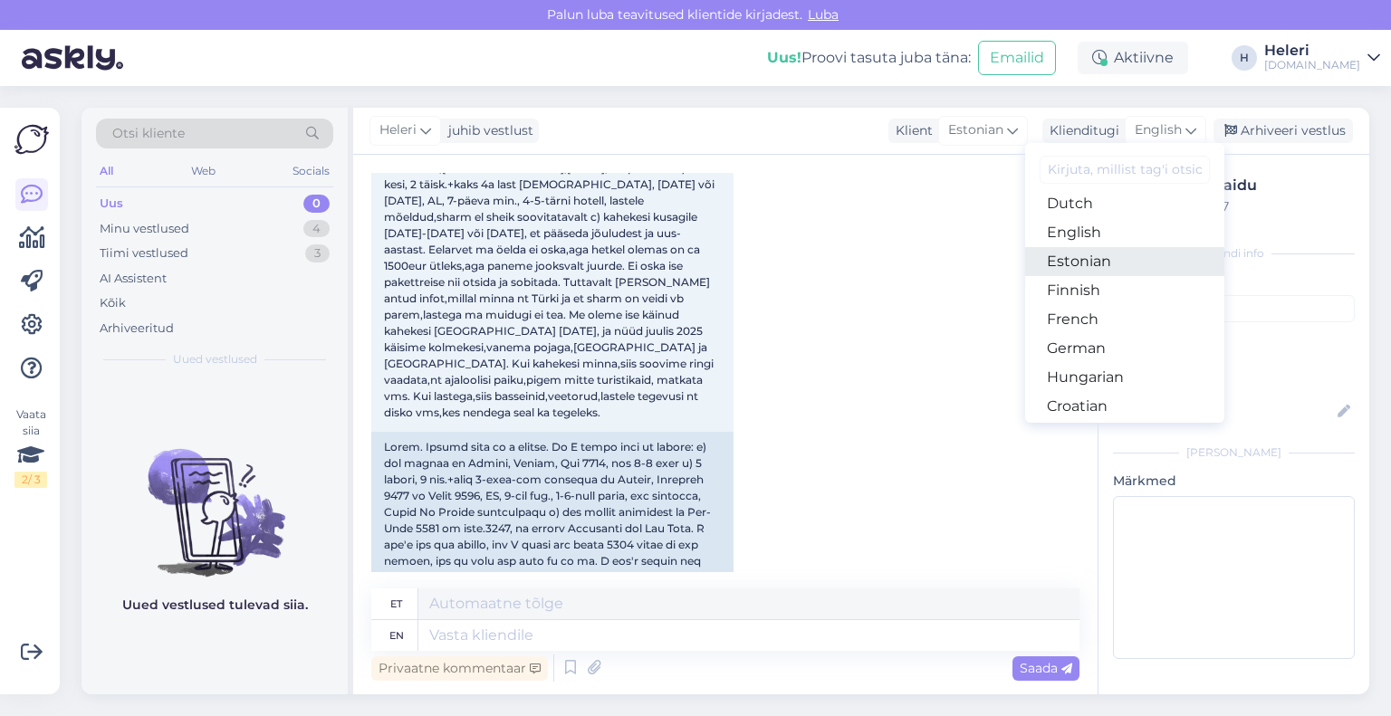
click at [1088, 264] on link "Estonian" at bounding box center [1124, 261] width 199 height 29
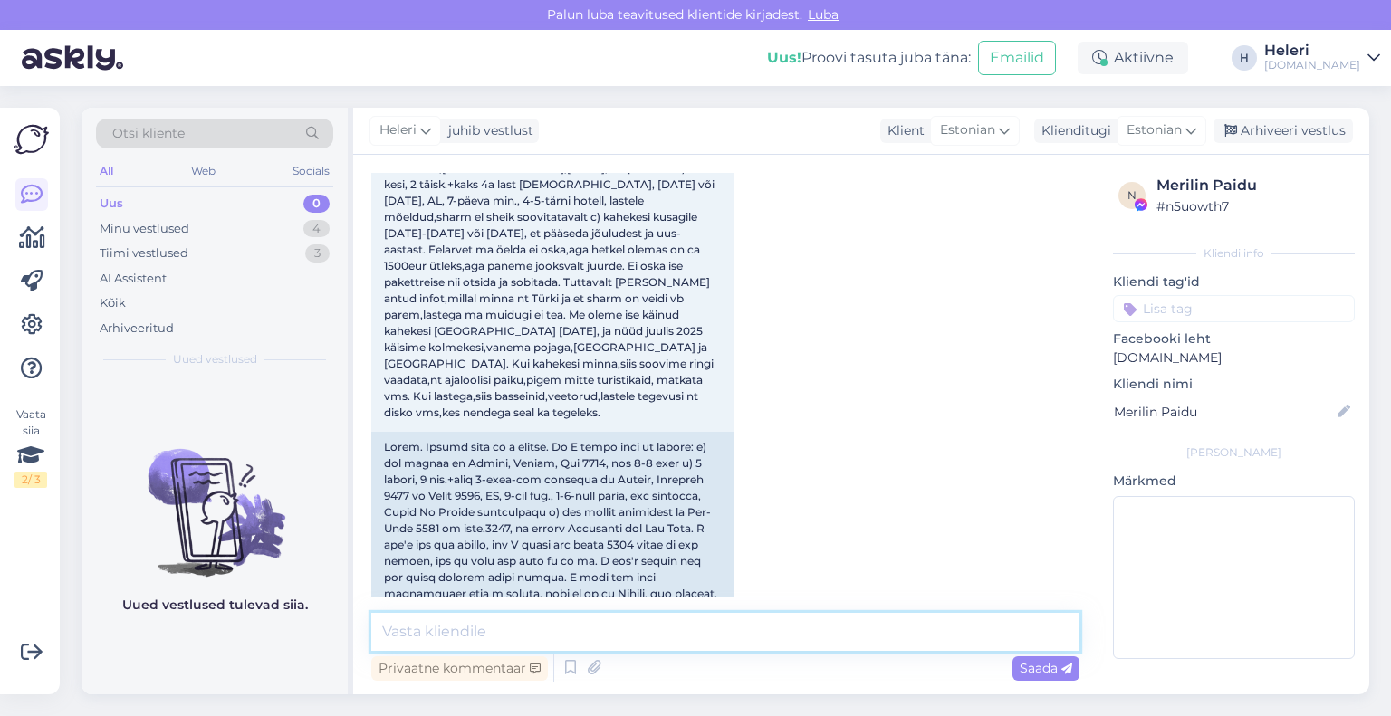
click at [753, 628] on textarea at bounding box center [725, 632] width 708 height 38
click at [420, 633] on textarea "Tere. palun saatke [PERSON_NAME] emaili aadress [PERSON_NAME] Teile" at bounding box center [725, 632] width 708 height 38
click at [840, 636] on textarea "Tere. Palun saatke [PERSON_NAME] emaili aadress [PERSON_NAME] Teile" at bounding box center [725, 632] width 708 height 38
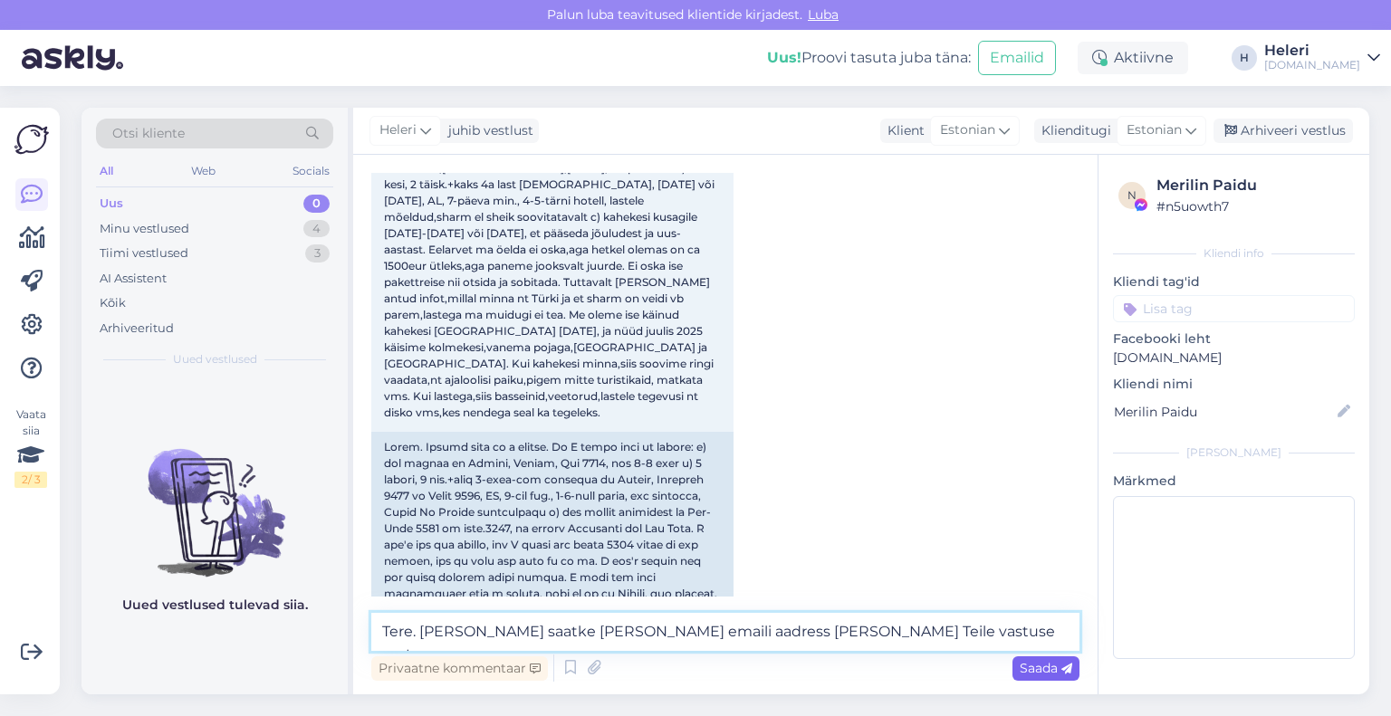
type textarea "Tere. [PERSON_NAME] saatke [PERSON_NAME] emaili aadress [PERSON_NAME] Teile vas…"
click at [1039, 670] on span "Saada" at bounding box center [1046, 668] width 53 height 16
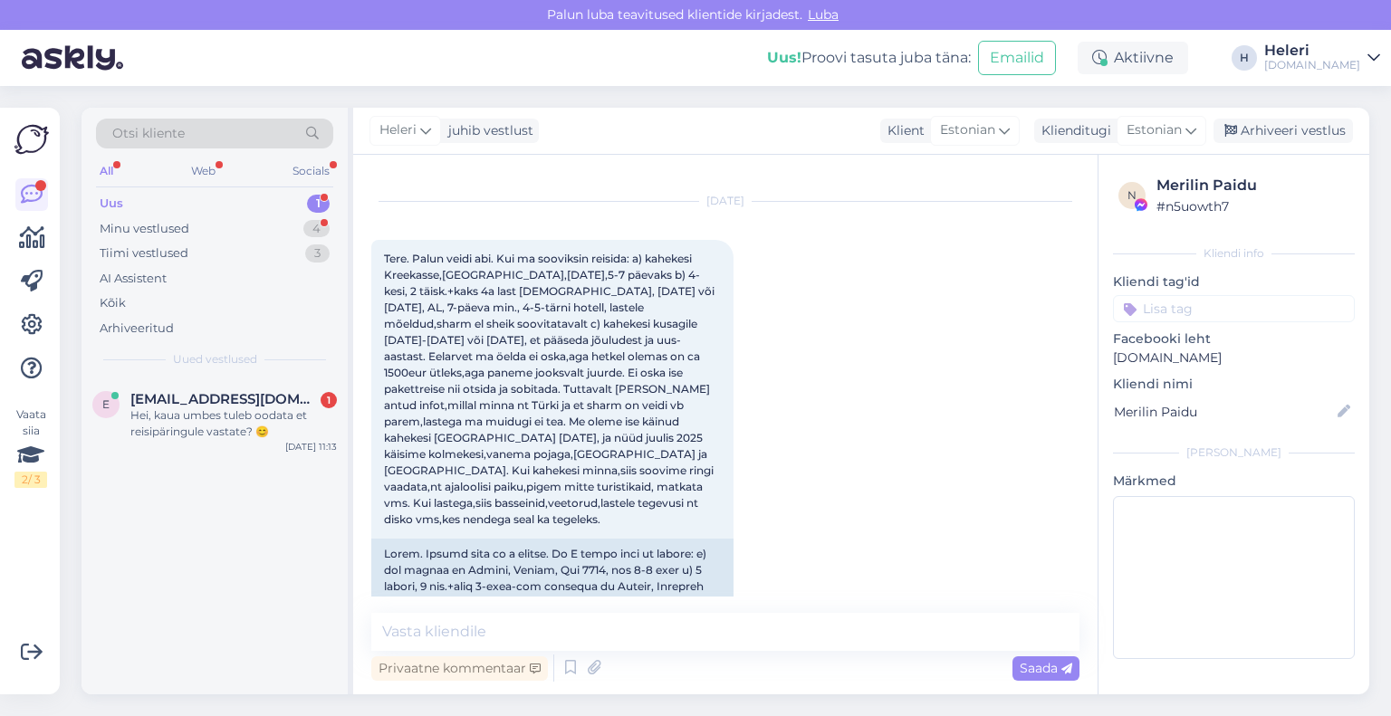
scroll to position [744, 0]
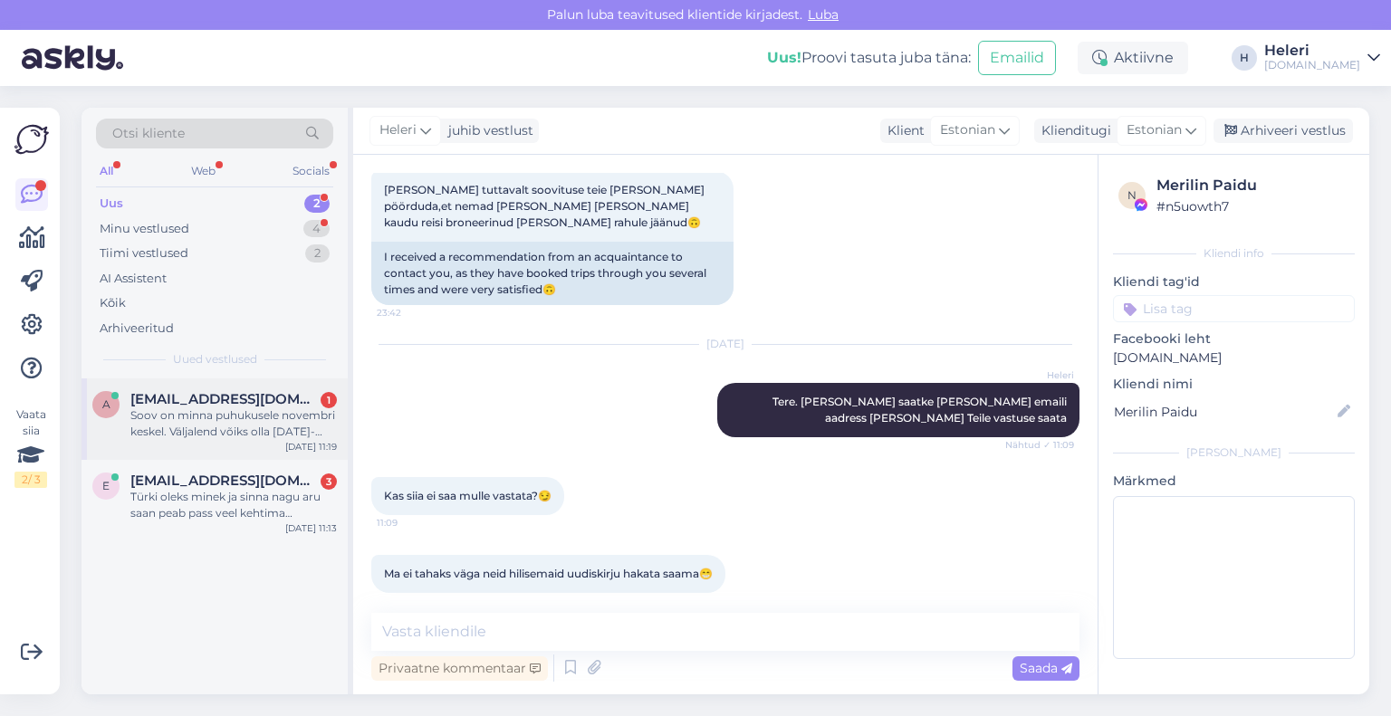
click at [235, 418] on div "Soov on minna puhukusele novembri keskel. Väljalend võiks olla [DATE]-[DATE] va…" at bounding box center [233, 424] width 206 height 33
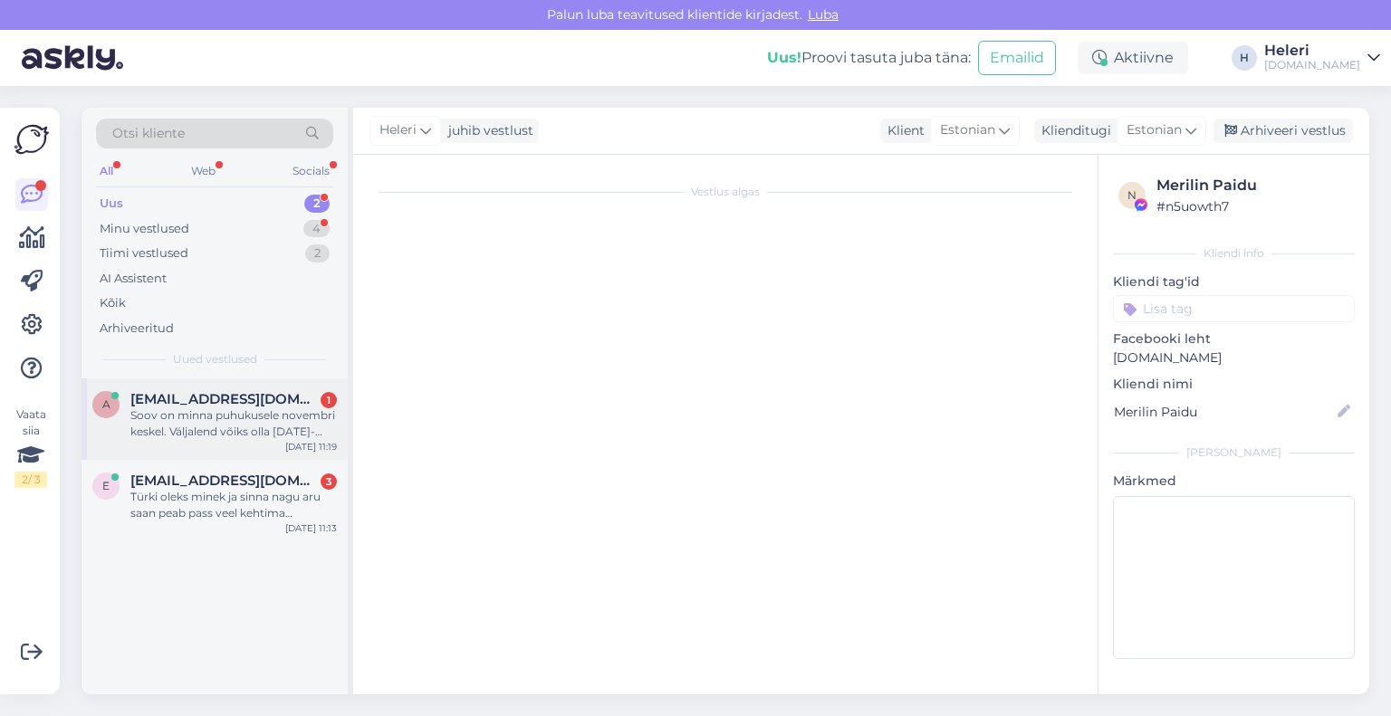
scroll to position [38, 0]
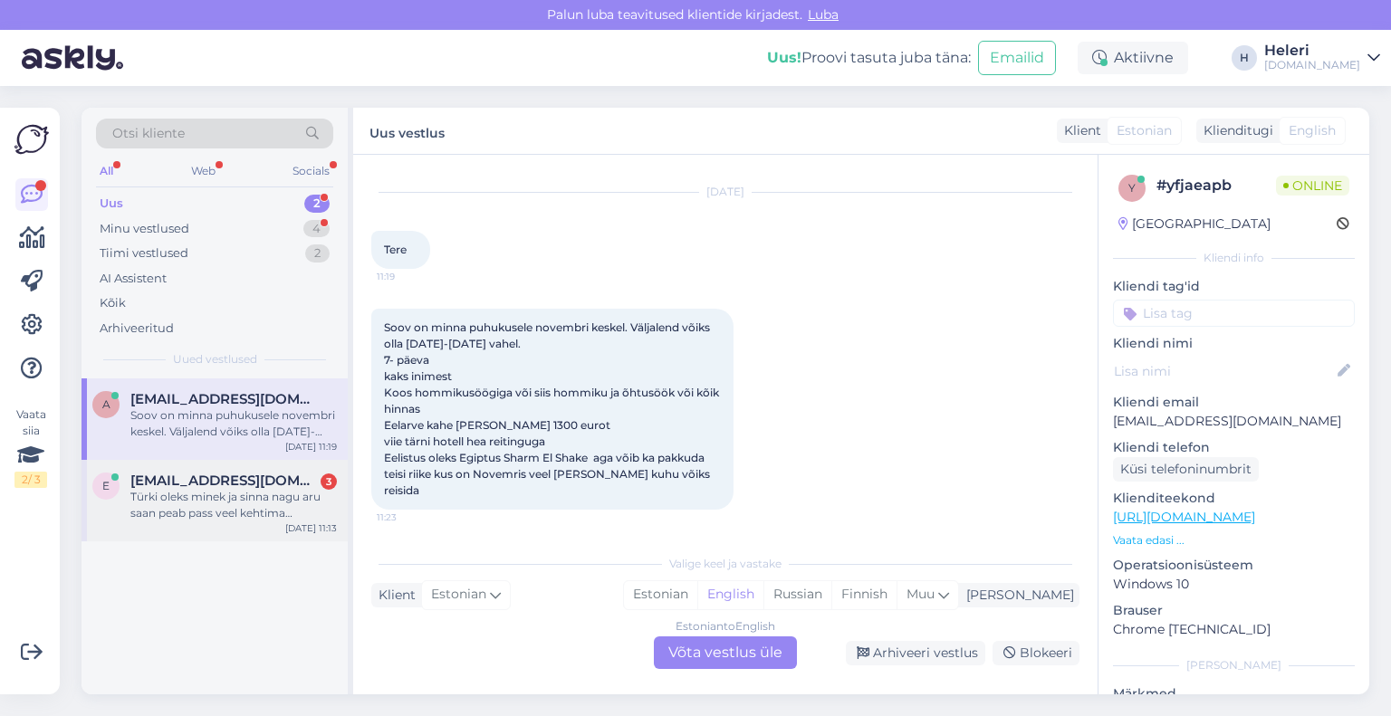
click at [242, 506] on div "Türki oleks minek ja sinna nagu aru saan peab pass veel kehtima vähemalt 5 kuud." at bounding box center [233, 505] width 206 height 33
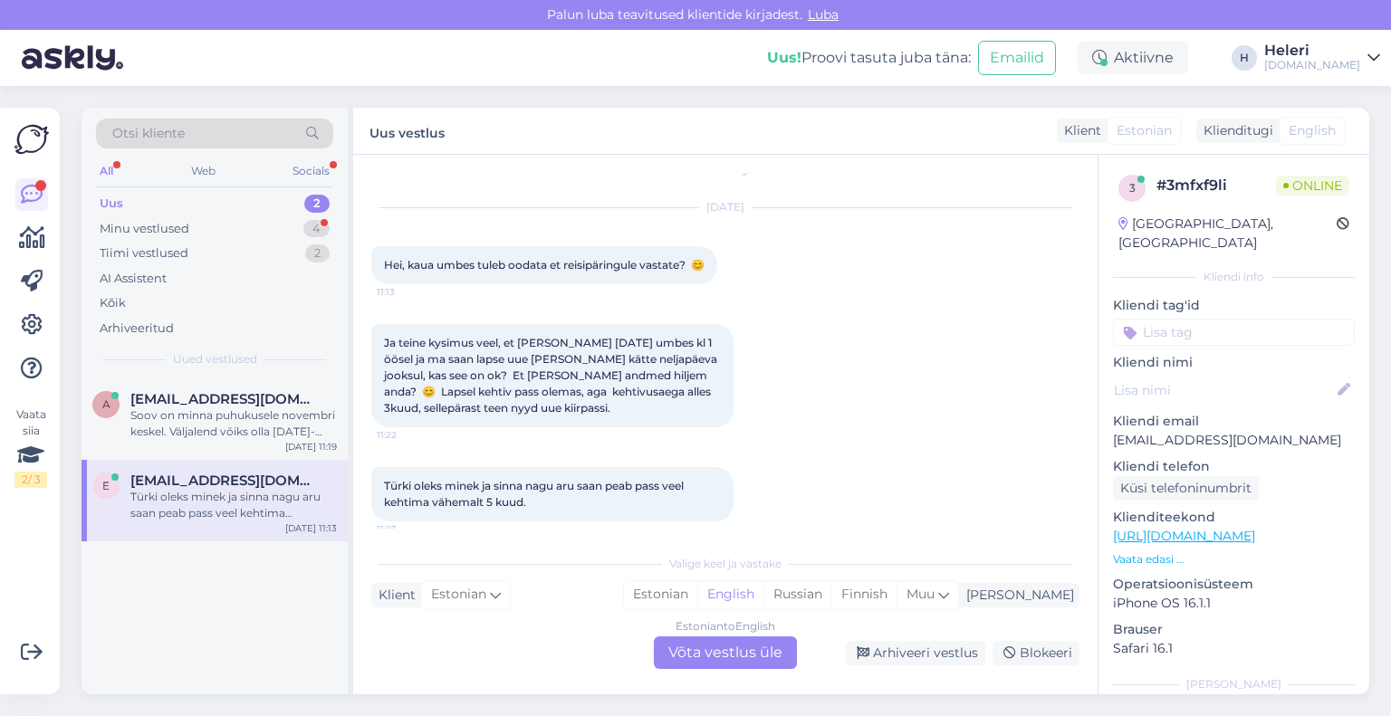
scroll to position [34, 0]
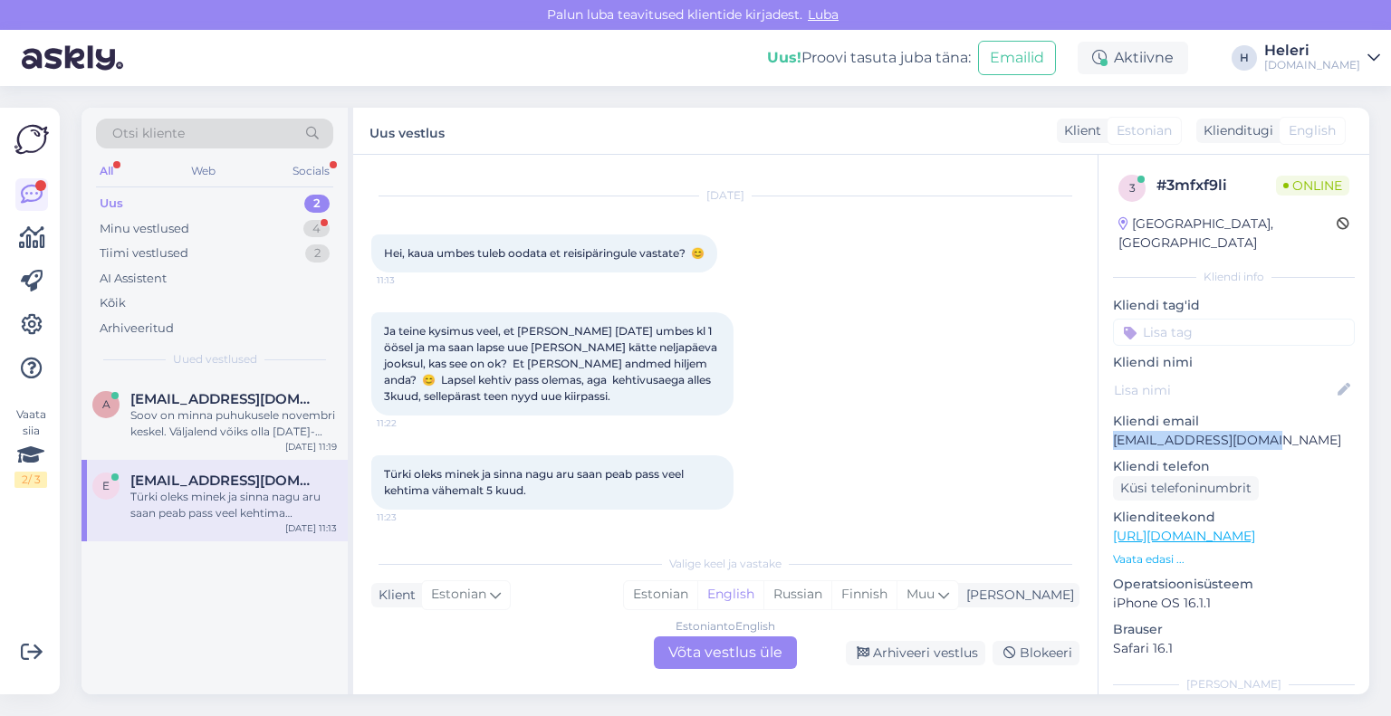
drag, startPoint x: 1170, startPoint y: 422, endPoint x: 1232, endPoint y: 427, distance: 61.7
click at [1358, 423] on div "3 # 3mfxf9li Online [GEOGRAPHIC_DATA], [GEOGRAPHIC_DATA] Kliendi info Kliendi t…" at bounding box center [1234, 425] width 272 height 540
copy p "[EMAIL_ADDRESS][DOMAIN_NAME]"
click at [727, 647] on div "Estonian to English Võta vestlus üle" at bounding box center [725, 653] width 143 height 33
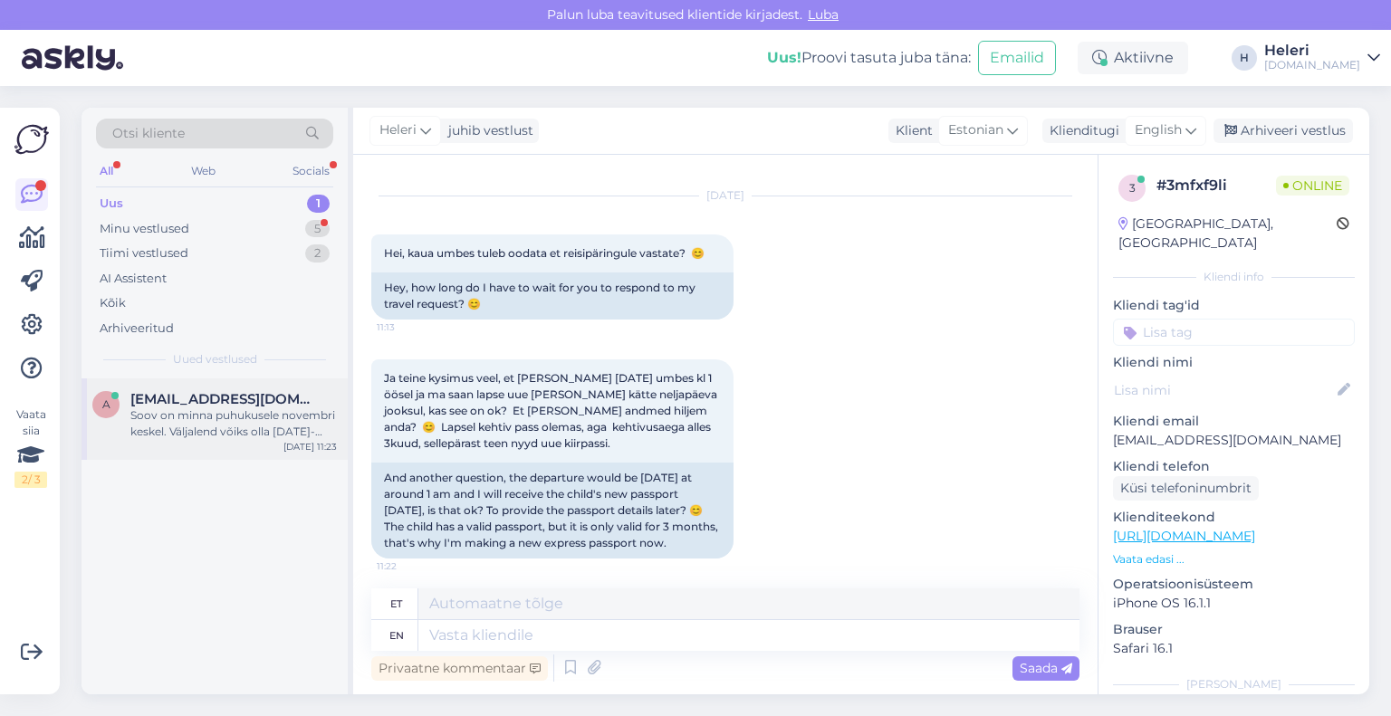
click at [264, 397] on span "[EMAIL_ADDRESS][DOMAIN_NAME]" at bounding box center [224, 399] width 188 height 16
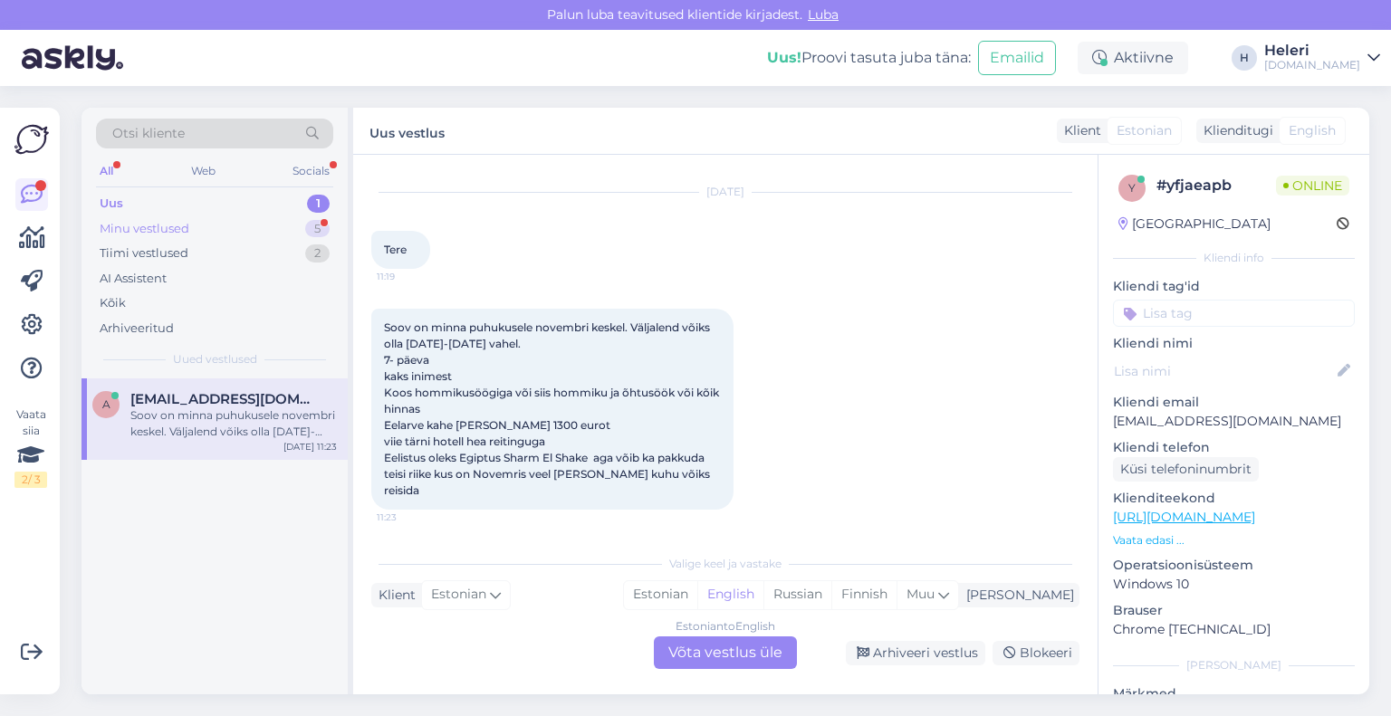
click at [199, 232] on div "Minu vestlused 5" at bounding box center [214, 228] width 237 height 25
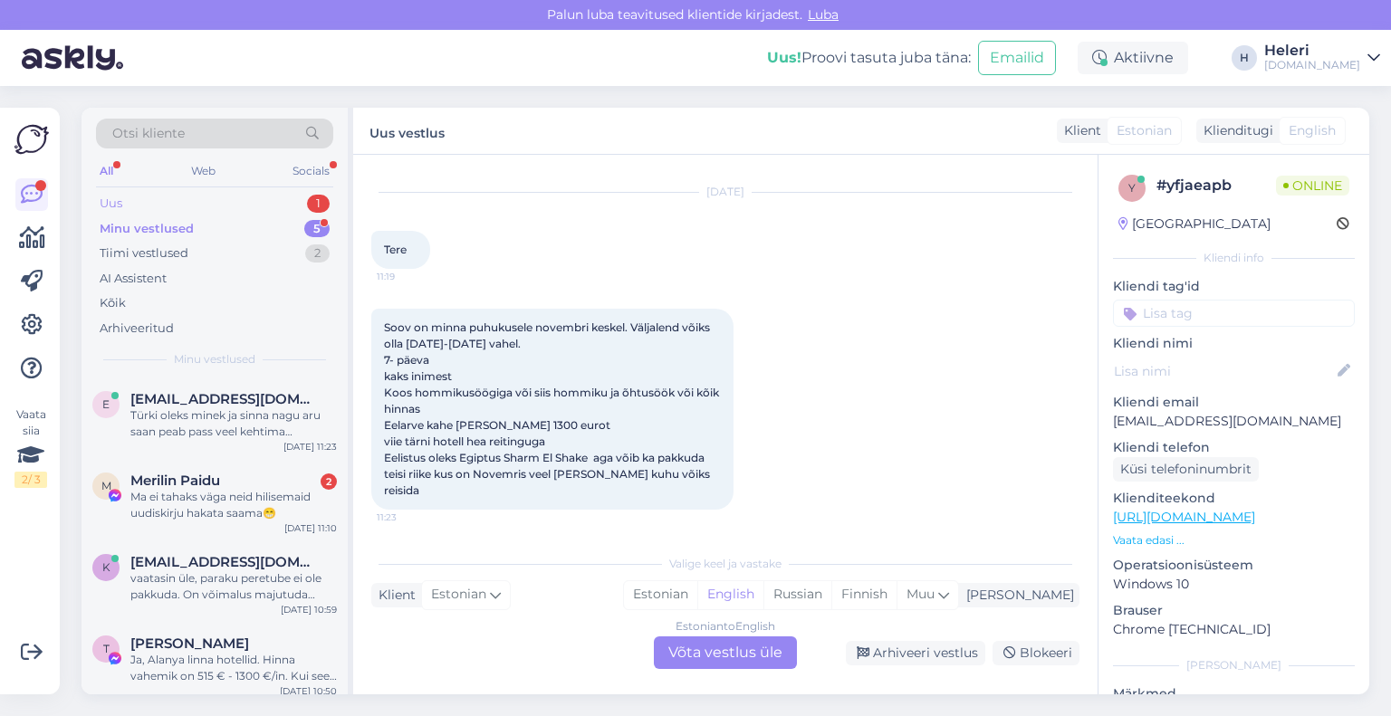
click at [196, 207] on div "Uus 1" at bounding box center [214, 203] width 237 height 25
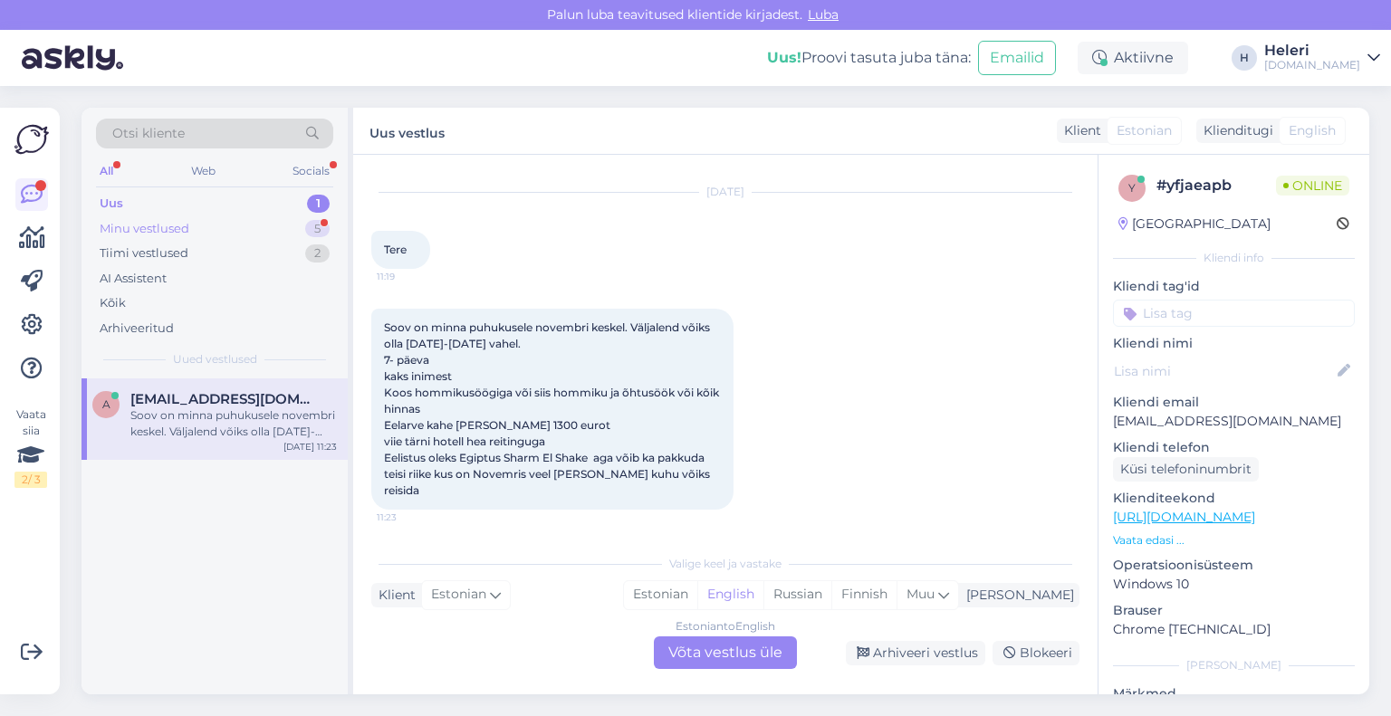
click at [193, 231] on div "Minu vestlused 5" at bounding box center [214, 228] width 237 height 25
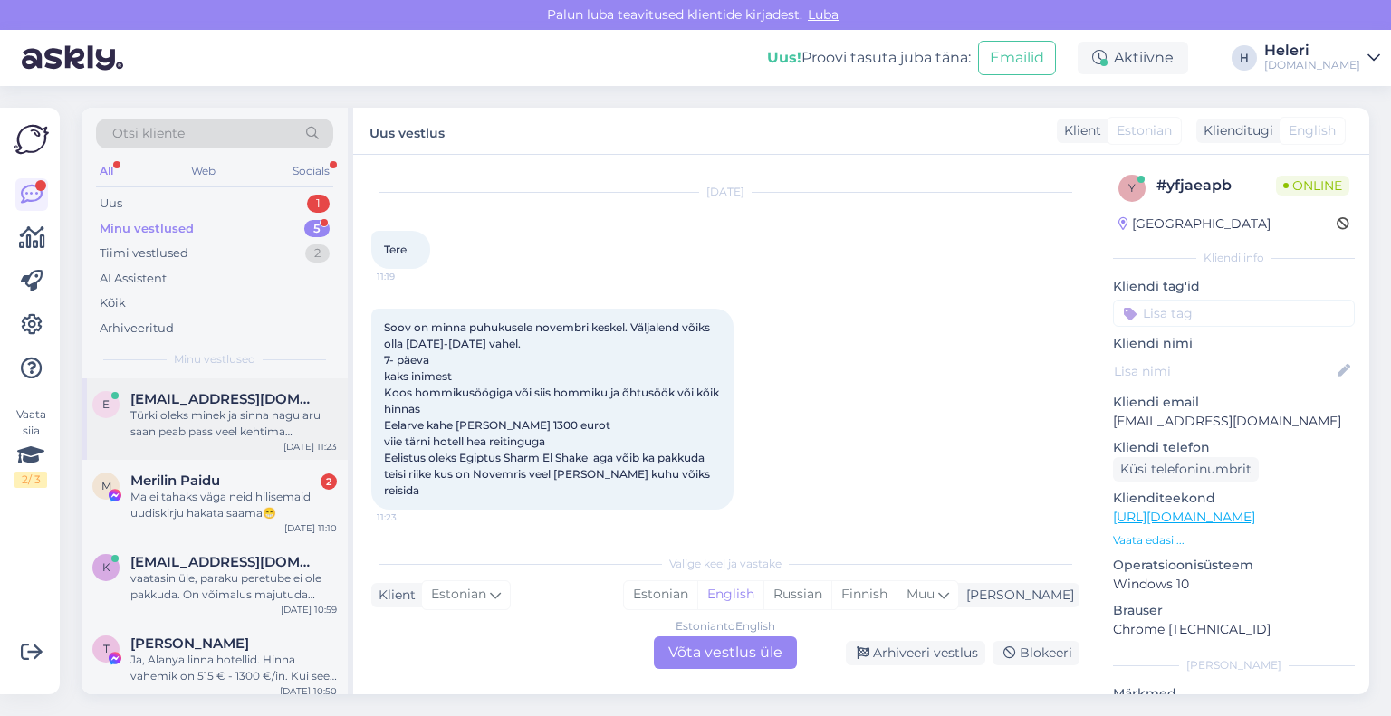
click at [228, 429] on div "Türki oleks minek ja sinna nagu aru saan peab pass veel kehtima vähemalt 5 kuud." at bounding box center [233, 424] width 206 height 33
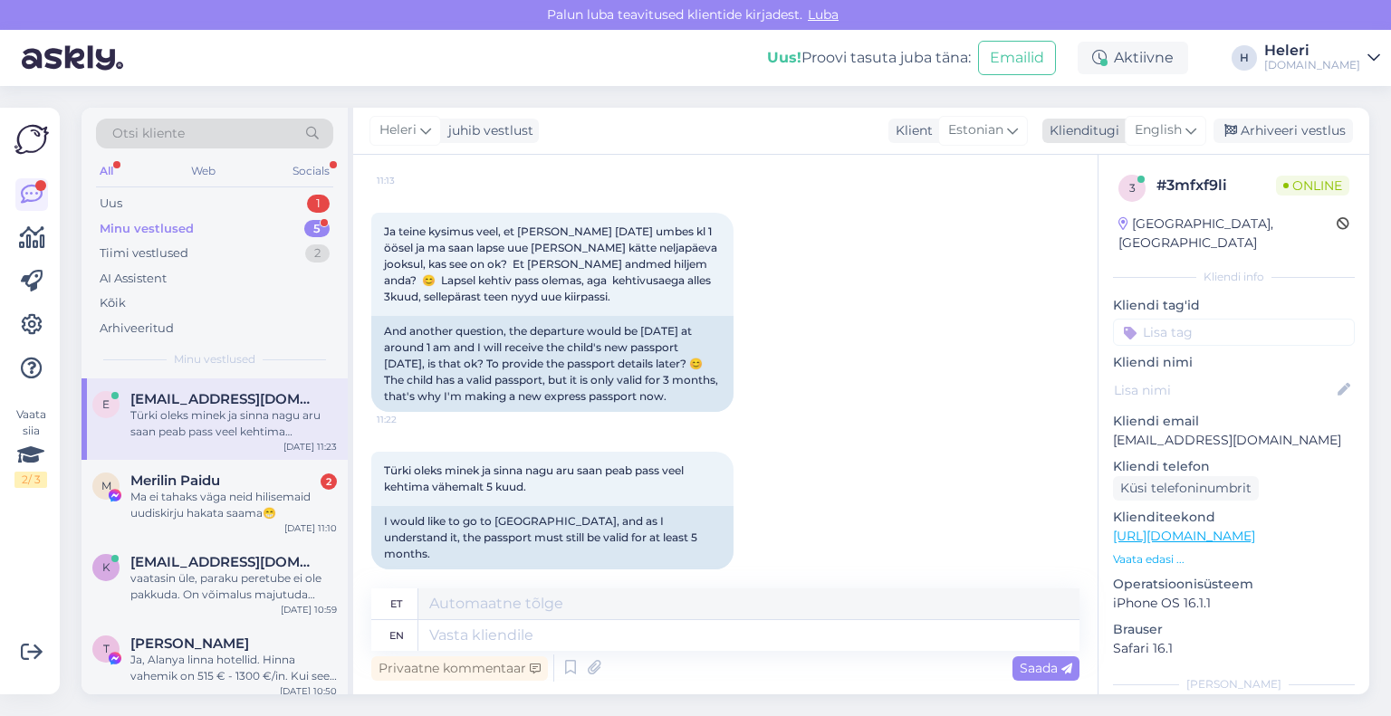
click at [1151, 137] on span "English" at bounding box center [1158, 130] width 47 height 20
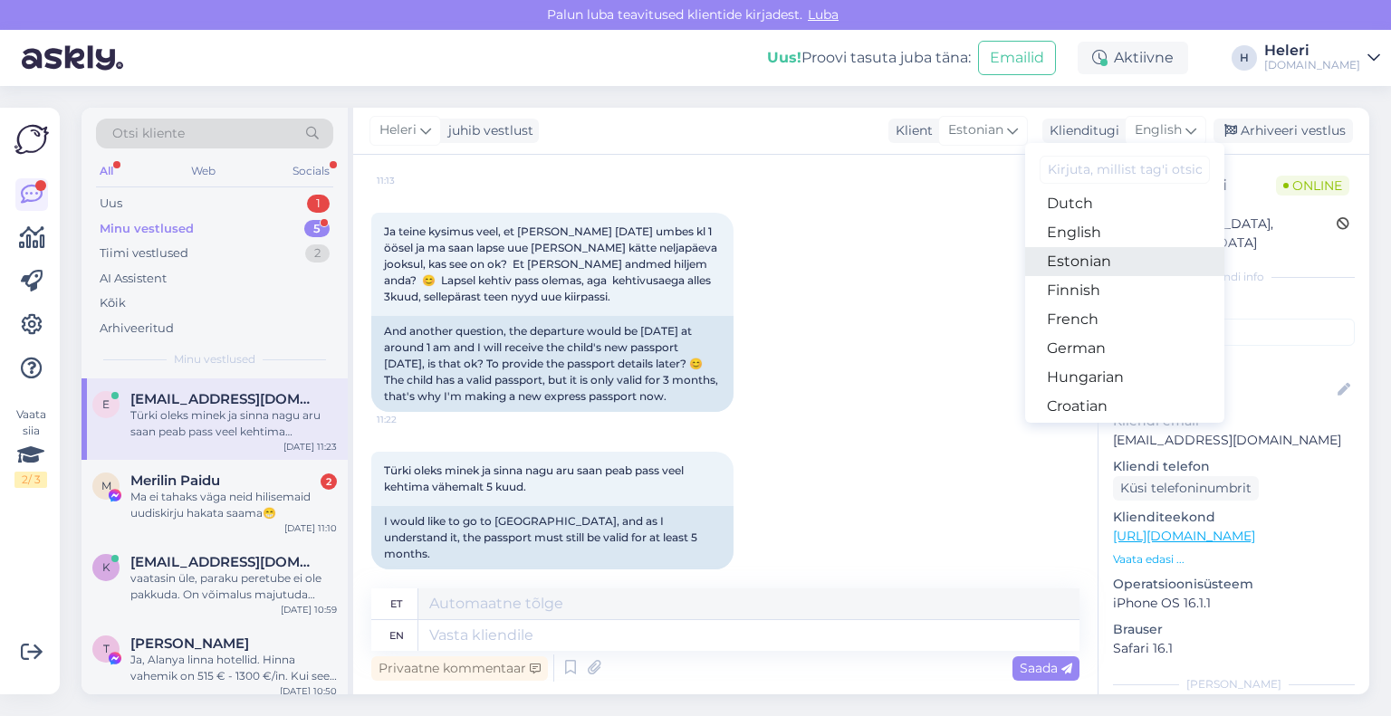
click at [1094, 260] on link "Estonian" at bounding box center [1124, 261] width 199 height 29
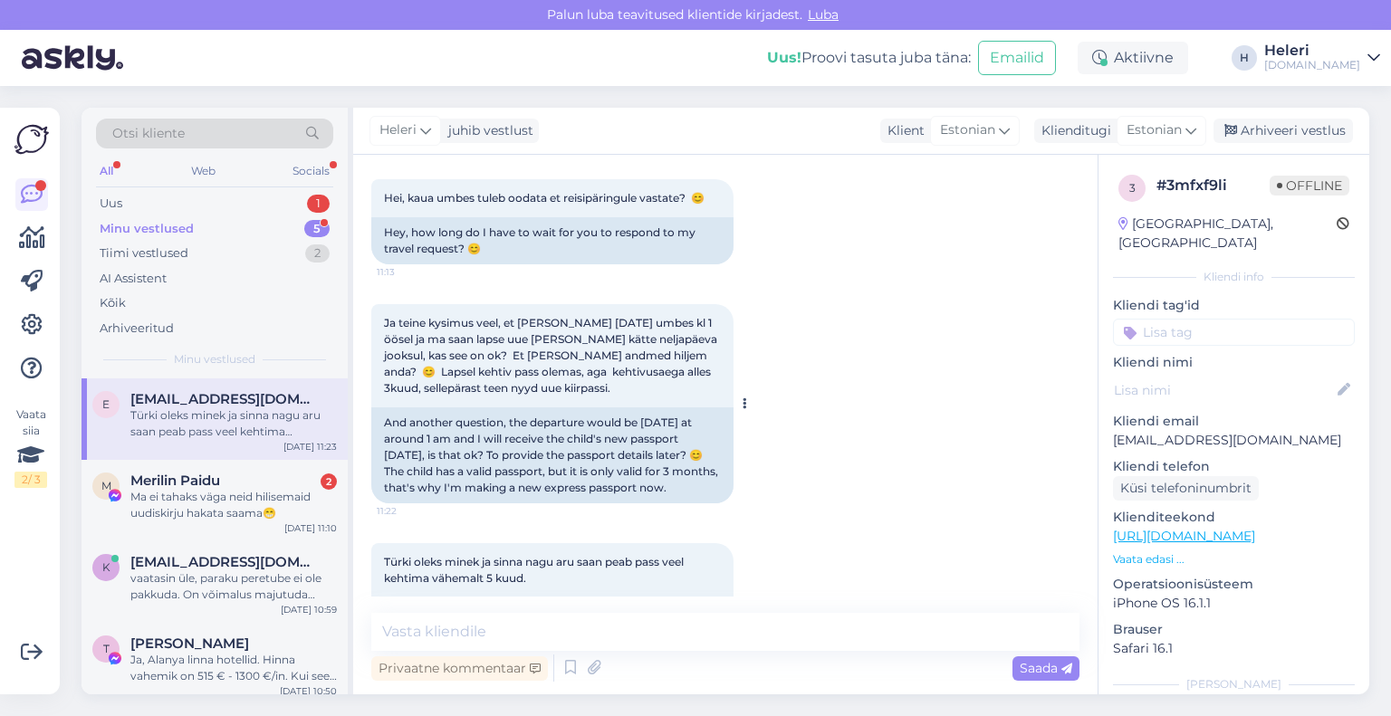
scroll to position [157, 0]
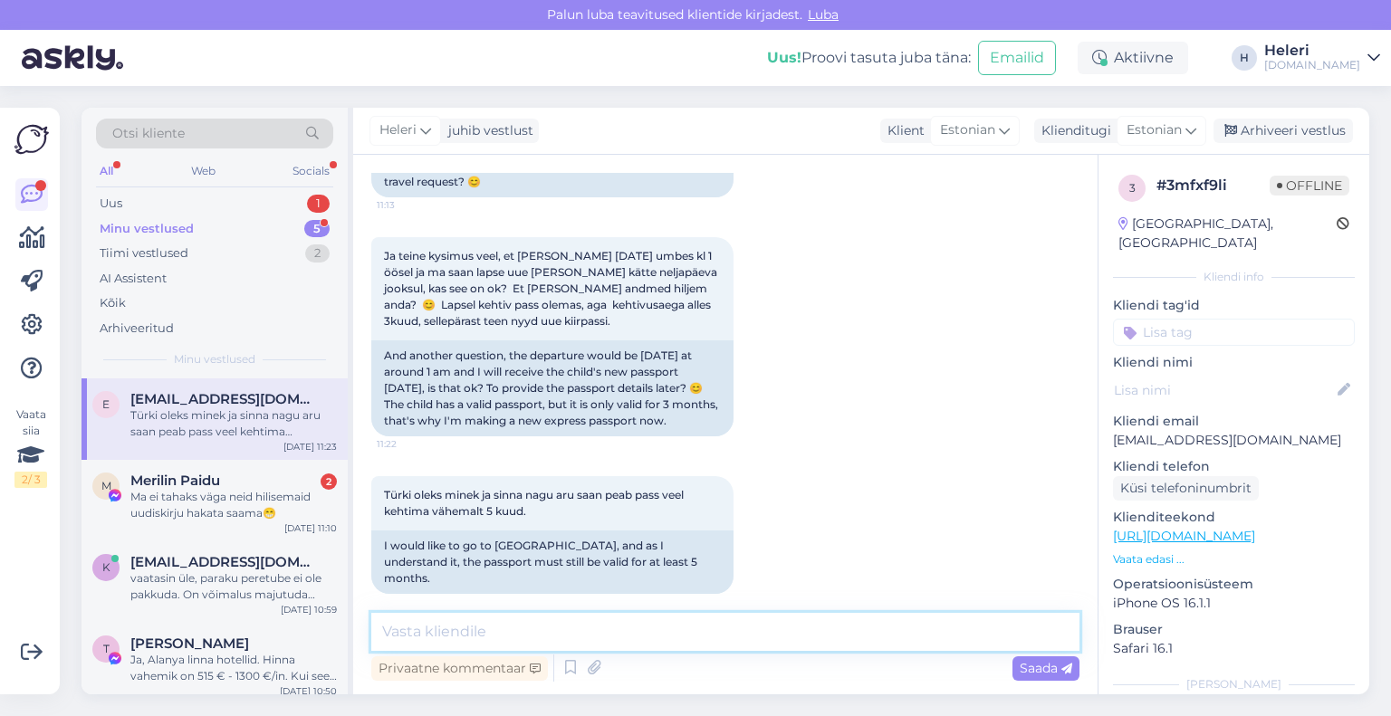
click at [503, 622] on textarea at bounding box center [725, 632] width 708 height 38
click at [422, 635] on textarea "Tere. saatsin [PERSON_NAME] tagasi teile pakkumise emailile" at bounding box center [725, 632] width 708 height 38
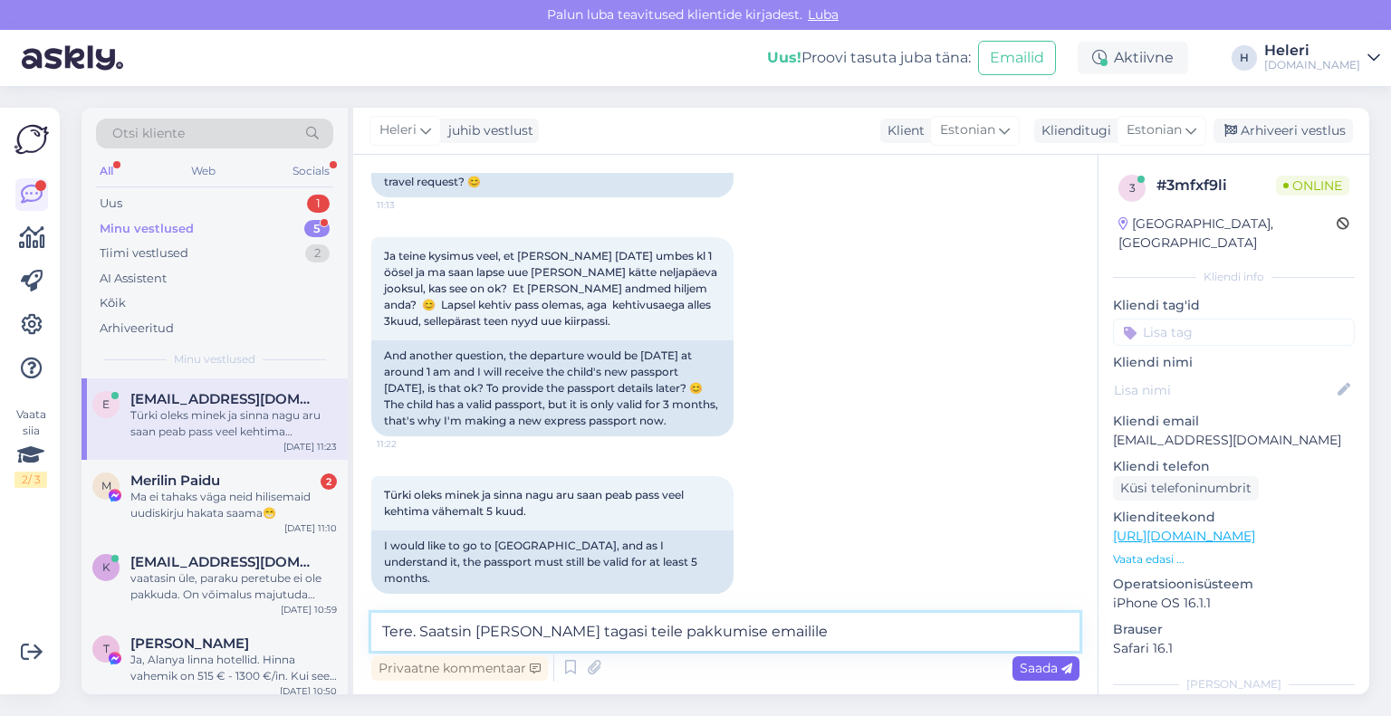
type textarea "Tere. Saatsin [PERSON_NAME] tagasi teile pakkumise emailile"
click at [1037, 670] on span "Saada" at bounding box center [1046, 668] width 53 height 16
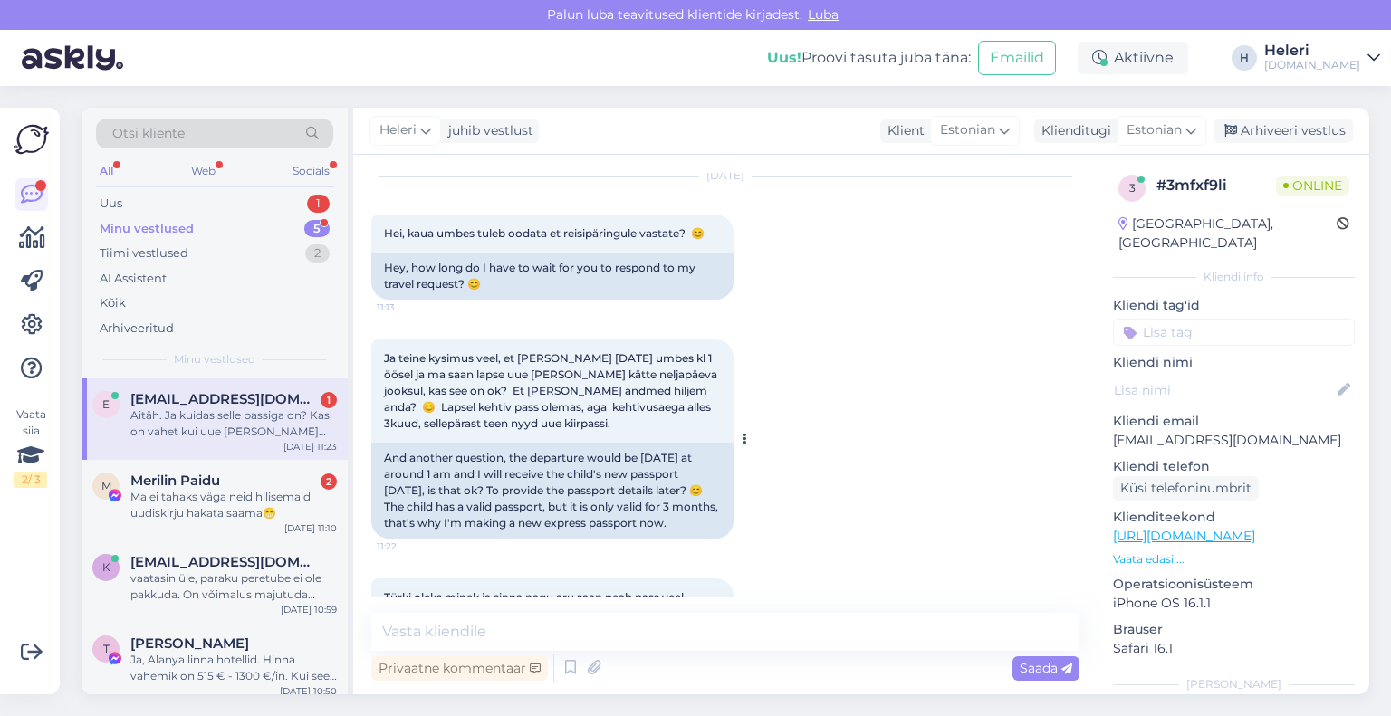
scroll to position [330, 0]
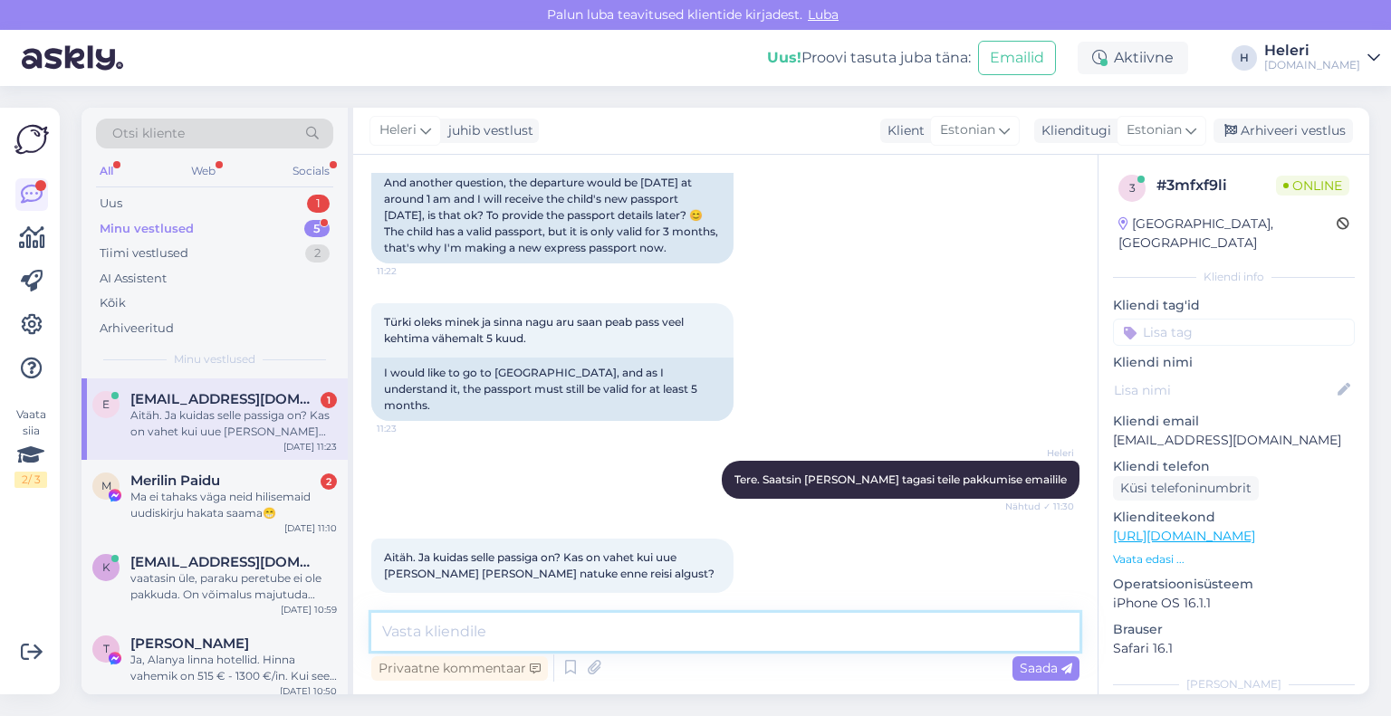
click at [547, 625] on textarea at bounding box center [725, 632] width 708 height 38
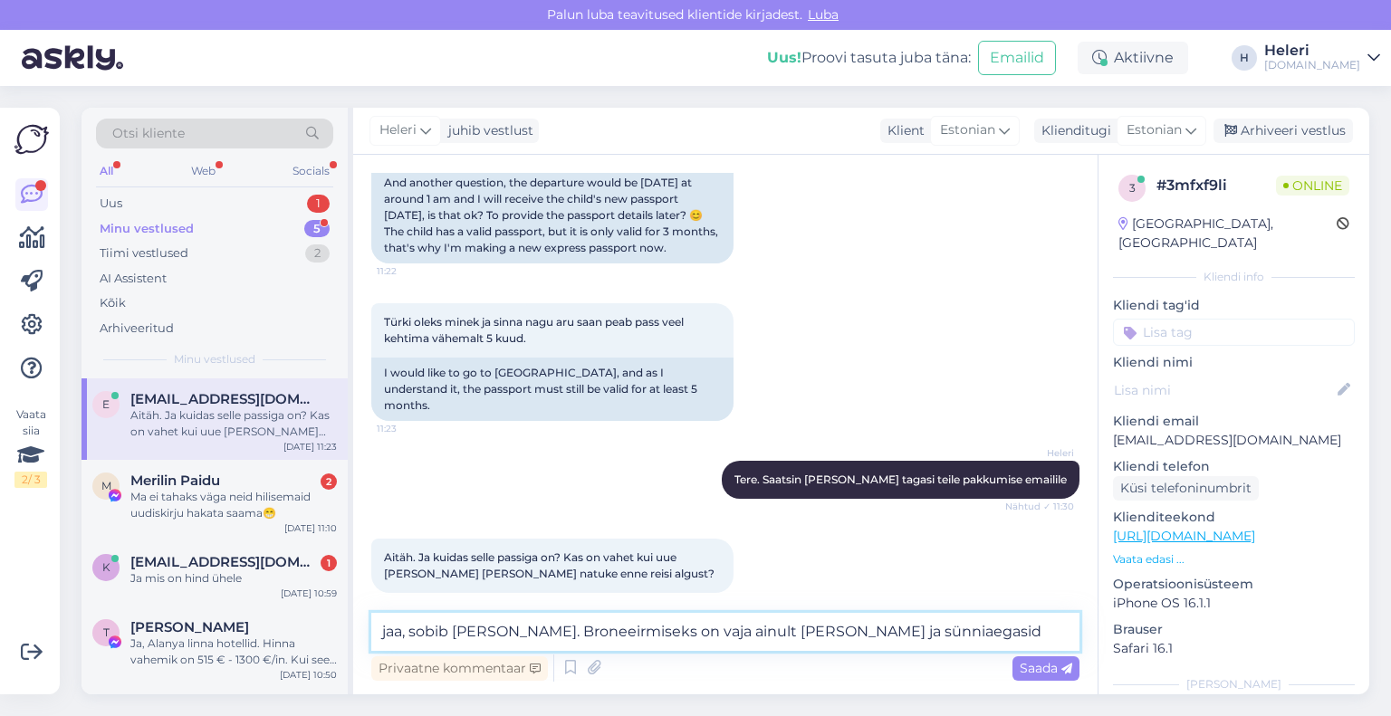
drag, startPoint x: 453, startPoint y: 633, endPoint x: 500, endPoint y: 638, distance: 47.3
click at [500, 638] on textarea "jaa, sobib [PERSON_NAME]. Broneeirmiseks on vaja ainult [PERSON_NAME] ja sünnia…" at bounding box center [725, 632] width 708 height 38
drag, startPoint x: 560, startPoint y: 628, endPoint x: 571, endPoint y: 630, distance: 12.1
click at [571, 630] on textarea "jaa, sobib [PERSON_NAME]. Broneeirmiseks on vaja ainult [PERSON_NAME] ja sünnia…" at bounding box center [725, 632] width 708 height 38
type textarea "jaa, sobib [PERSON_NAME]. Broneerimiseks on vaja ainult [PERSON_NAME] ja sünnia…"
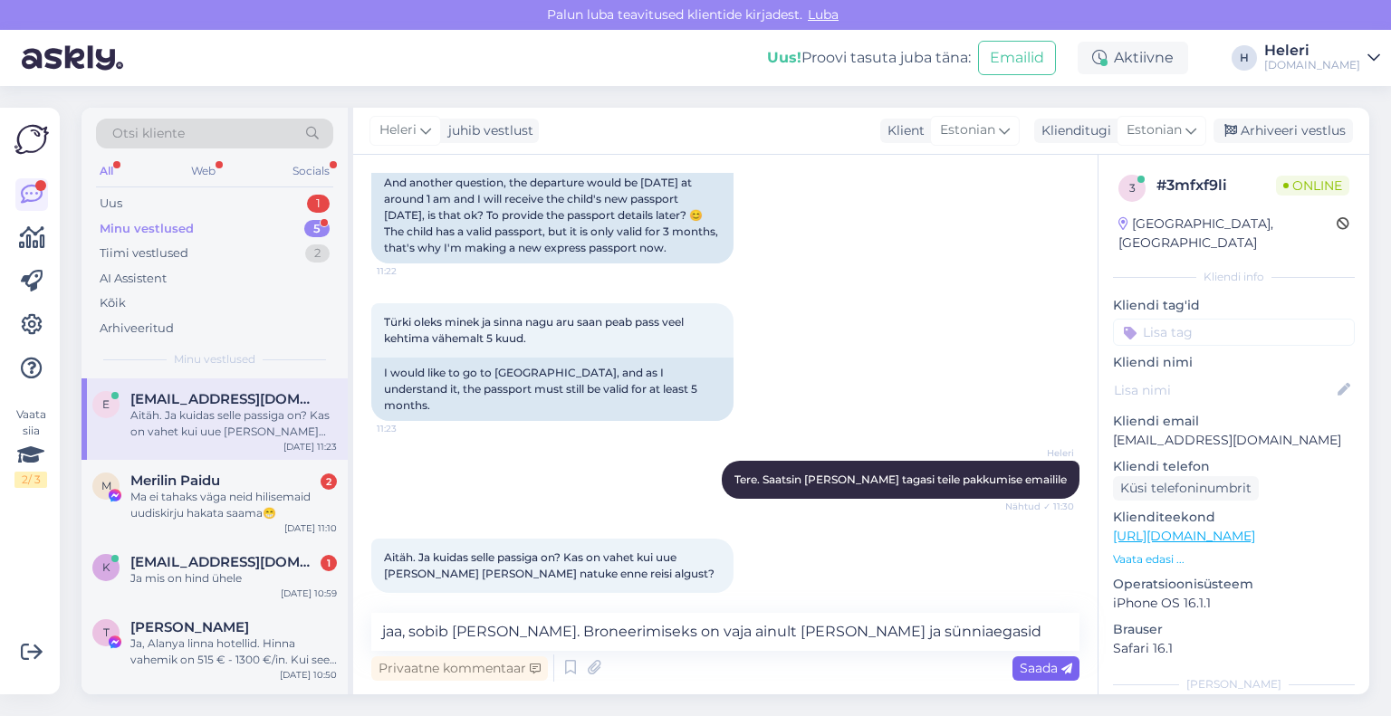
click at [1049, 667] on span "Saada" at bounding box center [1046, 668] width 53 height 16
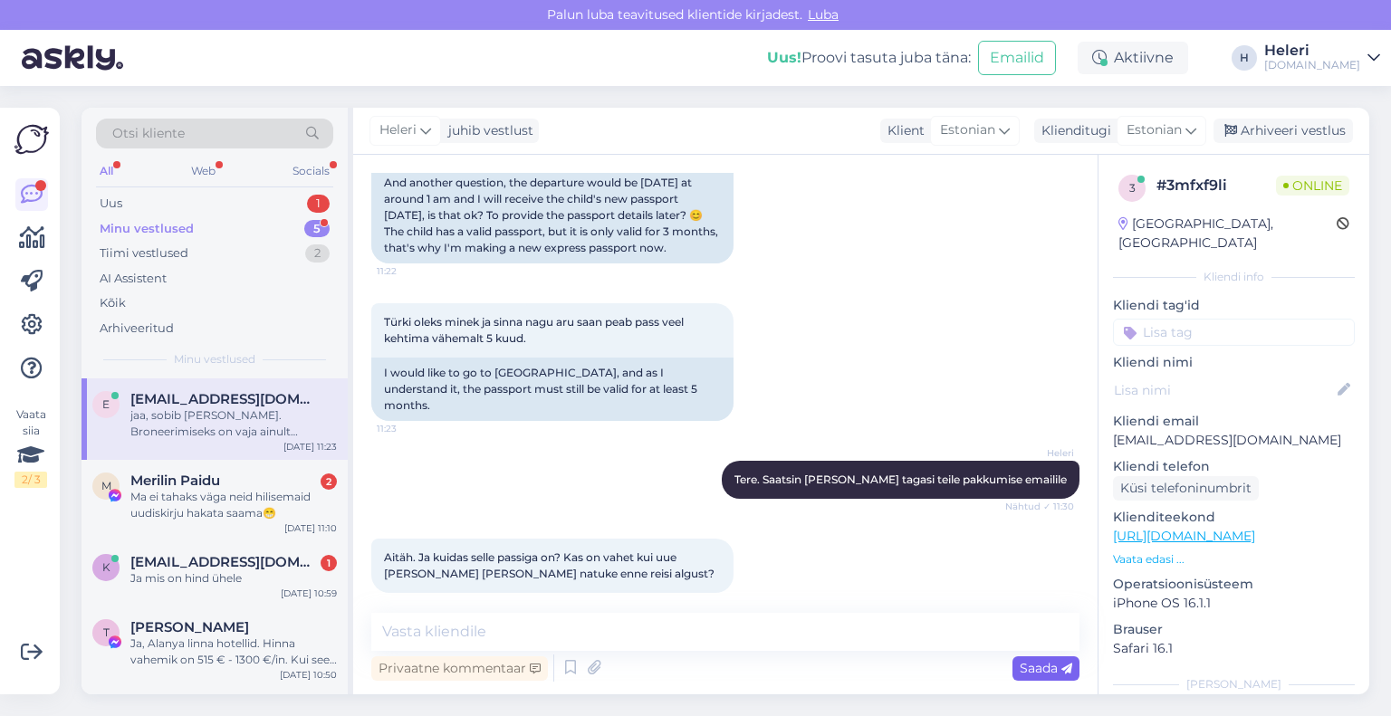
scroll to position [424, 0]
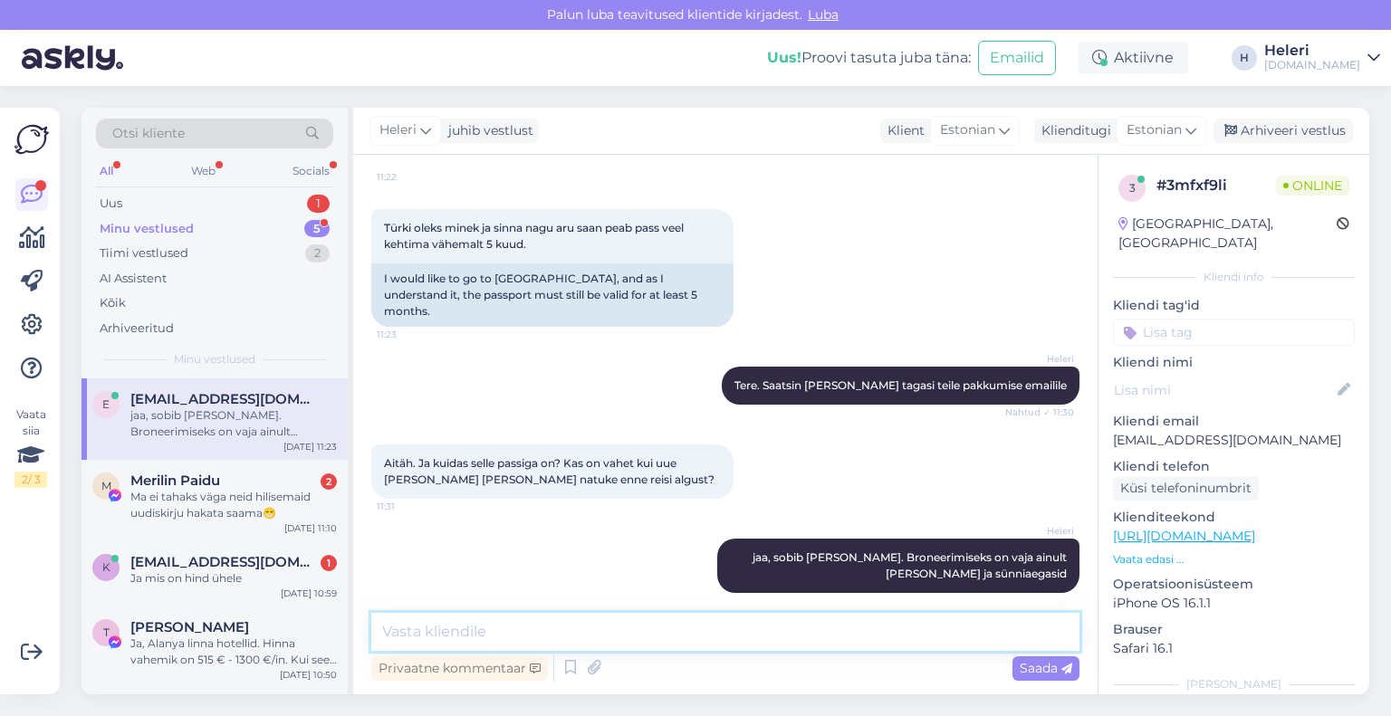
click at [728, 629] on textarea at bounding box center [725, 632] width 708 height 38
type textarea "pass peab olema kehtiv vähemalt 6 kuud [PERSON_NAME] lõppu"
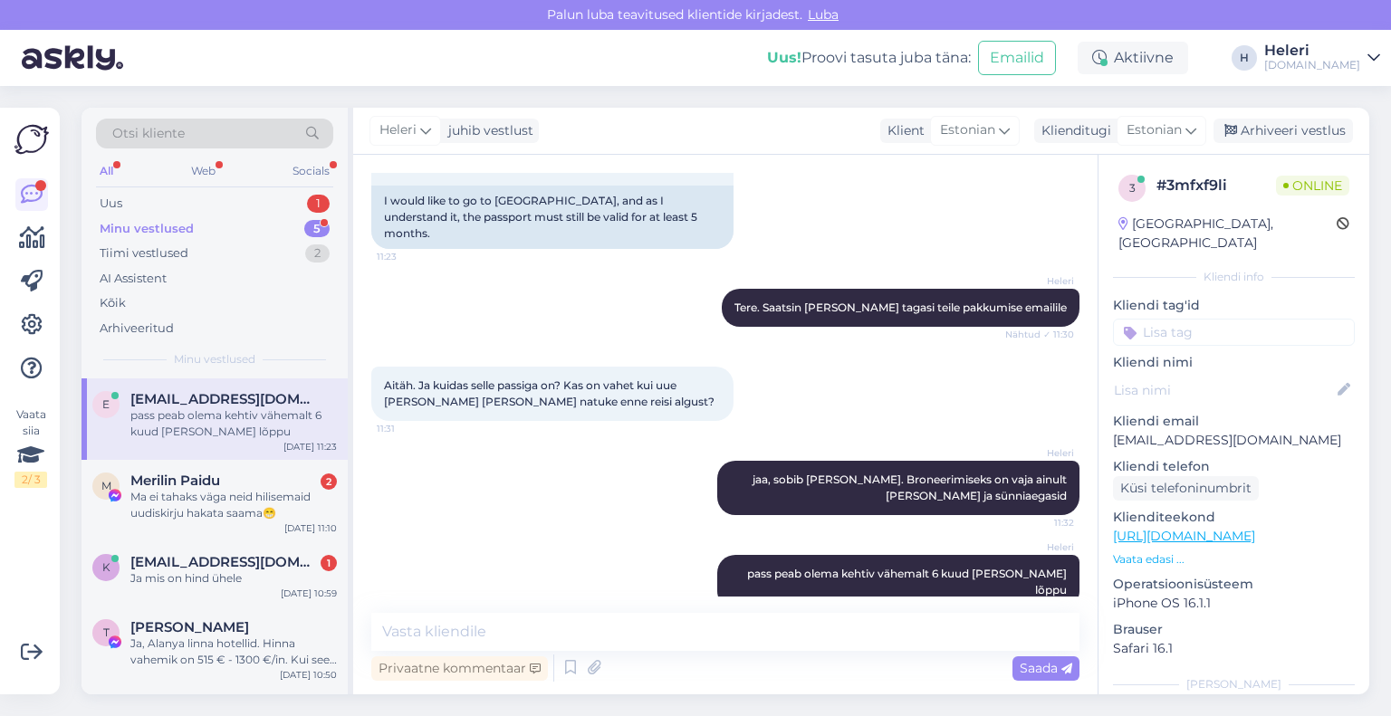
click at [142, 232] on div "Minu vestlused" at bounding box center [147, 229] width 94 height 18
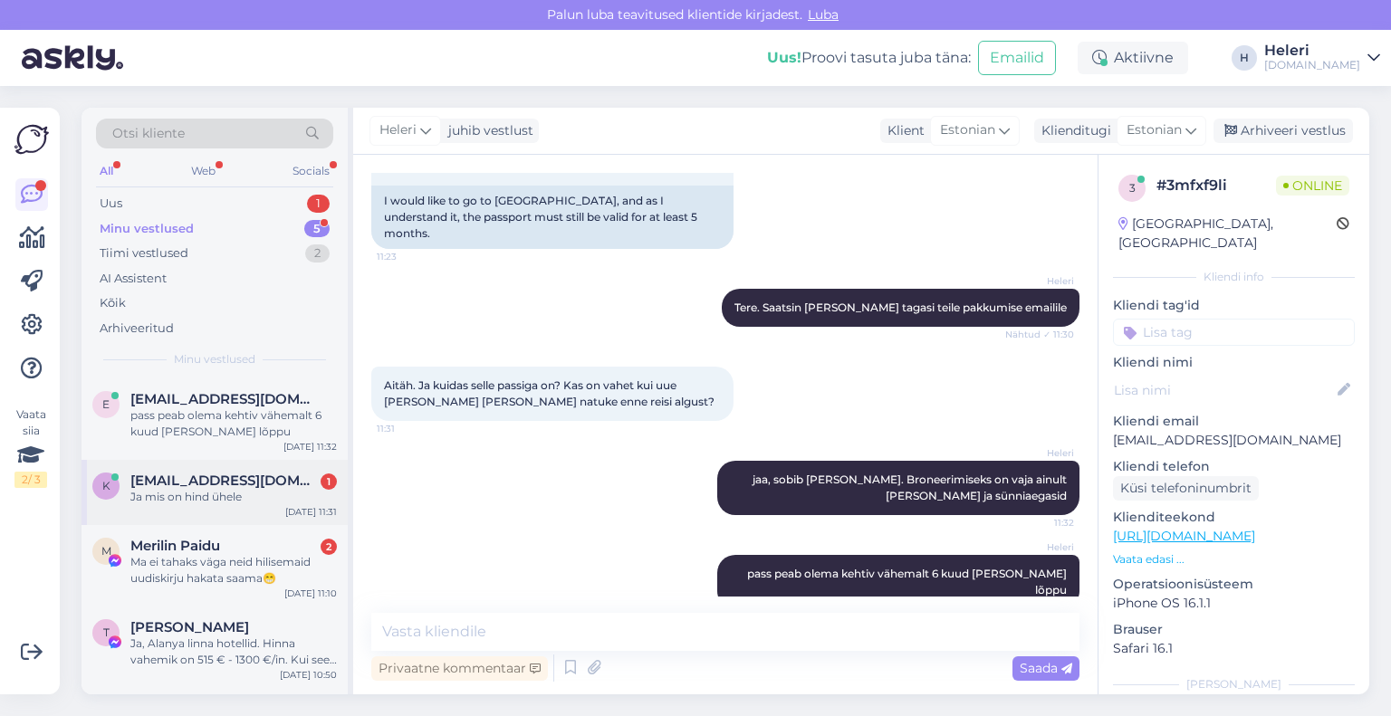
click at [221, 490] on div "Ja mis on hind ühele" at bounding box center [233, 497] width 206 height 16
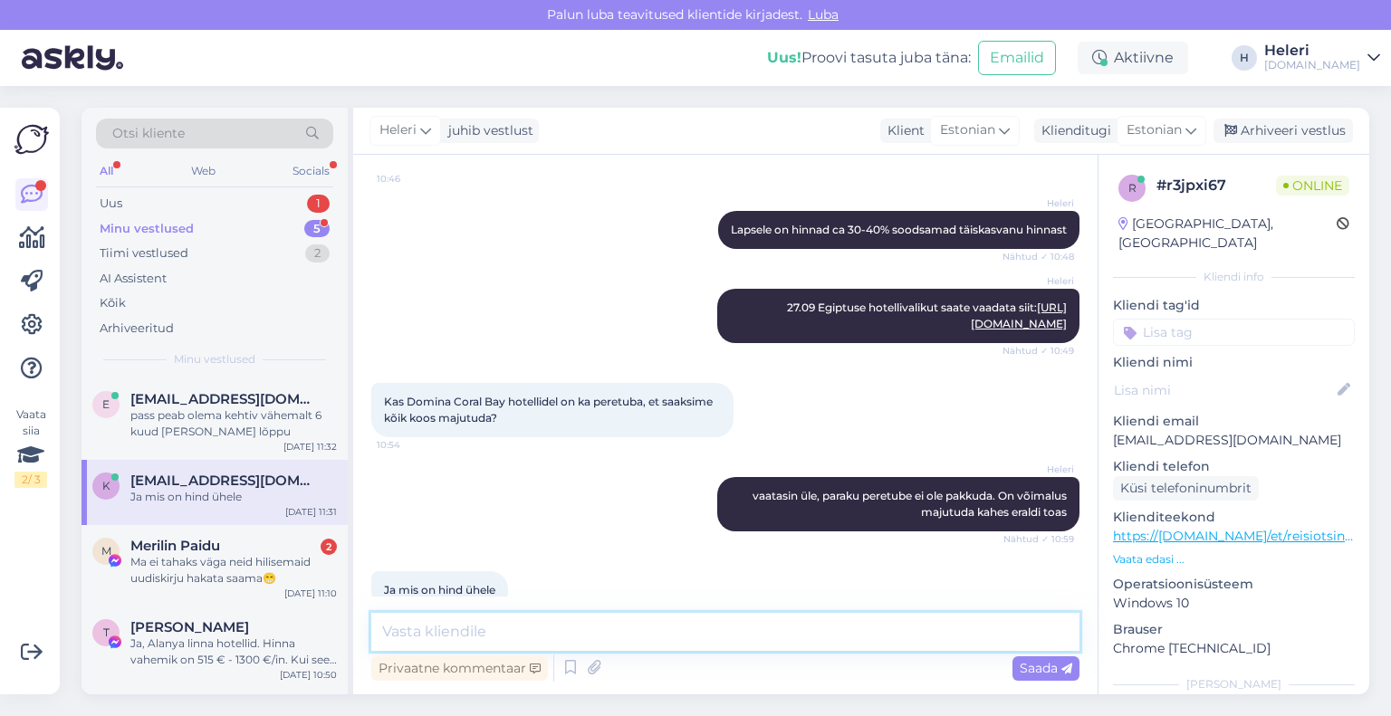
click at [469, 620] on textarea at bounding box center [725, 632] width 708 height 38
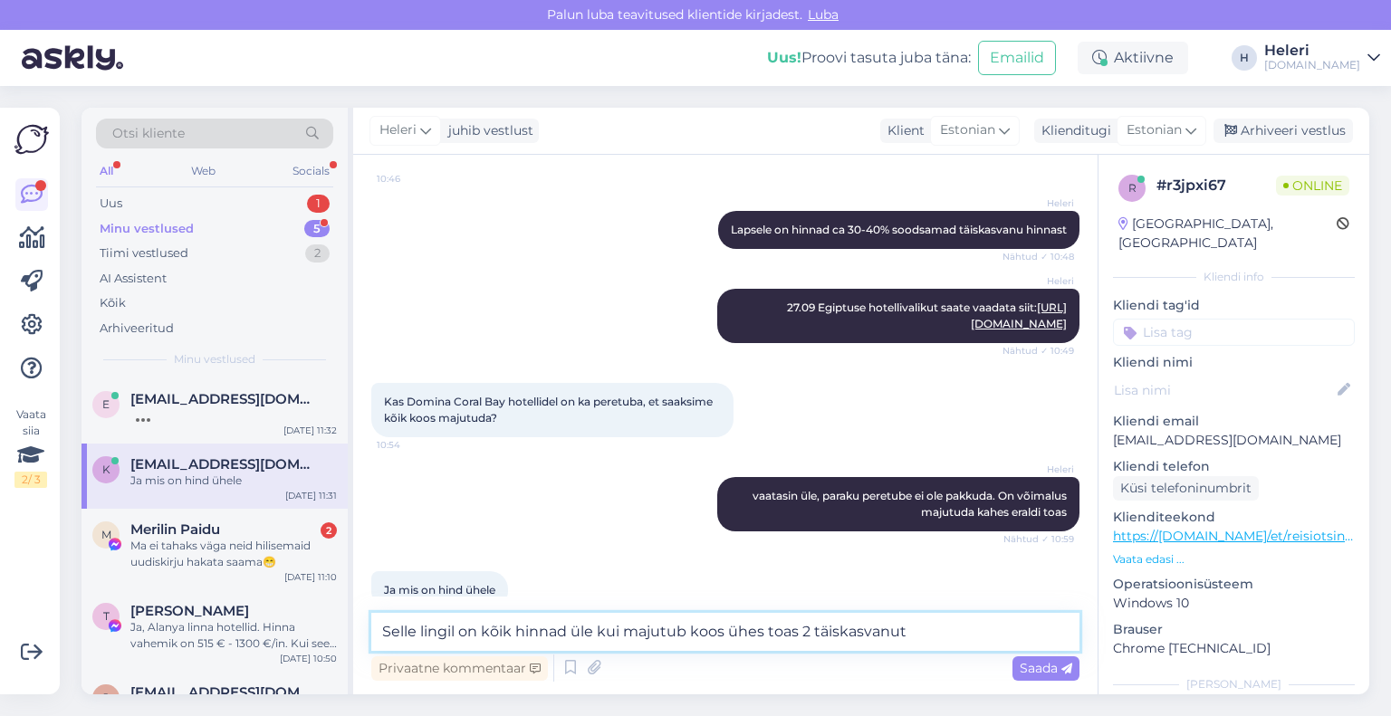
click at [416, 637] on textarea "Selle lingil on kõik hinnad üle kui majutub koos ühes toas 2 täiskasvanut" at bounding box center [725, 632] width 708 height 38
drag, startPoint x: 575, startPoint y: 633, endPoint x: 588, endPoint y: 634, distance: 12.7
click at [599, 635] on textarea "Sellel lingil on kõik hinnad üle kui majutub koos ühes toas 2 täiskasvanut" at bounding box center [725, 632] width 708 height 38
type textarea "Sellel lingil on kõik hinnad 1-le kui majutub koos ühes toas 2 täiskasvanut"
click at [1037, 664] on span "Saada" at bounding box center [1046, 668] width 53 height 16
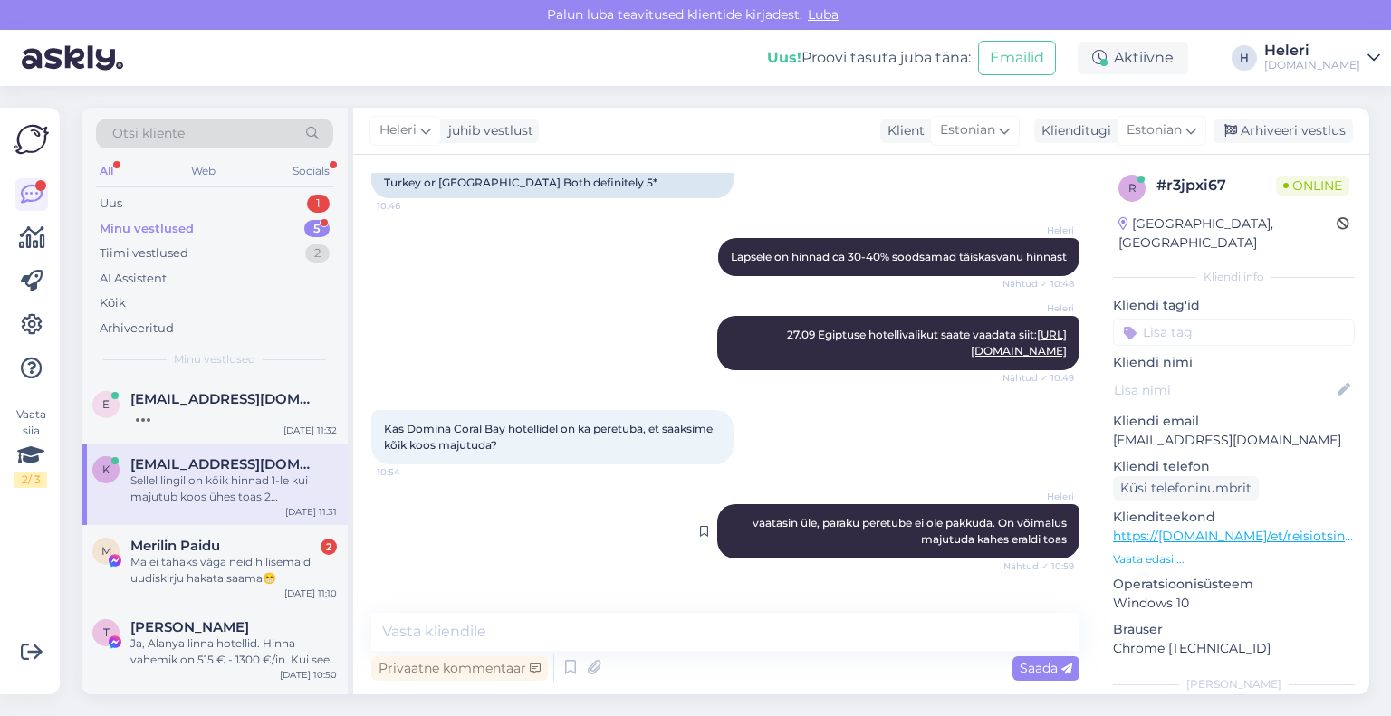
scroll to position [730, 0]
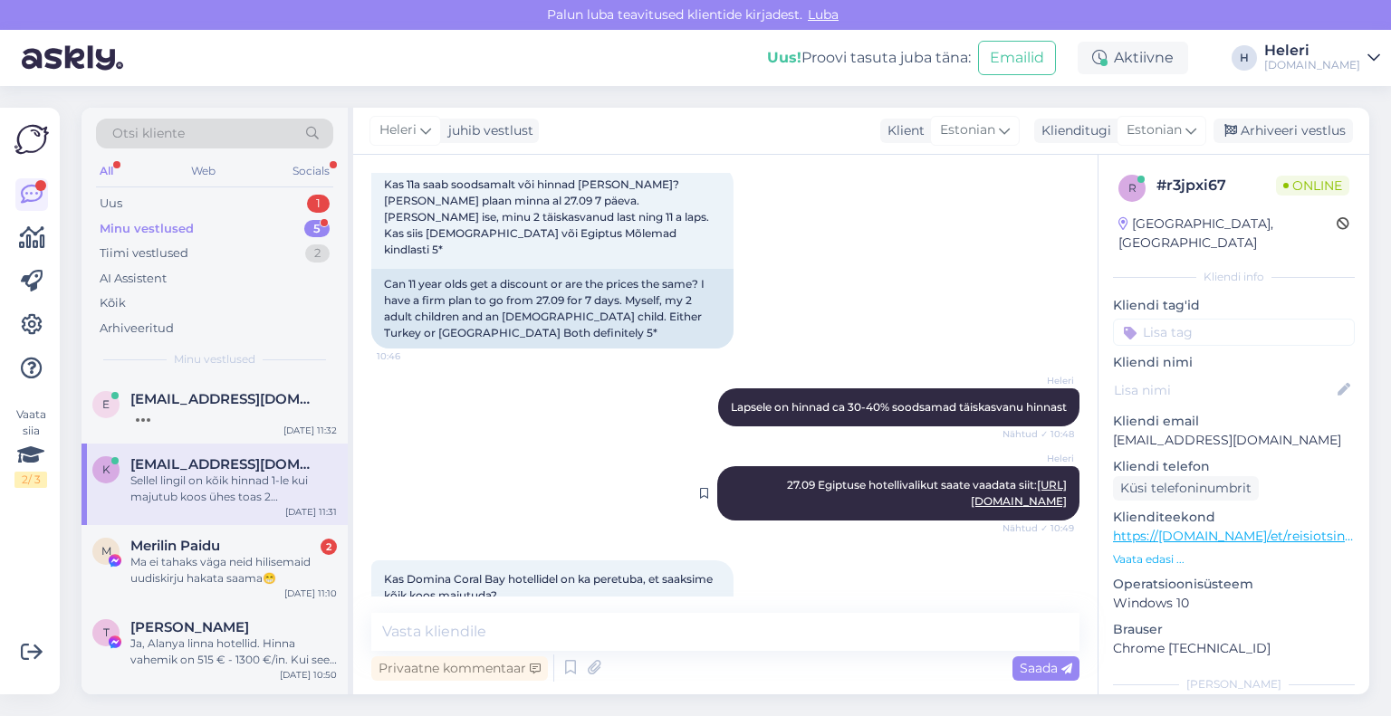
drag, startPoint x: 936, startPoint y: 466, endPoint x: 1046, endPoint y: 468, distance: 109.6
click at [1051, 469] on div "Heleri 27.09 Egiptuse hotellivalikut saate vaadata siit: [URL][DOMAIN_NAME] Näh…" at bounding box center [898, 493] width 362 height 54
copy link "[URL][DOMAIN_NAME]"
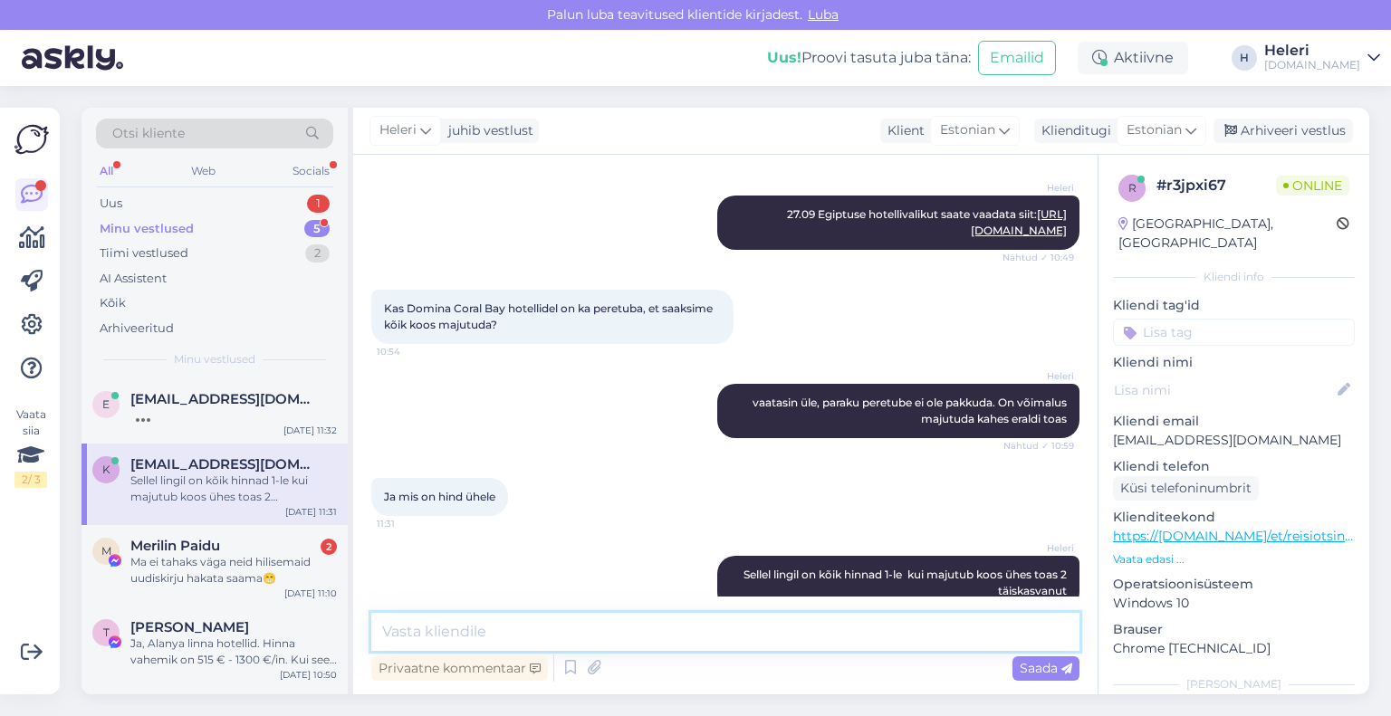
paste textarea "[URL][DOMAIN_NAME]"
type textarea "[URL][DOMAIN_NAME]"
click at [1053, 673] on span "Saada" at bounding box center [1046, 668] width 53 height 16
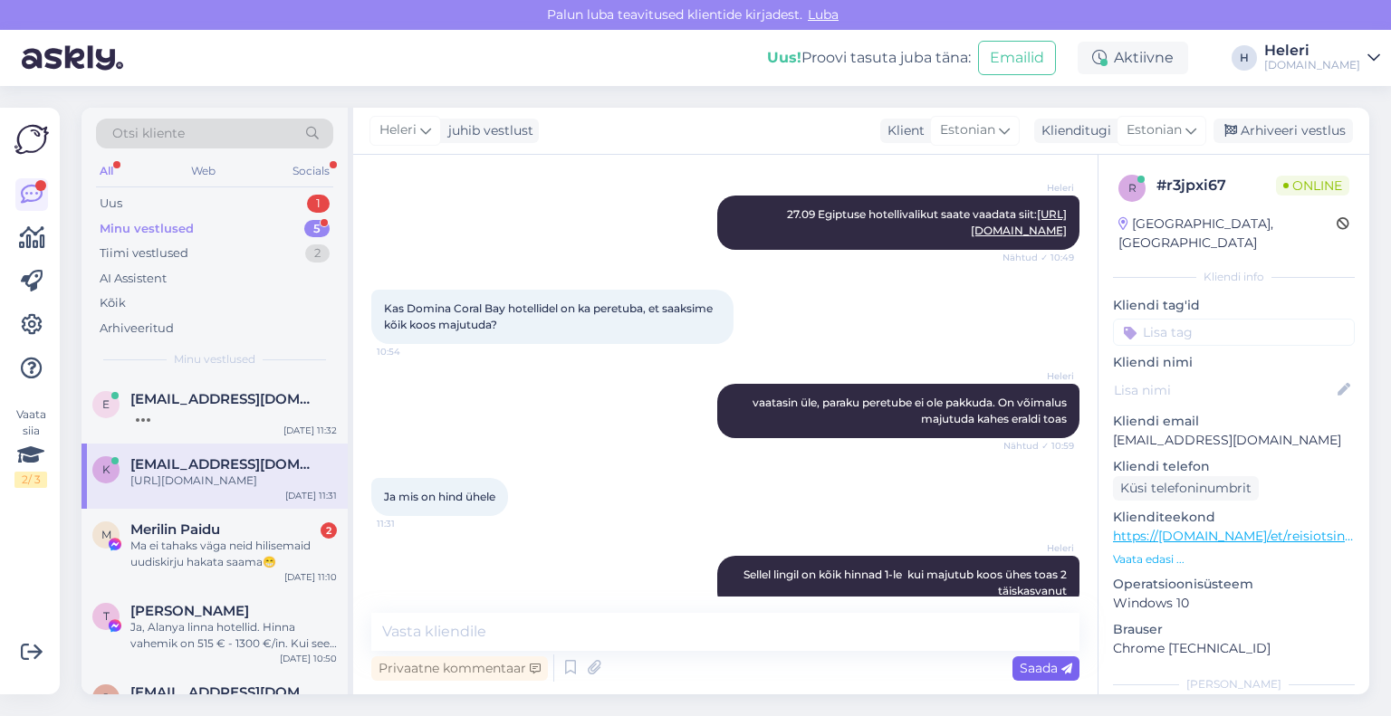
scroll to position [1079, 0]
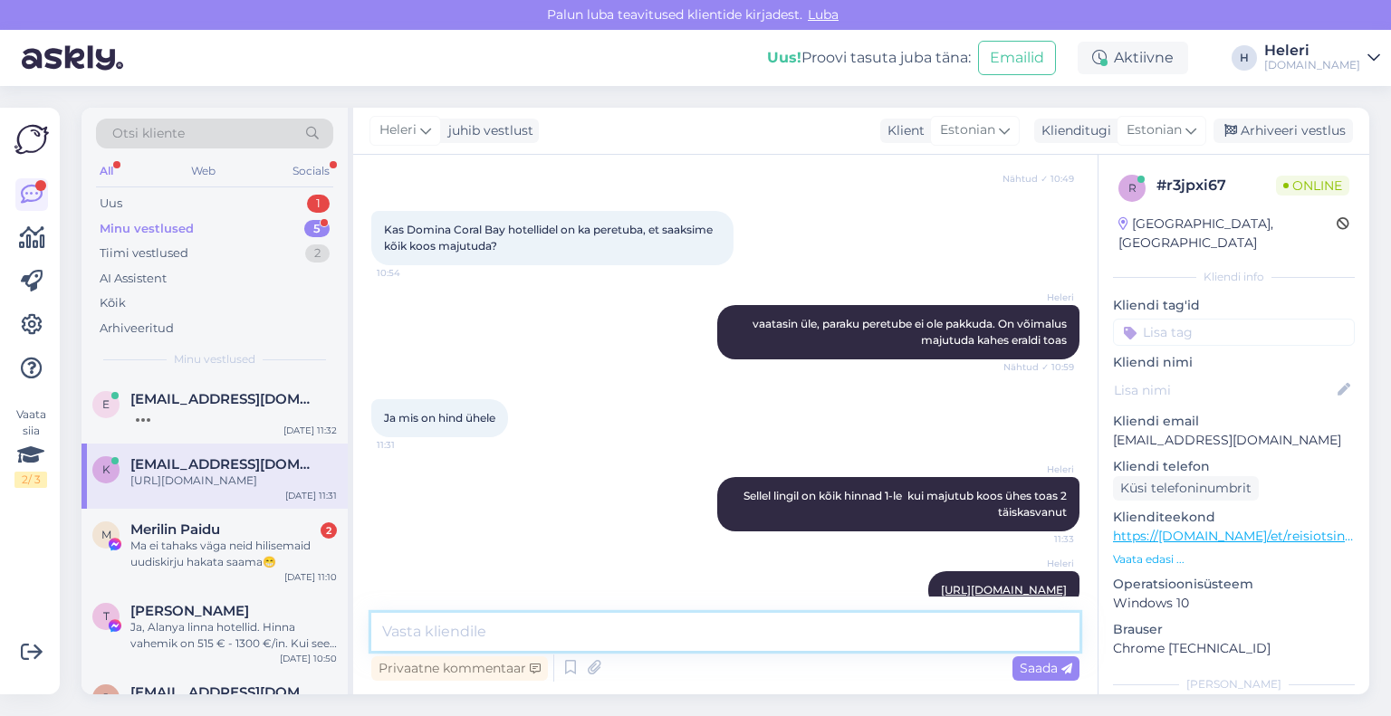
click at [699, 640] on textarea at bounding box center [725, 632] width 708 height 38
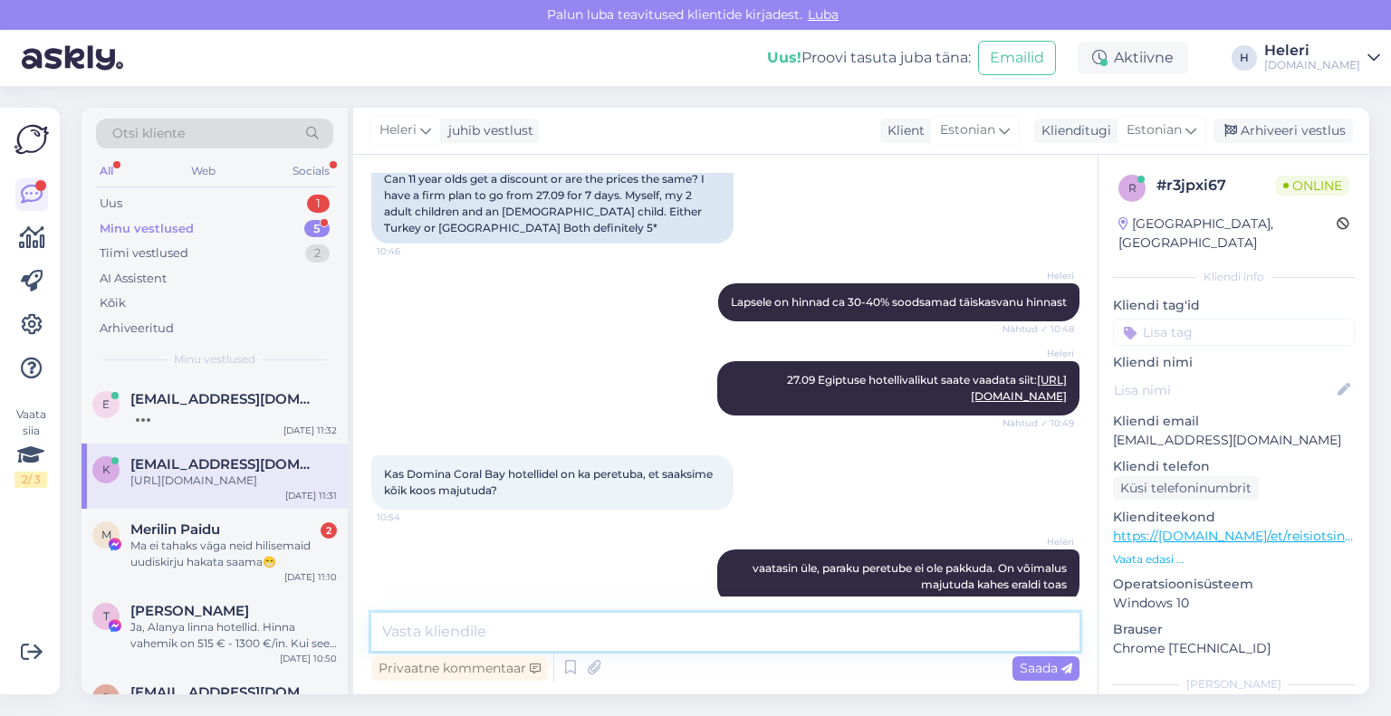
scroll to position [989, 0]
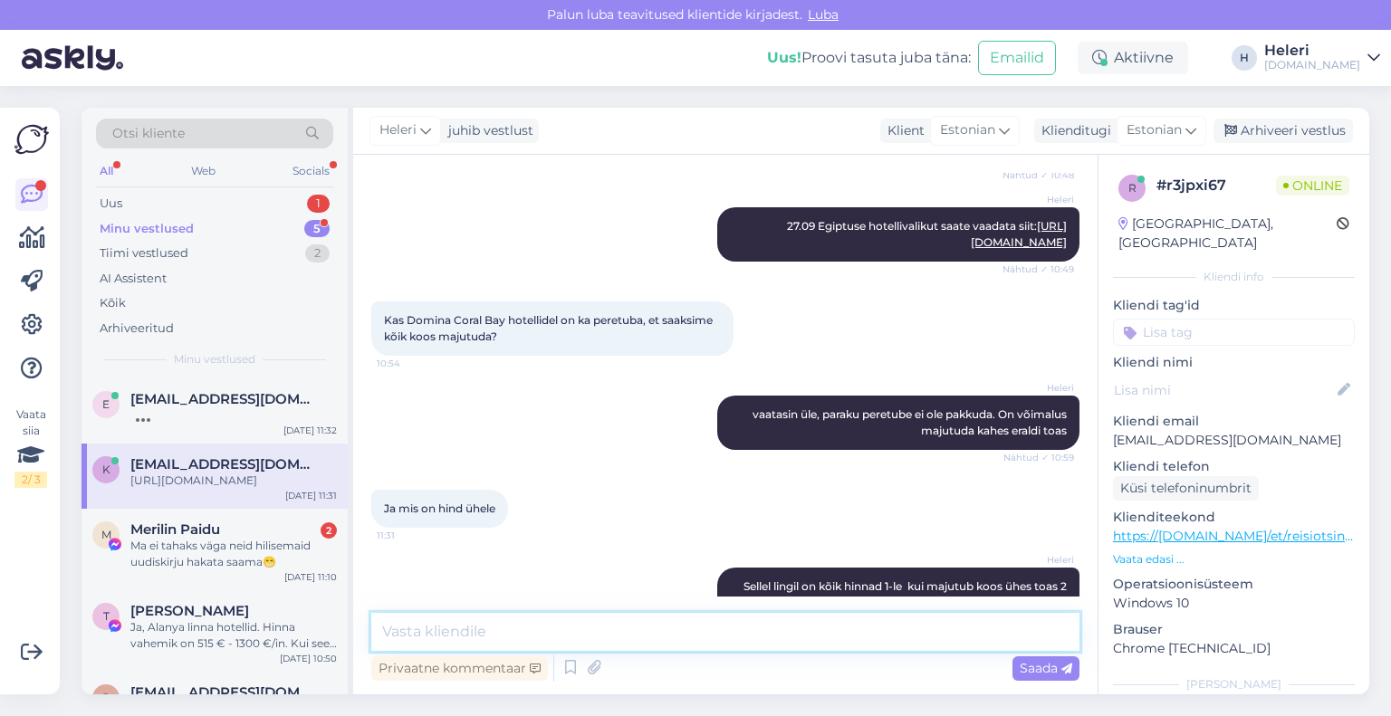
click at [641, 627] on textarea at bounding box center [725, 632] width 708 height 38
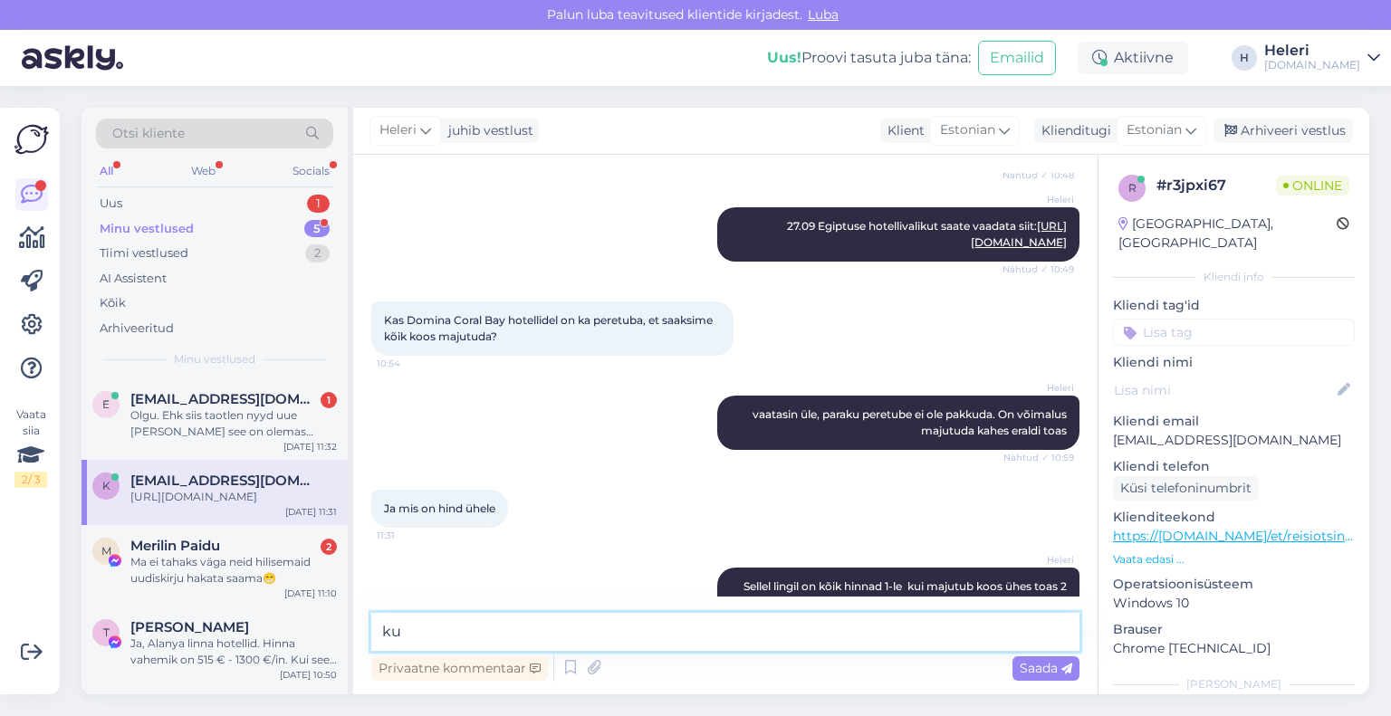
type textarea "k"
click at [251, 427] on div "Olgu. Ehk siis taotlen nyyd uue [PERSON_NAME] see on olemas natuke enne [PERSON…" at bounding box center [233, 424] width 206 height 33
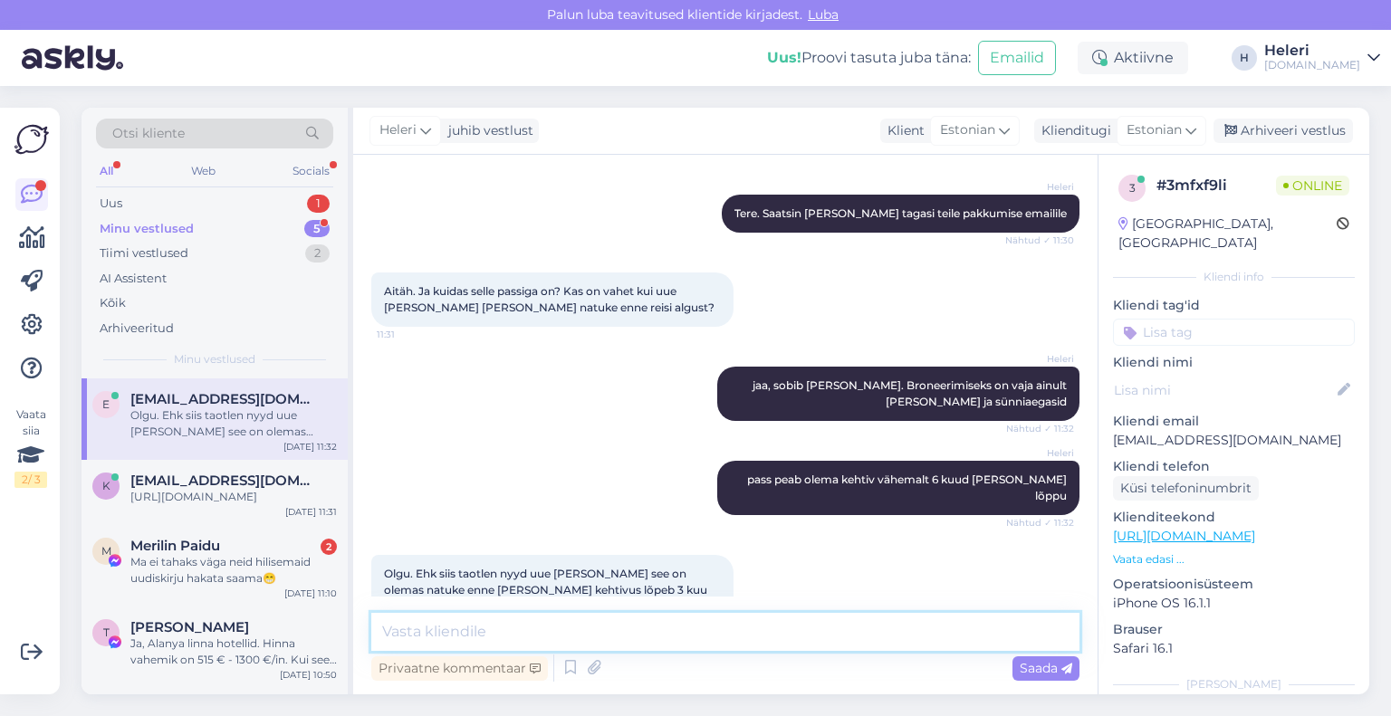
click at [686, 632] on textarea at bounding box center [725, 632] width 708 height 38
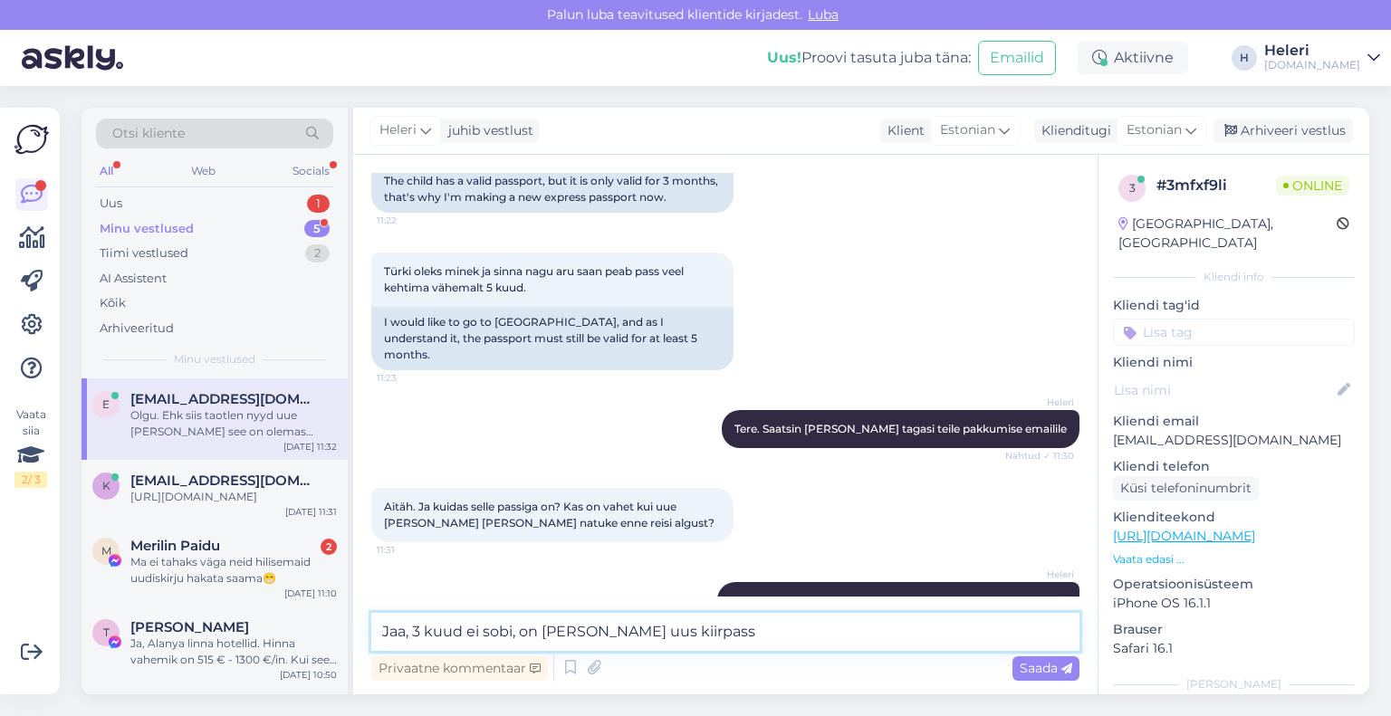
scroll to position [595, 0]
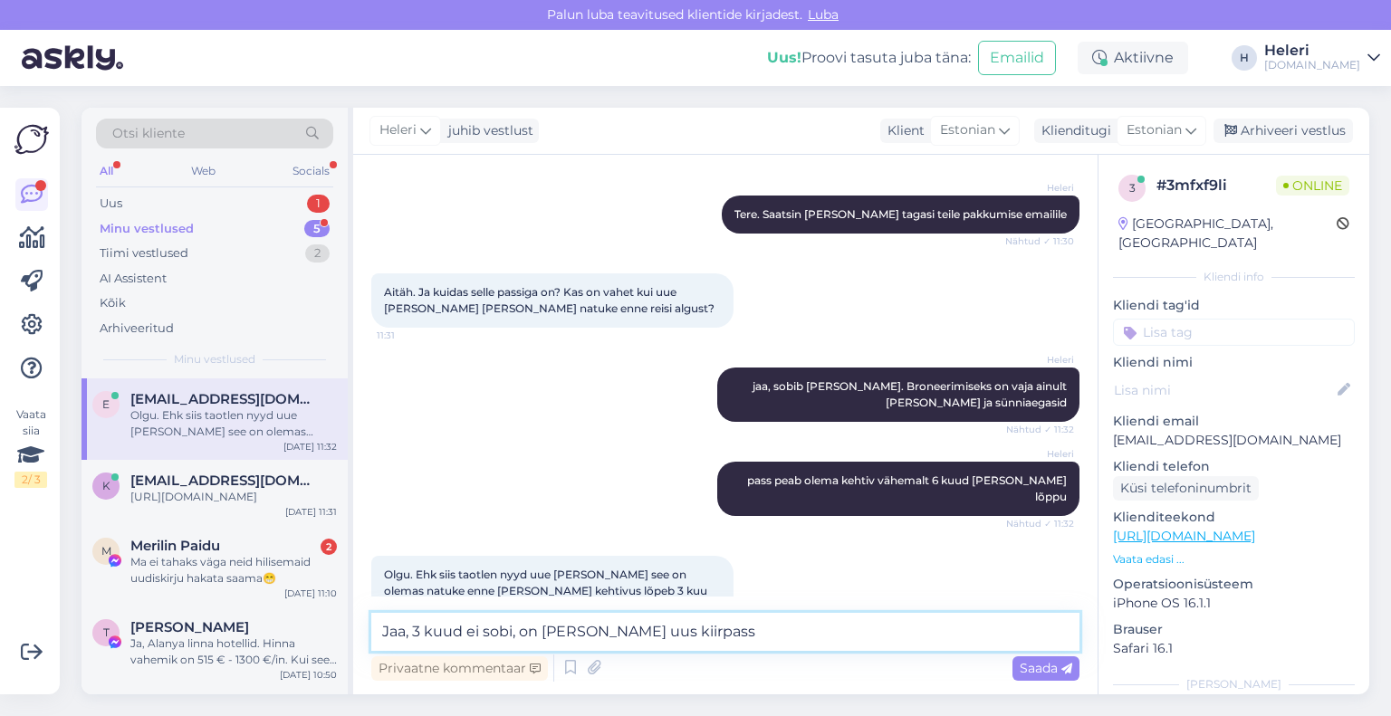
click at [518, 637] on textarea "Jaa, 3 kuud ei sobi, on [PERSON_NAME] uus kiirpass" at bounding box center [725, 632] width 708 height 38
click at [521, 636] on textarea "Jaa, 3 kuud ei sobi, on [PERSON_NAME] uus kiirpass" at bounding box center [725, 632] width 708 height 38
type textarea "Jaa, 3 kuud ei sobi, algusega 05.09 reisi jaoks on [PERSON_NAME] uus kiirpass"
click at [1037, 669] on span "Saada" at bounding box center [1046, 668] width 53 height 16
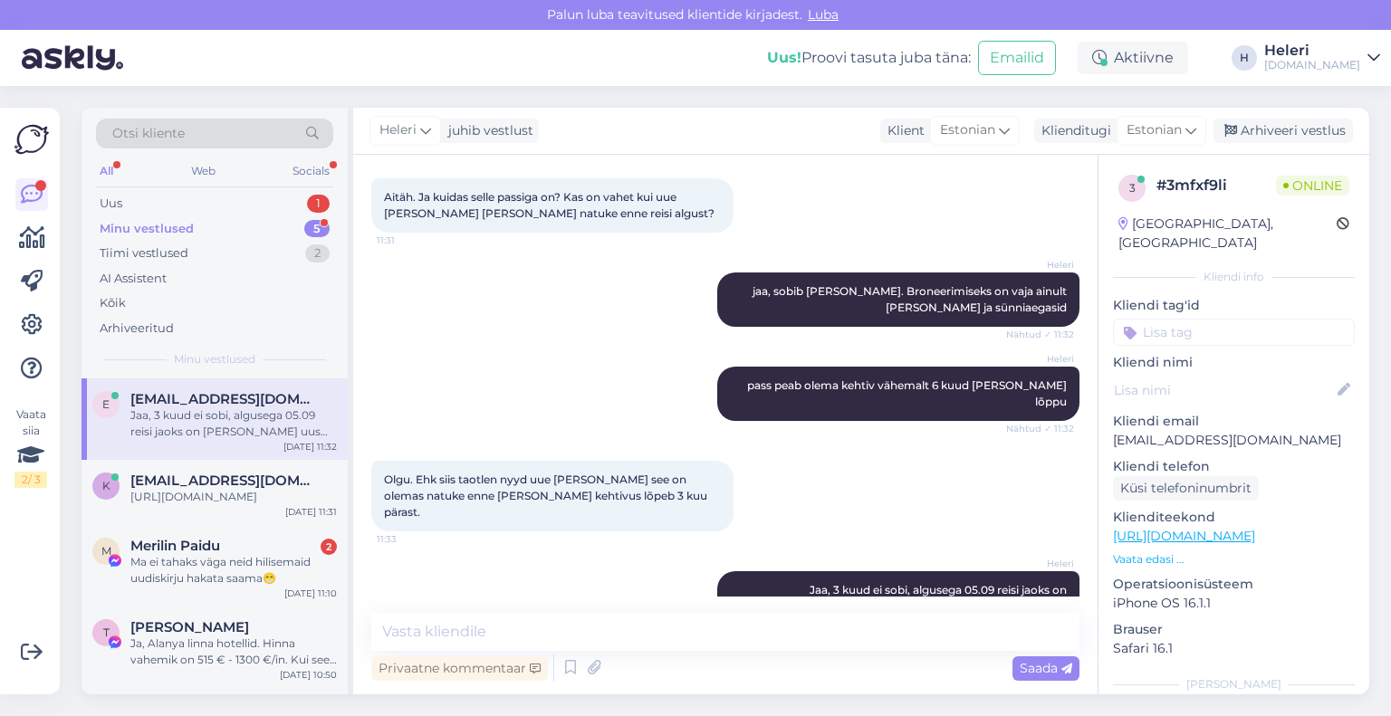
click at [151, 227] on div "Minu vestlused" at bounding box center [147, 229] width 94 height 18
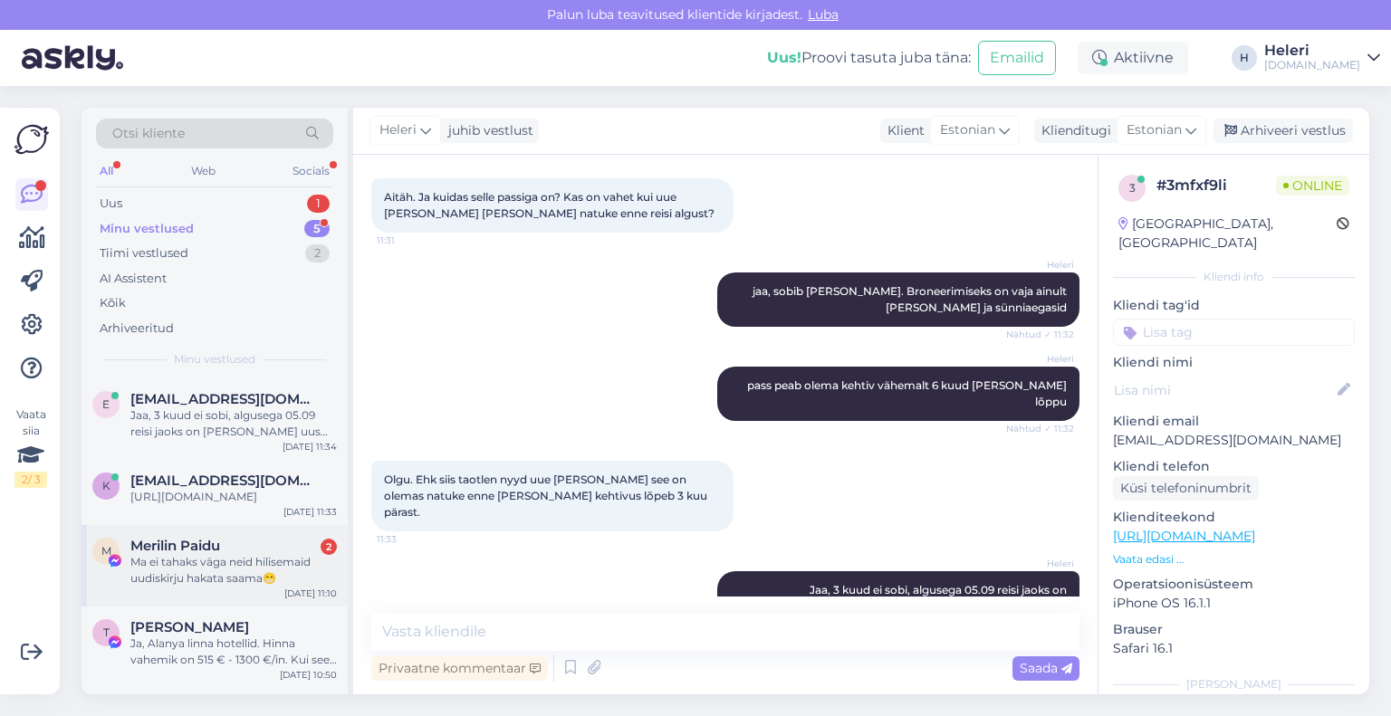
click at [225, 558] on div "Ma ei tahaks väga neid hilisemaid uudiskirju hakata saama😁" at bounding box center [233, 570] width 206 height 33
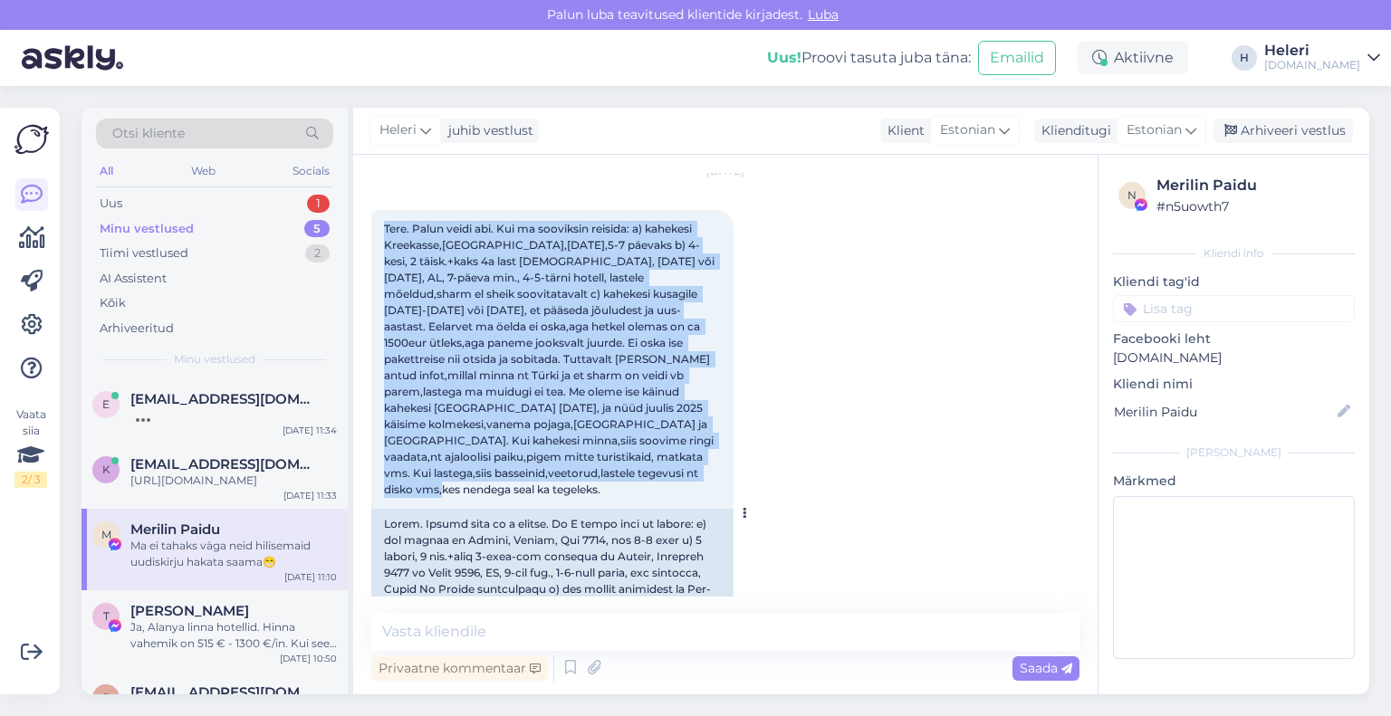
scroll to position [91, 0]
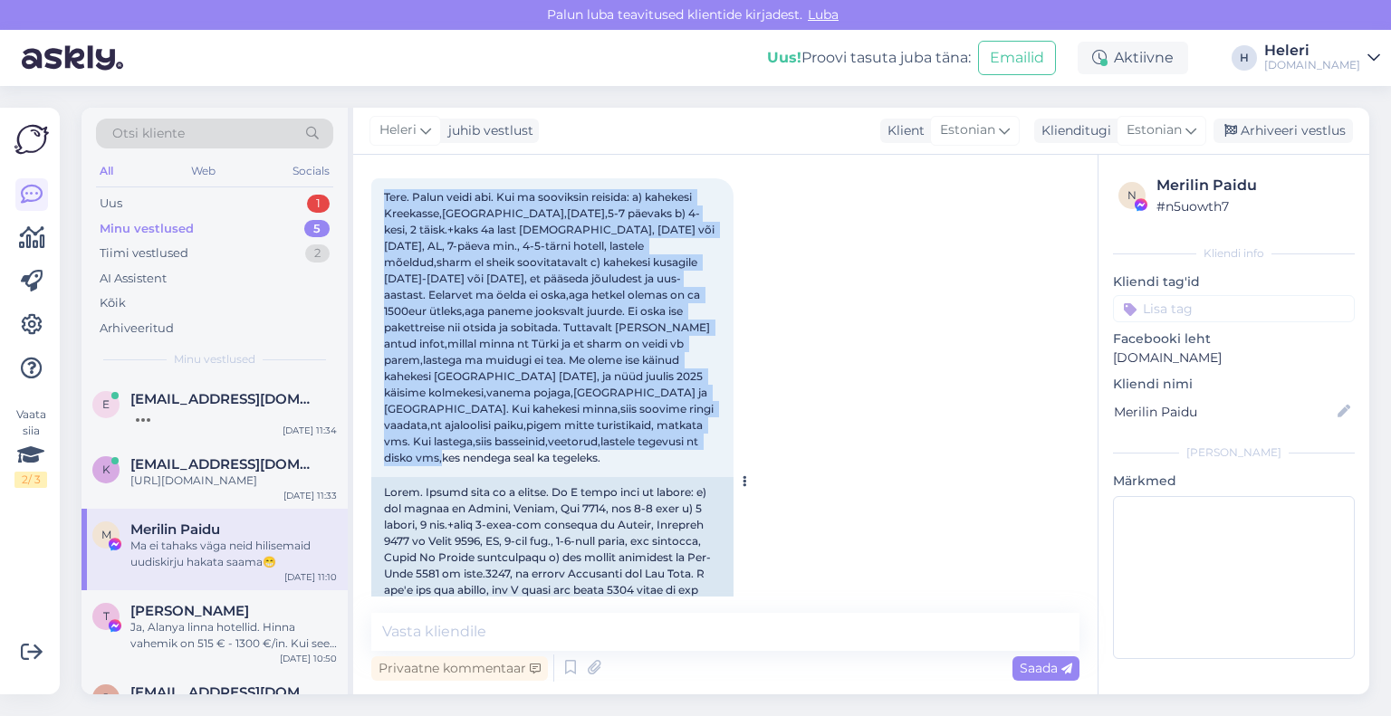
drag, startPoint x: 381, startPoint y: 283, endPoint x: 602, endPoint y: 408, distance: 253.9
click at [682, 441] on div "Tere. Palun veidi abi. Kui ma sooviksin reisida: a) kahekesi Kreekasse,[GEOGRAP…" at bounding box center [552, 327] width 362 height 299
copy span "Tere. Palun veidi abi. Kui ma sooviksin reisida: a) kahekesi Kreekasse,[GEOGRAP…"
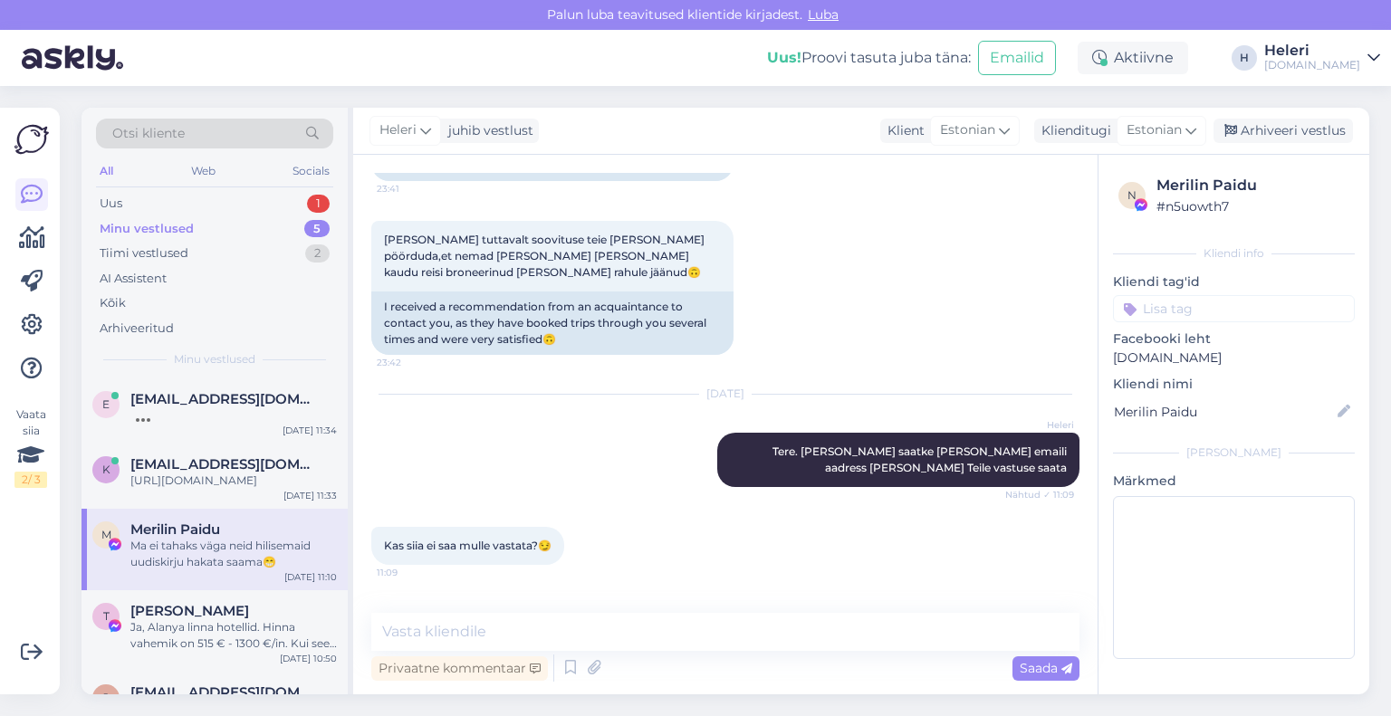
scroll to position [743, 0]
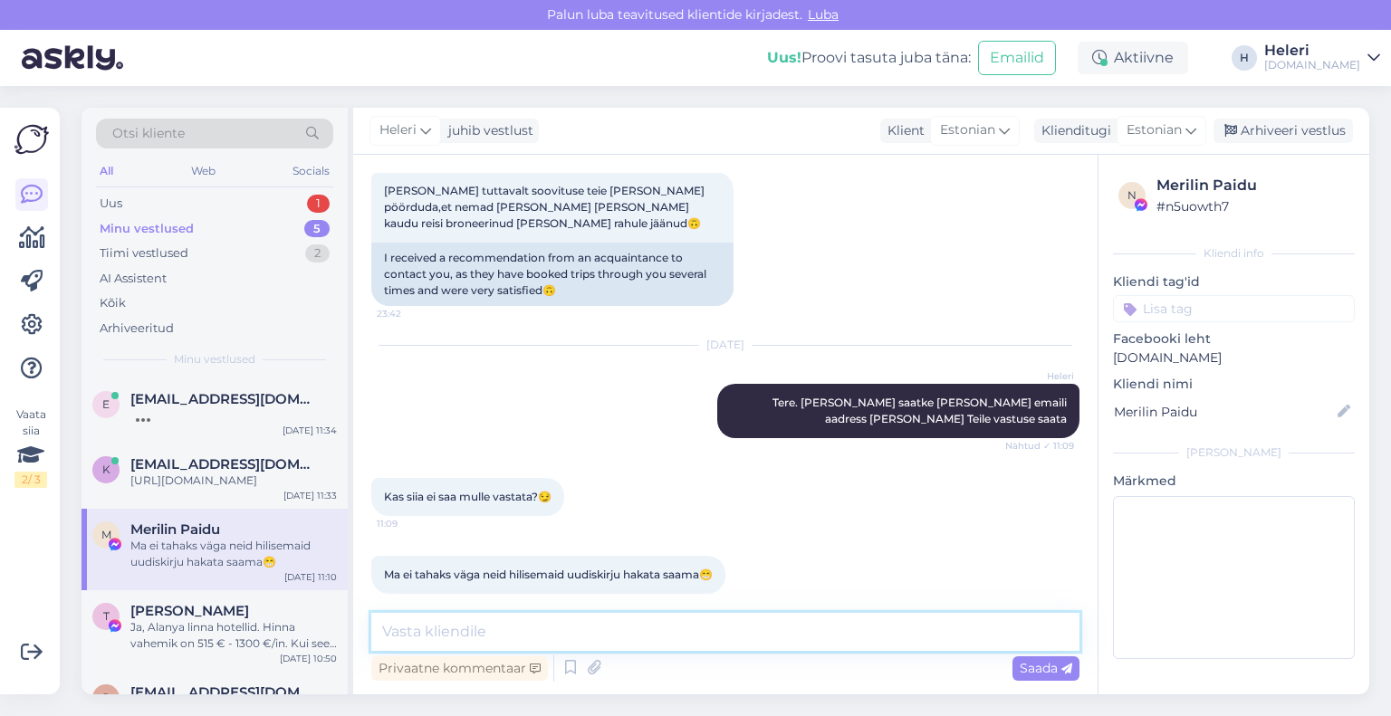
drag, startPoint x: 559, startPoint y: 635, endPoint x: 443, endPoint y: 626, distance: 116.3
click at [443, 626] on textarea at bounding box center [725, 632] width 708 height 38
click at [438, 628] on textarea at bounding box center [725, 632] width 708 height 38
click at [426, 632] on textarea at bounding box center [725, 632] width 708 height 38
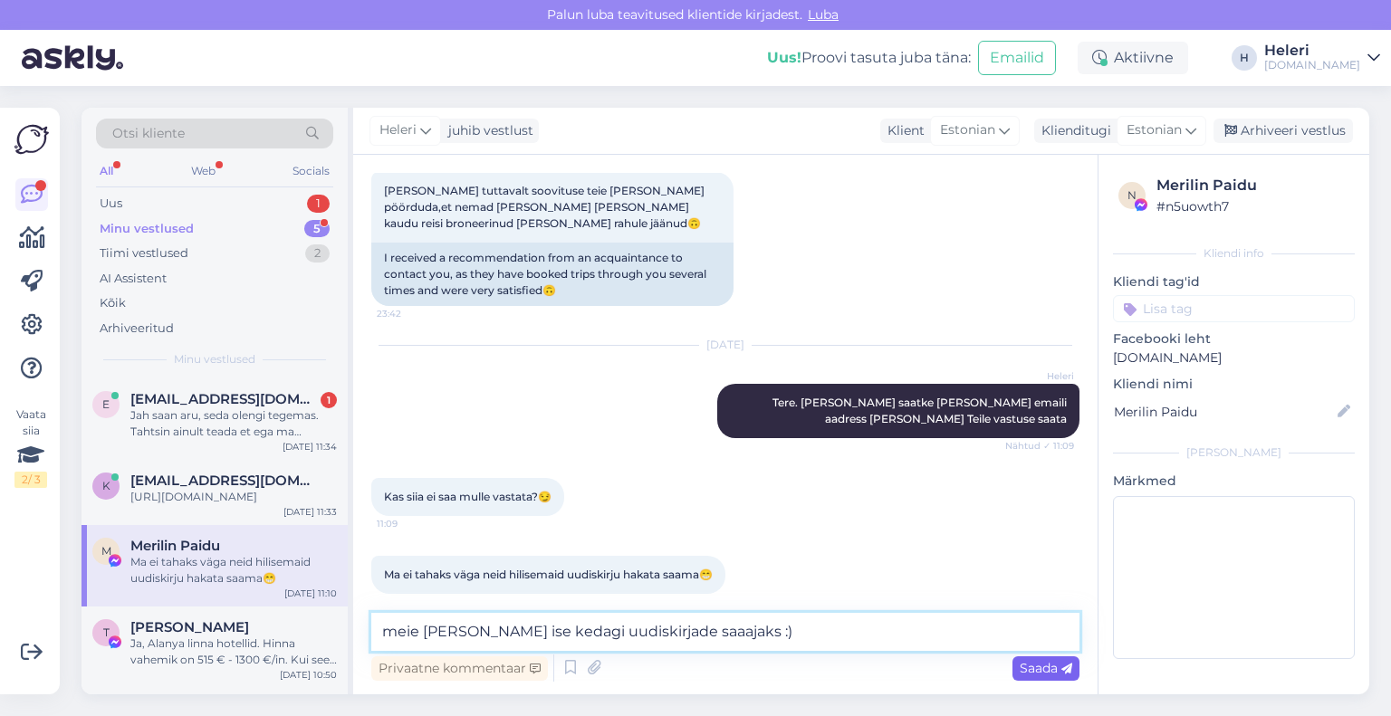
type textarea "meie [PERSON_NAME] ise kedagi uudiskirjade saaajaks :)"
click at [1042, 668] on span "Saada" at bounding box center [1046, 668] width 53 height 16
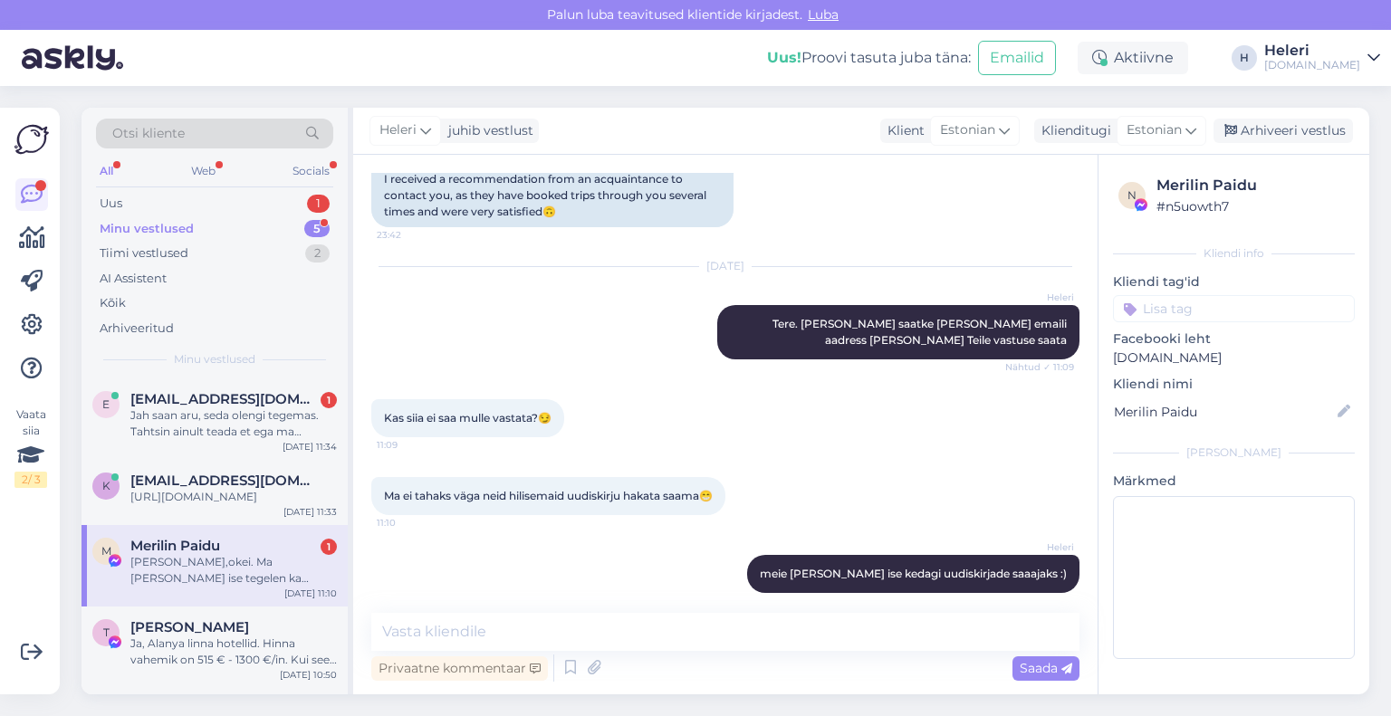
scroll to position [965, 0]
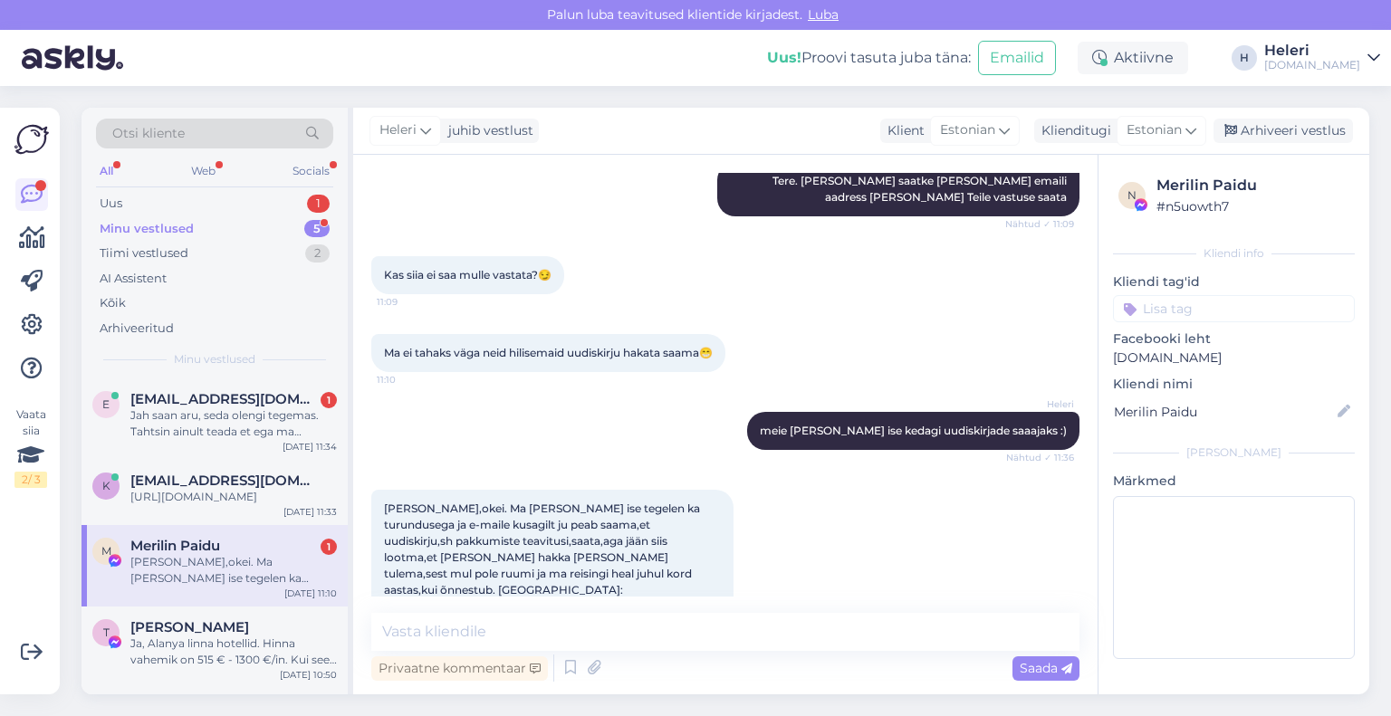
drag, startPoint x: 525, startPoint y: 558, endPoint x: 641, endPoint y: 557, distance: 115.9
click at [648, 561] on span "[PERSON_NAME],okei. Ma [PERSON_NAME] ise tegelen ka turundusega ja e-maile kusa…" at bounding box center [543, 557] width 319 height 111
drag, startPoint x: 639, startPoint y: 557, endPoint x: 652, endPoint y: 634, distance: 78.0
click at [652, 634] on textarea at bounding box center [725, 632] width 708 height 38
click at [652, 636] on textarea at bounding box center [725, 632] width 708 height 38
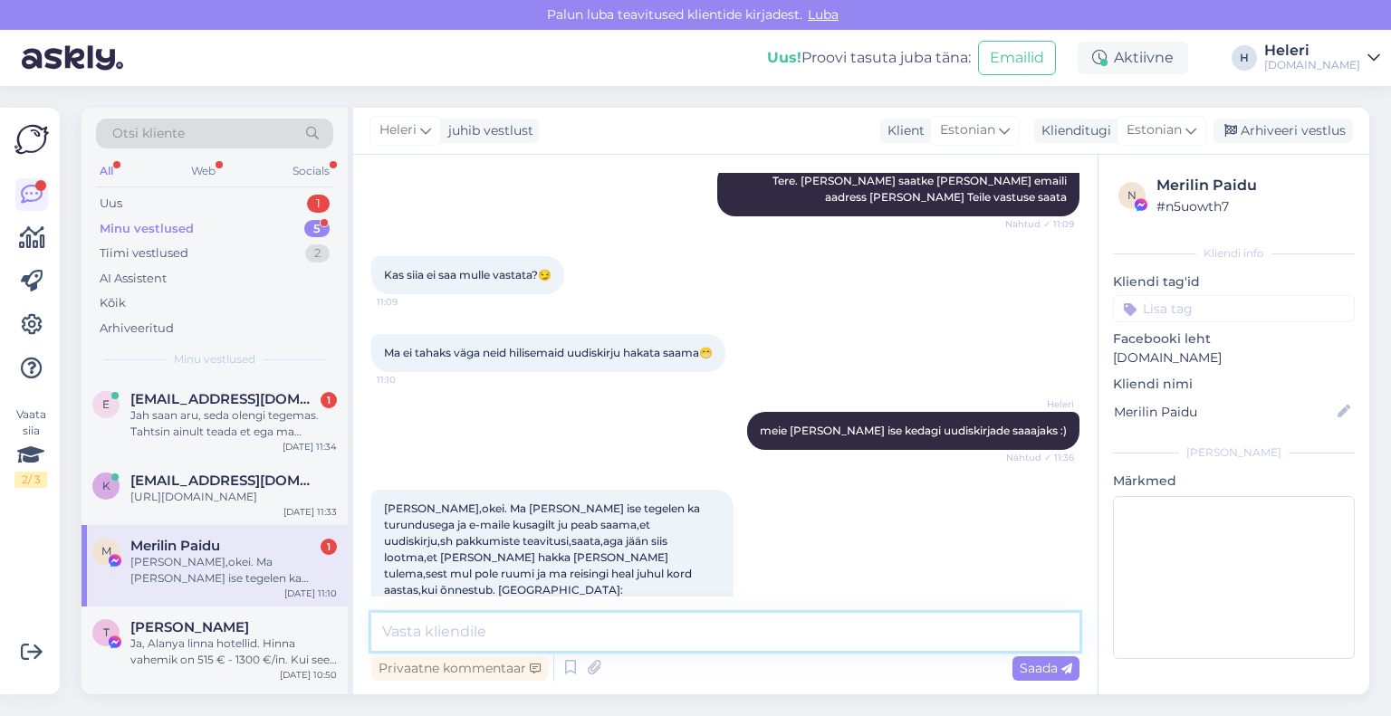
click at [652, 636] on textarea at bounding box center [725, 632] width 708 height 38
click at [562, 634] on textarea "tänan, saadame vastuse emailile esimesel võimalusel" at bounding box center [725, 632] width 708 height 38
click at [569, 640] on textarea "tänan, saadame vastuseemailile esimesel võimalusel" at bounding box center [725, 632] width 708 height 38
click at [561, 637] on textarea "tänan, saadame vastuseemailile esimesel võimalusel" at bounding box center [725, 632] width 708 height 38
click at [790, 638] on textarea "tänan, saadame vastuse emailile esimesel võimalusel" at bounding box center [725, 632] width 708 height 38
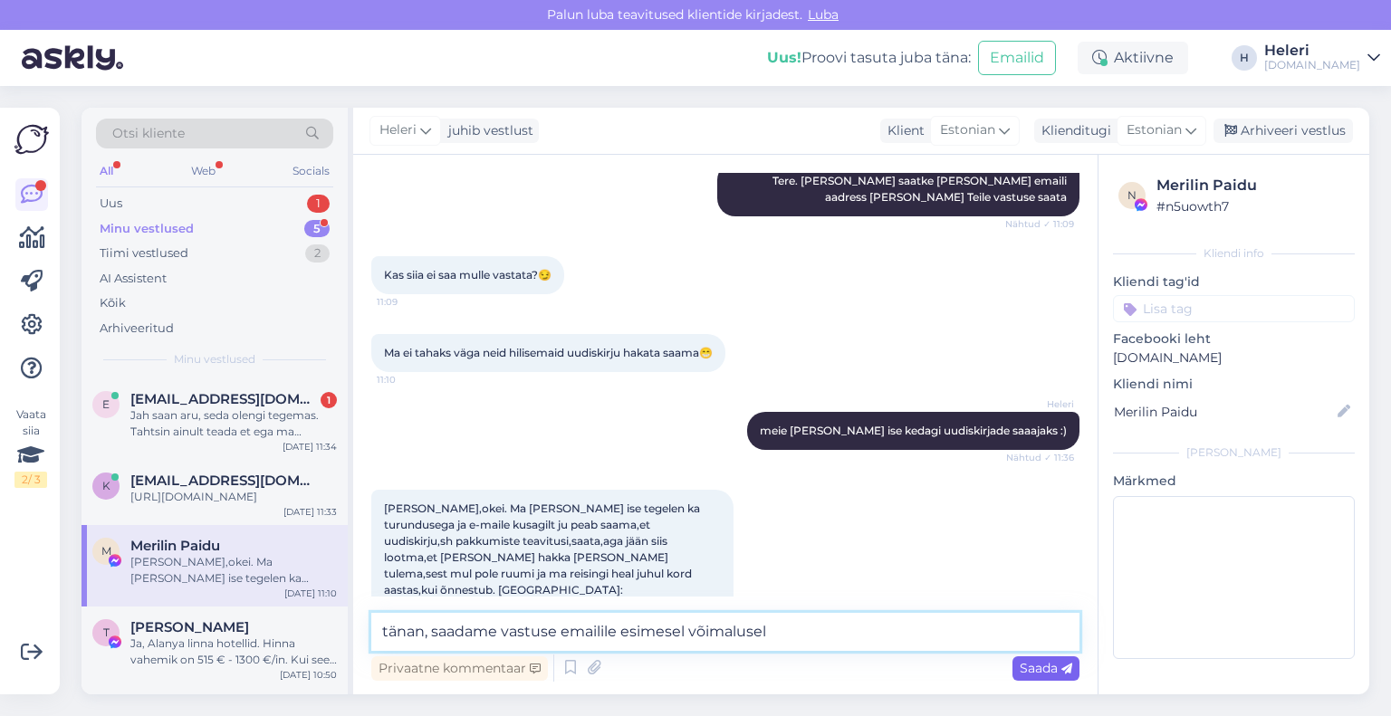
type textarea "tänan, saadame vastuse emailile esimesel võimalusel"
click at [1029, 672] on span "Saada" at bounding box center [1046, 668] width 53 height 16
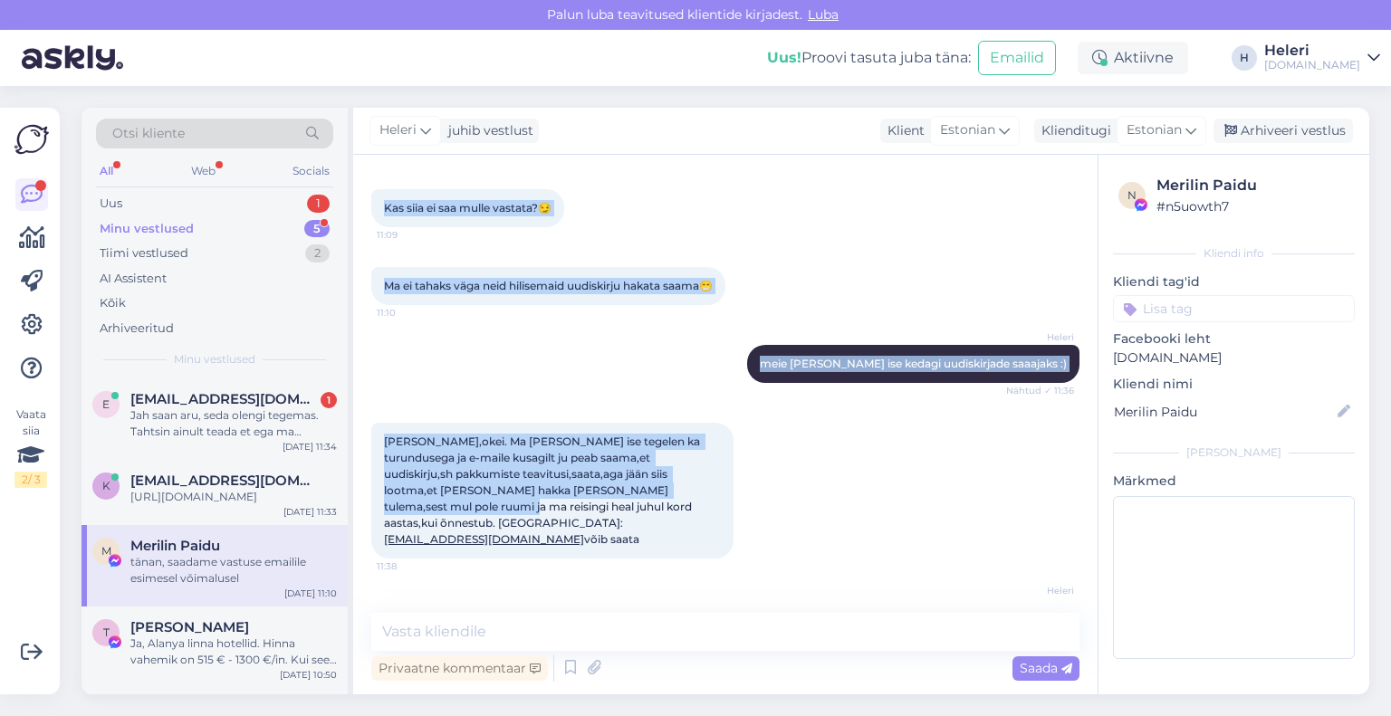
scroll to position [1043, 0]
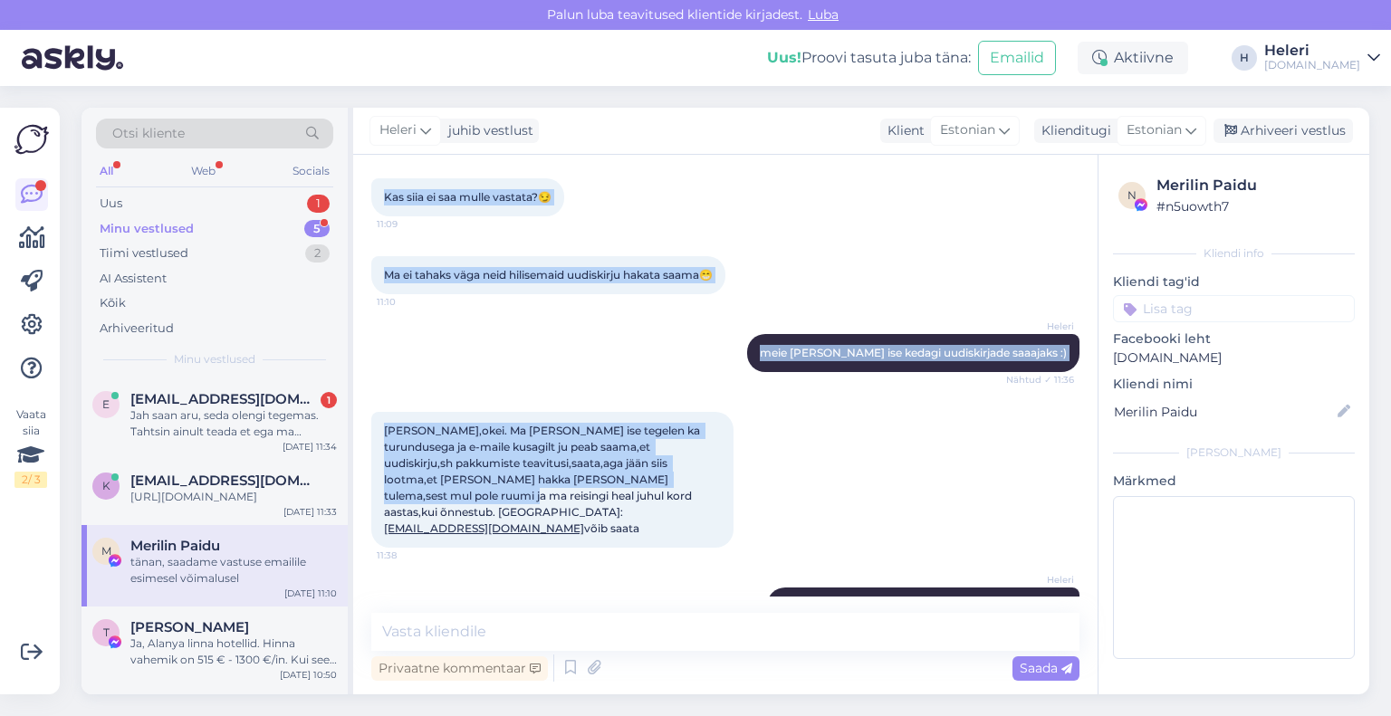
drag, startPoint x: 381, startPoint y: 285, endPoint x: 1041, endPoint y: 562, distance: 716.0
click at [1060, 564] on div "Vestlus algas [DATE] Tere. Palun veidi abi. Kui ma sooviksin reisida: a) kaheke…" at bounding box center [733, 385] width 724 height 424
copy div "Lore. Ipsum dolor sit. Ame co adipiscin elitsed: d) eiusmodt Incididun,Utlabore…"
click at [1258, 129] on div "Arhiveeri vestlus" at bounding box center [1282, 131] width 139 height 24
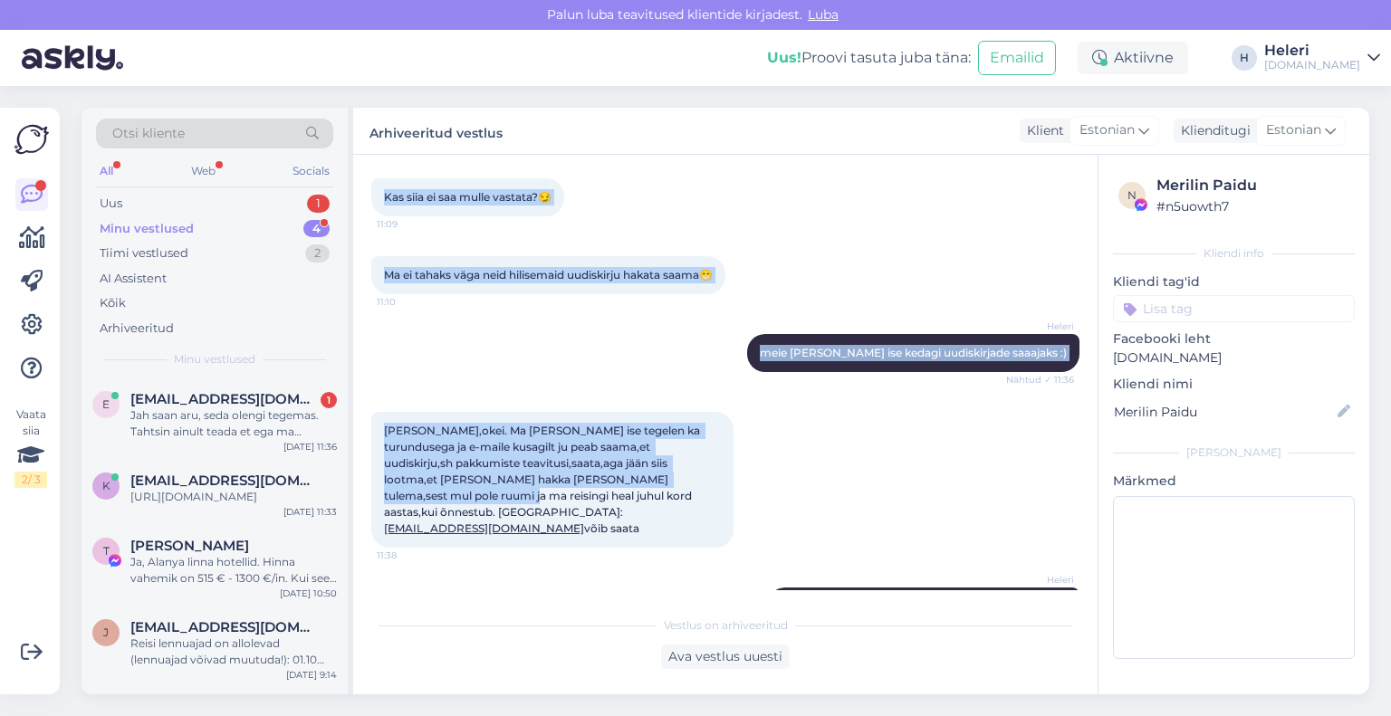
click at [214, 231] on div "Minu vestlused 4" at bounding box center [214, 228] width 237 height 25
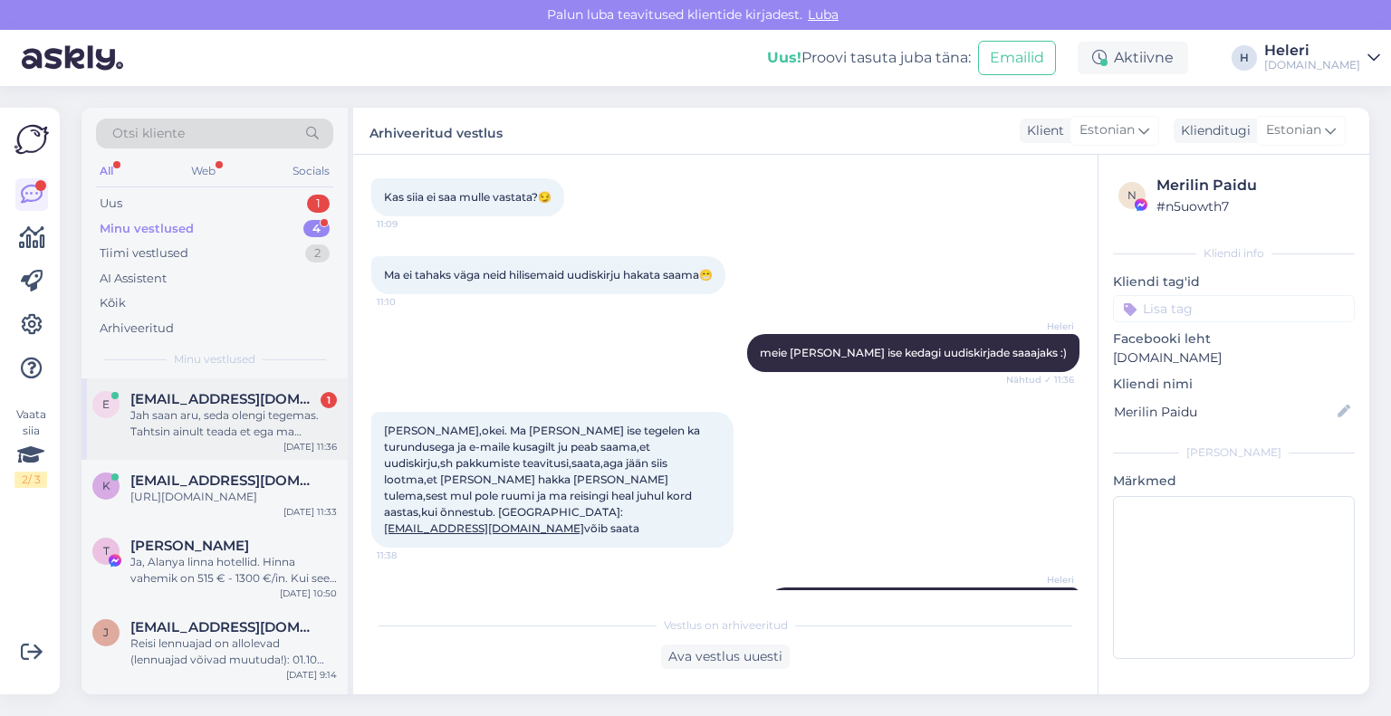
click at [222, 401] on span "[EMAIL_ADDRESS][DOMAIN_NAME]" at bounding box center [224, 399] width 188 height 16
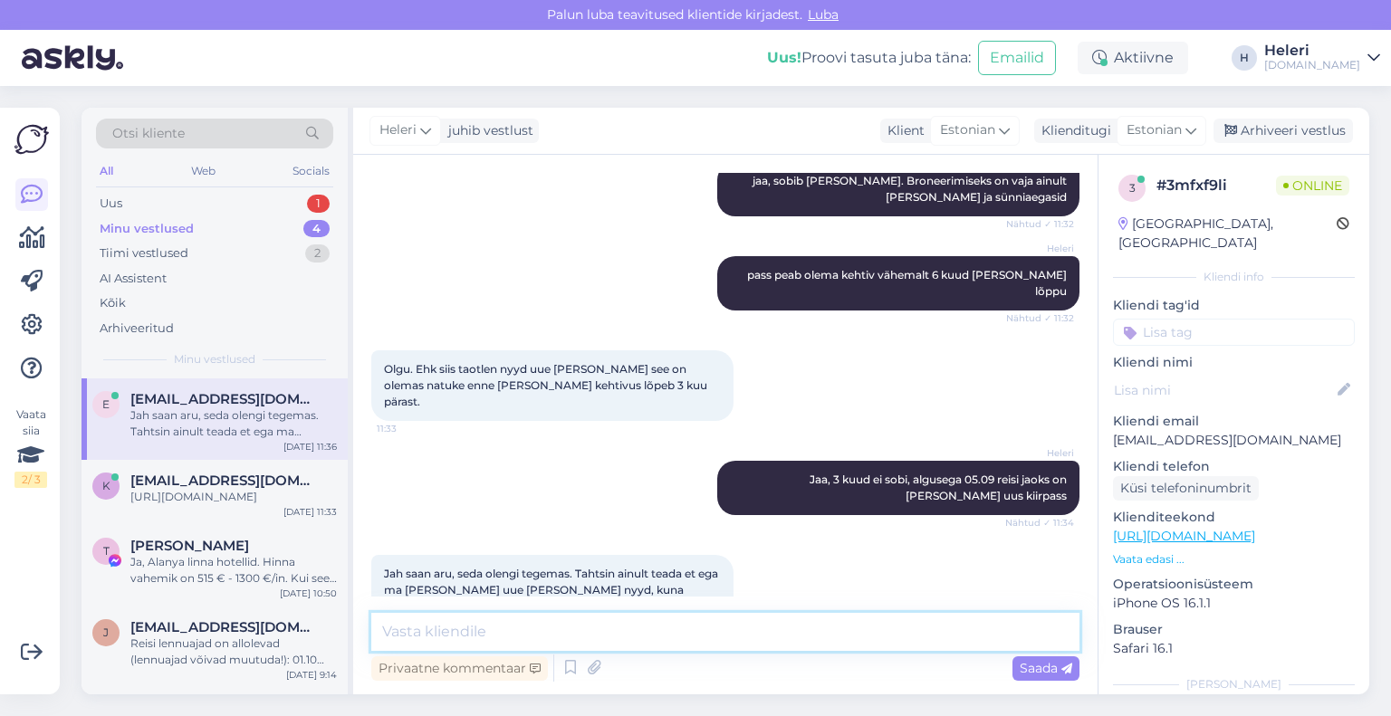
click at [568, 630] on textarea at bounding box center [725, 632] width 708 height 38
click at [391, 637] on textarea "Ki soovite reisi broneeridas, siis palun vastatake saadetud pakkumisele emaili …" at bounding box center [725, 632] width 708 height 38
click at [584, 637] on textarea "Kui soovite reisi broneeridas, siis palun vastatake saadetud pakkumisele emaili…" at bounding box center [725, 632] width 708 height 38
click at [706, 638] on textarea "Kui soovite reisi broneerida, siis palun vastatake saadetud pakkumisele emaili …" at bounding box center [725, 632] width 708 height 38
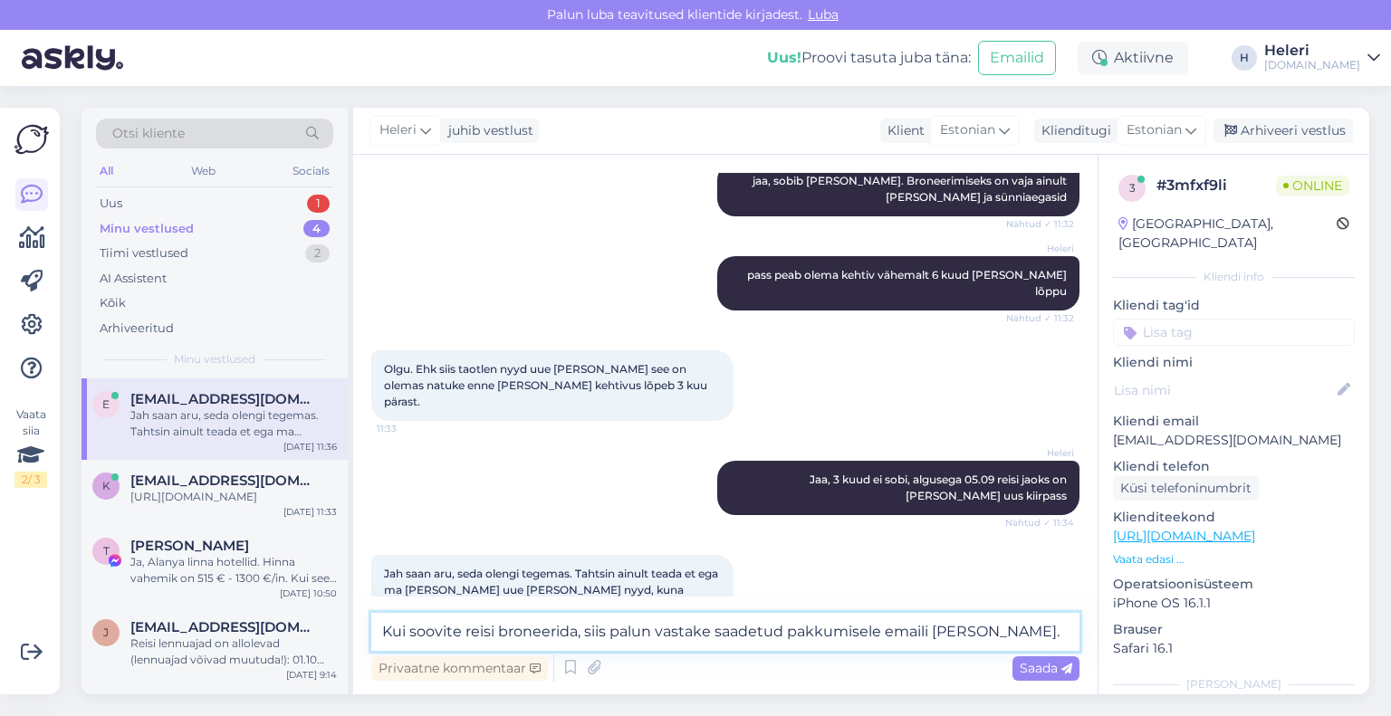
drag, startPoint x: 786, startPoint y: 633, endPoint x: 712, endPoint y: 641, distance: 74.7
click at [712, 641] on textarea "Kui soovite reisi broneerida, siis palun vastake saadetud pakkumisele emaili [P…" at bounding box center [725, 632] width 708 height 38
click at [886, 638] on textarea "Kui soovite reisi broneerida, siis palun vastake pakkumisele emaili [PERSON_NAM…" at bounding box center [725, 632] width 708 height 38
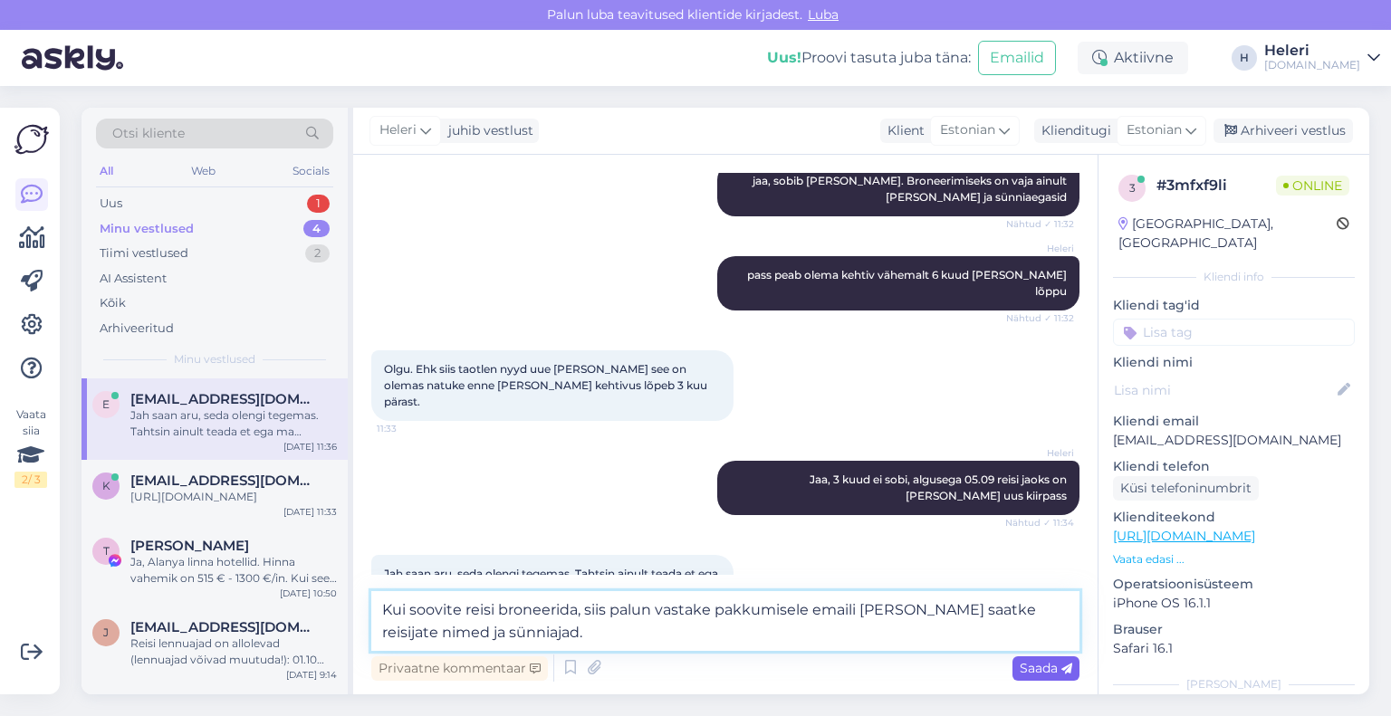
type textarea "Kui soovite reisi broneerida, siis palun vastake pakkumisele emaili [PERSON_NAM…"
click at [1046, 666] on span "Saada" at bounding box center [1046, 668] width 53 height 16
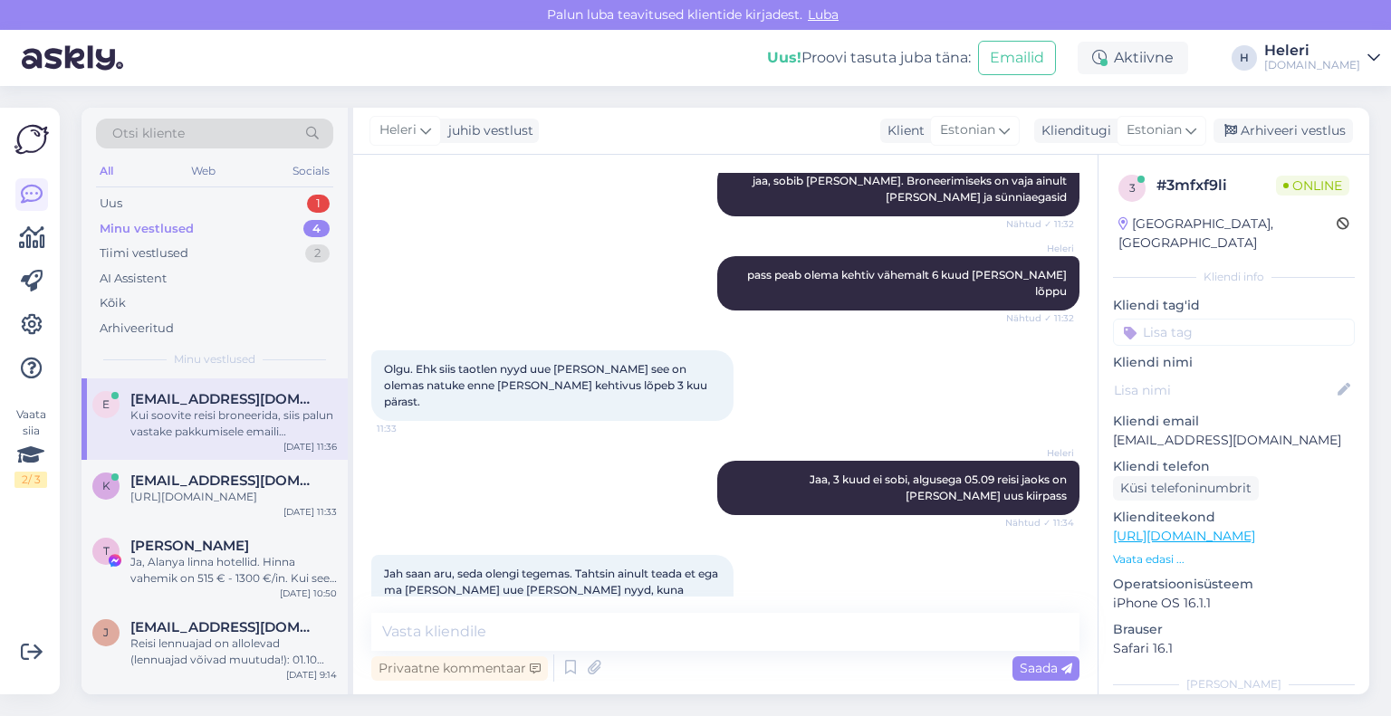
scroll to position [895, 0]
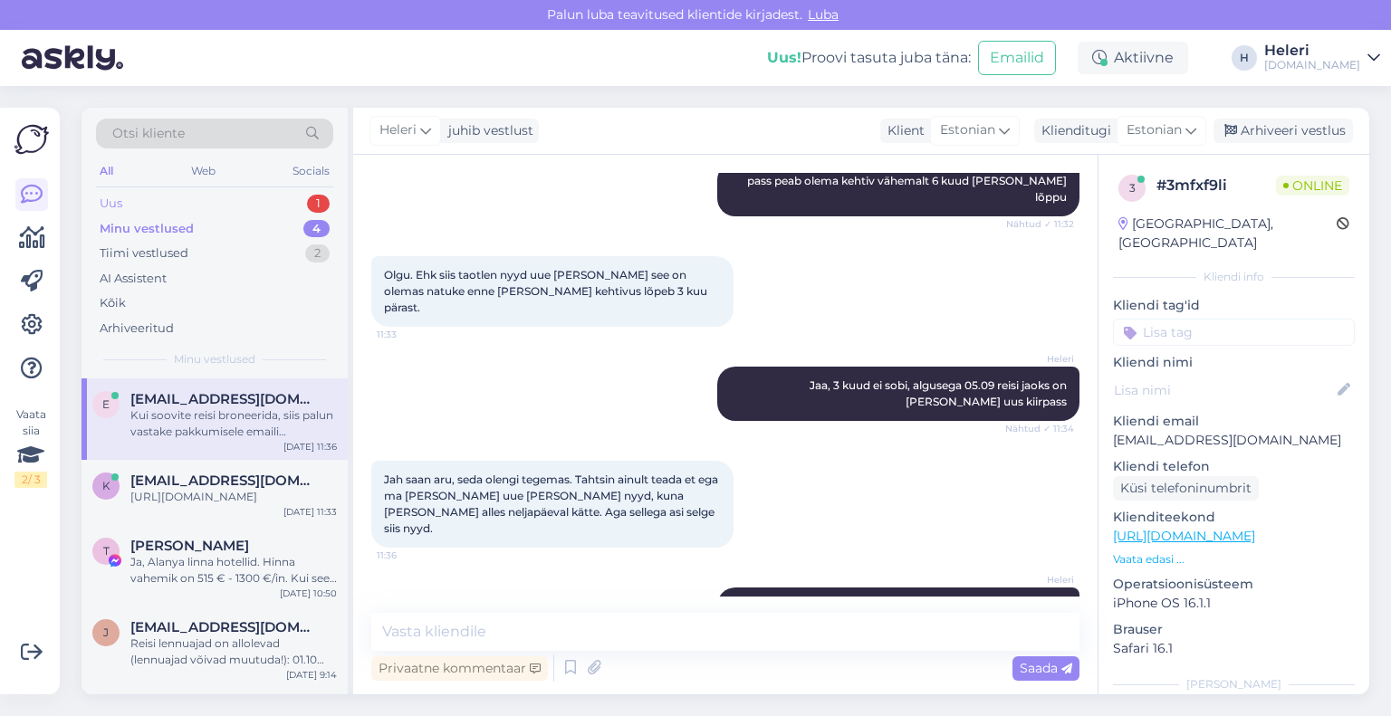
click at [215, 200] on div "Uus 1" at bounding box center [214, 203] width 237 height 25
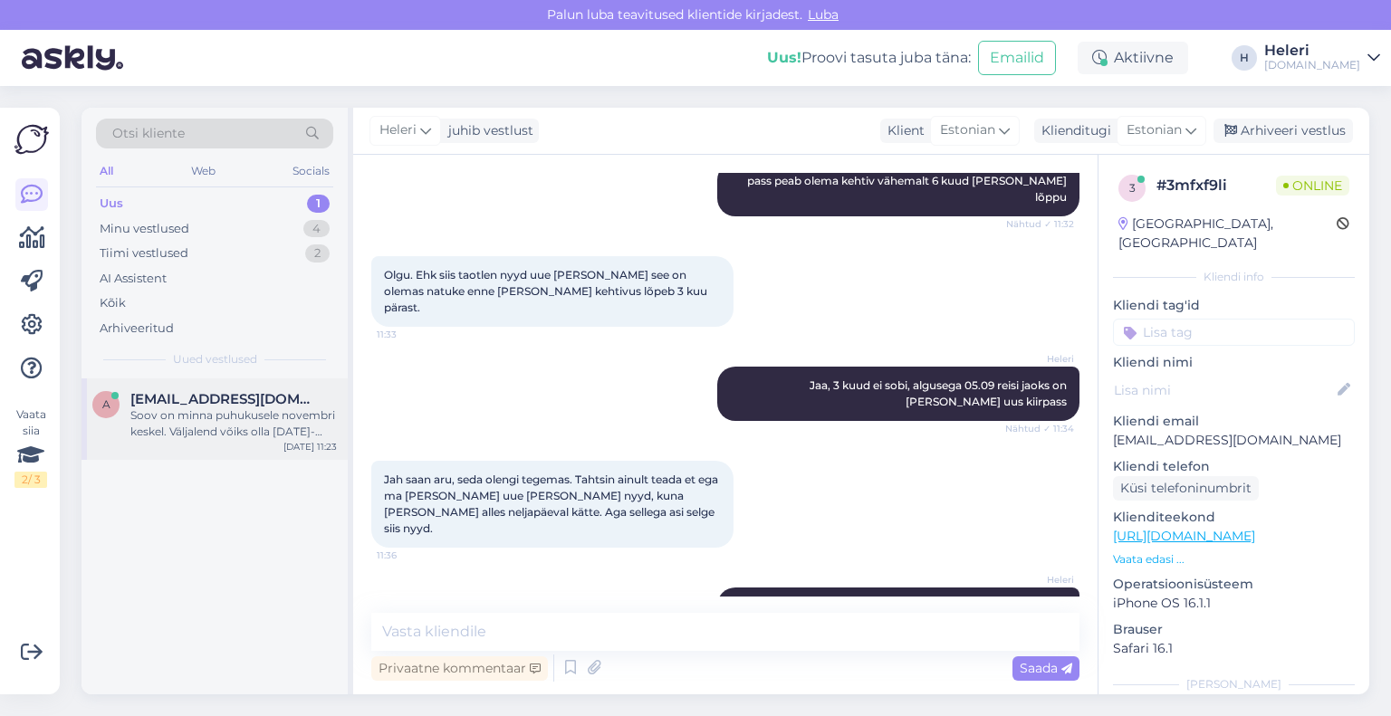
click at [236, 412] on div "Soov on minna puhukusele novembri keskel. Väljalend võiks olla [DATE]-[DATE] va…" at bounding box center [233, 424] width 206 height 33
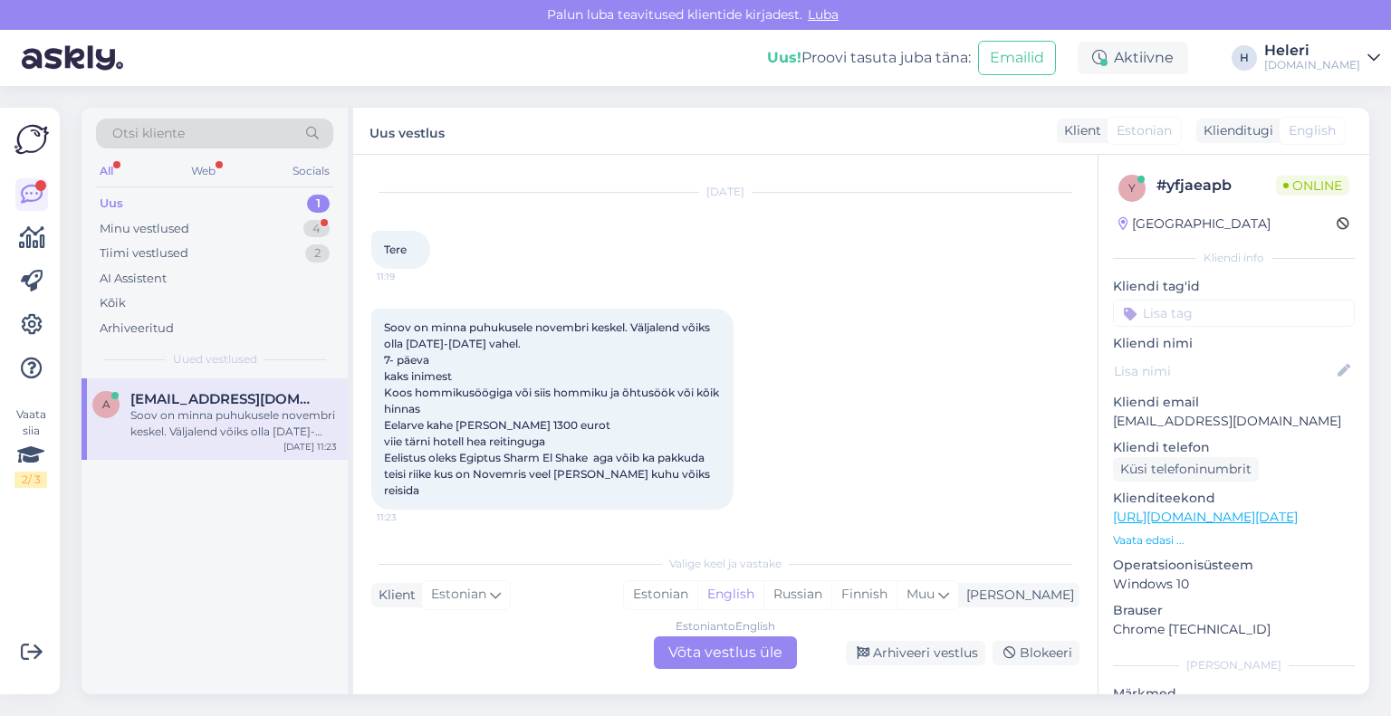
click at [733, 655] on div "Estonian to English Võta vestlus üle" at bounding box center [725, 653] width 143 height 33
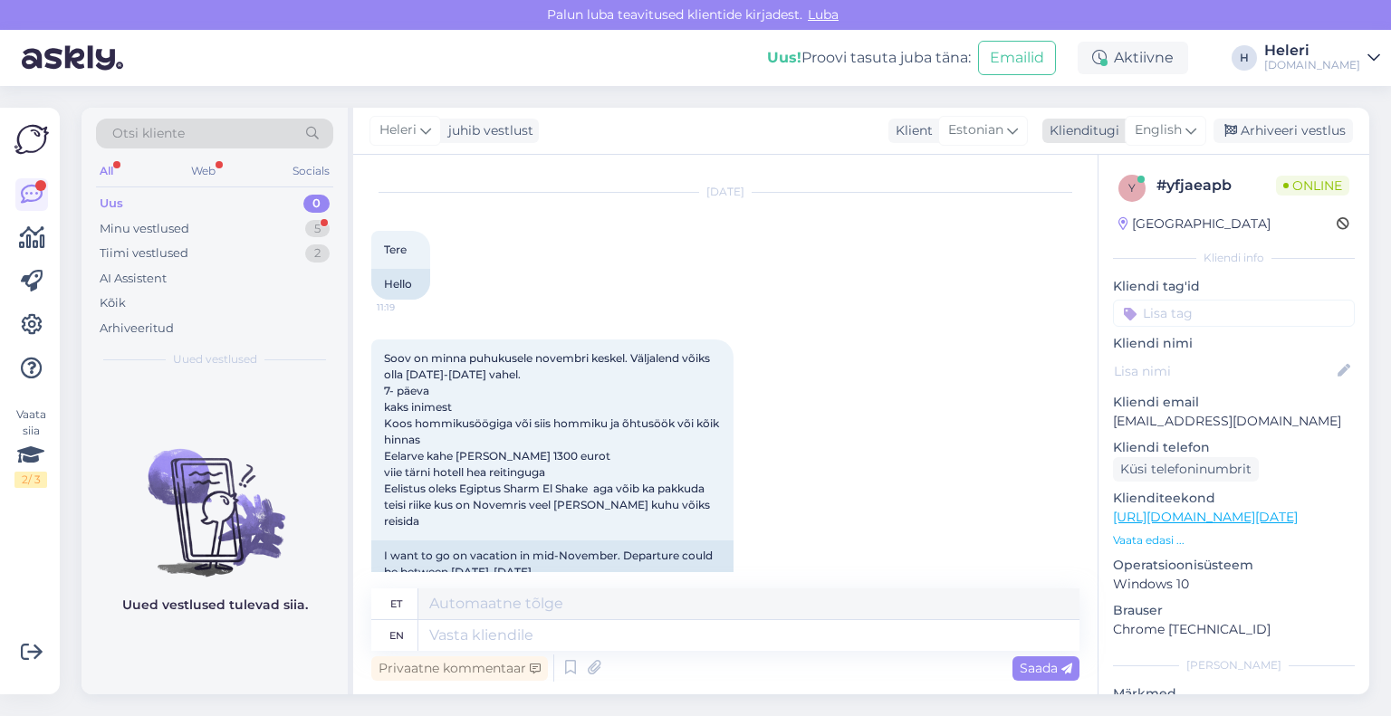
click at [1165, 133] on span "English" at bounding box center [1158, 130] width 47 height 20
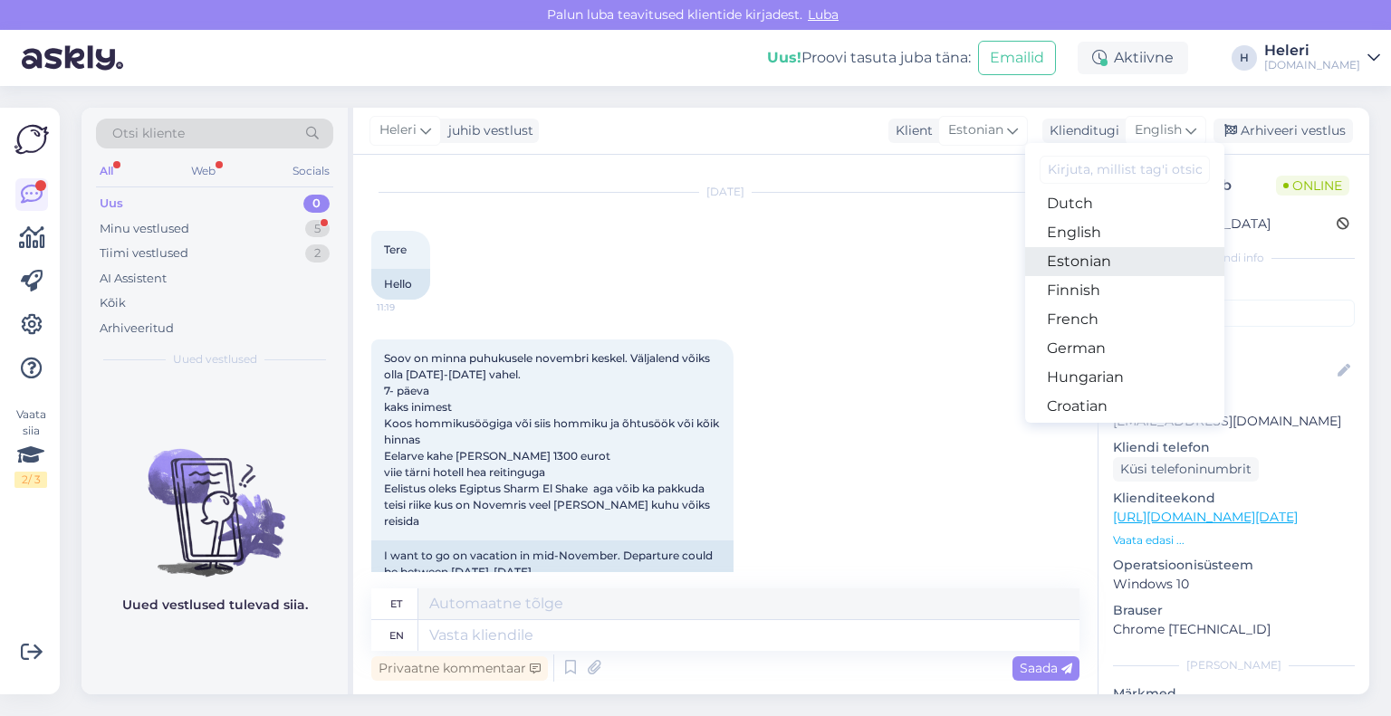
click at [1087, 259] on link "Estonian" at bounding box center [1124, 261] width 199 height 29
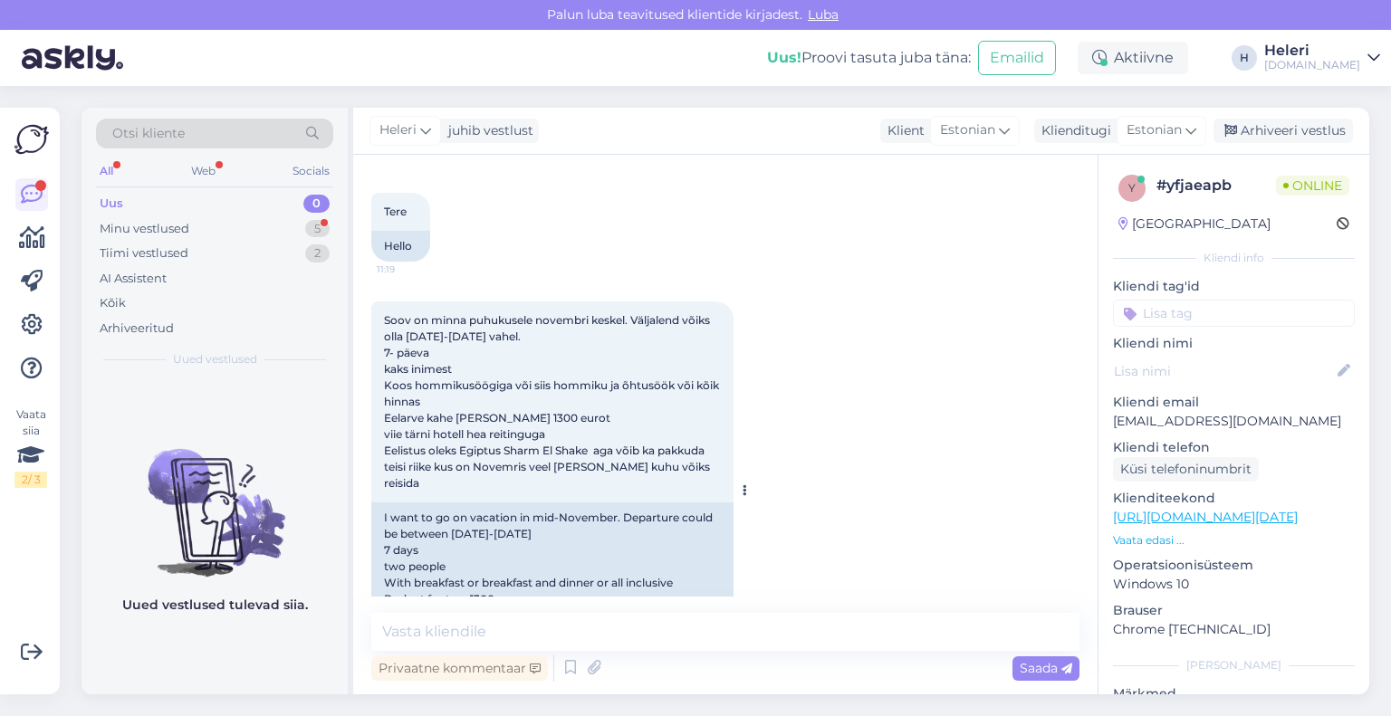
scroll to position [0, 0]
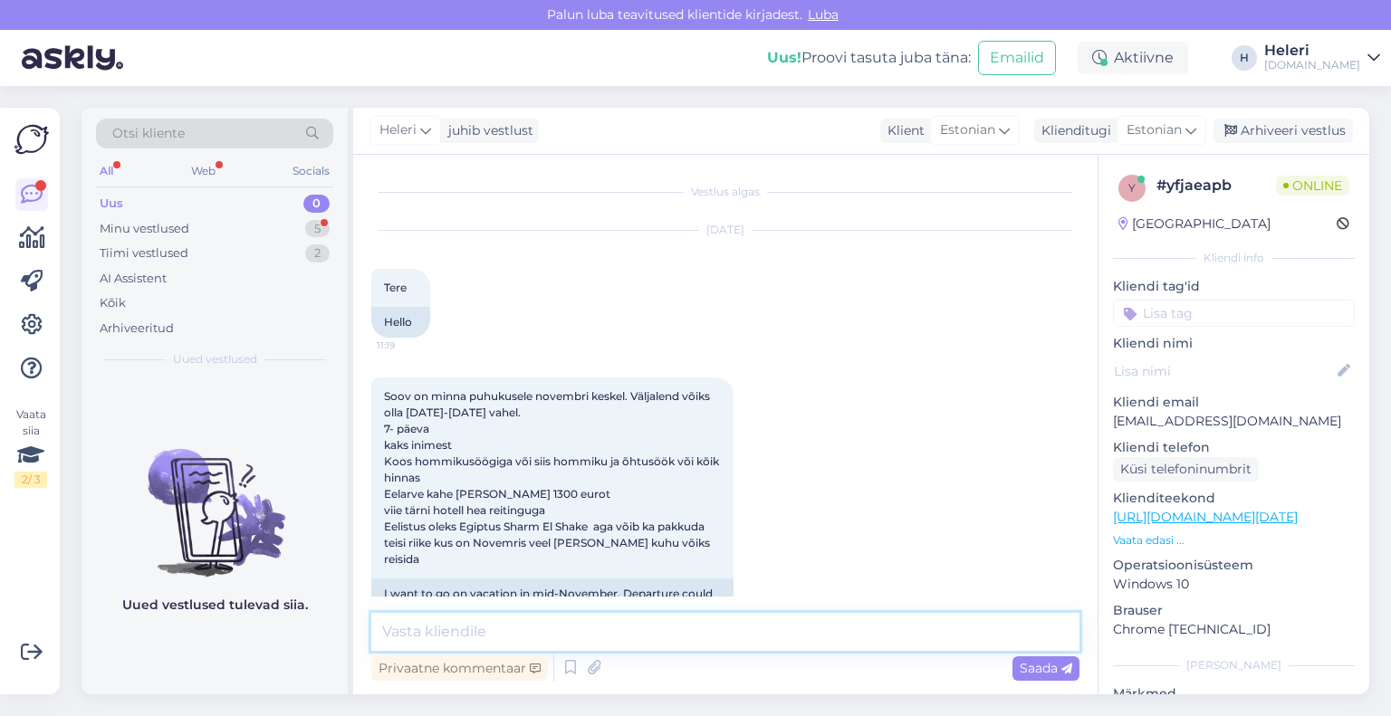
click at [605, 619] on textarea at bounding box center [725, 632] width 708 height 38
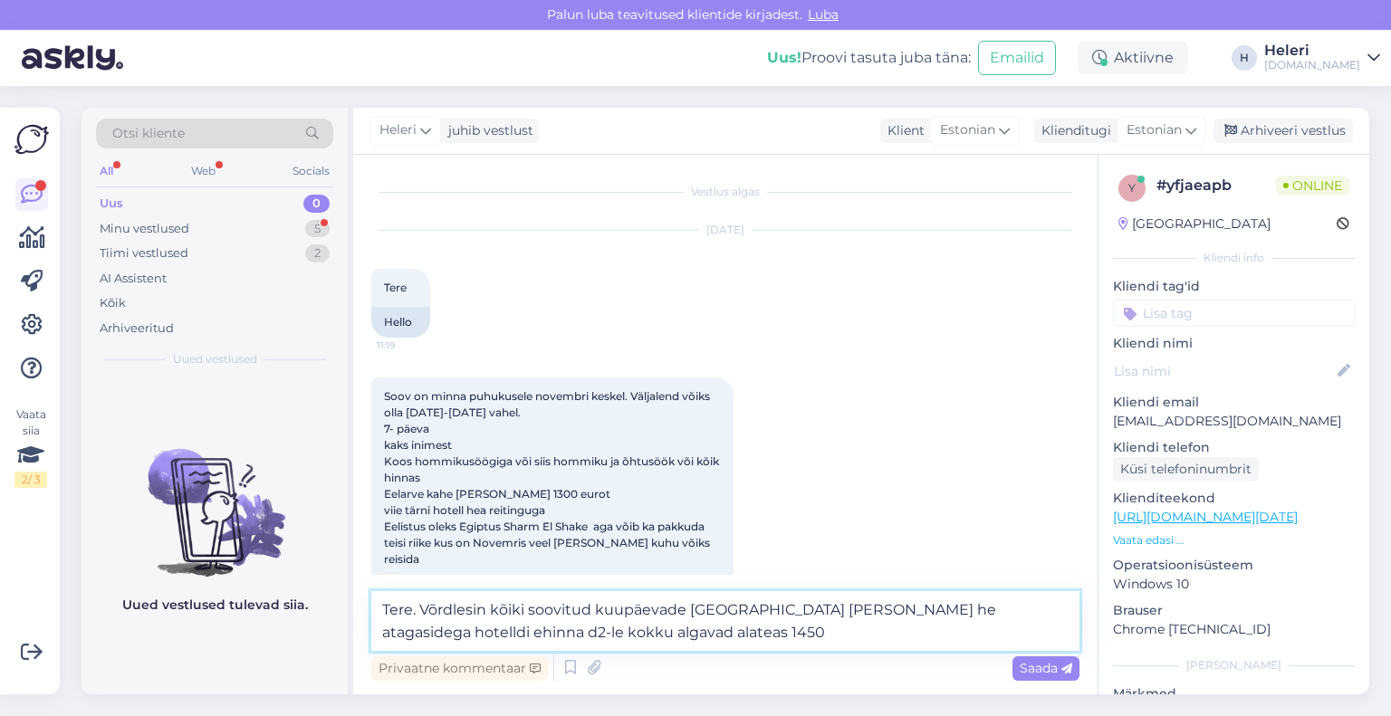
type textarea "Tere. Võrdlesin kõiki soovitud kuupäevade [GEOGRAPHIC_DATA] [PERSON_NAME] he at…"
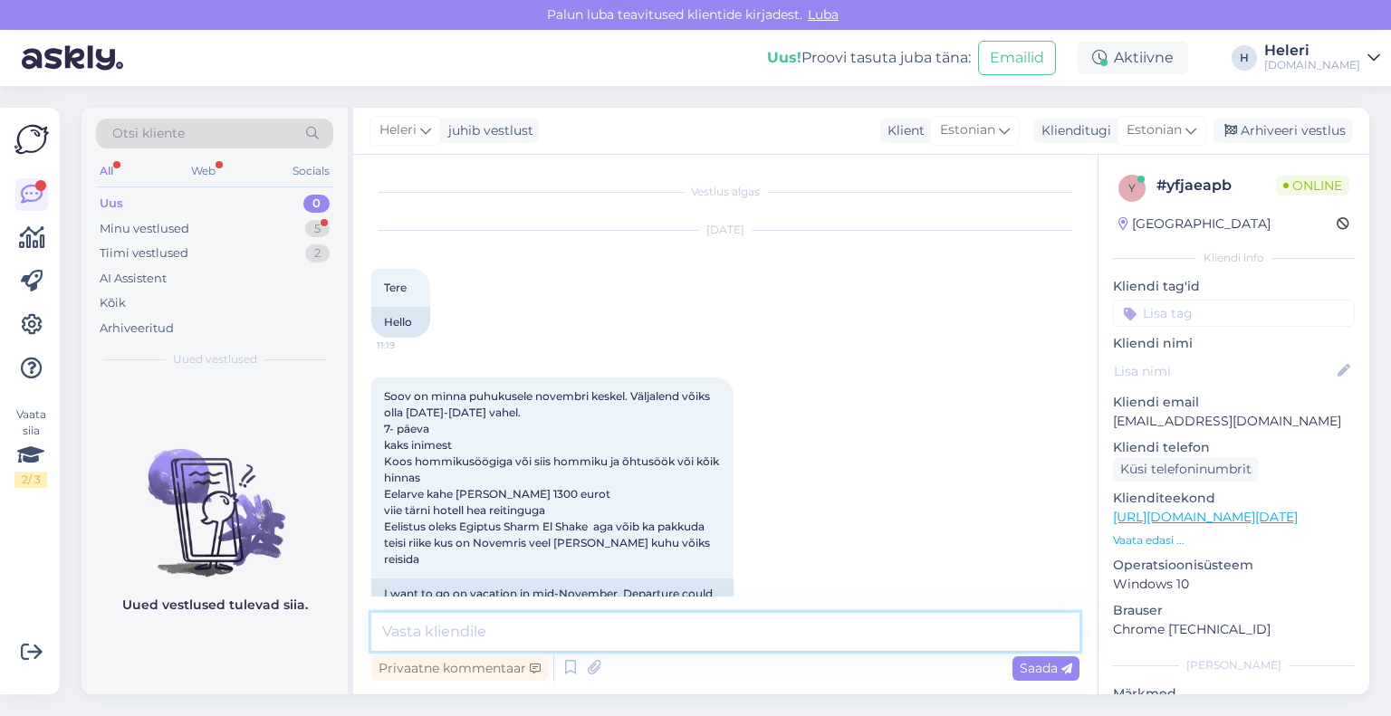
scroll to position [290, 0]
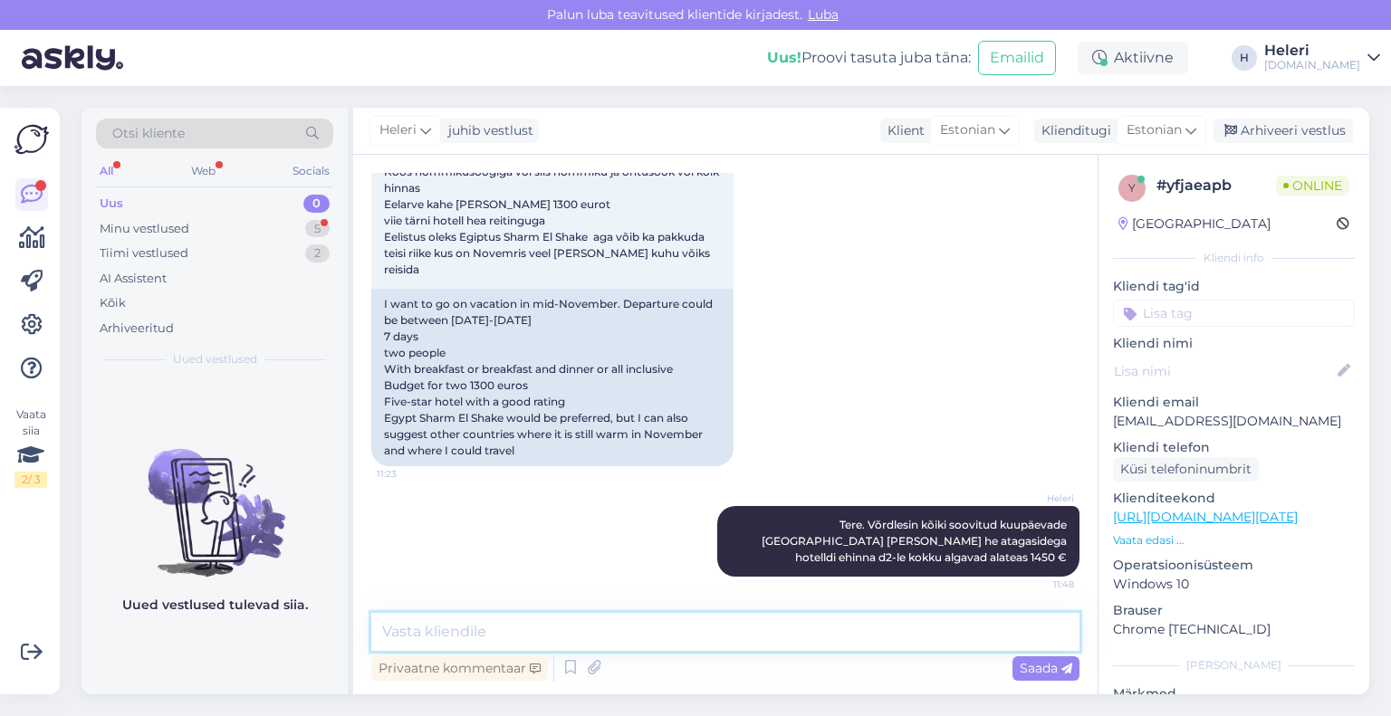
click at [822, 634] on textarea at bounding box center [725, 632] width 708 height 38
click at [803, 638] on textarea at bounding box center [725, 632] width 708 height 38
type textarea "P"
drag, startPoint x: 638, startPoint y: 636, endPoint x: 679, endPoint y: 637, distance: 41.7
click at [682, 637] on textarea "Kas Teile sobivad ka kõrgemate hinadega pakkumised ja saadame hotellivalikut?" at bounding box center [725, 632] width 708 height 38
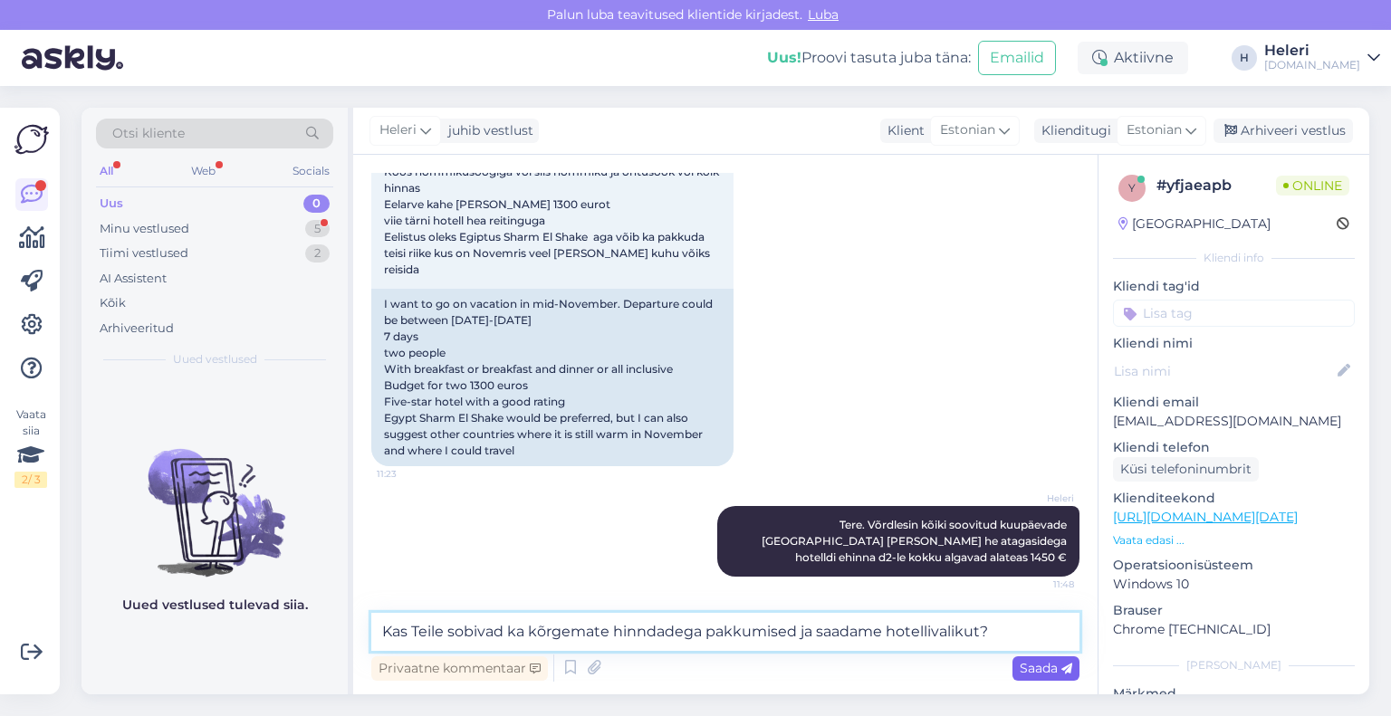
type textarea "Kas Teile sobivad ka kõrgemate hinndadega pakkumised ja saadame hotellivalikut?"
click at [1022, 664] on span "Saada" at bounding box center [1046, 668] width 53 height 16
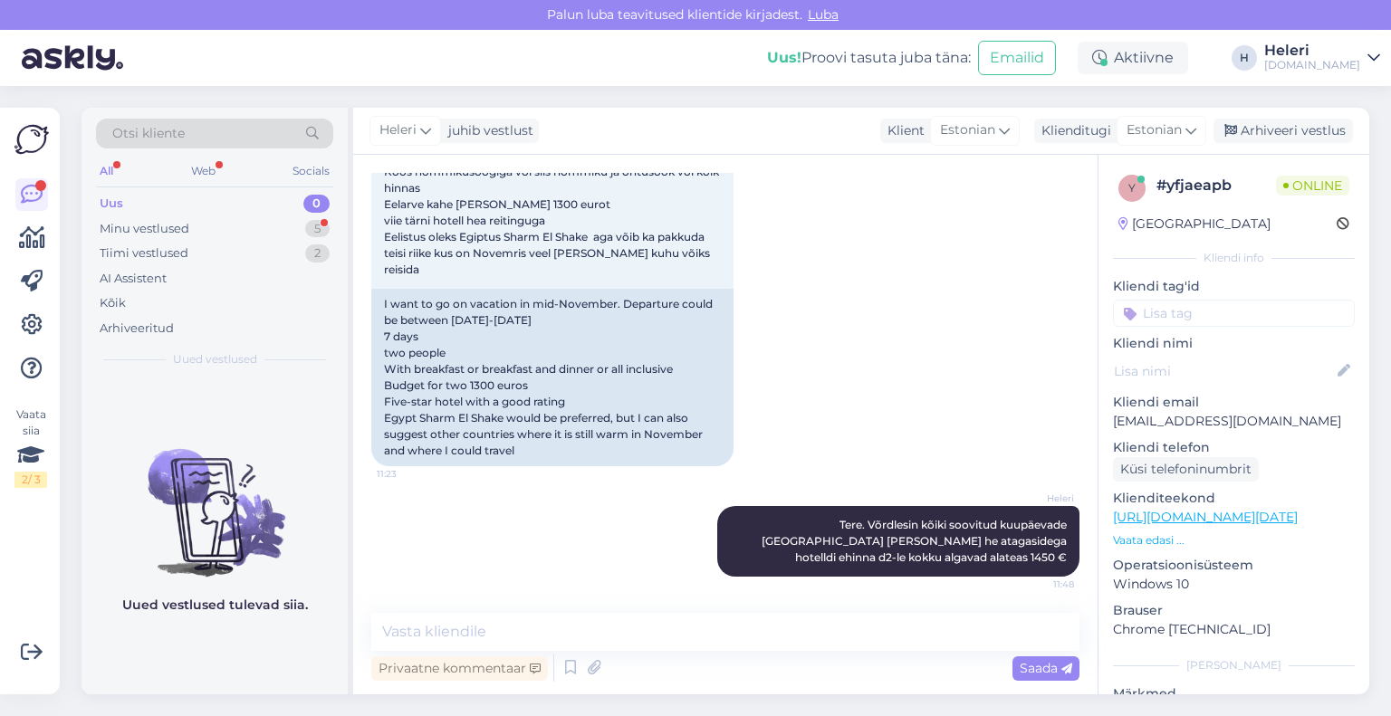
scroll to position [384, 0]
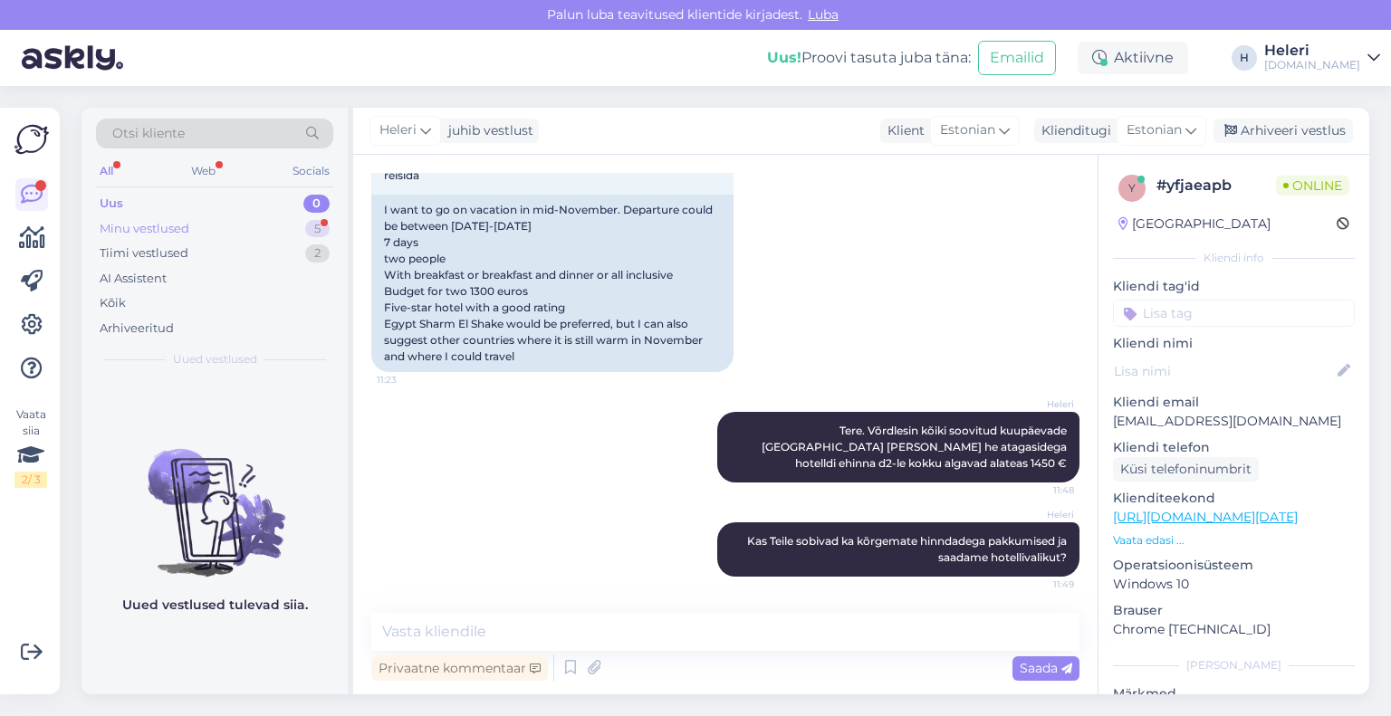
click at [187, 227] on div "Minu vestlused" at bounding box center [145, 229] width 90 height 18
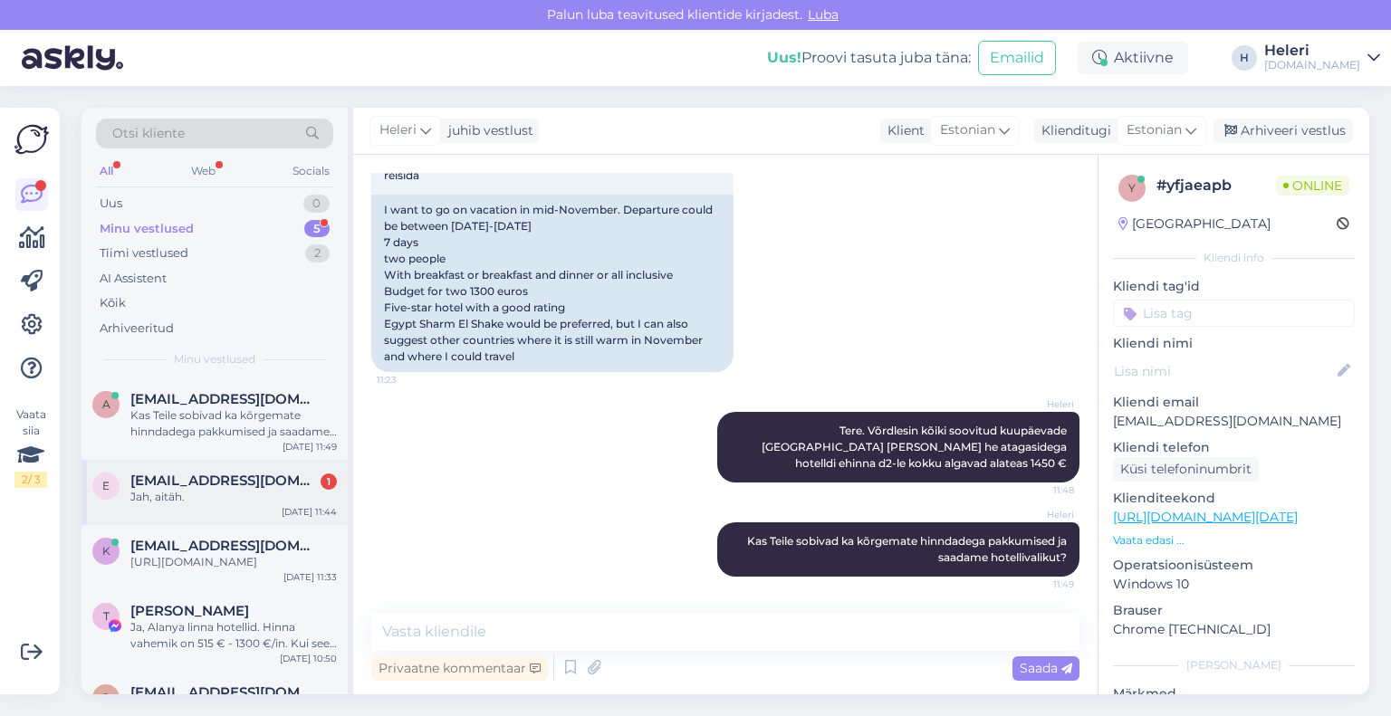
click at [250, 502] on div "Jah, aitäh." at bounding box center [233, 497] width 206 height 16
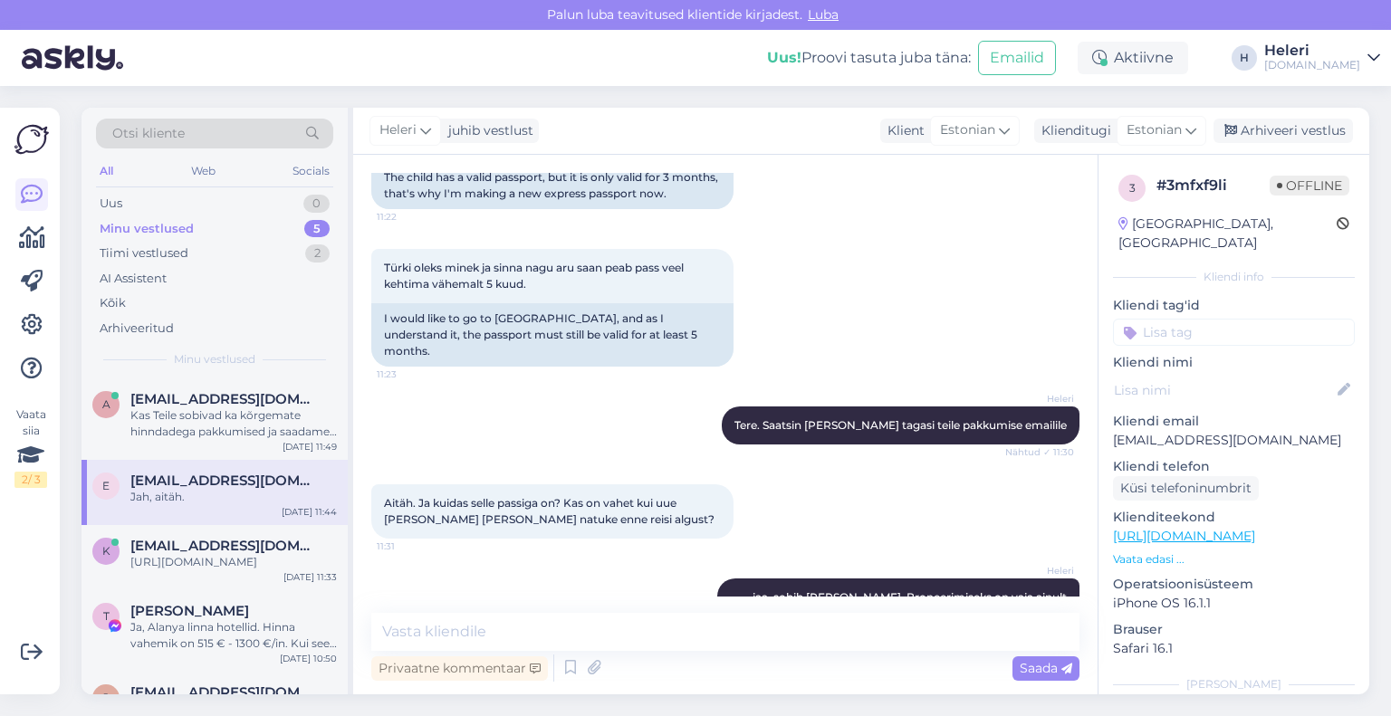
scroll to position [973, 0]
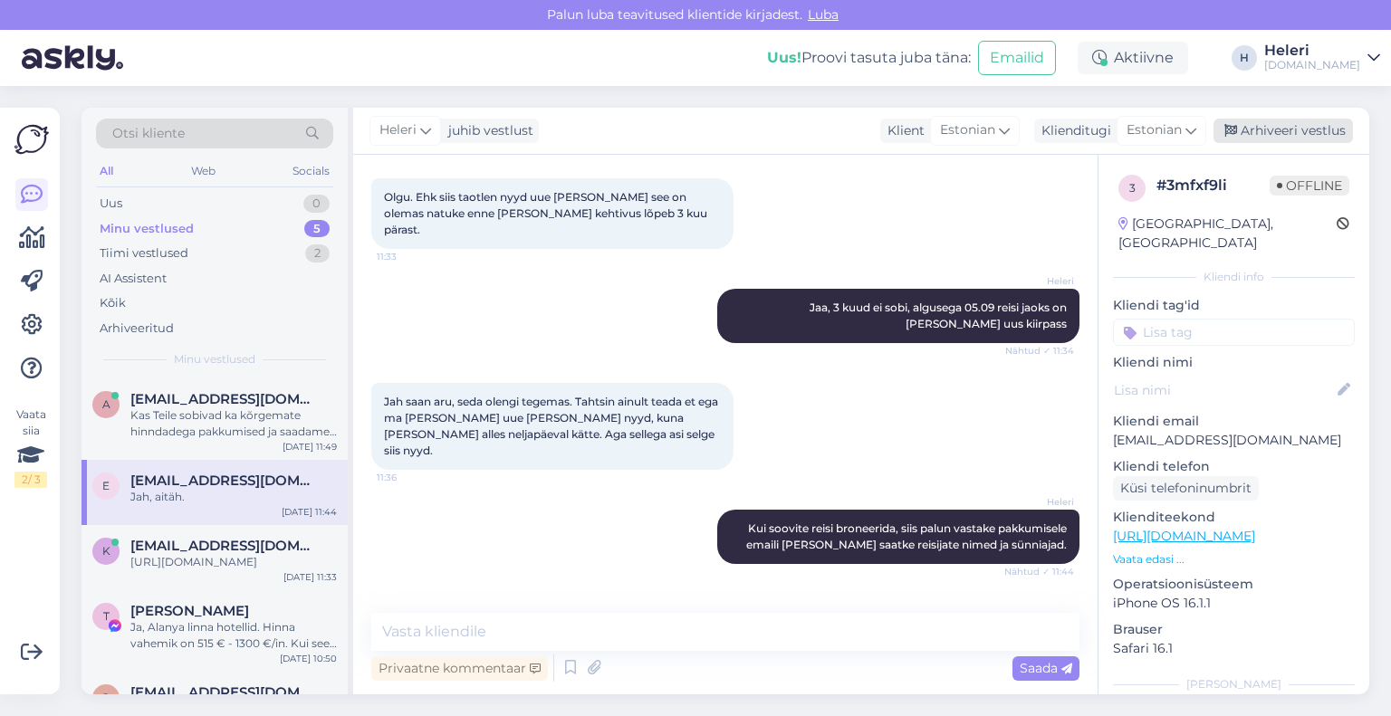
click at [1271, 130] on div "Arhiveeri vestlus" at bounding box center [1282, 131] width 139 height 24
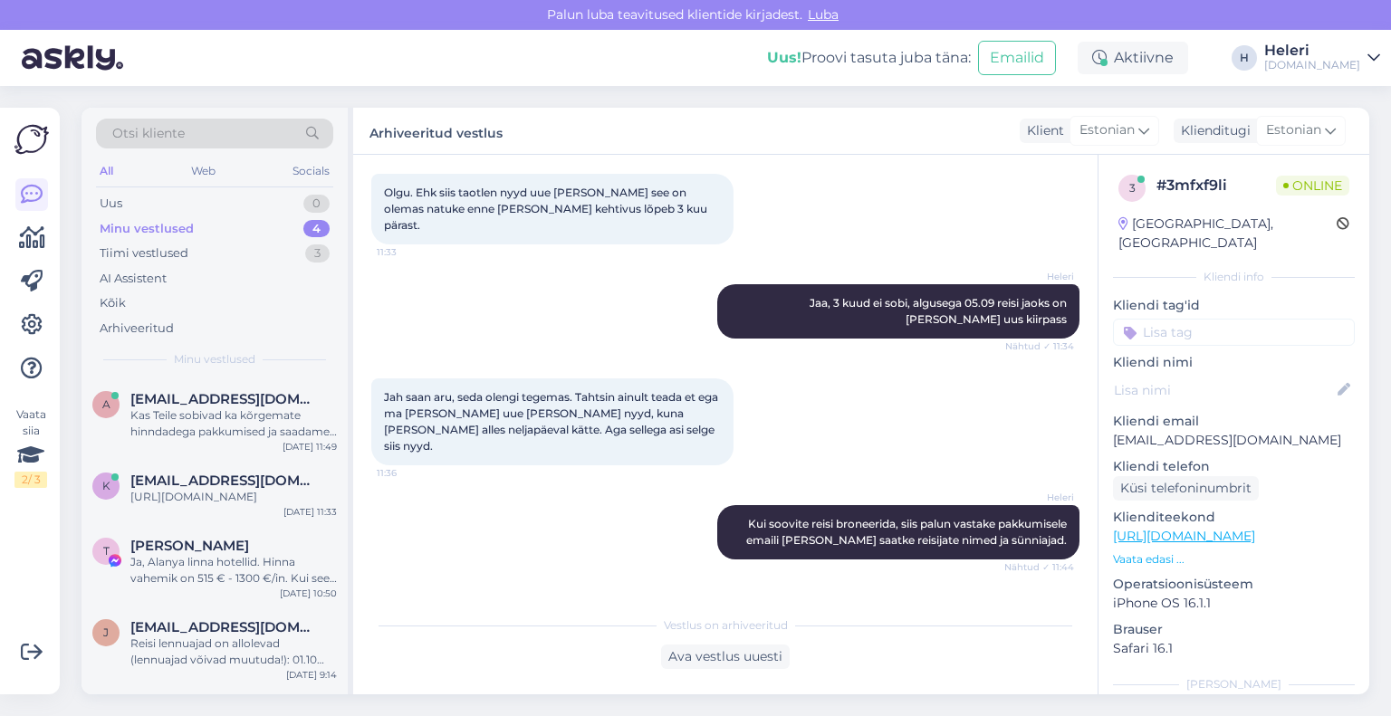
scroll to position [978, 0]
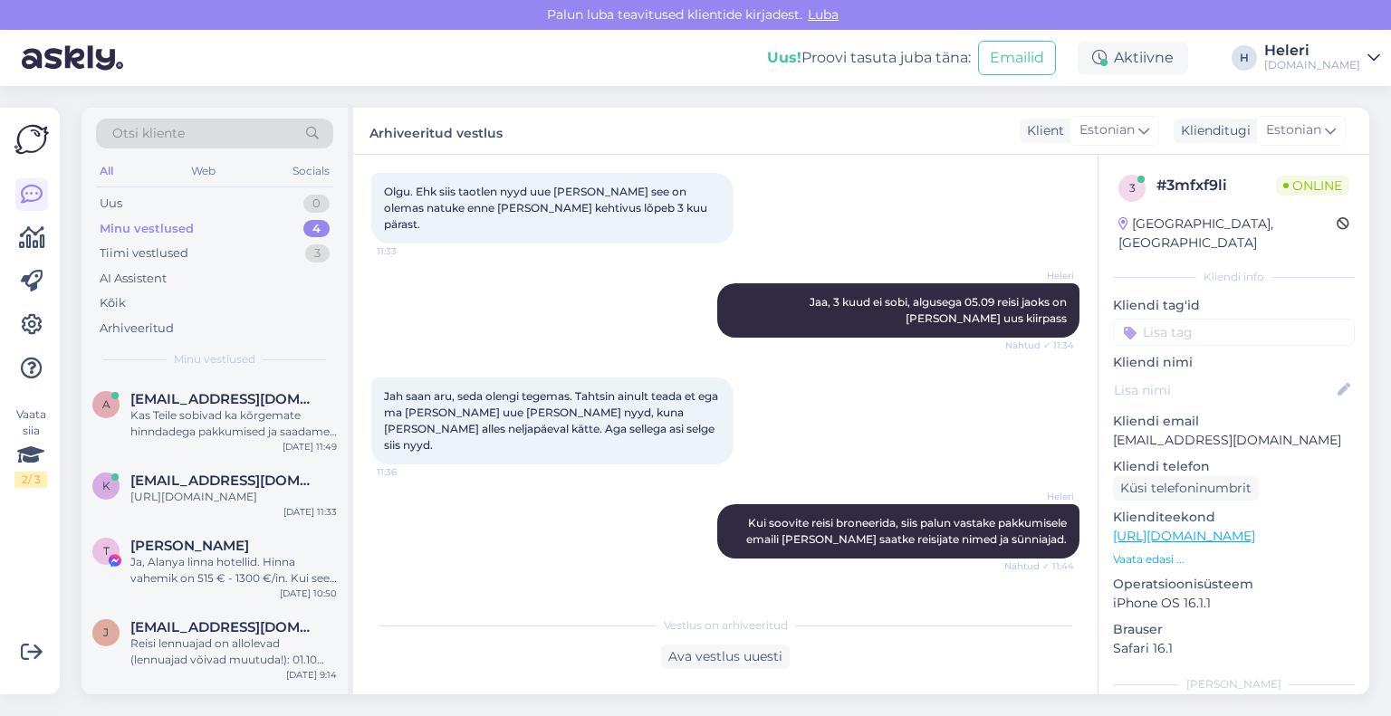
drag, startPoint x: 227, startPoint y: 228, endPoint x: 232, endPoint y: 238, distance: 10.9
click at [227, 227] on div "Minu vestlused 4" at bounding box center [214, 228] width 237 height 25
click at [254, 410] on div "Kas Teile sobivad ka kõrgemate hinndadega pakkumised ja saadame hotellivalikut?" at bounding box center [233, 424] width 206 height 33
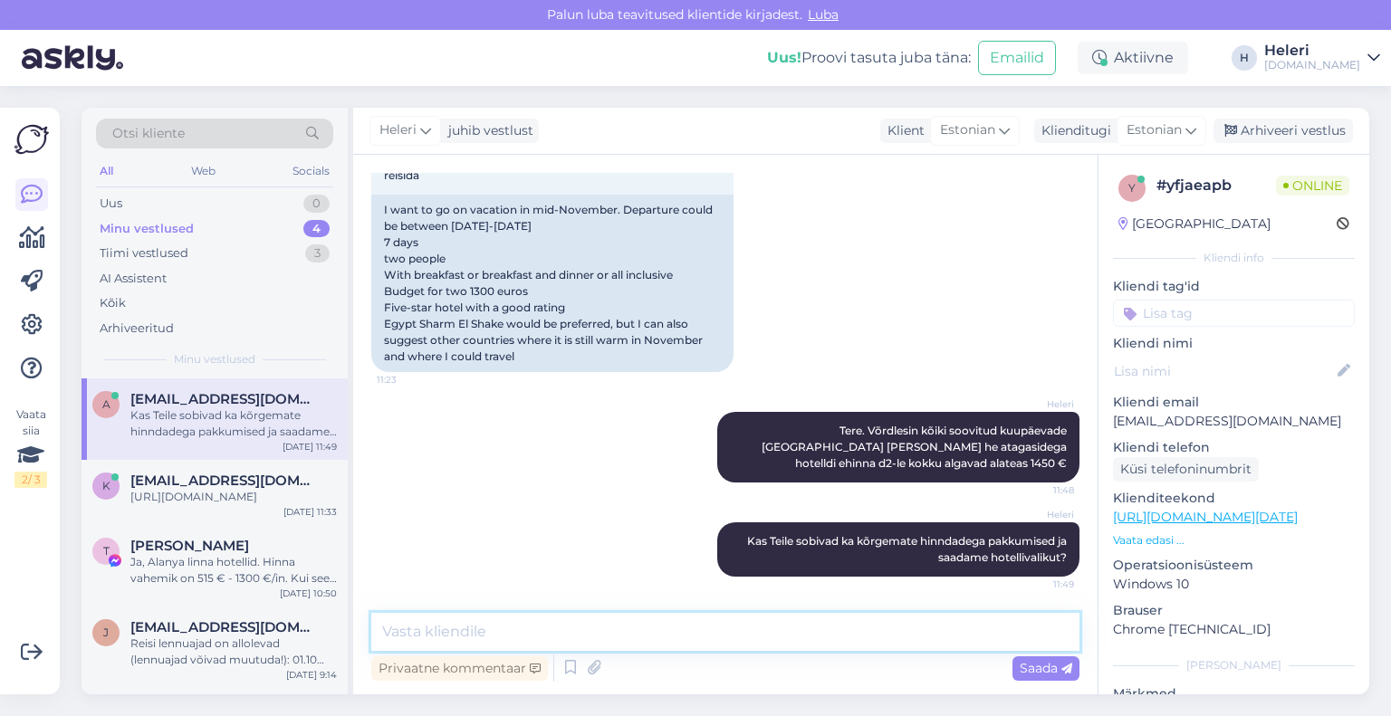
drag, startPoint x: 682, startPoint y: 626, endPoint x: 721, endPoint y: 519, distance: 113.7
click at [683, 626] on textarea at bounding box center [725, 632] width 708 height 38
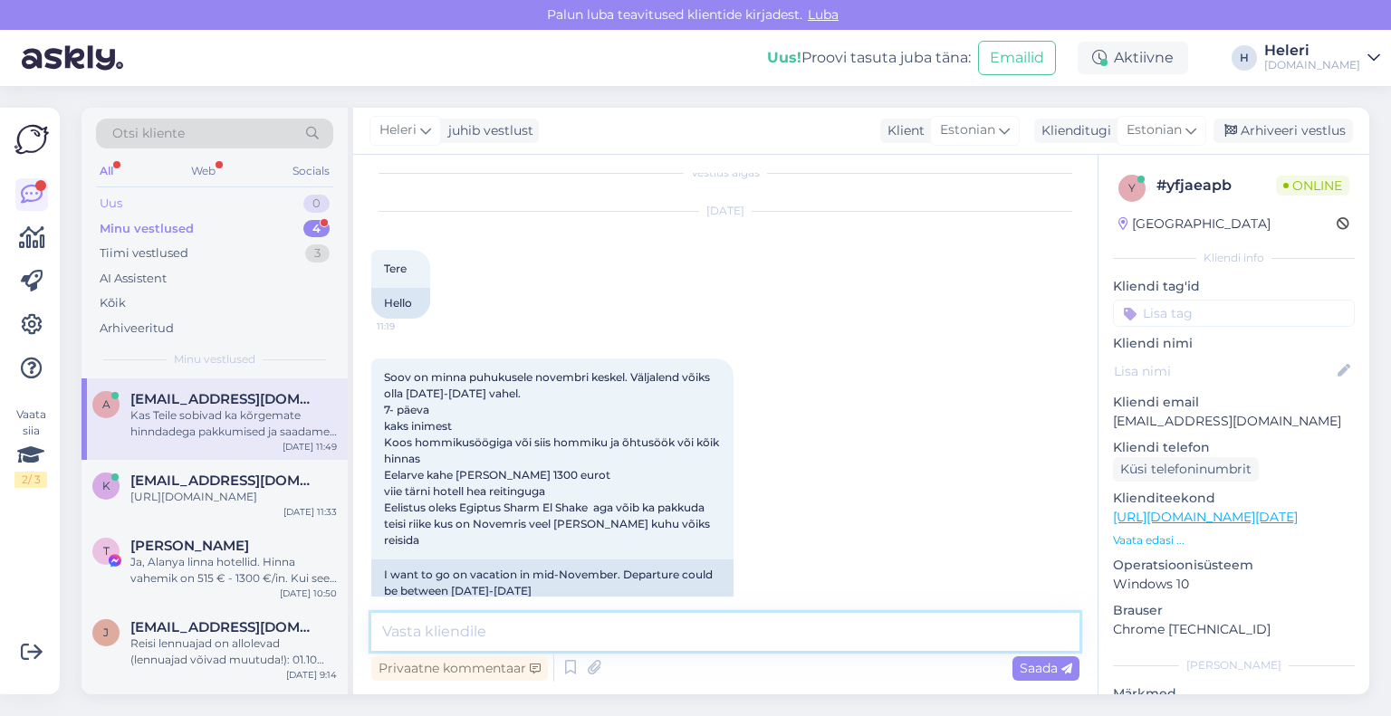
scroll to position [0, 0]
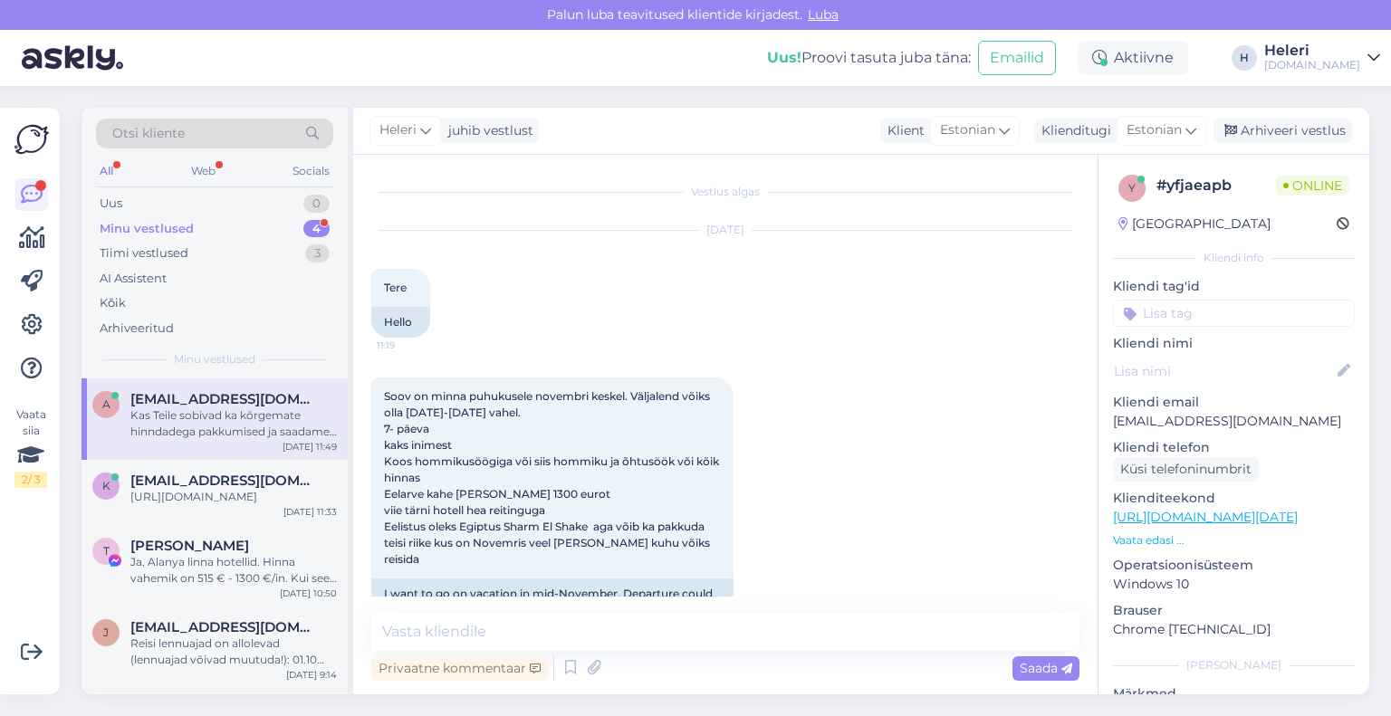
click at [183, 226] on div "Minu vestlused" at bounding box center [147, 229] width 94 height 18
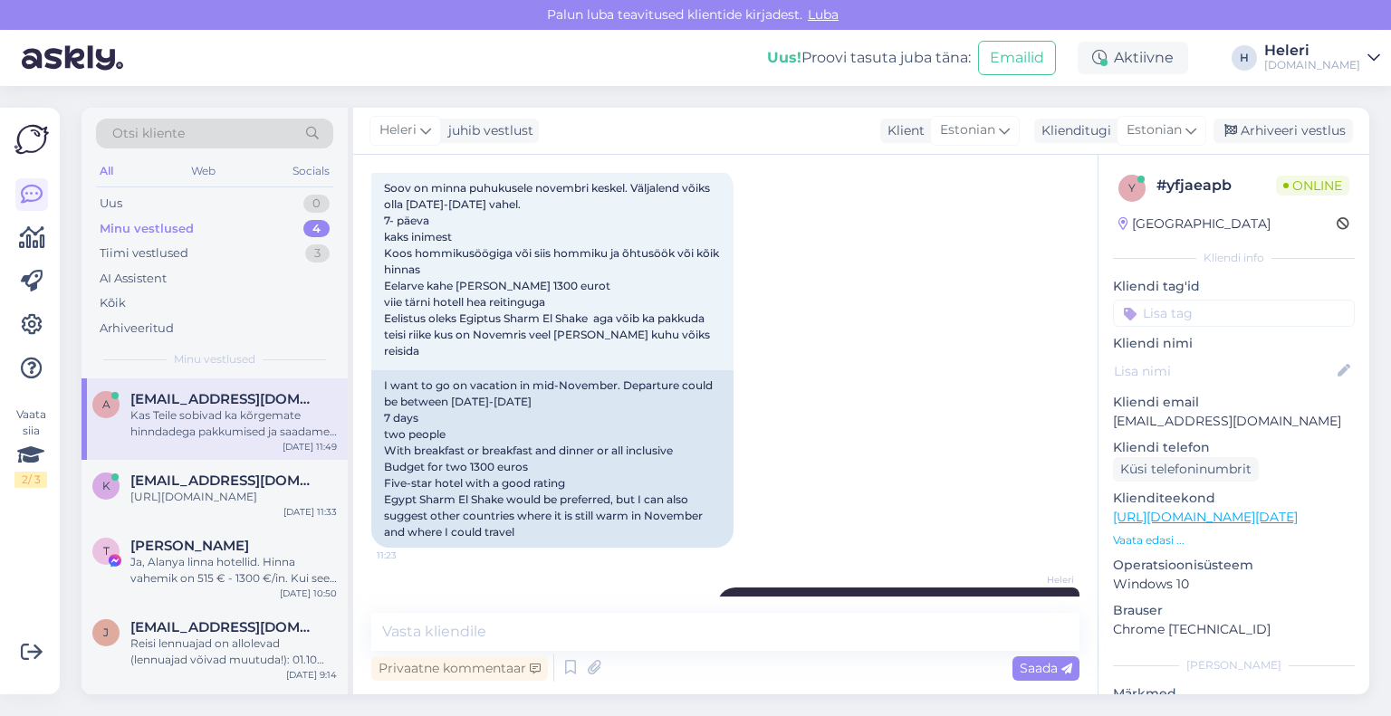
scroll to position [384, 0]
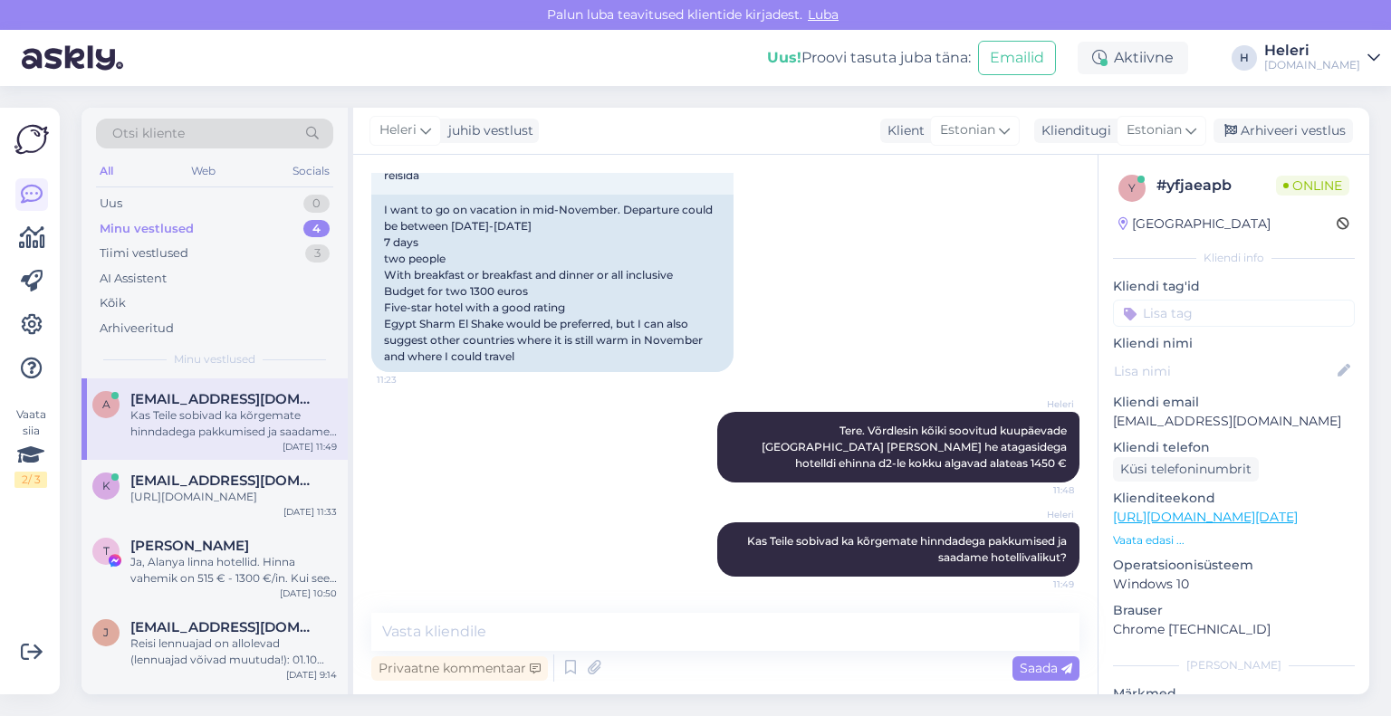
click at [1188, 515] on link "[URL][DOMAIN_NAME][DATE]" at bounding box center [1205, 517] width 185 height 16
click at [187, 231] on div "Minu vestlused" at bounding box center [147, 229] width 94 height 18
click at [241, 434] on div "Kas Teile sobivad ka kõrgemate hinndadega pakkumised ja saadame hotellivalikut?" at bounding box center [233, 424] width 206 height 33
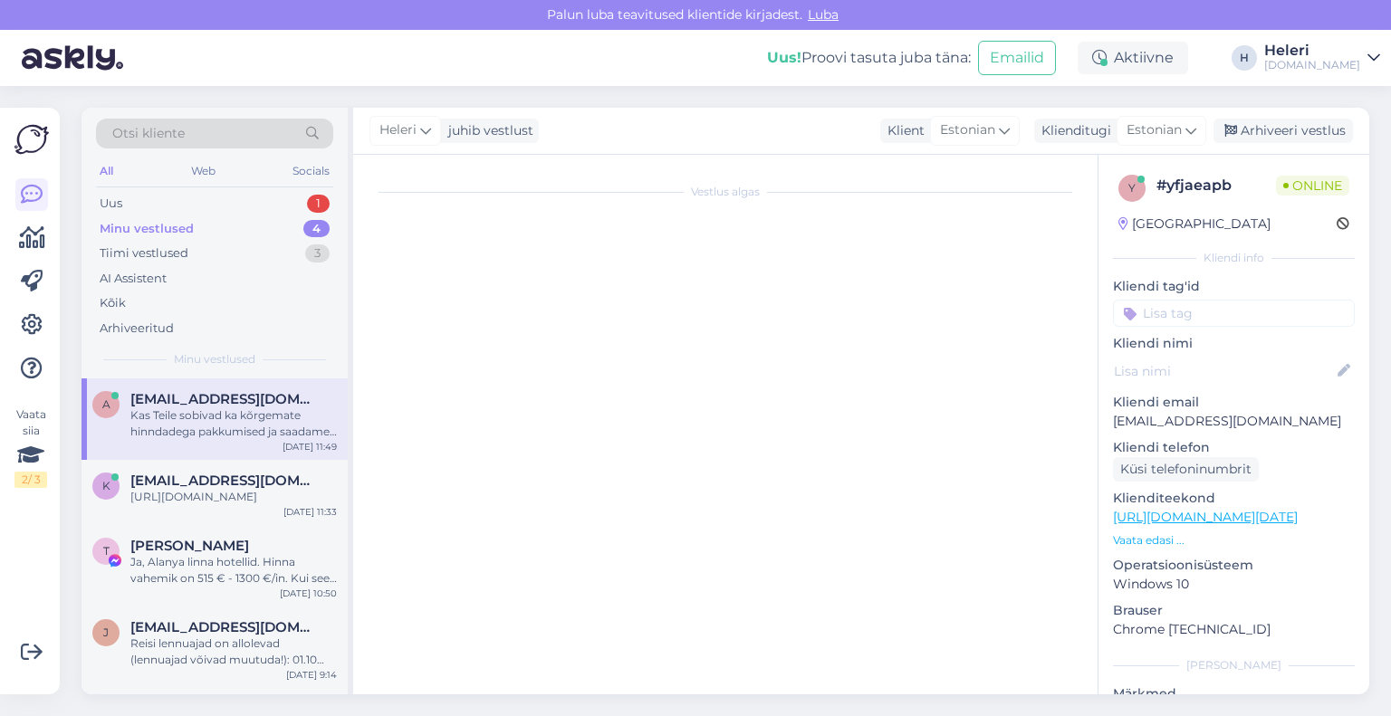
scroll to position [0, 0]
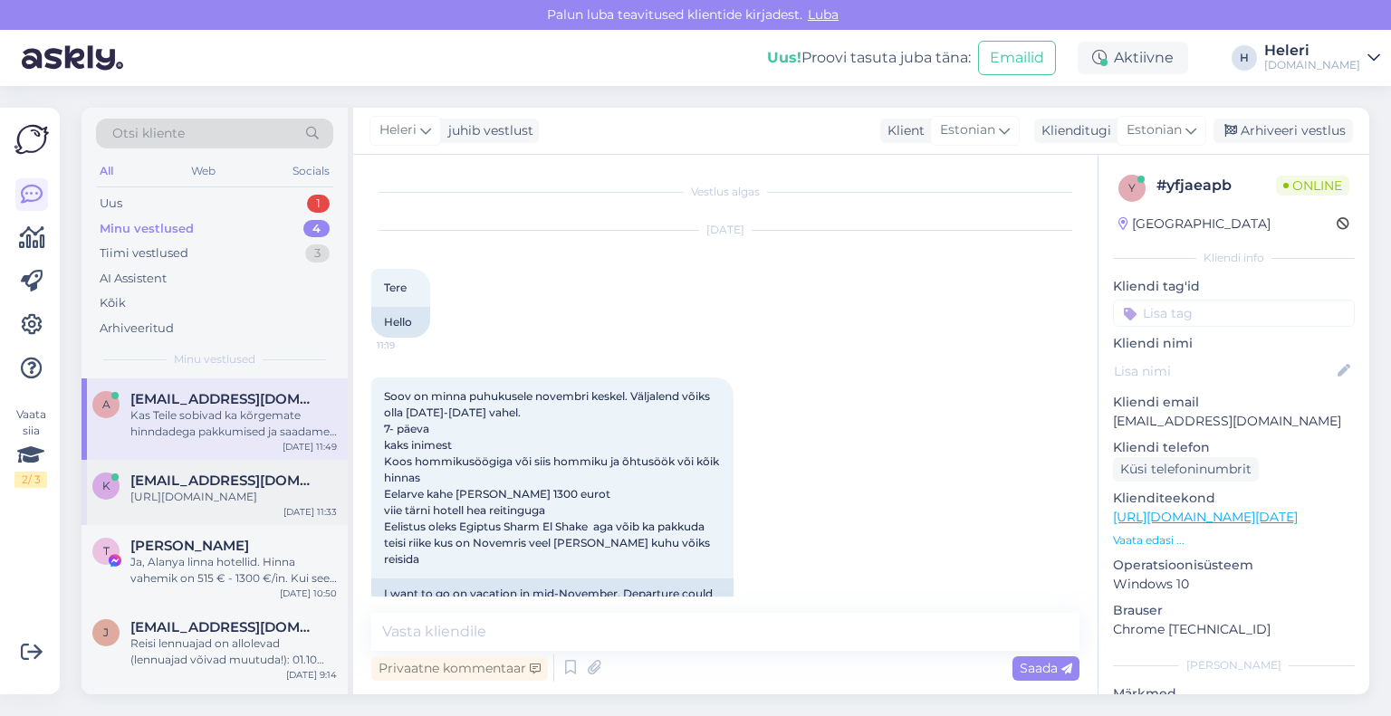
click at [243, 492] on div "[URL][DOMAIN_NAME]" at bounding box center [233, 497] width 206 height 16
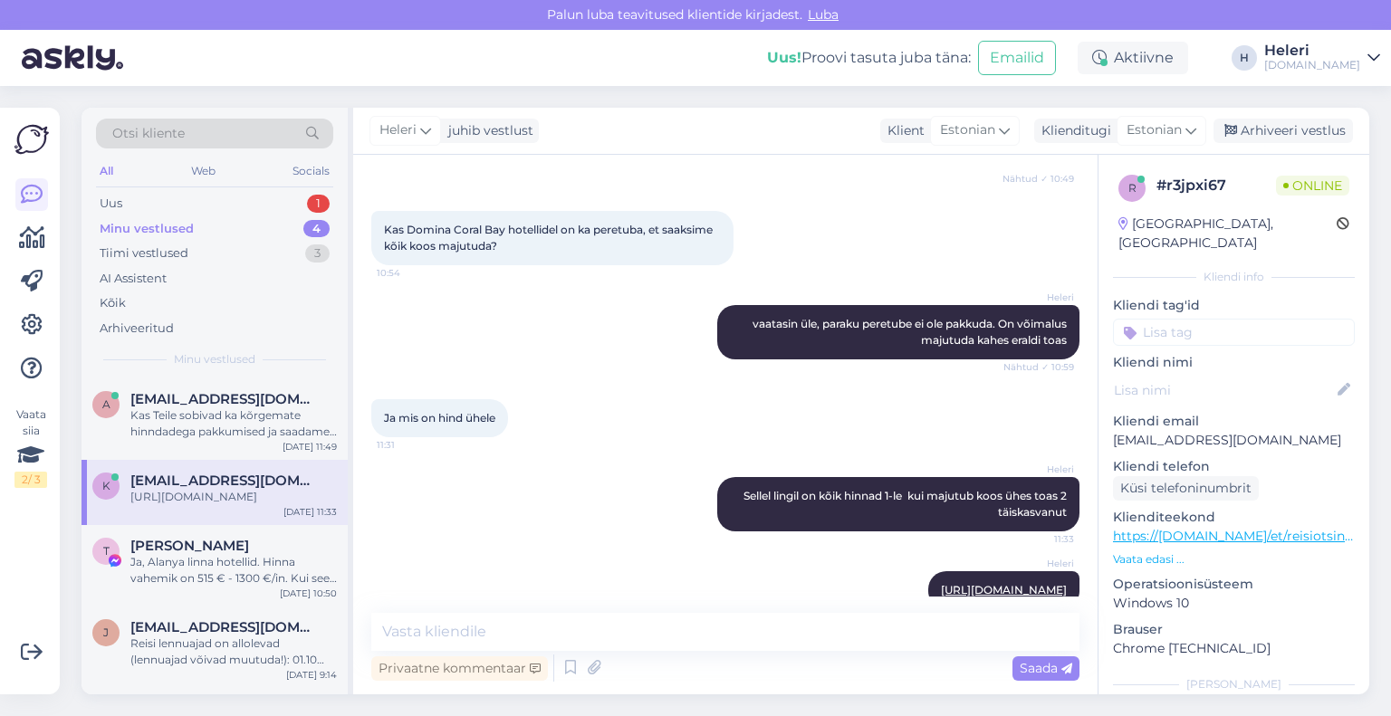
click at [614, 510] on div "Heleri Sellel lingil on kõik hinnad 1-le kui majutub koos ühes toas 2 täiskasva…" at bounding box center [725, 504] width 708 height 94
click at [154, 197] on div "Uus 1" at bounding box center [214, 203] width 237 height 25
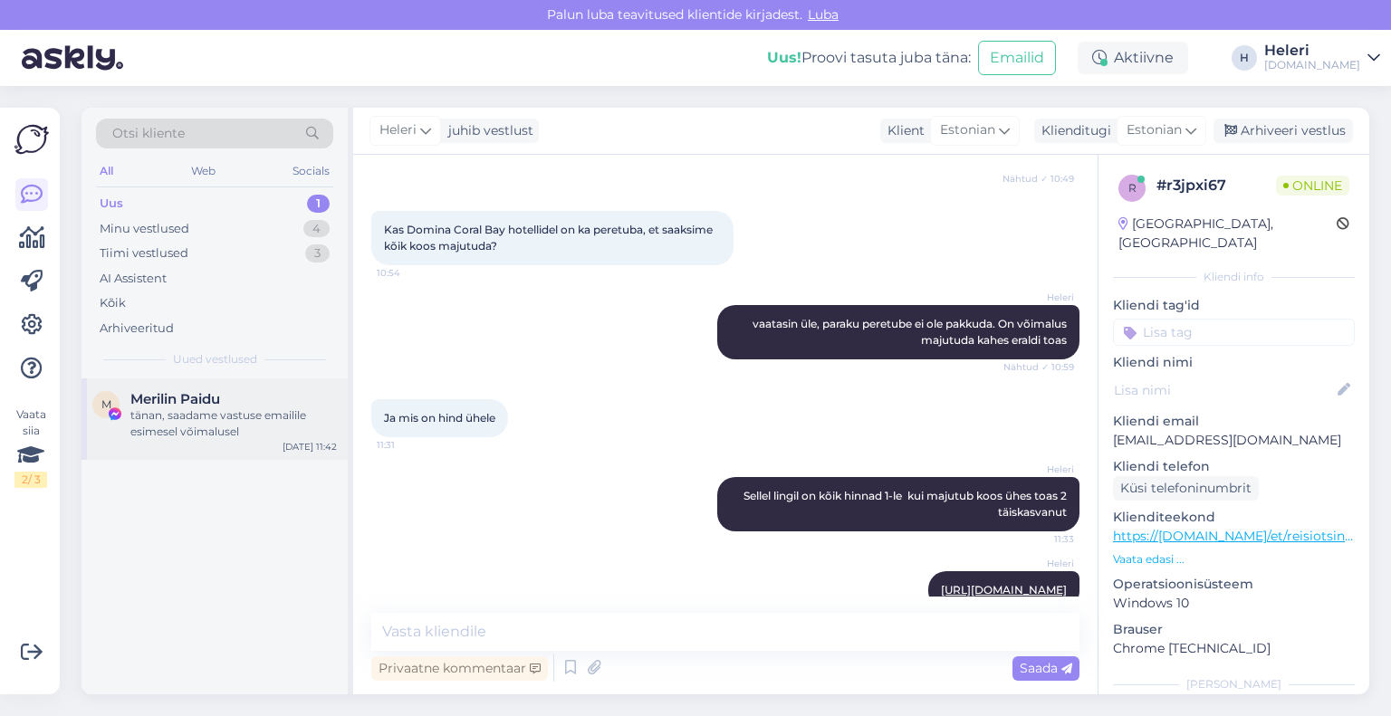
click at [196, 425] on div "tänan, saadame vastuse emailile esimesel võimalusel" at bounding box center [233, 424] width 206 height 33
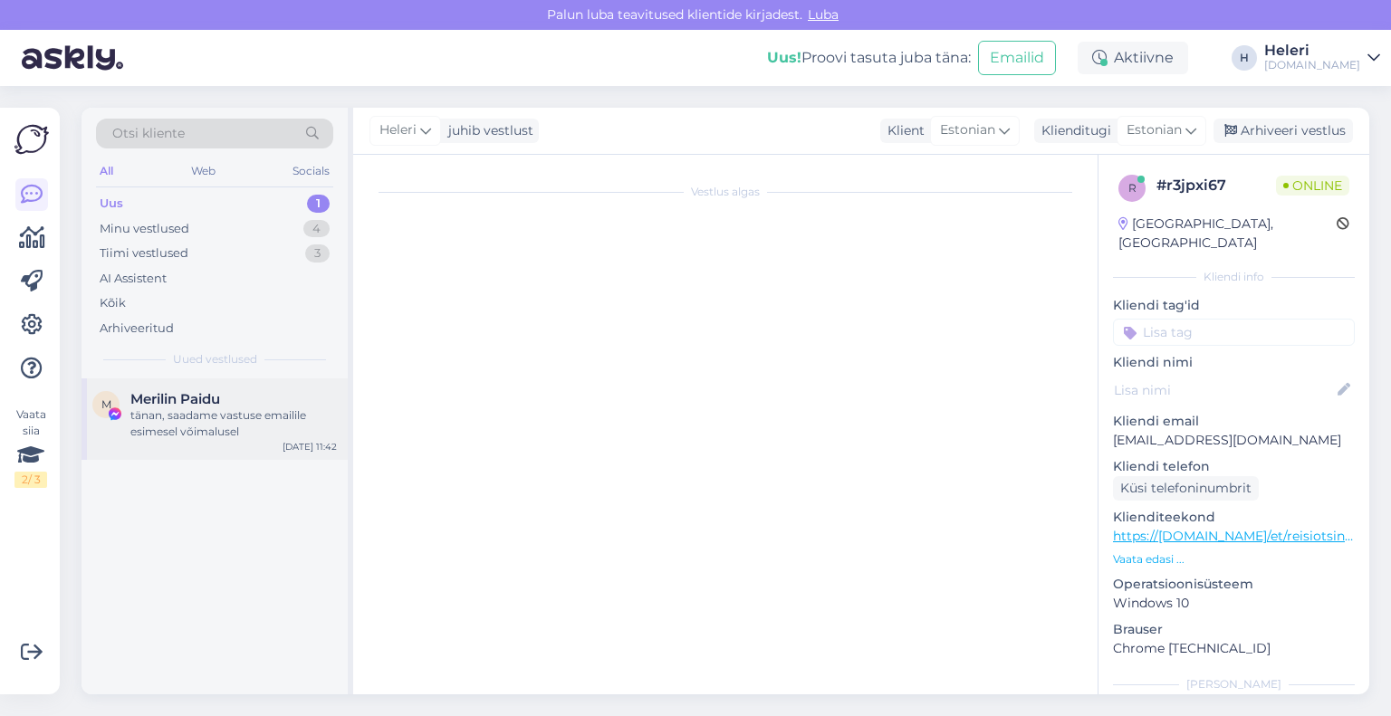
scroll to position [1110, 0]
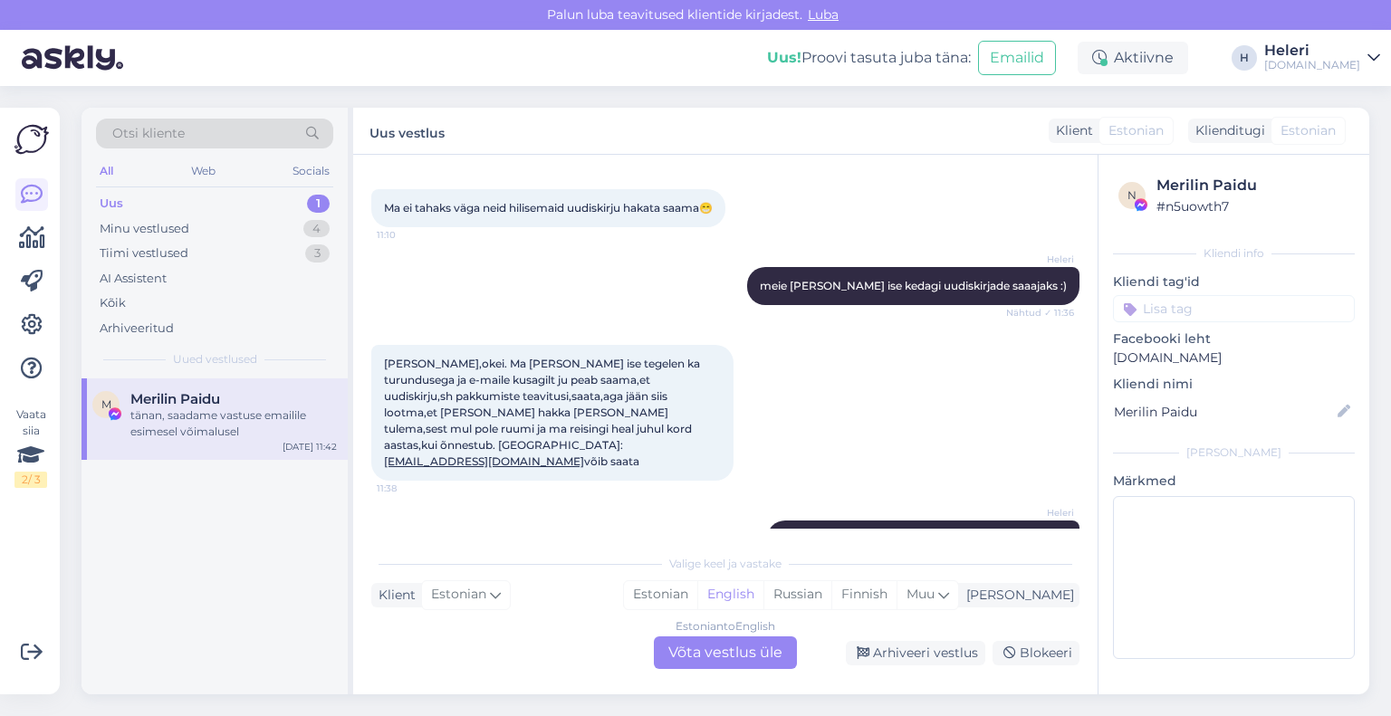
click at [156, 198] on div "Uus 1" at bounding box center [214, 203] width 237 height 25
click at [239, 412] on div "tänan, saadame vastuse emailile esimesel võimalusel" at bounding box center [233, 424] width 206 height 33
click at [733, 646] on div "Estonian to English Võta vestlus üle" at bounding box center [725, 653] width 143 height 33
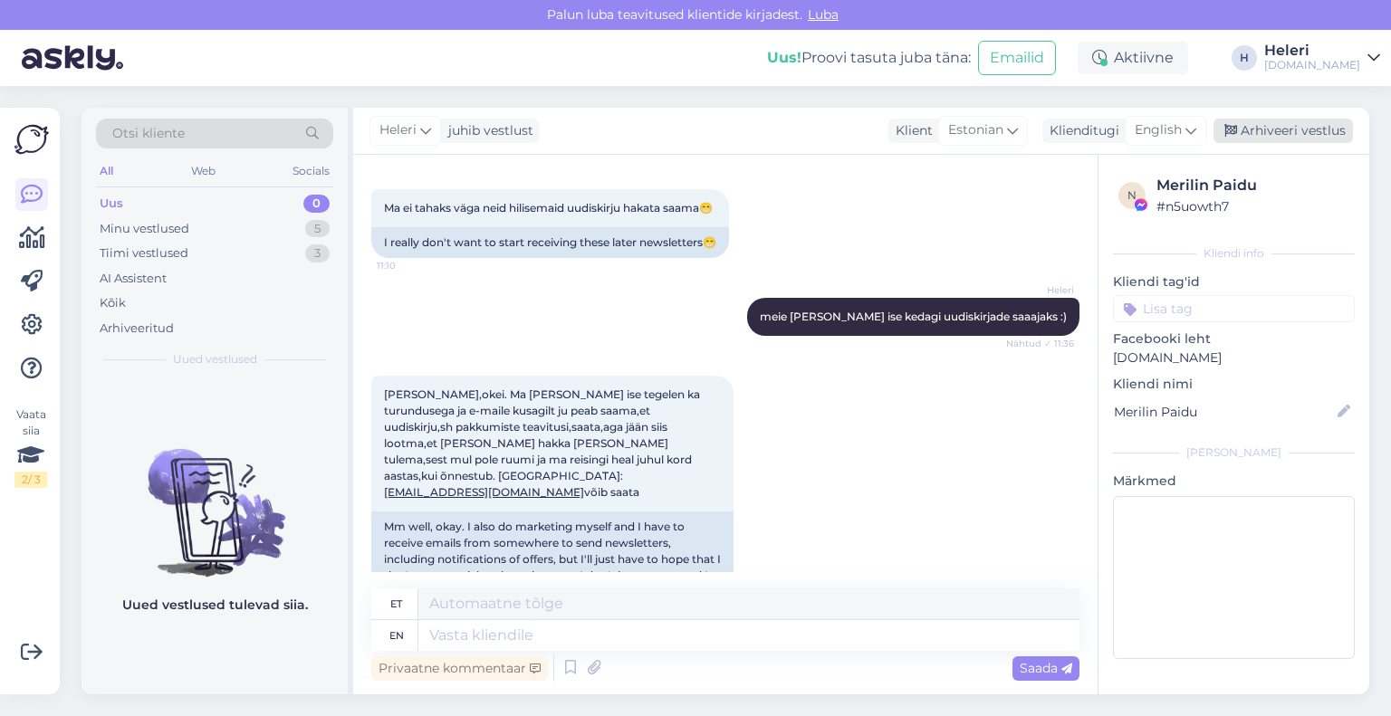
click at [1282, 126] on div "Arhiveeri vestlus" at bounding box center [1282, 131] width 139 height 24
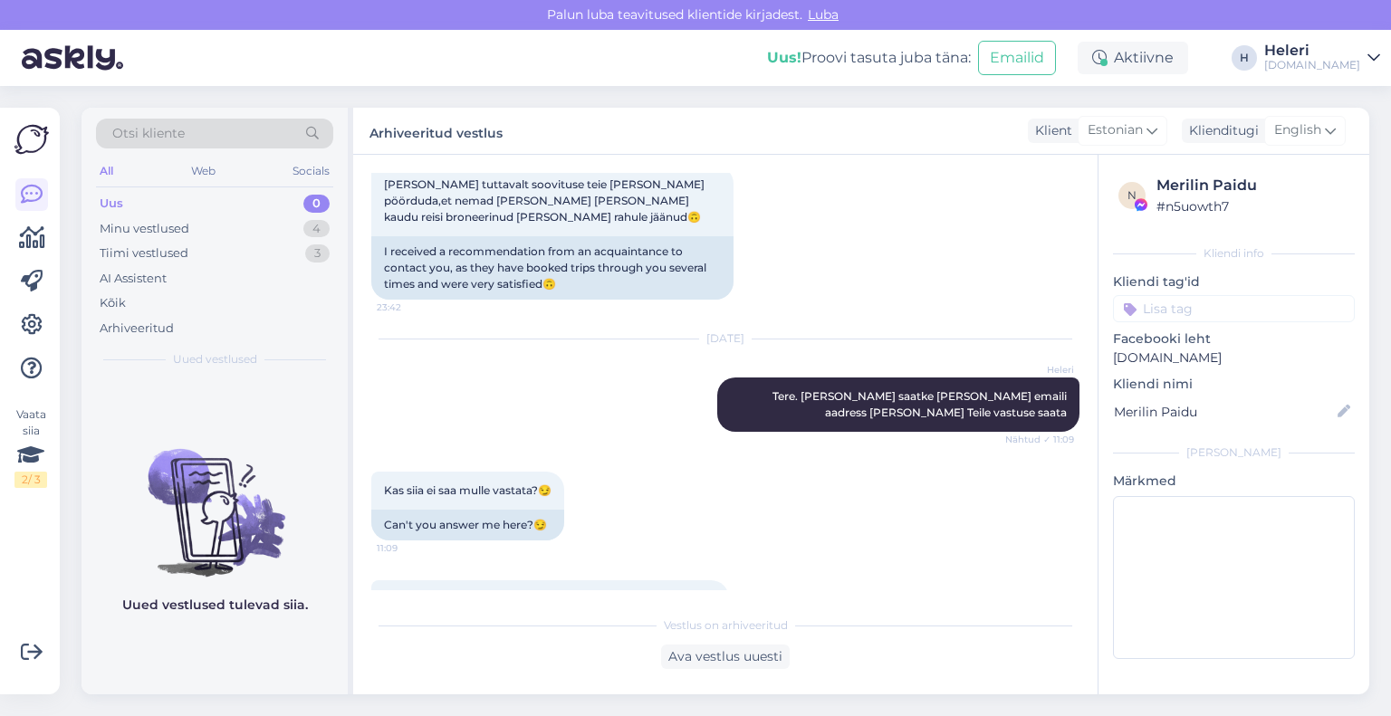
scroll to position [507, 0]
